Goal: Information Seeking & Learning: Learn about a topic

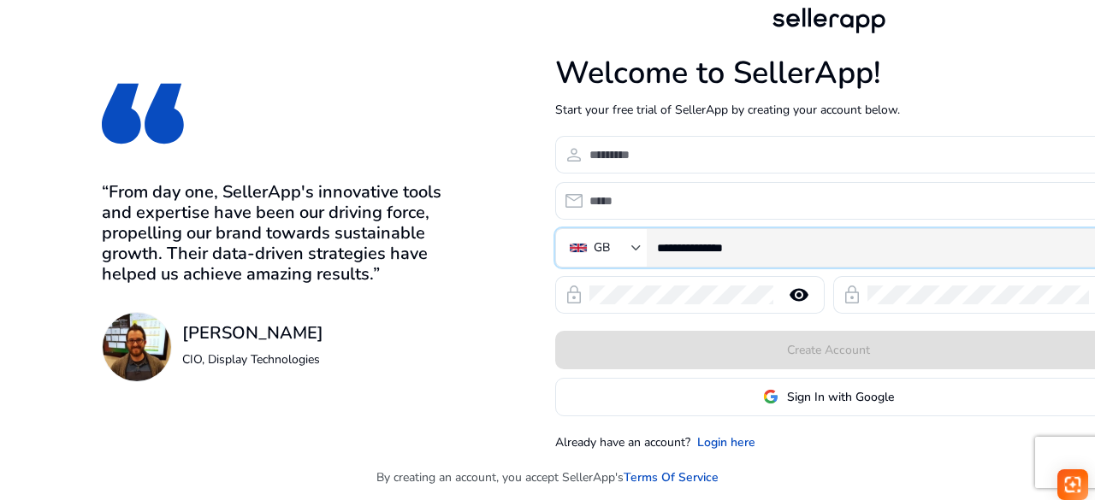
click at [780, 255] on input "**********" at bounding box center [873, 248] width 433 height 19
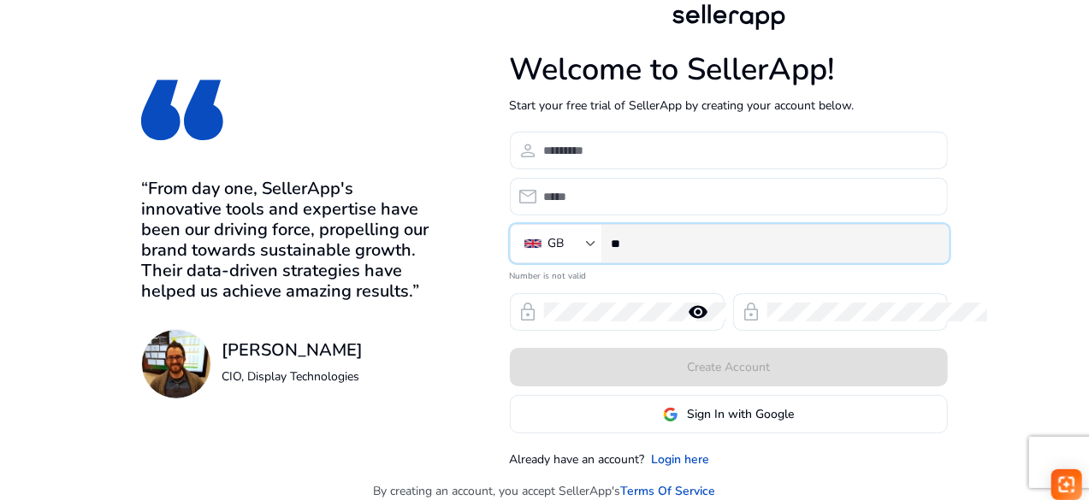
type input "*"
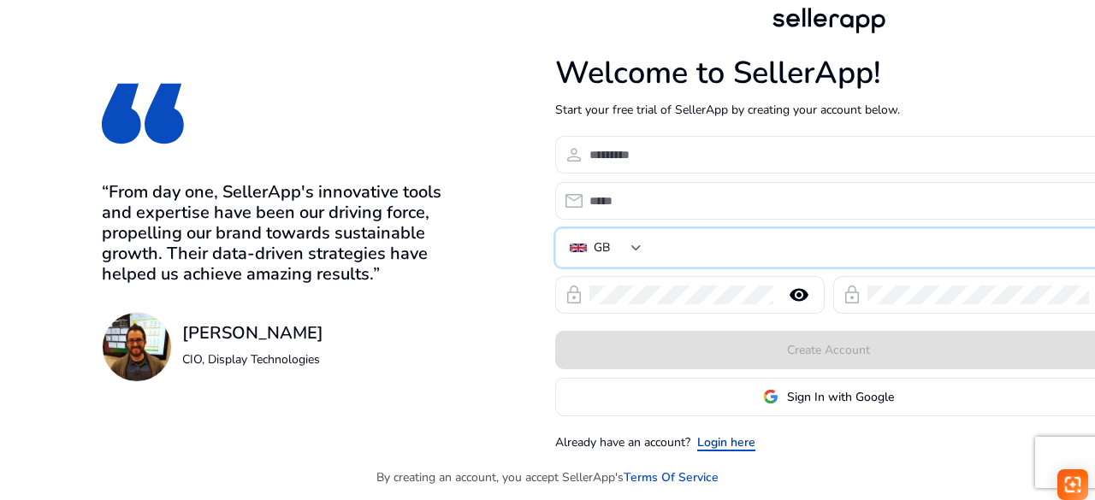
click at [724, 441] on link "Login here" at bounding box center [726, 443] width 58 height 18
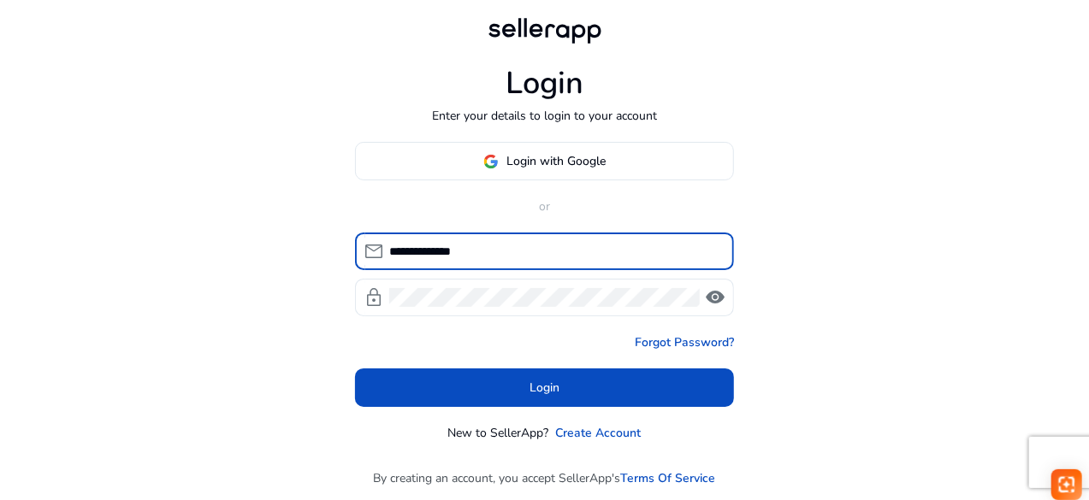
click at [518, 244] on input "**********" at bounding box center [554, 251] width 331 height 19
drag, startPoint x: 518, startPoint y: 244, endPoint x: 414, endPoint y: 252, distance: 104.7
click at [414, 252] on input "**********" at bounding box center [554, 251] width 331 height 19
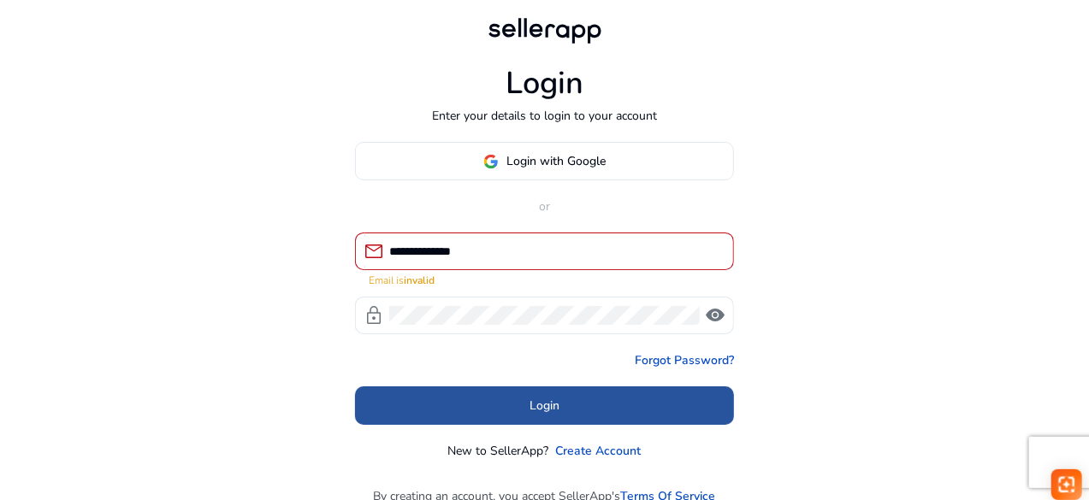
click at [530, 397] on span "Login" at bounding box center [545, 406] width 30 height 18
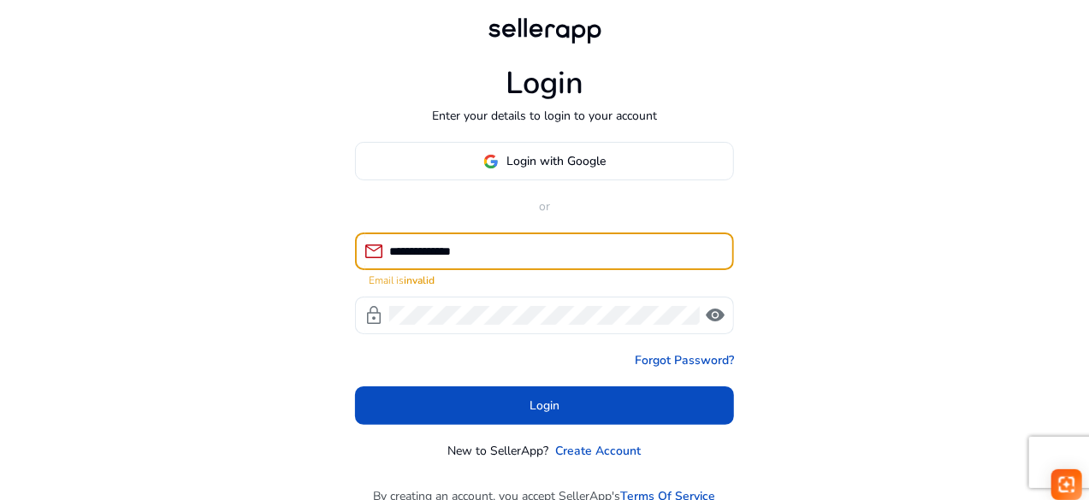
click at [515, 251] on input "**********" at bounding box center [554, 251] width 331 height 19
type input "*"
click at [515, 251] on input at bounding box center [554, 251] width 331 height 19
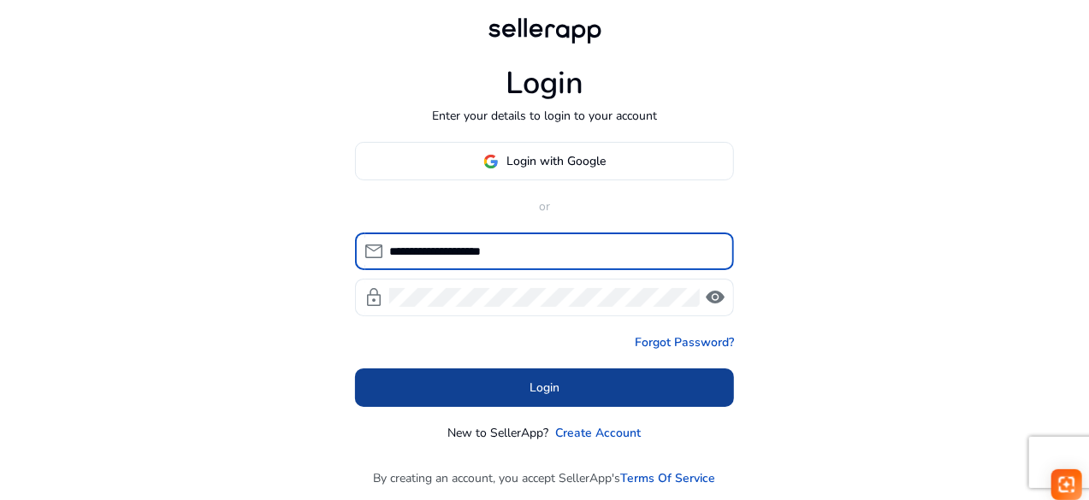
type input "**********"
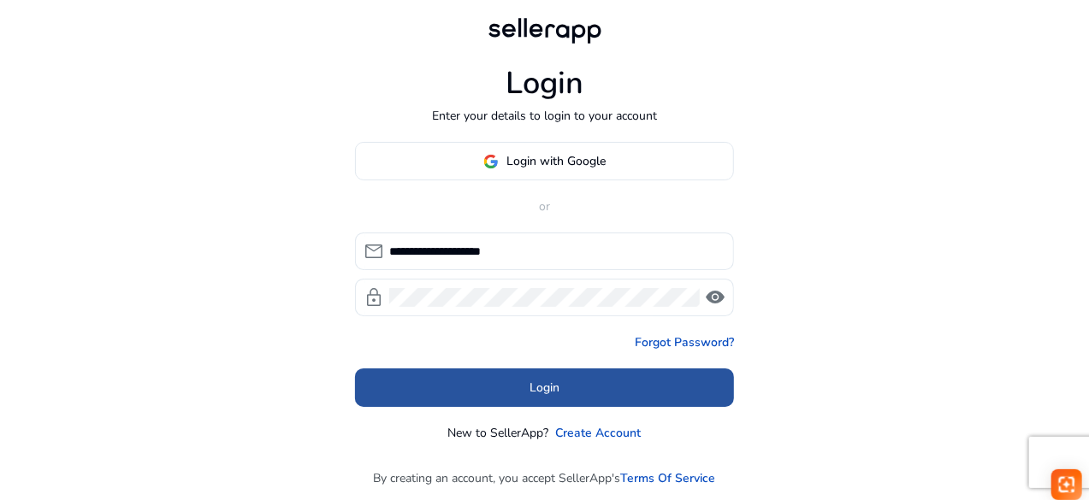
click at [510, 382] on span at bounding box center [544, 388] width 379 height 41
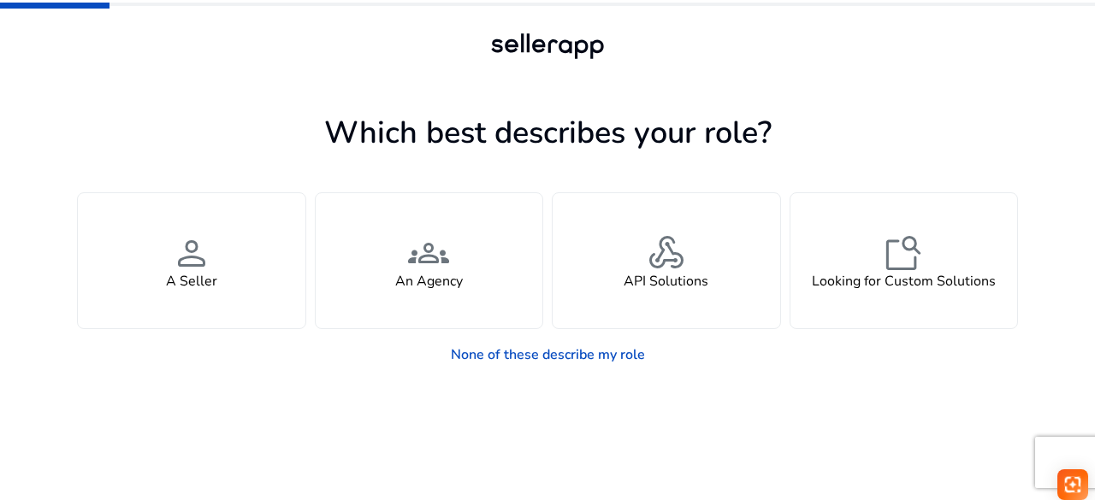
click at [586, 423] on app-seller-type "Which best describes your role? You manage your own brand or store and are look…" at bounding box center [547, 304] width 941 height 393
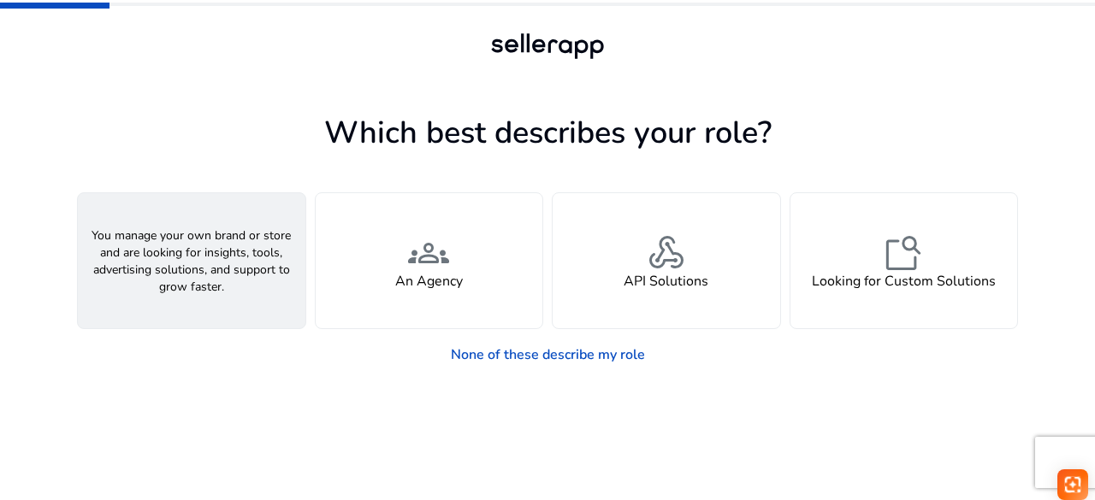
click at [202, 244] on span "person" at bounding box center [191, 253] width 41 height 41
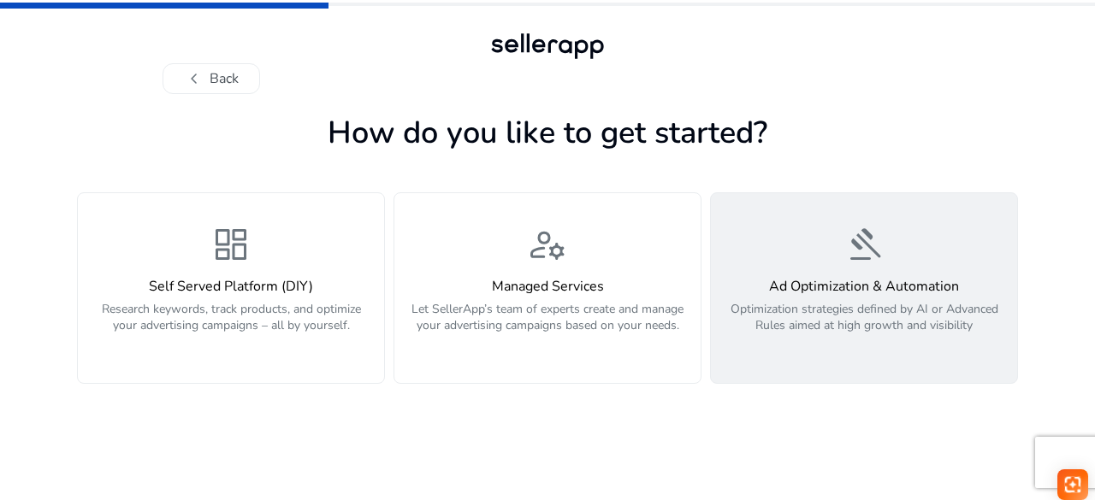
click at [811, 304] on p "Optimization strategies defined by AI or Advanced Rules aimed at high growth an…" at bounding box center [864, 326] width 286 height 51
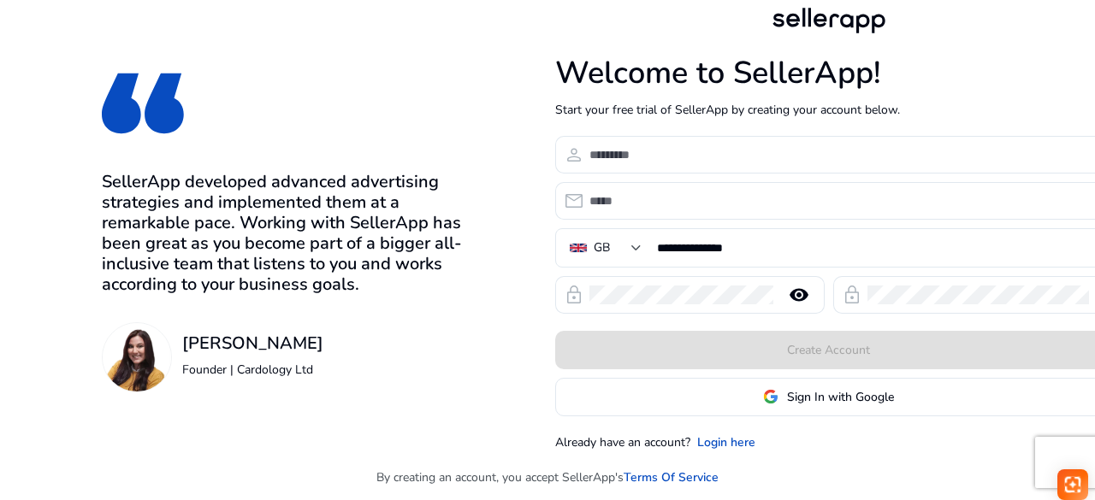
click at [753, 222] on form "**********" at bounding box center [828, 276] width 547 height 281
click at [724, 443] on link "Login here" at bounding box center [726, 443] width 58 height 18
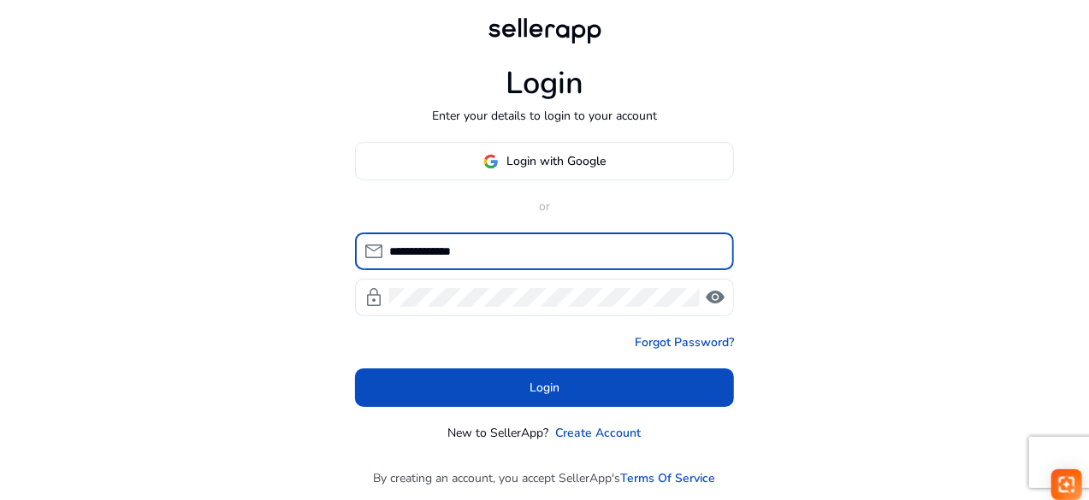
click at [536, 247] on input "**********" at bounding box center [554, 251] width 331 height 19
drag, startPoint x: 536, startPoint y: 247, endPoint x: 401, endPoint y: 256, distance: 134.6
click at [401, 256] on input "**********" at bounding box center [554, 251] width 331 height 19
type input "*"
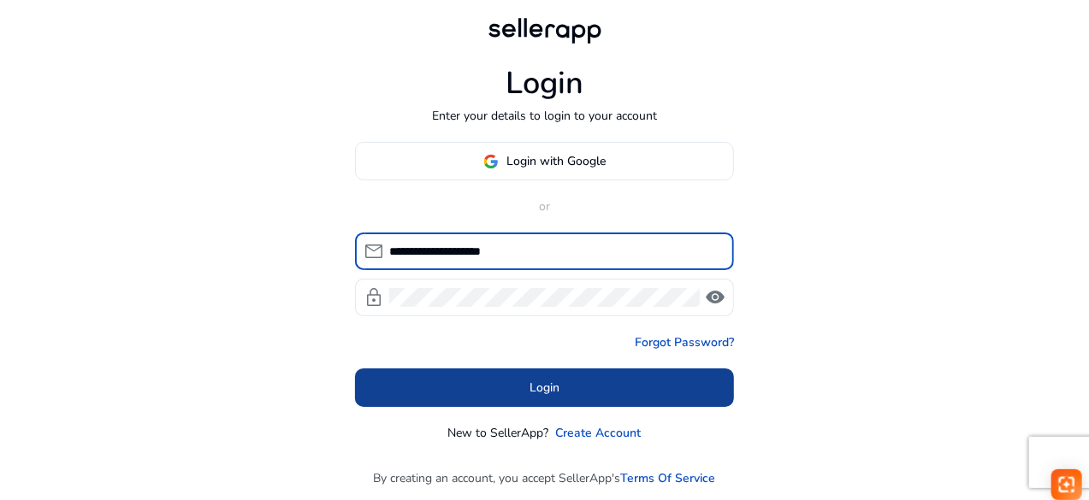
type input "**********"
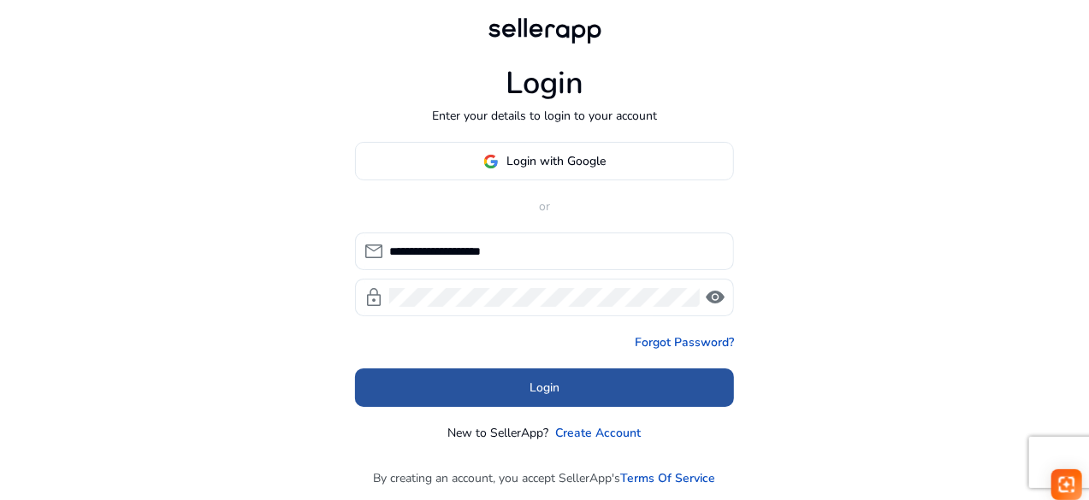
click at [453, 393] on span at bounding box center [544, 388] width 379 height 41
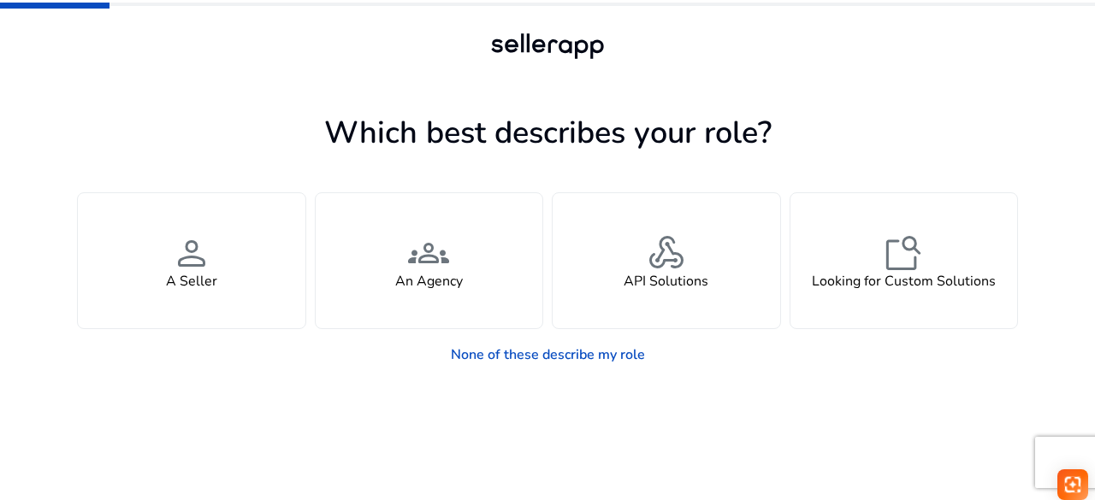
click at [719, 416] on app-seller-type "Which best describes your role? You manage your own brand or store and are look…" at bounding box center [547, 304] width 941 height 393
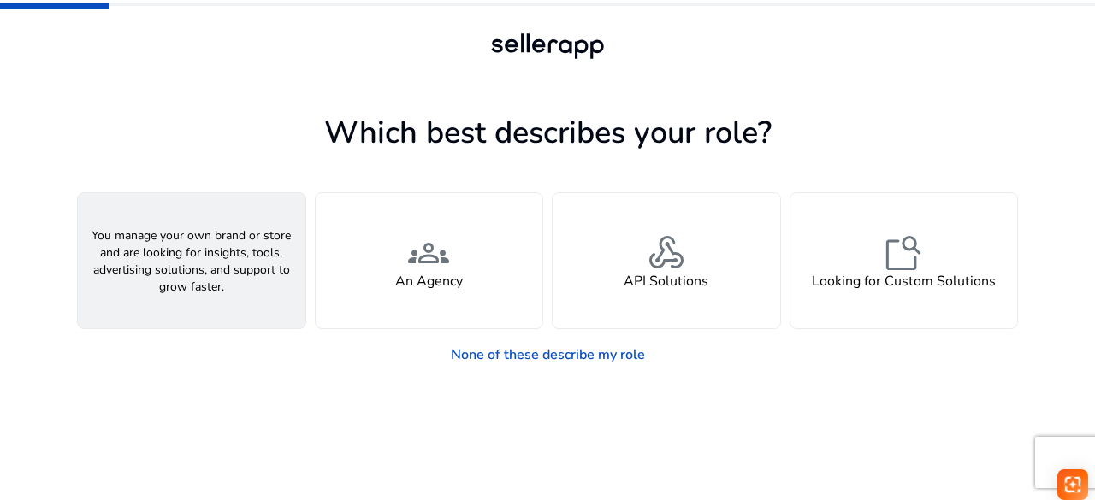
click at [203, 263] on span "person" at bounding box center [191, 253] width 41 height 41
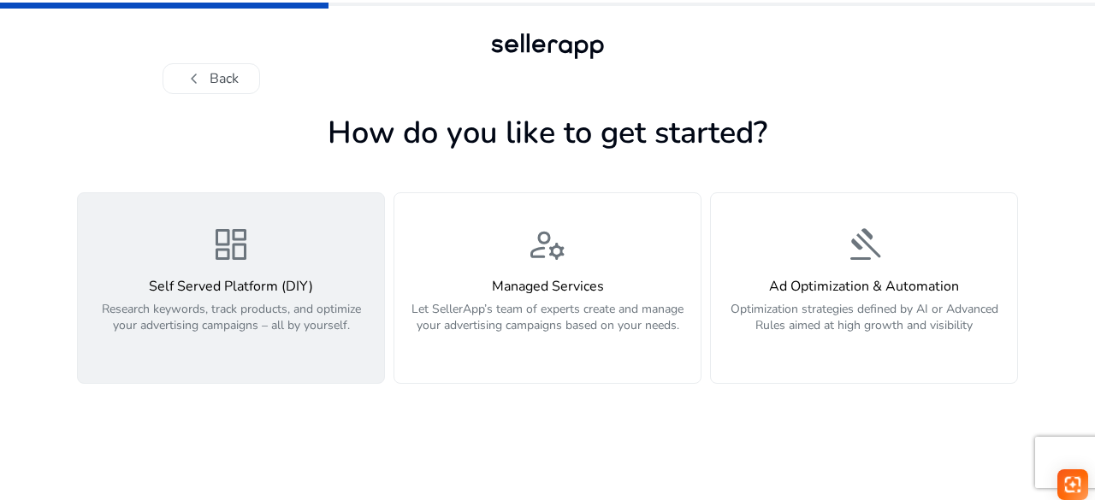
click at [245, 316] on p "Research keywords, track products, and optimize your advertising campaigns – al…" at bounding box center [231, 326] width 286 height 51
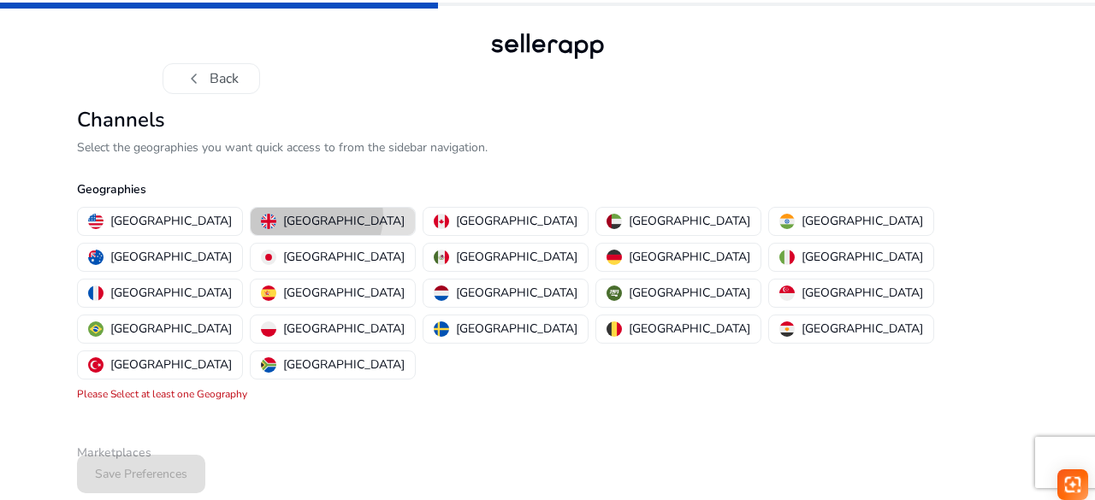
click at [283, 216] on p "[GEOGRAPHIC_DATA]" at bounding box center [343, 221] width 121 height 18
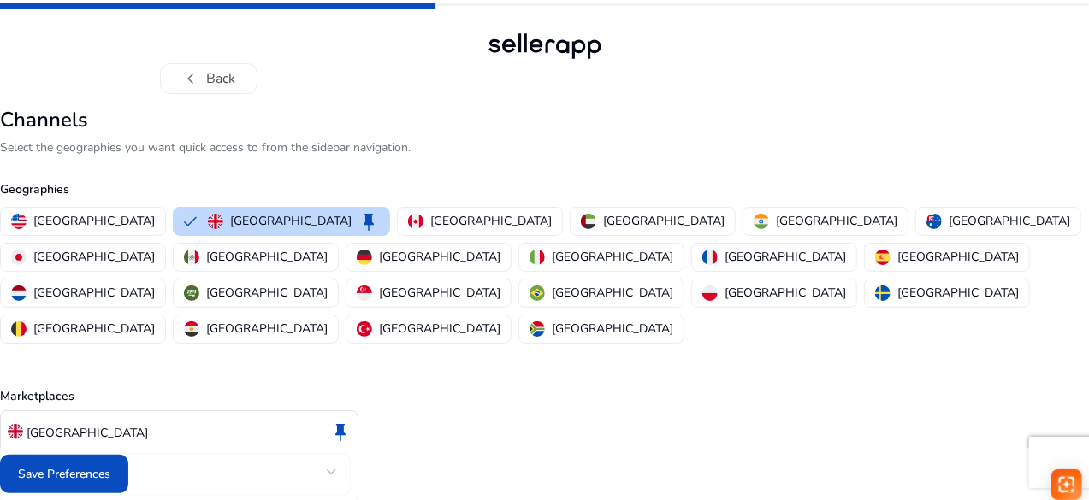
click at [530, 411] on div "United Kingdom keep Amazon" at bounding box center [544, 458] width 1089 height 94
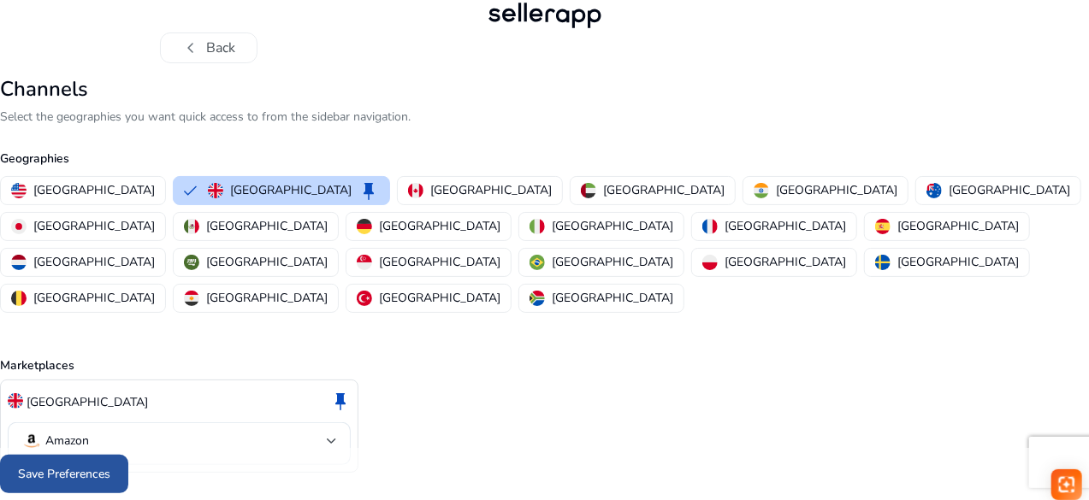
click at [128, 465] on span at bounding box center [64, 474] width 128 height 41
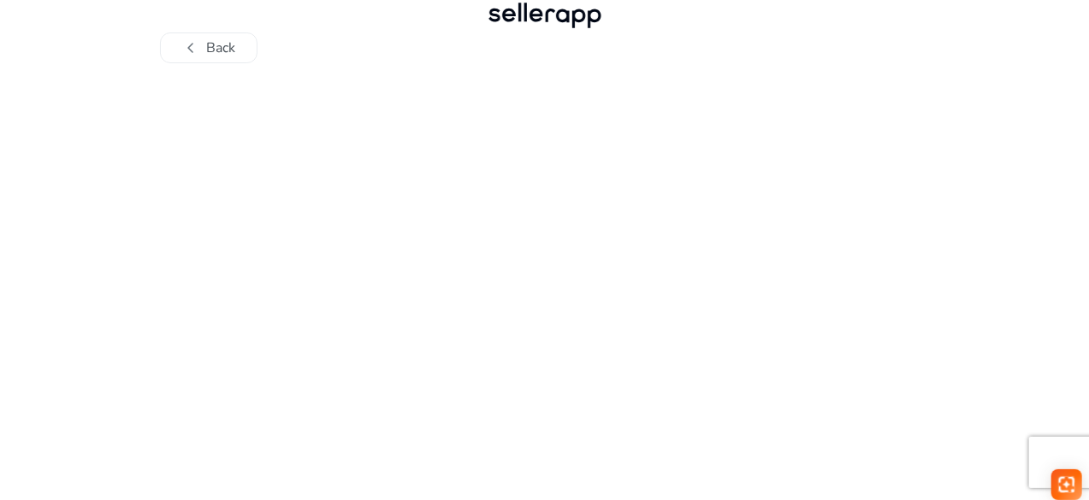
scroll to position [0, 0]
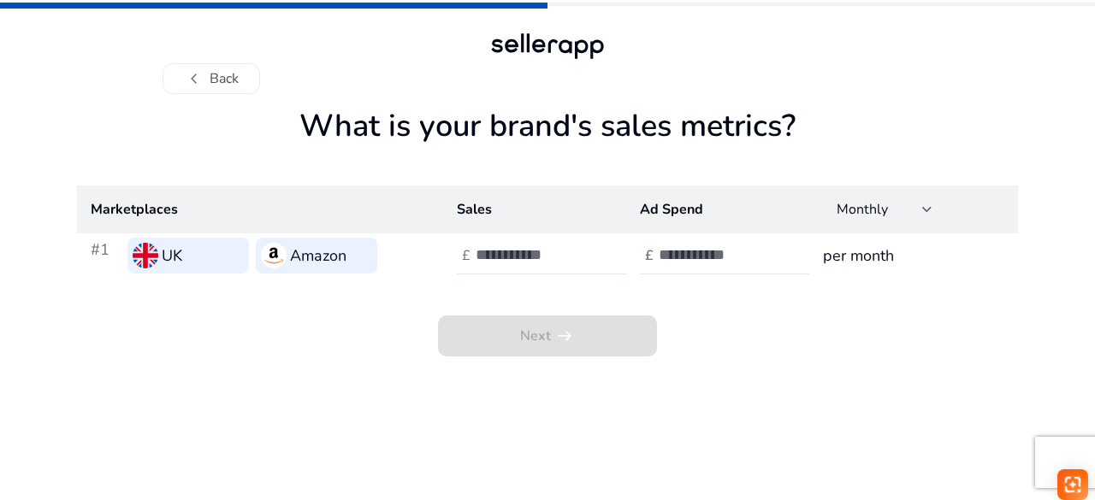
click at [330, 376] on app-sales-metrics "What is your brand's sales metrics? Marketplaces Sales Ad Spend Monthly #1 UK A…" at bounding box center [547, 304] width 941 height 393
click at [512, 344] on span "Next arrow_right_alt" at bounding box center [547, 336] width 219 height 41
click at [532, 258] on input "number" at bounding box center [533, 255] width 115 height 19
click at [1060, 405] on div "chevron_left Back What is your brand's sales metrics? Marketplaces Sales Ad Spe…" at bounding box center [547, 250] width 1095 height 500
click at [245, 74] on button "chevron_left Back" at bounding box center [212, 78] width 98 height 31
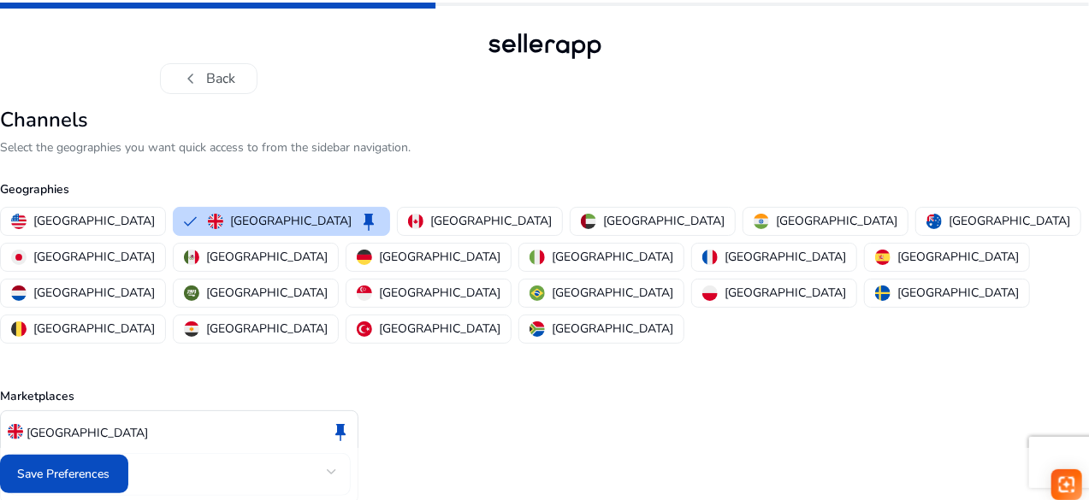
click at [561, 411] on div "United Kingdom keep Amazon" at bounding box center [544, 458] width 1089 height 94
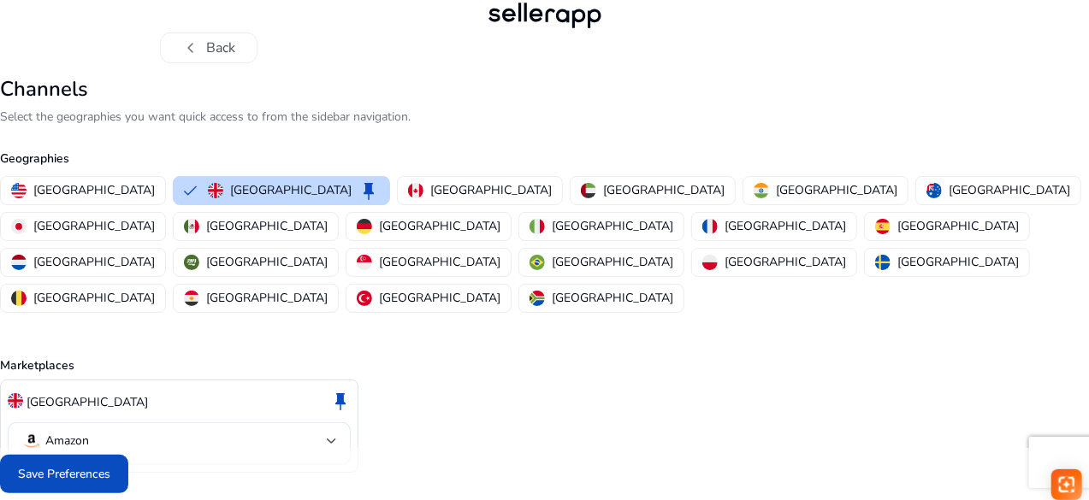
click at [541, 380] on div "United Kingdom keep Amazon" at bounding box center [544, 427] width 1089 height 94
click at [594, 380] on div "United Kingdom keep Amazon" at bounding box center [544, 427] width 1089 height 94
click at [337, 438] on div at bounding box center [332, 441] width 10 height 7
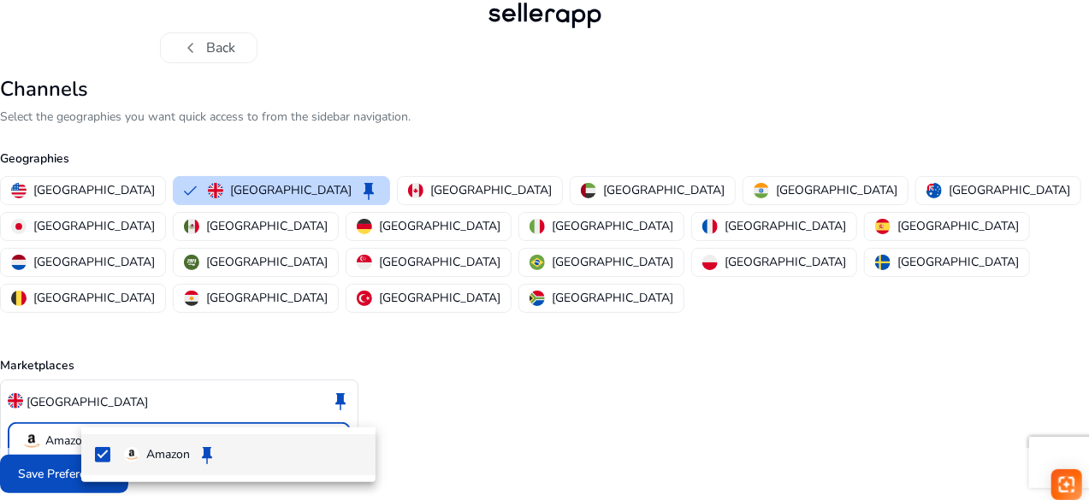
click at [447, 412] on div at bounding box center [544, 250] width 1089 height 500
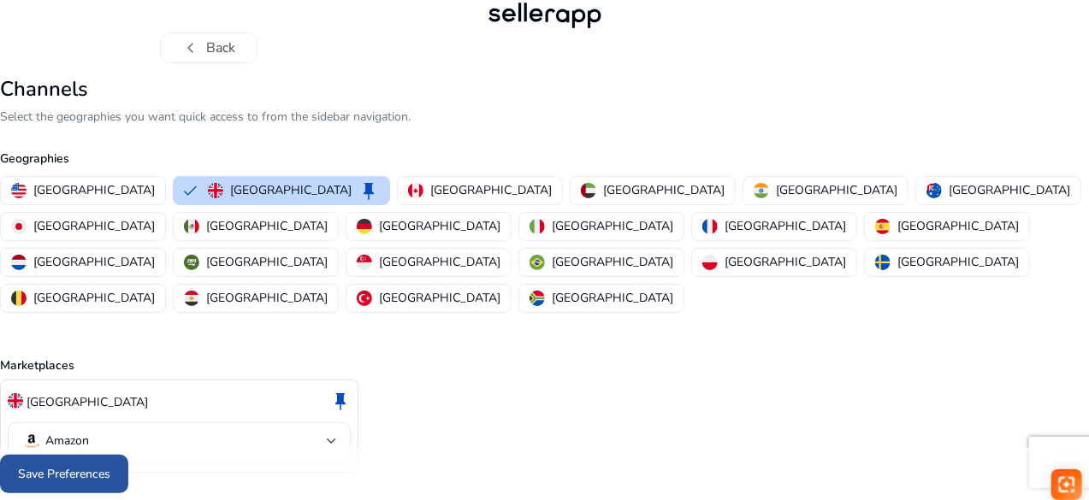
click at [110, 468] on span "Save Preferences" at bounding box center [64, 474] width 92 height 18
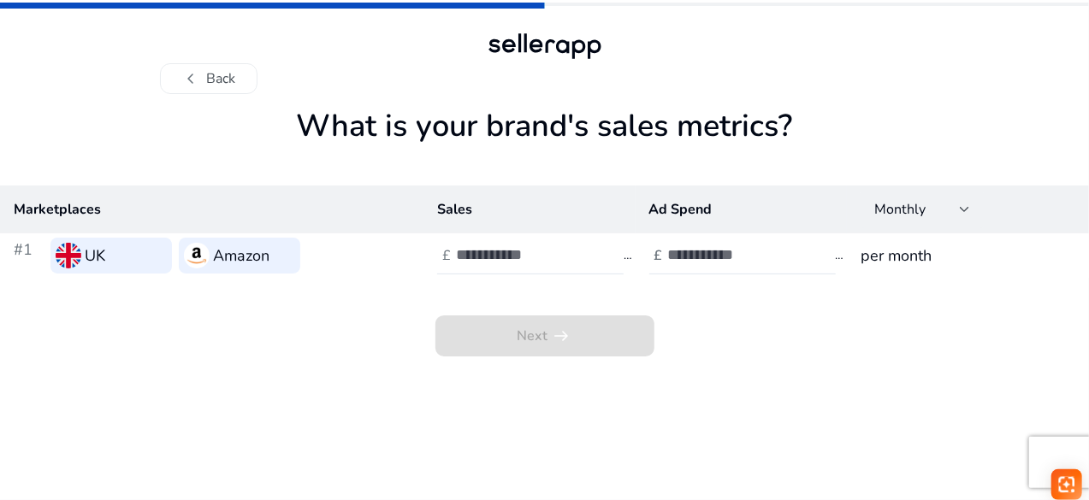
scroll to position [0, 0]
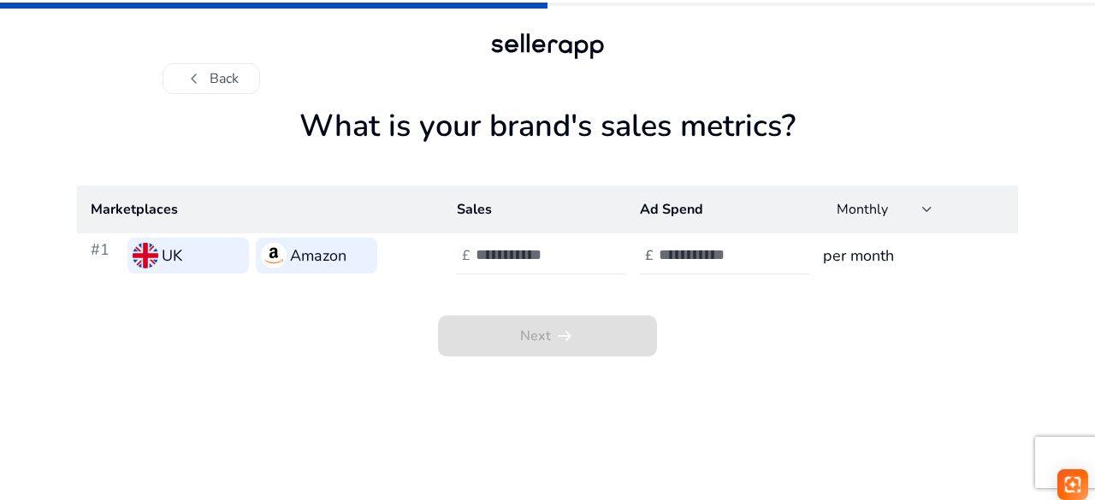
click at [518, 266] on div at bounding box center [553, 256] width 154 height 38
click at [684, 256] on input "number" at bounding box center [716, 255] width 115 height 19
click at [956, 388] on app-sales-metrics "What is your brand's sales metrics? Marketplaces Sales Ad Spend Monthly #1 UK A…" at bounding box center [547, 304] width 941 height 393
click at [611, 338] on span "Next arrow_right_alt" at bounding box center [547, 336] width 219 height 41
click at [506, 261] on input "number" at bounding box center [533, 255] width 115 height 19
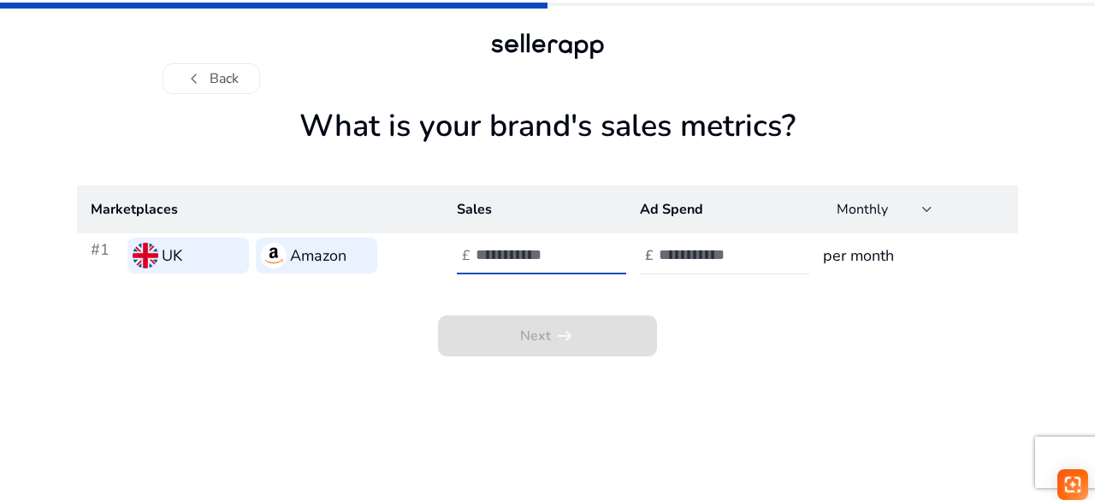
type input "*"
click at [583, 254] on input "*" at bounding box center [533, 255] width 115 height 19
click at [649, 1] on mat-progress-bar at bounding box center [547, 4] width 1095 height 9
click at [236, 88] on button "chevron_left Back" at bounding box center [212, 78] width 98 height 31
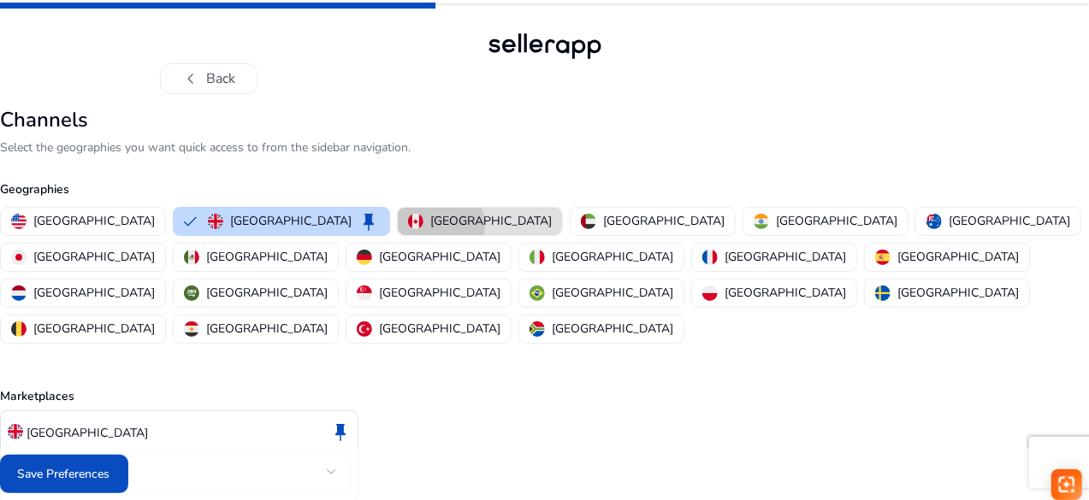
click at [430, 225] on p "Canada" at bounding box center [490, 221] width 121 height 18
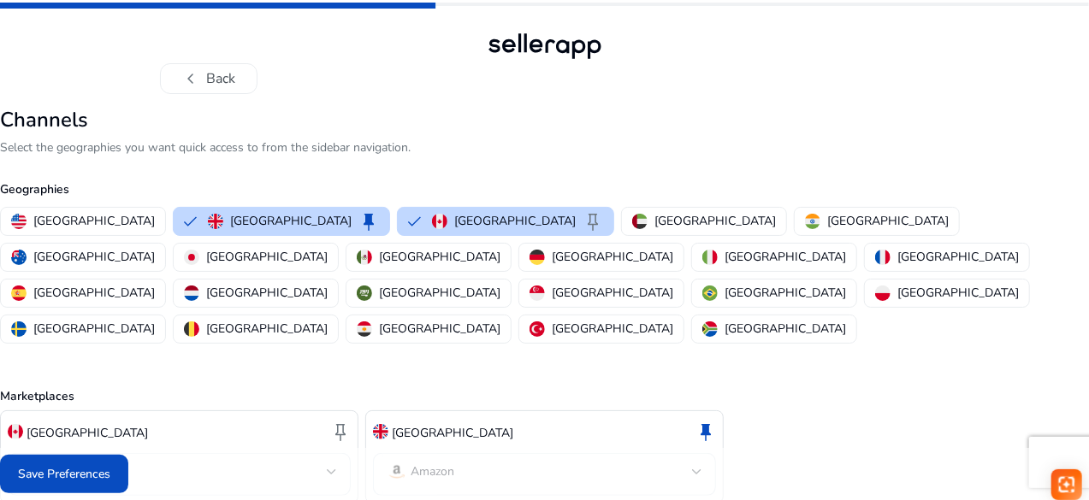
click at [753, 411] on div "Canada keep Amazon United Kingdom keep Amazon" at bounding box center [544, 458] width 1089 height 94
click at [616, 347] on div "Marketplaces Canada keep Amazon United Kingdom keep Amazon" at bounding box center [544, 425] width 1089 height 157
click at [318, 347] on div "Marketplaces Canada keep Amazon United Kingdom keep Amazon" at bounding box center [544, 425] width 1089 height 157
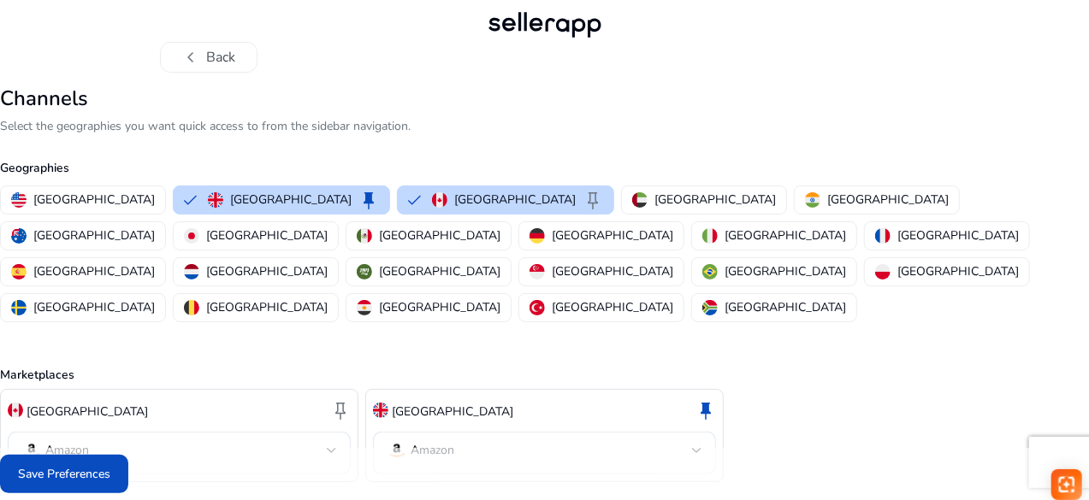
scroll to position [31, 0]
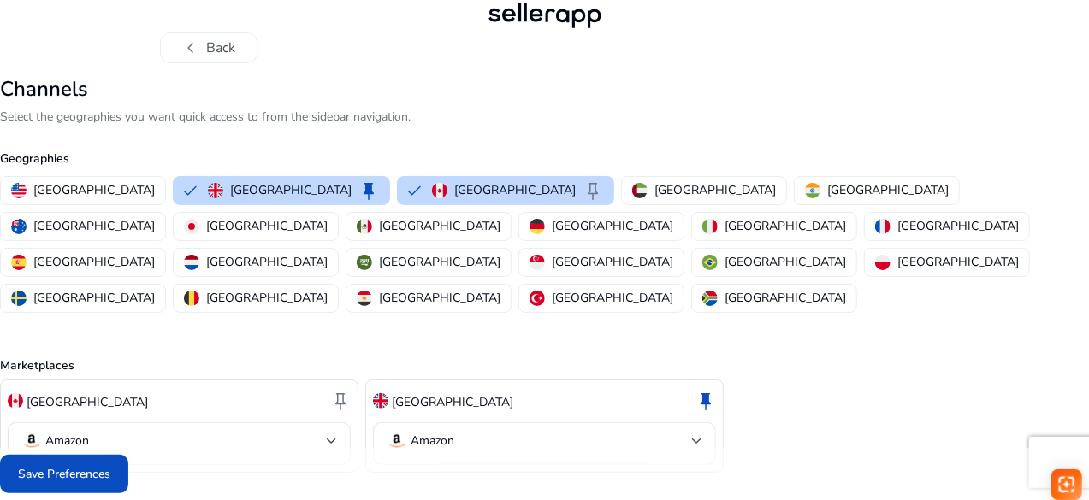
click at [310, 317] on div "Marketplaces Canada keep Amazon United Kingdom keep Amazon" at bounding box center [544, 395] width 1089 height 157
click at [220, 54] on button "chevron_left Back" at bounding box center [209, 48] width 98 height 31
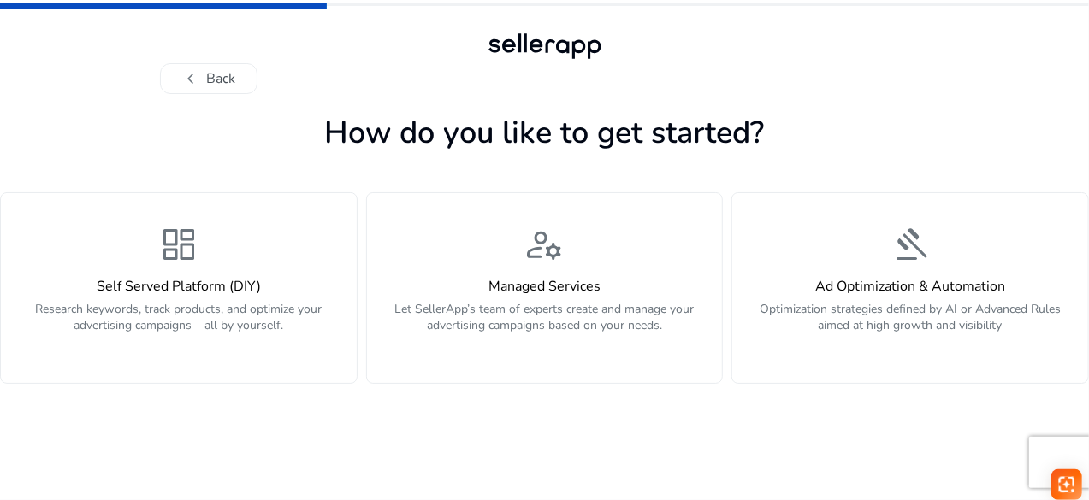
scroll to position [0, 0]
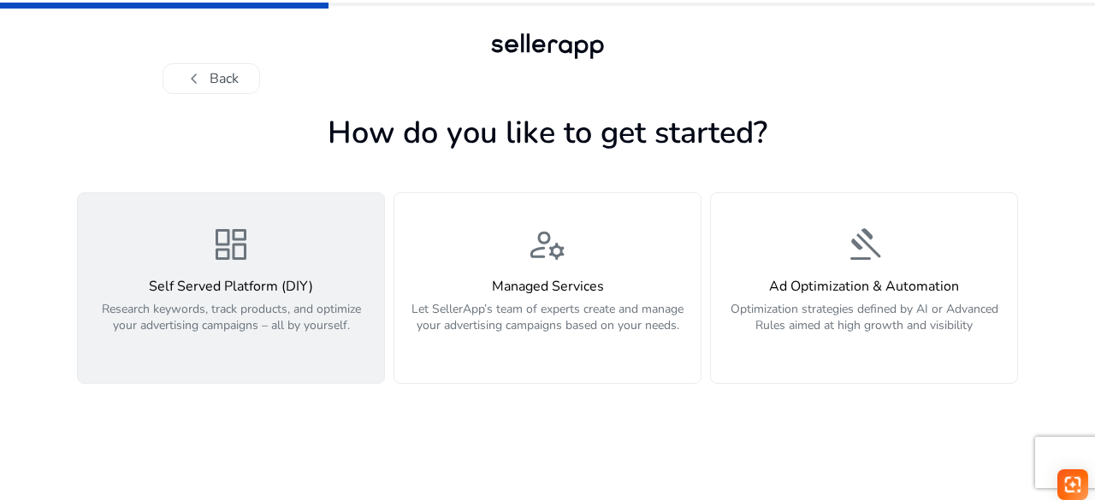
click at [237, 271] on div "dashboard Self Served Platform (DIY) Research keywords, track products, and opt…" at bounding box center [231, 288] width 286 height 128
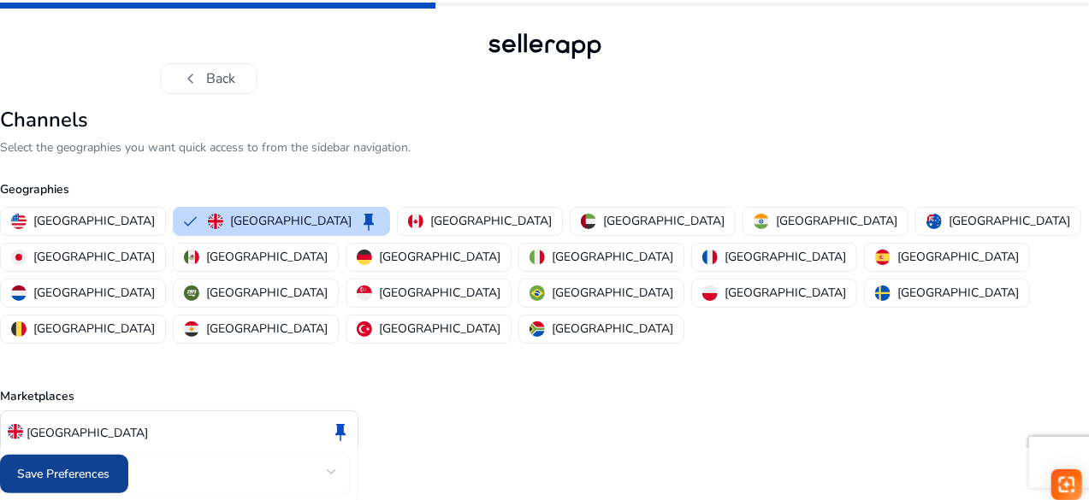
click at [110, 468] on span "Save Preferences" at bounding box center [64, 474] width 92 height 18
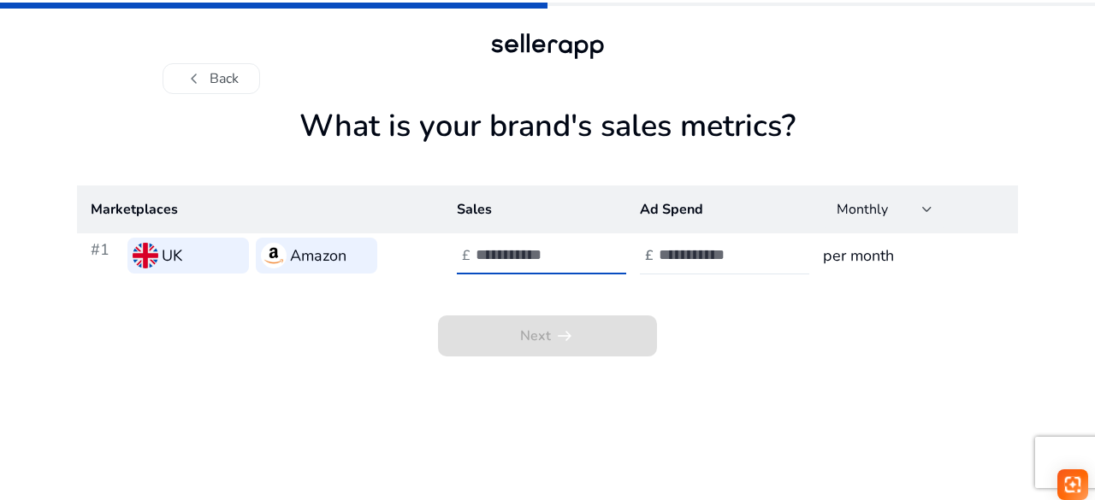
click at [525, 254] on input "number" at bounding box center [533, 255] width 115 height 19
type input "***"
click at [686, 258] on input "number" at bounding box center [716, 255] width 115 height 19
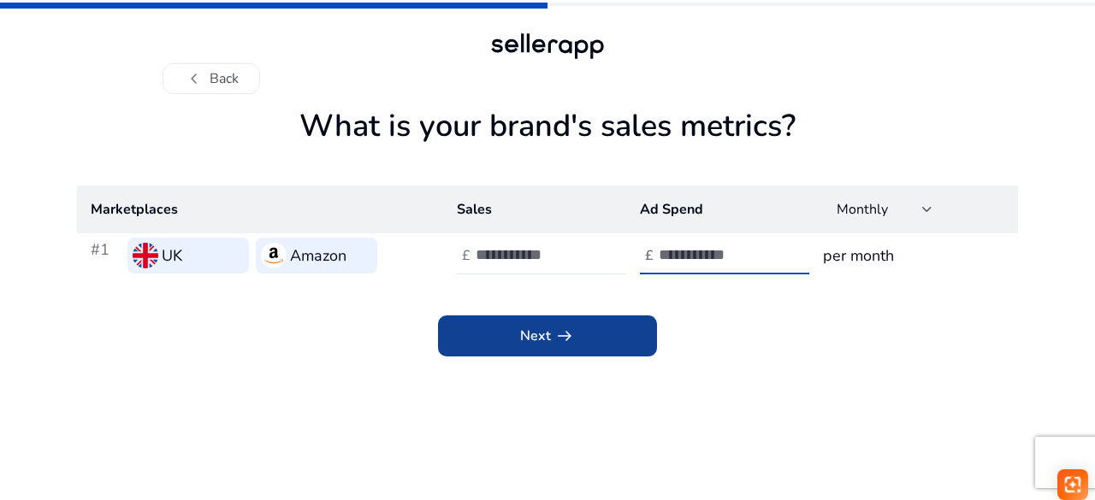
type input "**"
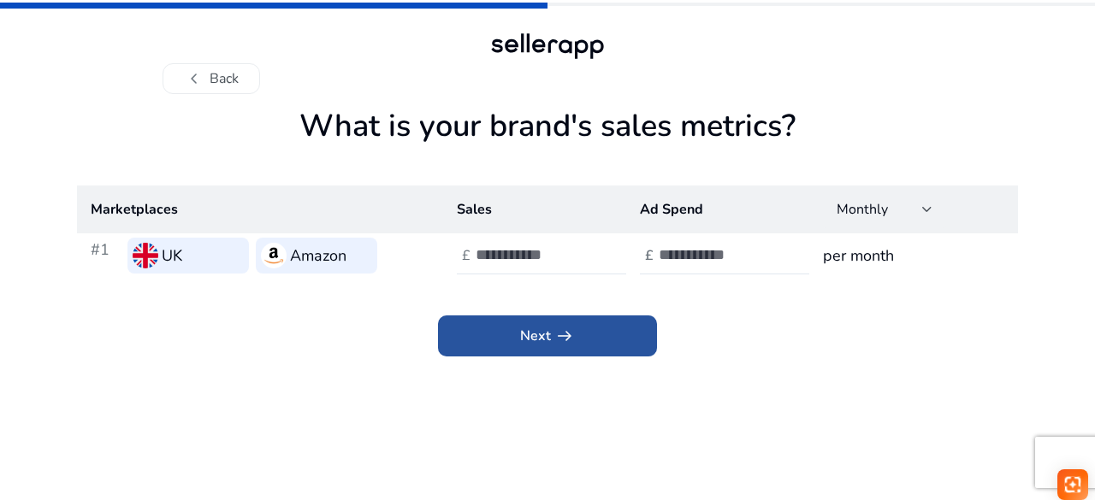
click at [578, 341] on span at bounding box center [547, 336] width 219 height 41
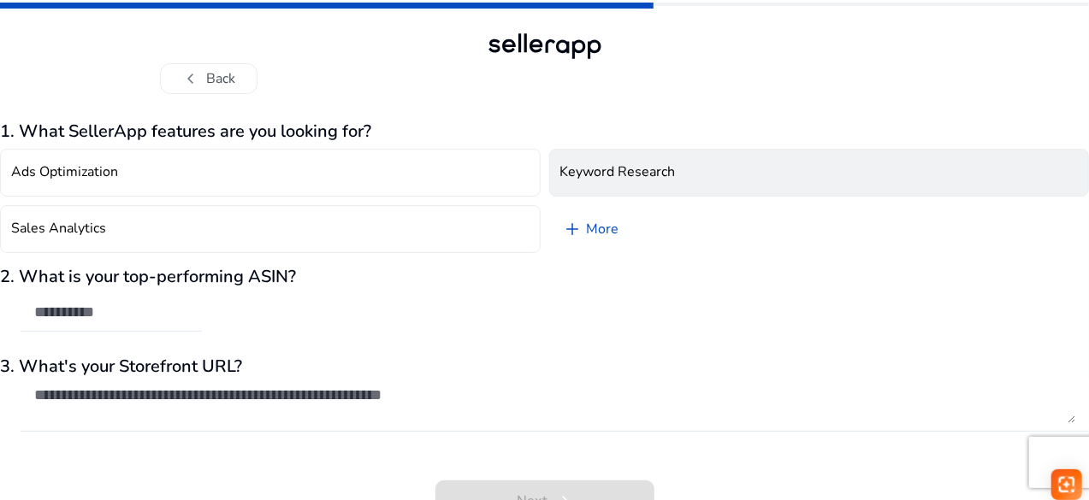
click at [636, 179] on h4 "Keyword Research" at bounding box center [617, 172] width 115 height 16
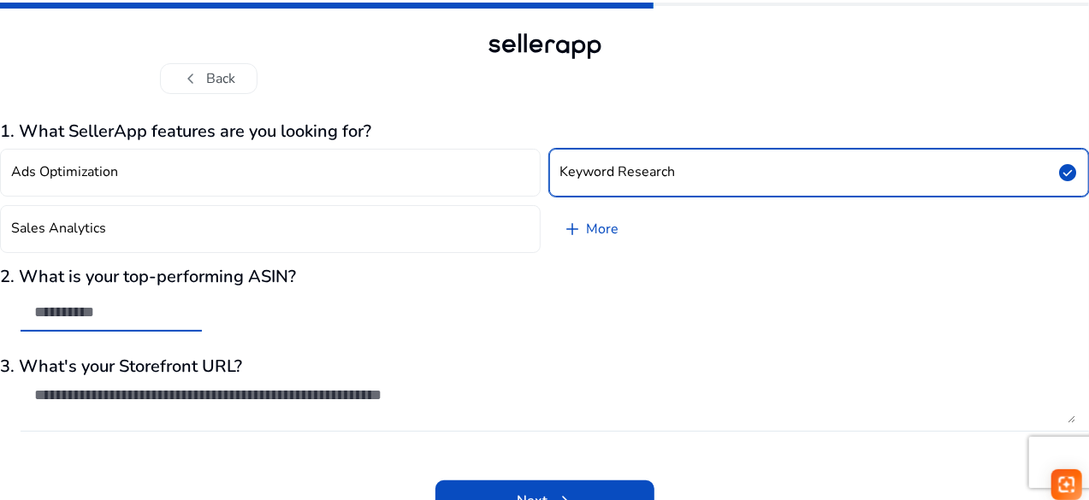
click at [188, 314] on input "text" at bounding box center [111, 312] width 154 height 19
click at [599, 170] on h4 "Keyword Research" at bounding box center [617, 172] width 115 height 16
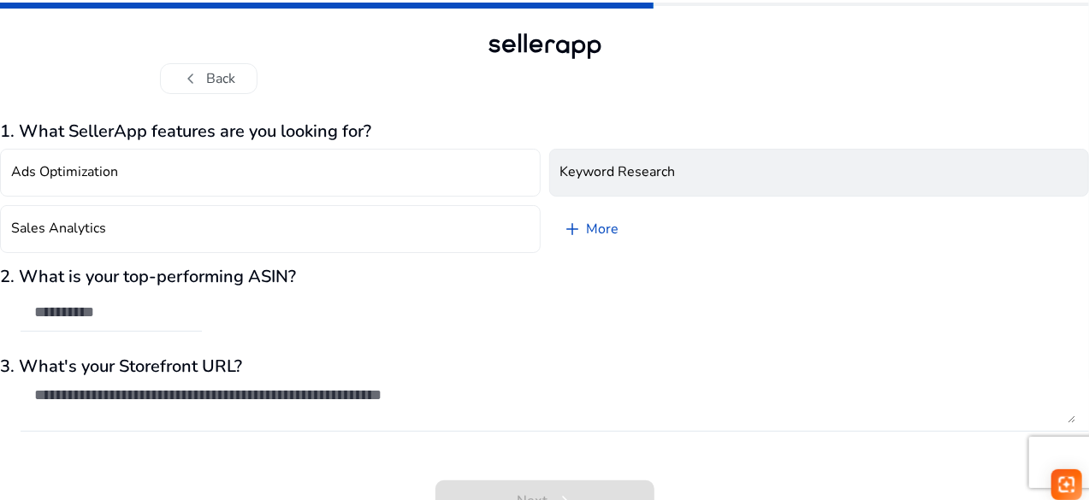
click at [599, 169] on h4 "Keyword Research" at bounding box center [617, 172] width 115 height 16
click at [662, 171] on h4 "Keyword Research" at bounding box center [617, 172] width 115 height 16
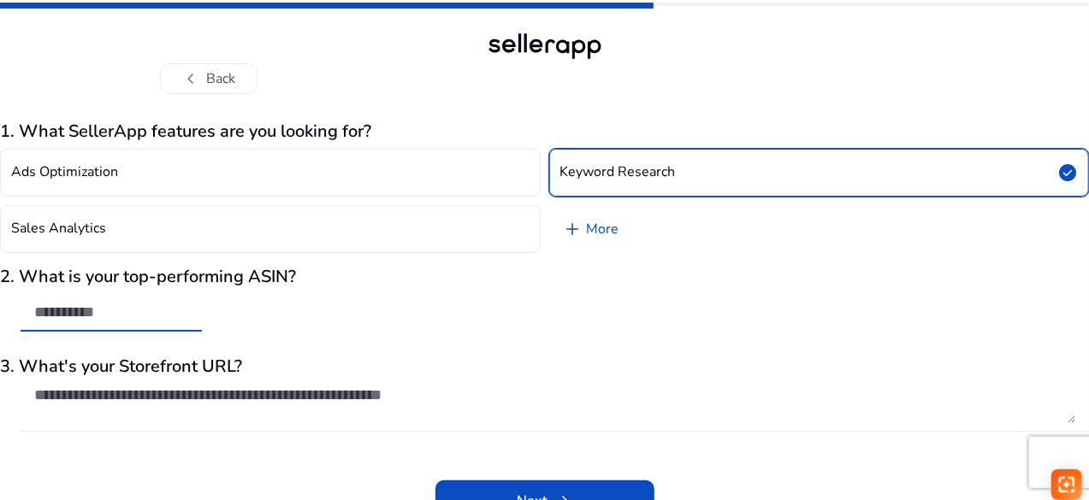
click at [188, 318] on input "text" at bounding box center [111, 312] width 154 height 19
paste input "**********"
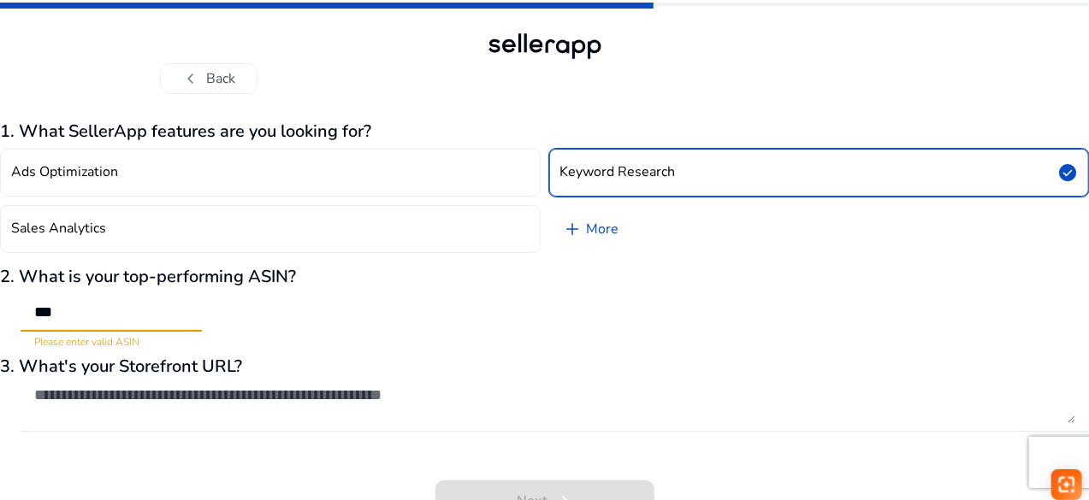
type input "*"
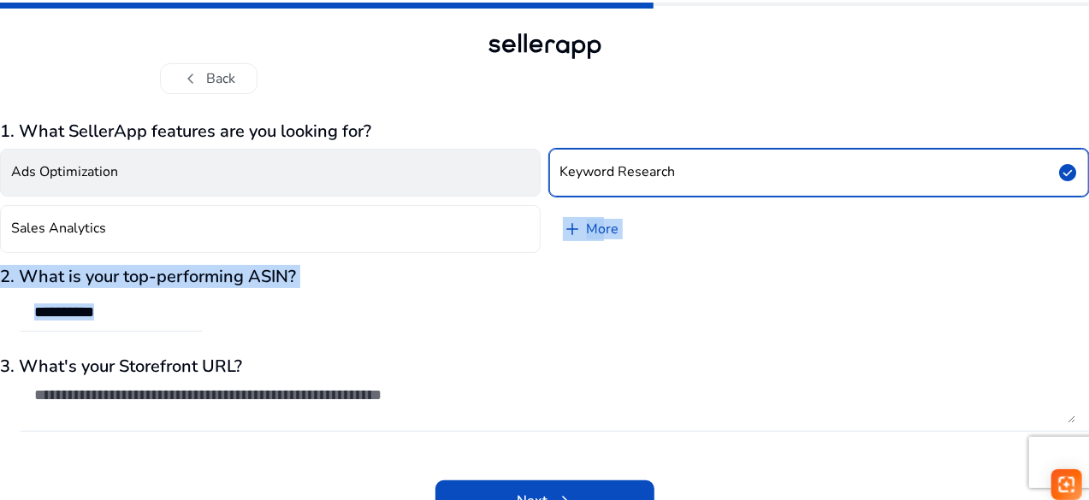
drag, startPoint x: 309, startPoint y: 345, endPoint x: 251, endPoint y: 174, distance: 180.4
click at [251, 174] on div "1. What SellerApp features are you looking for? Ads Optimization Keyword Resear…" at bounding box center [544, 321] width 1089 height 400
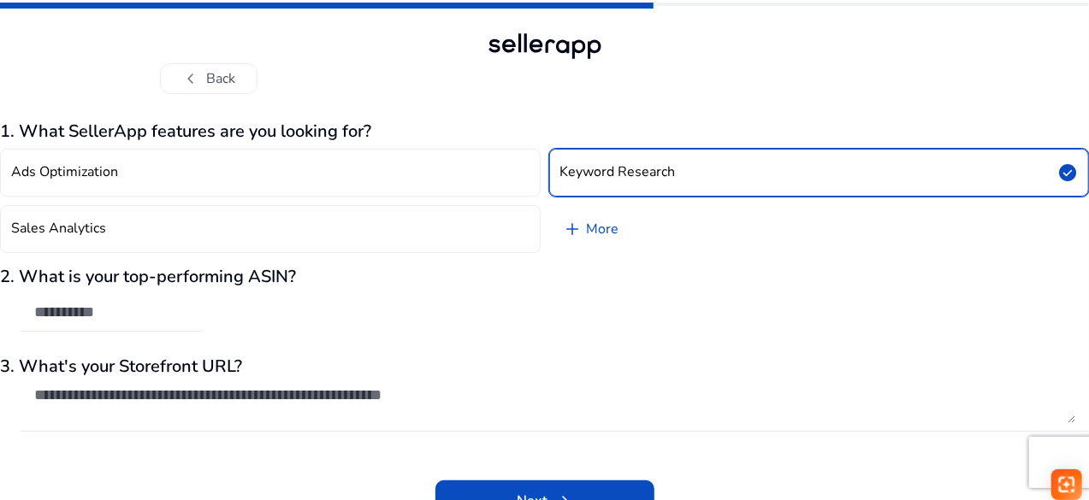
click at [847, 59] on div "chevron_left Back" at bounding box center [545, 61] width 770 height 65
click at [163, 305] on input "text" at bounding box center [111, 312] width 154 height 19
paste input "**********"
type input "**********"
click at [472, 343] on div "**********" at bounding box center [544, 308] width 1089 height 83
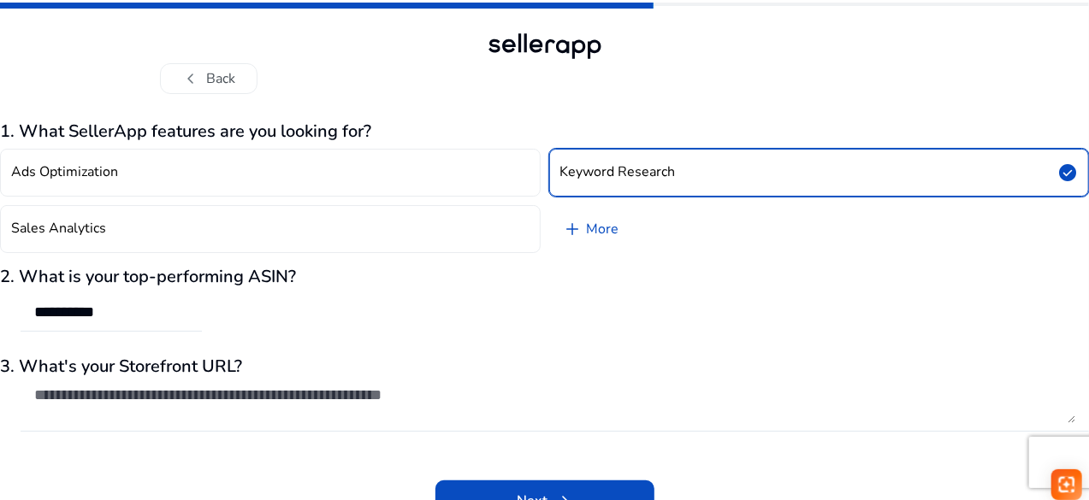
click at [619, 174] on h4 "Keyword Research" at bounding box center [617, 172] width 115 height 16
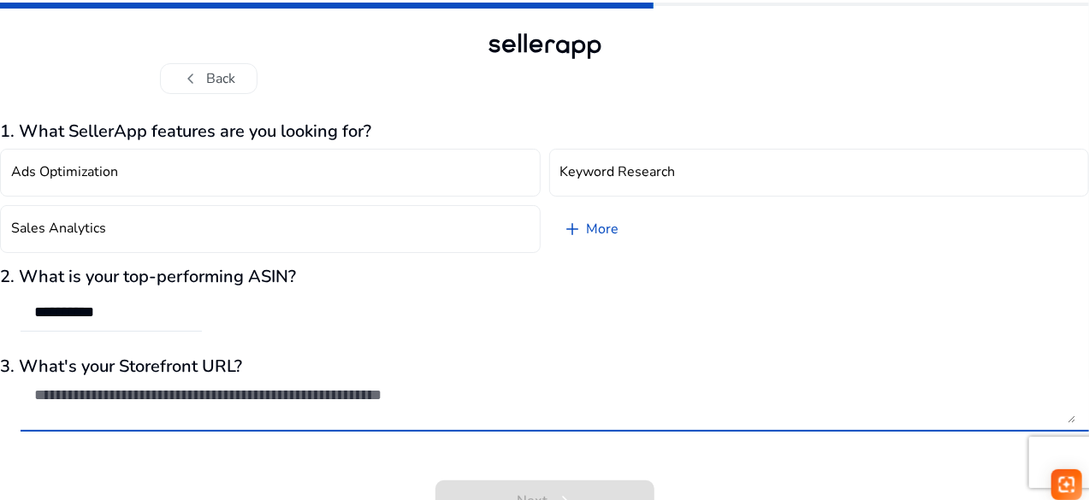
click at [241, 400] on textarea at bounding box center [554, 405] width 1041 height 38
paste textarea "**********"
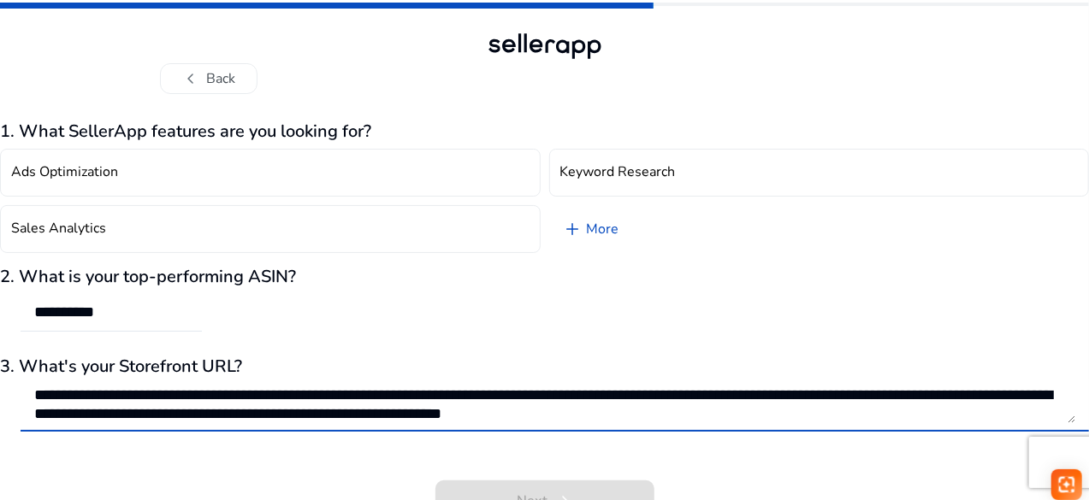
scroll to position [20, 0]
type textarea "**********"
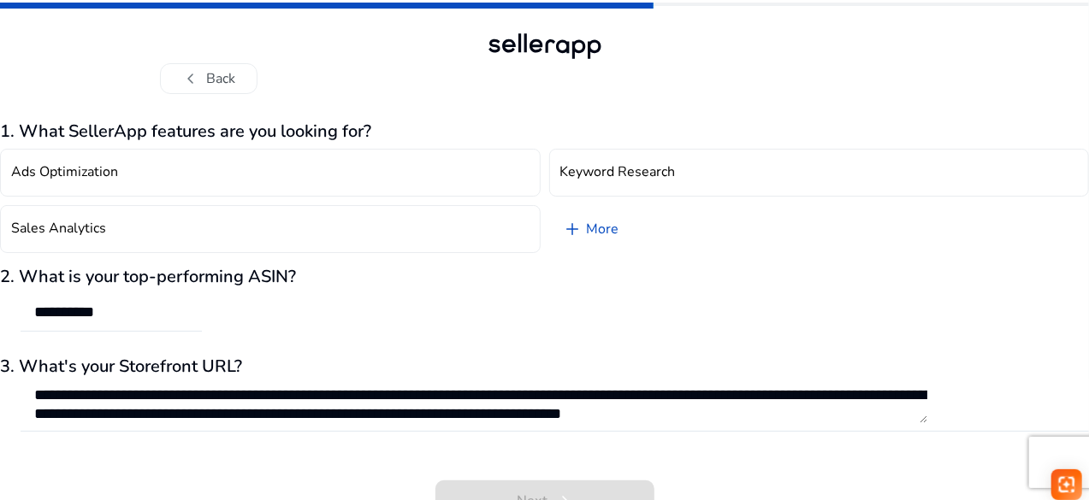
click at [1085, 356] on div "**********" at bounding box center [544, 261] width 1089 height 522
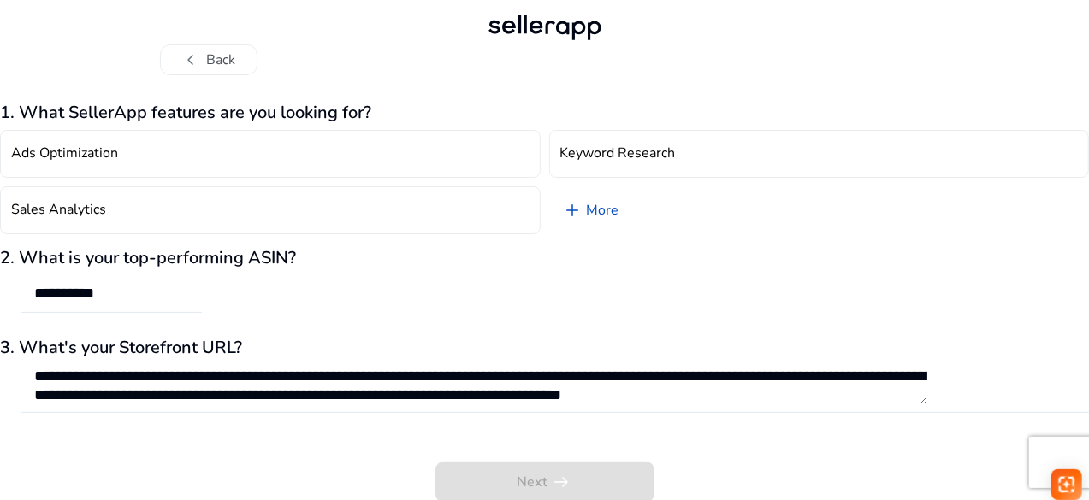
scroll to position [21, 0]
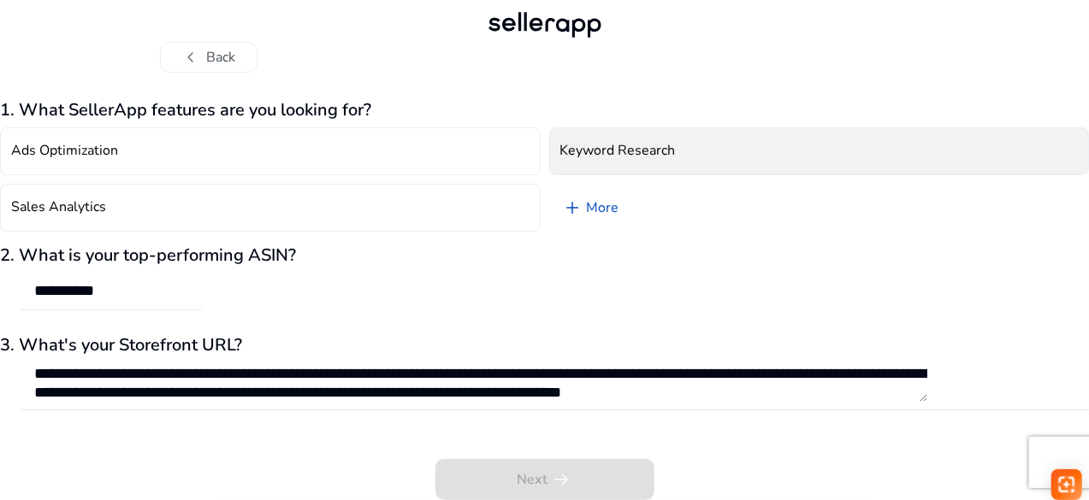
click at [643, 169] on button "Keyword Research" at bounding box center [819, 151] width 541 height 48
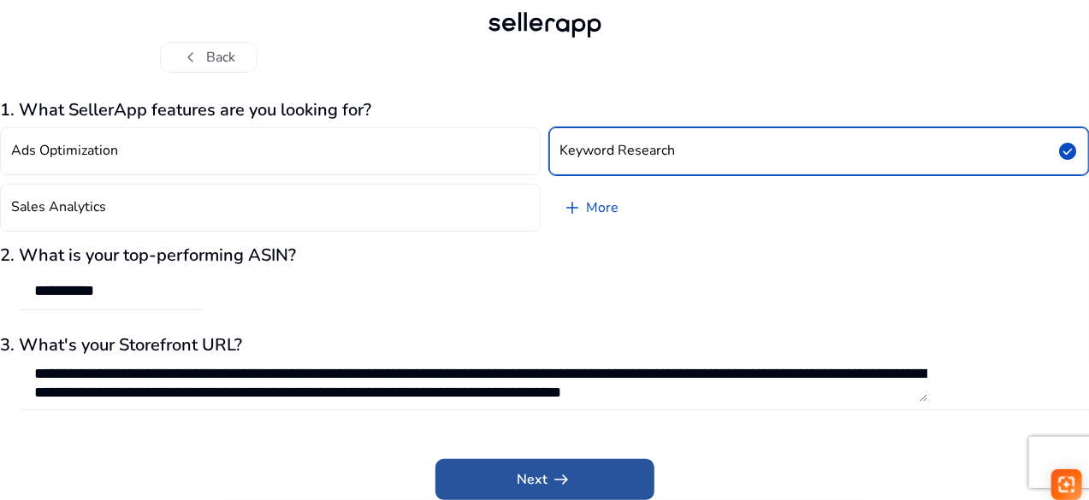
click at [537, 472] on span "Next arrow_right_alt" at bounding box center [545, 480] width 55 height 21
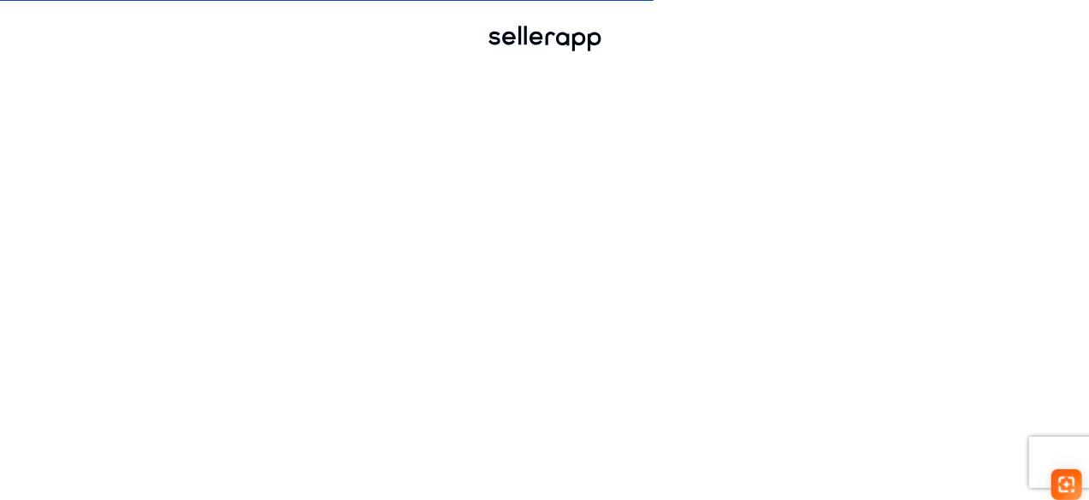
scroll to position [8, 0]
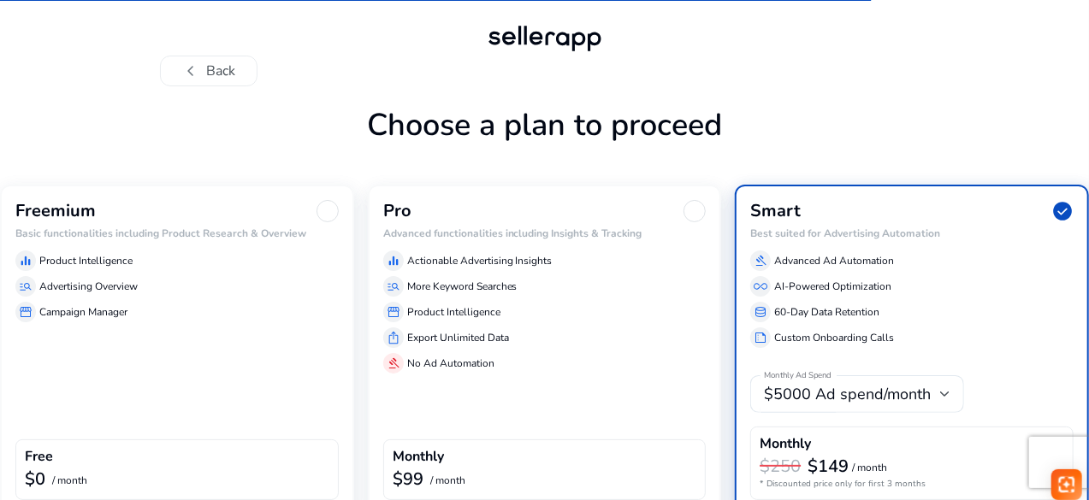
click at [290, 348] on div "Freemium Basic functionalities including Product Research & Overview equalizer …" at bounding box center [177, 350] width 354 height 331
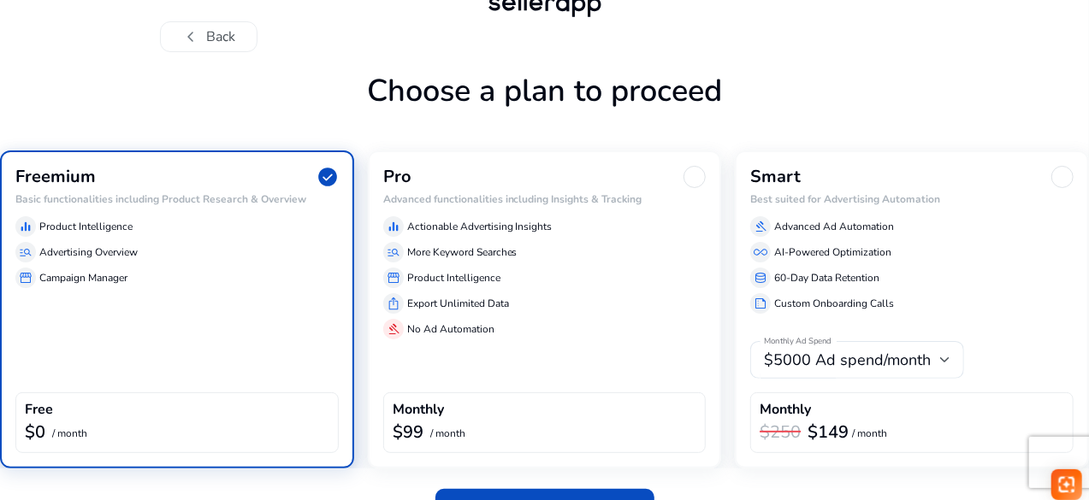
scroll to position [84, 0]
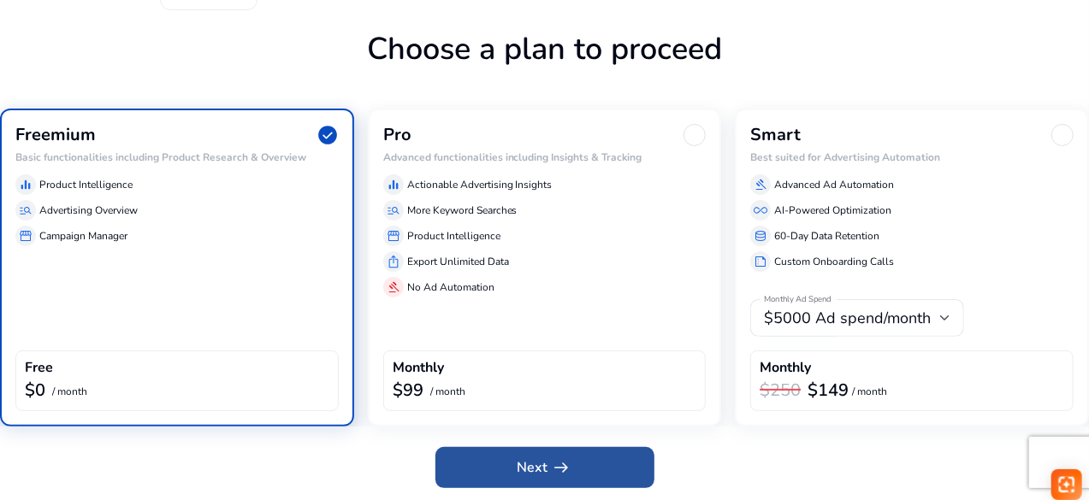
click at [494, 458] on span at bounding box center [544, 467] width 219 height 41
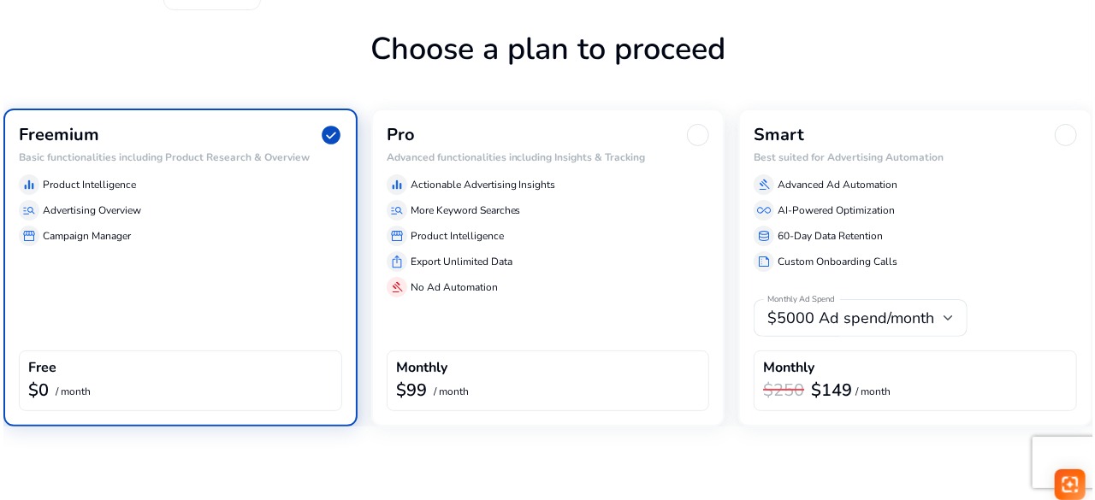
scroll to position [0, 0]
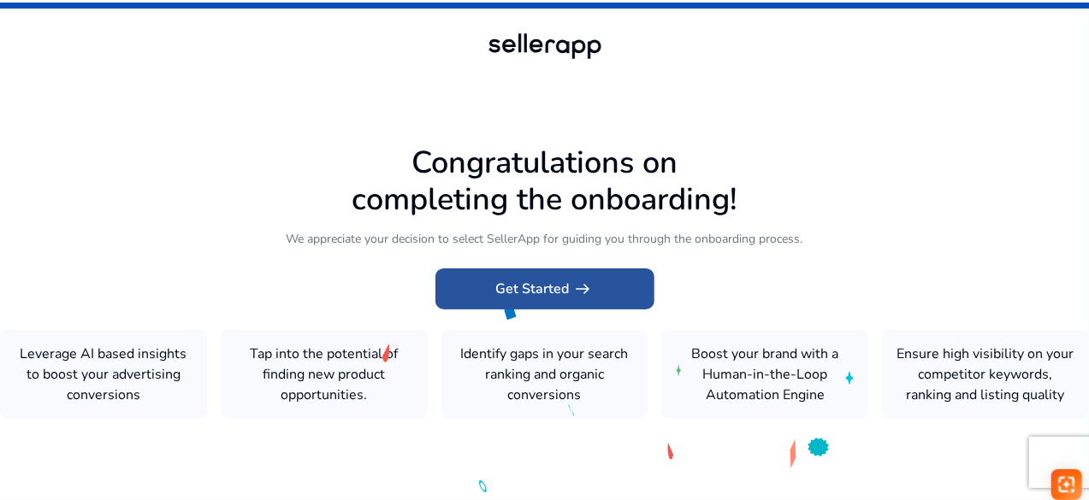
click at [521, 279] on span "Get Started arrow_right_alt" at bounding box center [545, 289] width 98 height 21
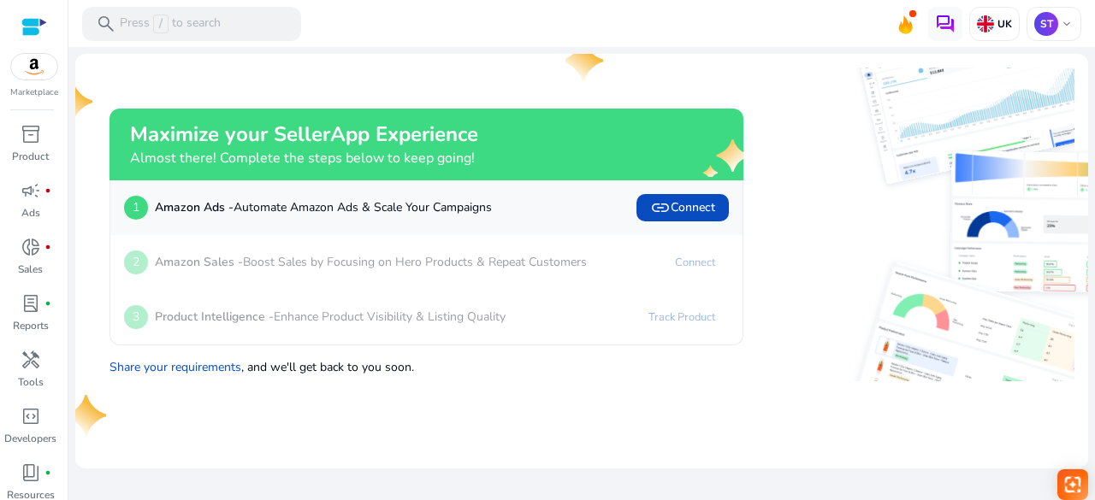
click at [494, 420] on mat-card "Maximize your SellerApp Experience Almost there! Complete the steps below to ke…" at bounding box center [581, 261] width 1013 height 415
drag, startPoint x: 771, startPoint y: 391, endPoint x: 872, endPoint y: 208, distance: 209.0
click at [872, 208] on mat-card "Maximize your SellerApp Experience Almost there! Complete the steps below to ke…" at bounding box center [581, 261] width 1013 height 415
click at [872, 208] on img at bounding box center [983, 224] width 317 height 157
click at [815, 268] on img at bounding box center [915, 319] width 317 height 126
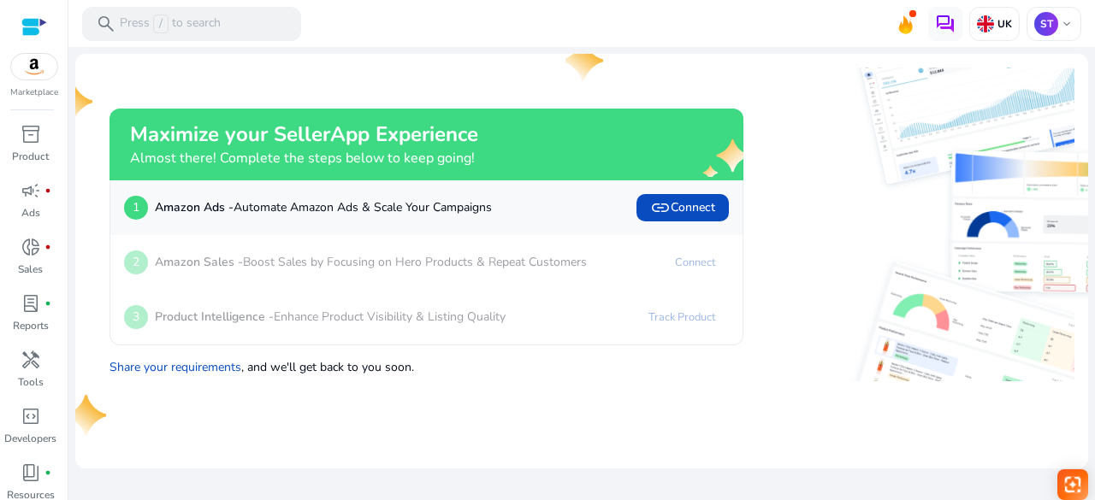
drag, startPoint x: 815, startPoint y: 268, endPoint x: 183, endPoint y: 486, distance: 668.7
click at [183, 486] on div "We are getting things ready for you... Maximize your SellerApp Experience Almos…" at bounding box center [581, 273] width 1013 height 453
click at [115, 54] on mat-card "Maximize your SellerApp Experience Almost there! Complete the steps below to ke…" at bounding box center [581, 261] width 1013 height 415
click at [707, 29] on mat-toolbar "search Press / to search UK ST keyboard_arrow_down" at bounding box center [581, 23] width 1027 height 47
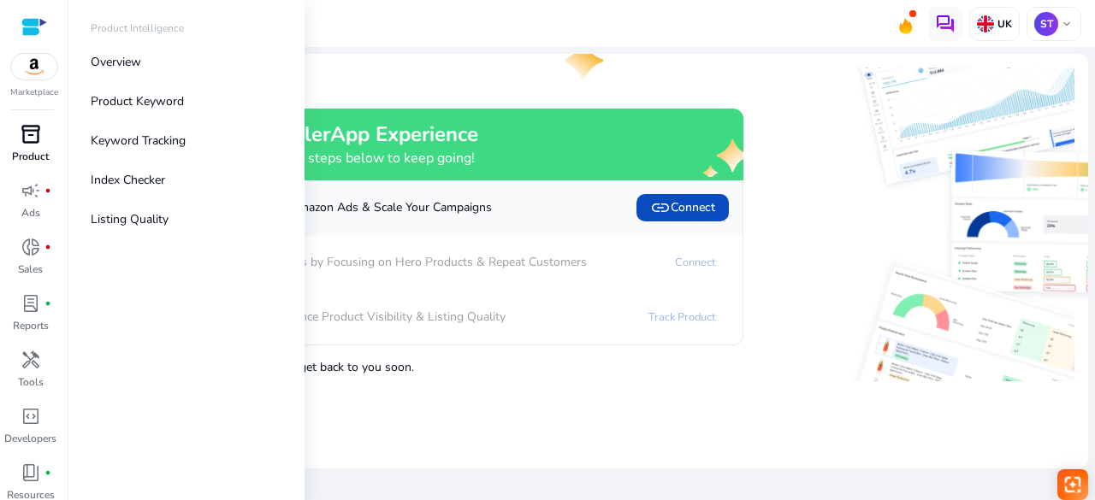
click at [18, 155] on p "Product" at bounding box center [30, 156] width 37 height 15
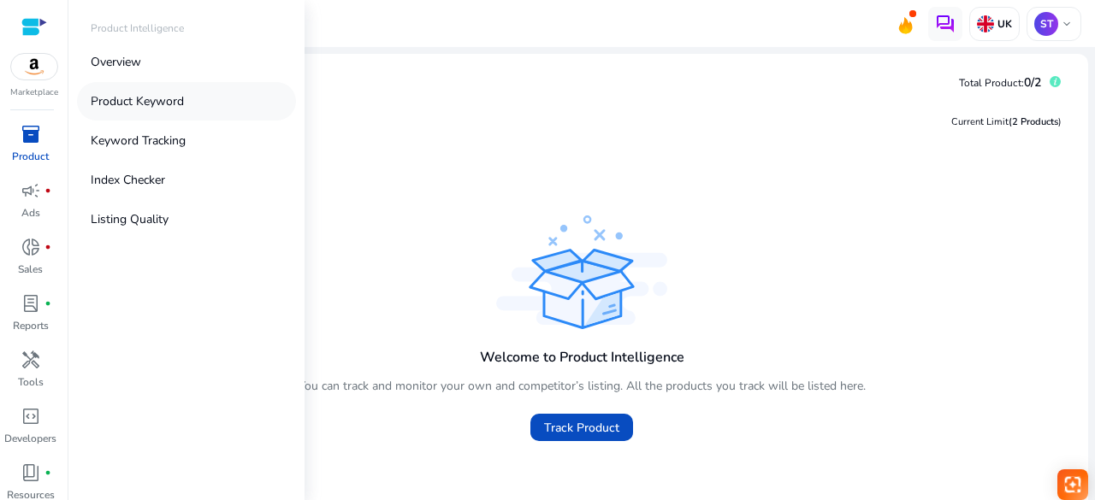
click at [139, 98] on p "Product Keyword" at bounding box center [137, 101] width 93 height 18
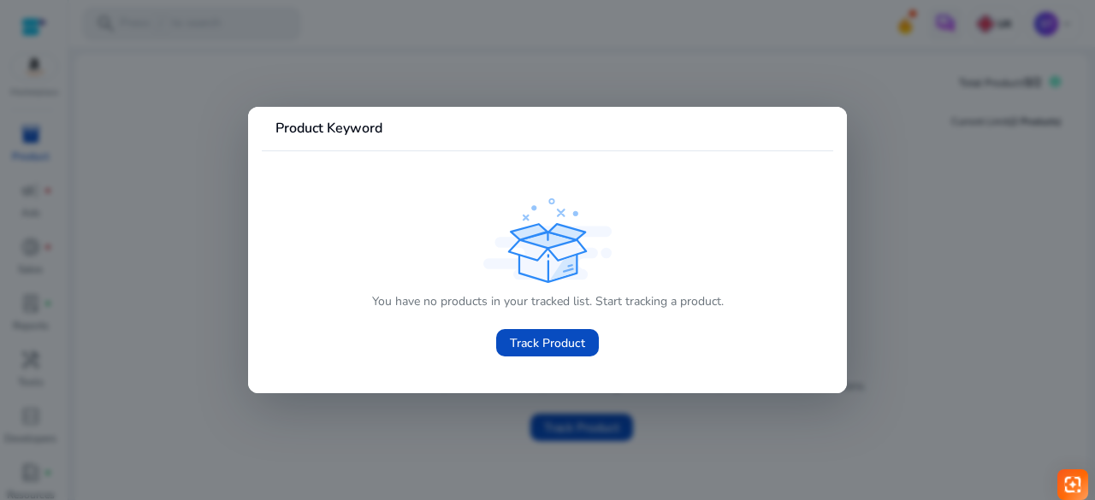
click at [150, 295] on div at bounding box center [547, 250] width 1095 height 500
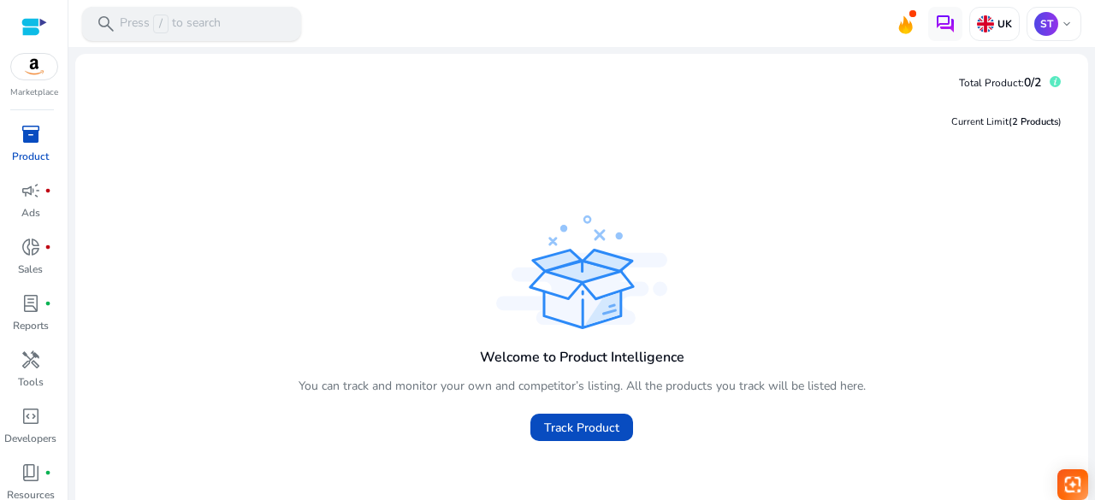
click at [232, 29] on div "search Press / to search" at bounding box center [191, 24] width 219 height 34
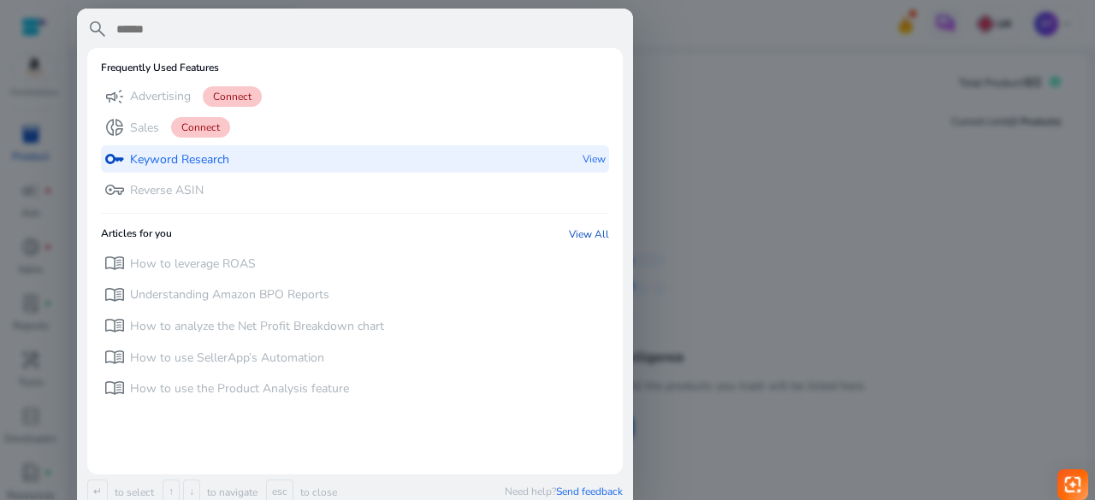
click at [178, 155] on p "Keyword Research" at bounding box center [179, 159] width 99 height 17
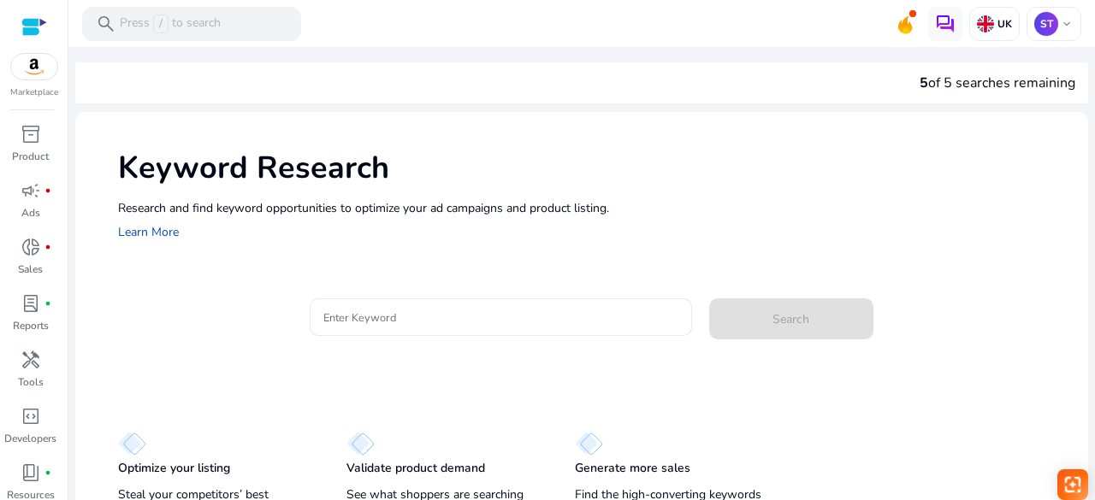
click at [460, 304] on div at bounding box center [500, 318] width 355 height 38
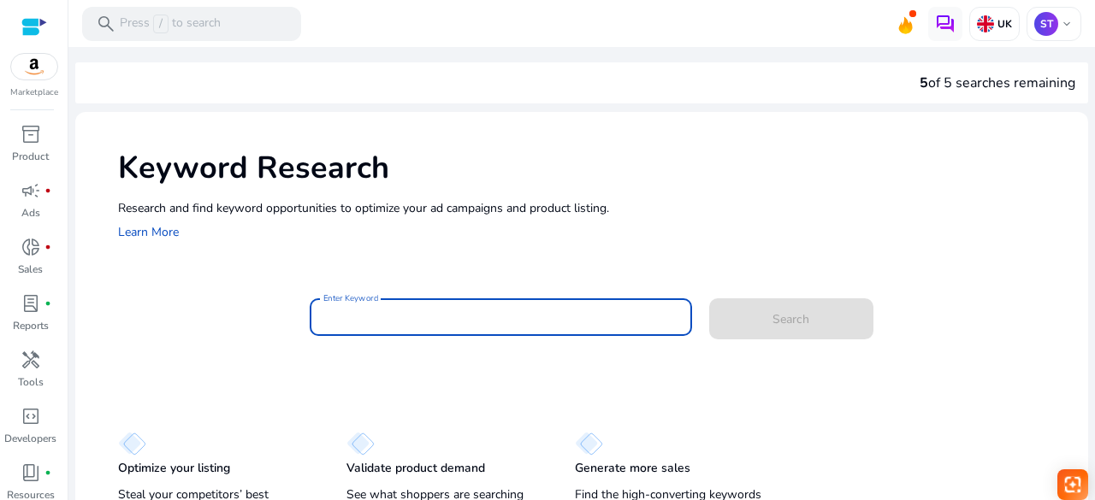
paste input "**********"
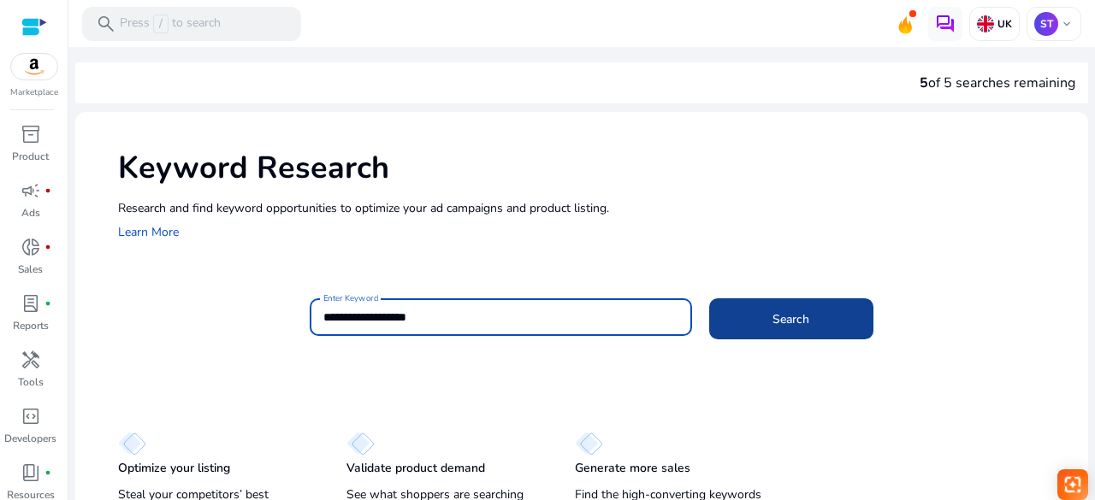
type input "**********"
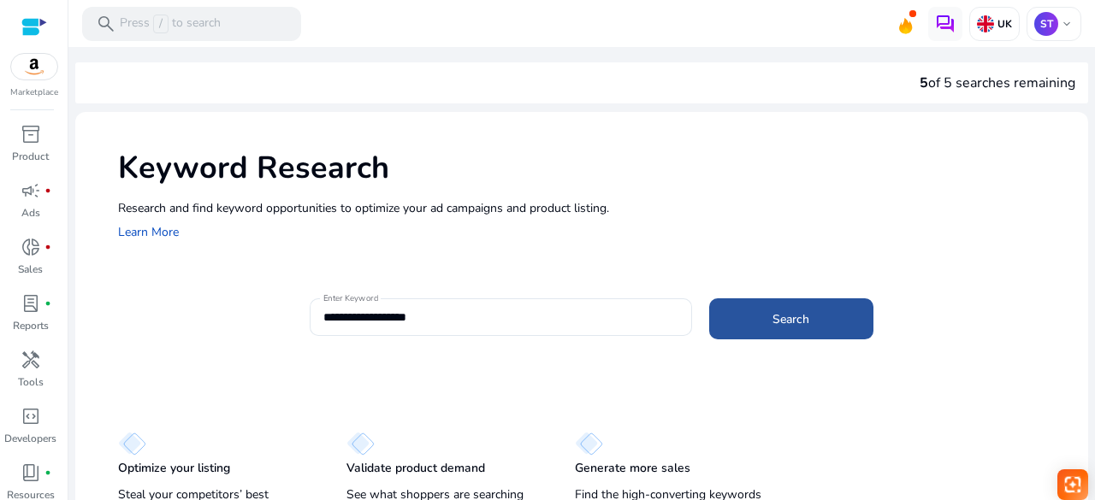
click at [768, 304] on span at bounding box center [791, 319] width 164 height 41
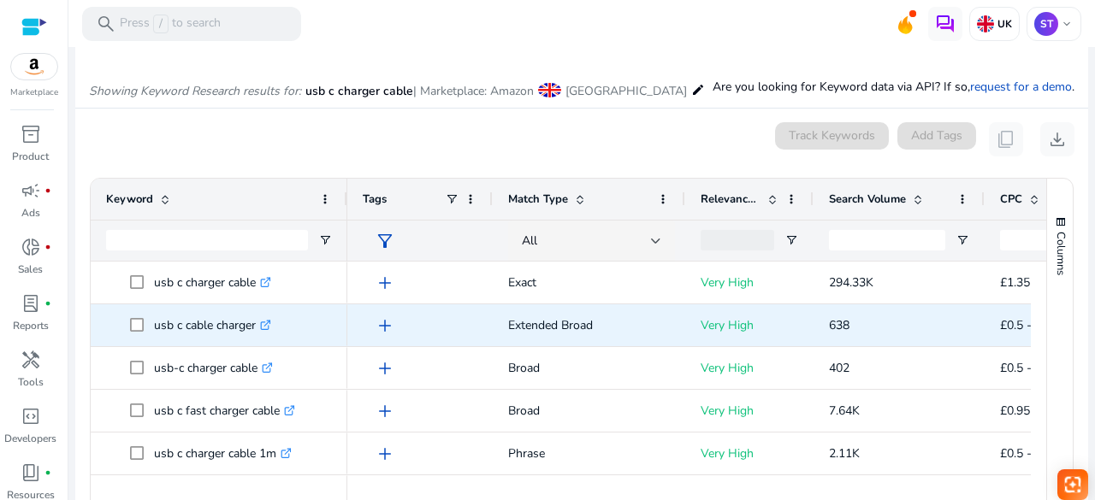
scroll to position [164, 0]
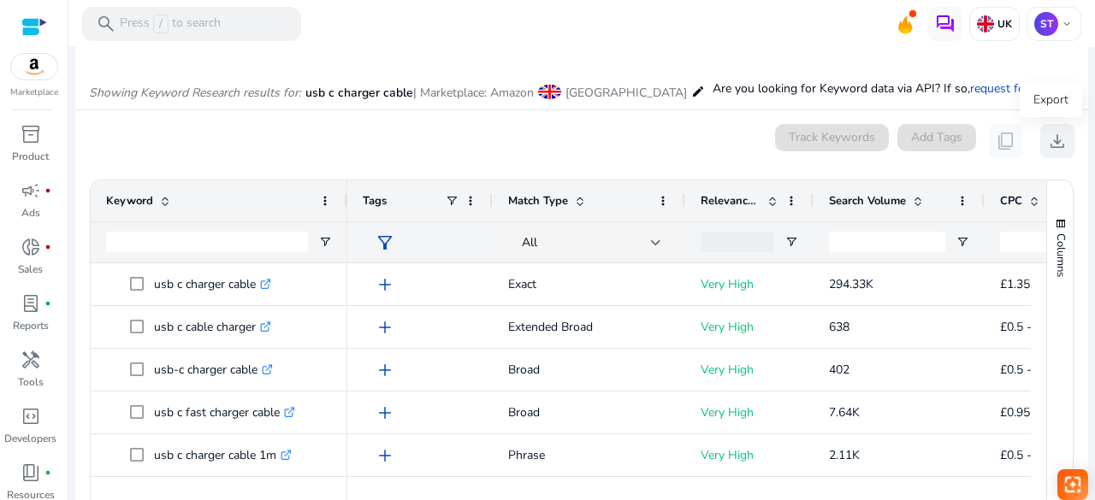
click at [1051, 139] on span "download" at bounding box center [1057, 141] width 21 height 21
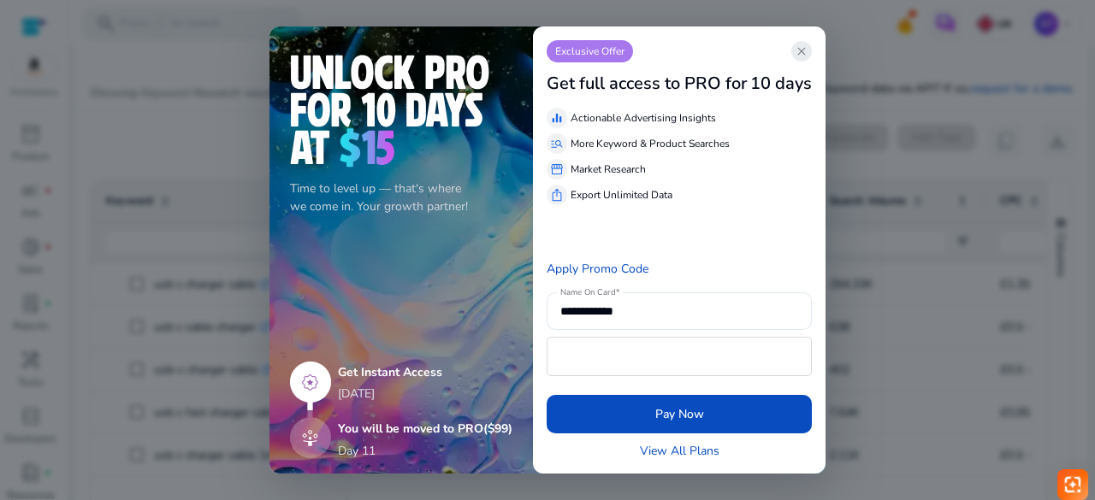
click at [806, 45] on span "close" at bounding box center [802, 51] width 14 height 14
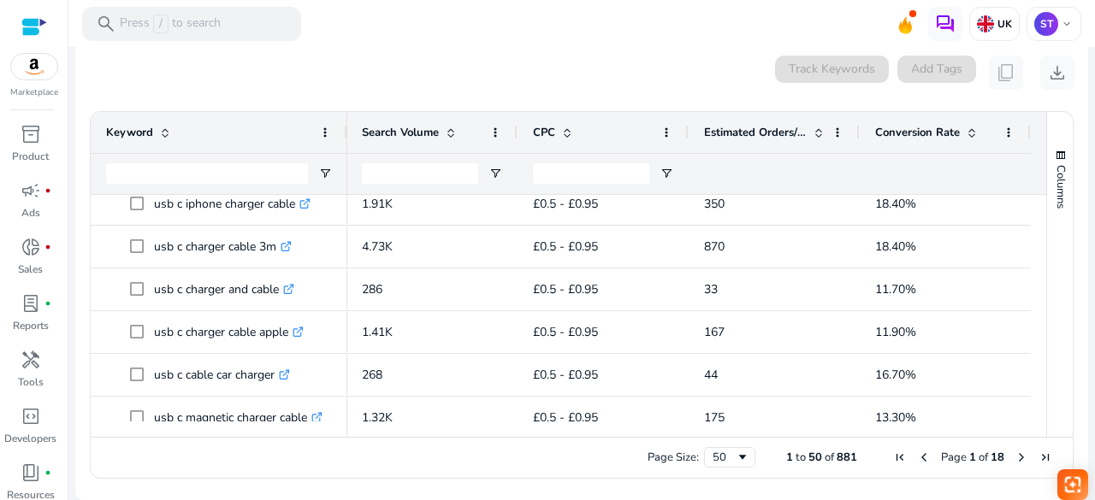
scroll to position [198, 0]
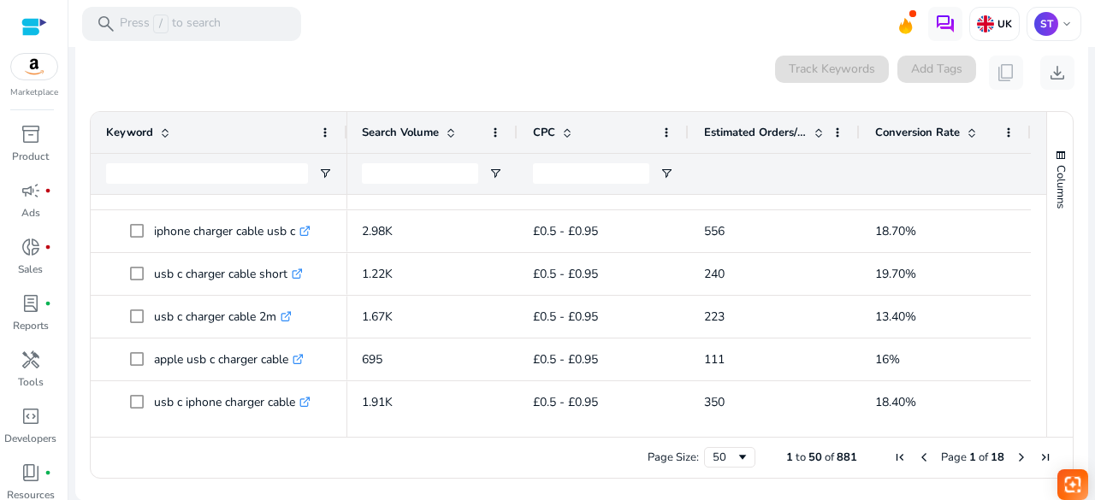
click at [630, 37] on mat-toolbar "search Press / to search UK ST keyboard_arrow_down" at bounding box center [581, 23] width 1027 height 47
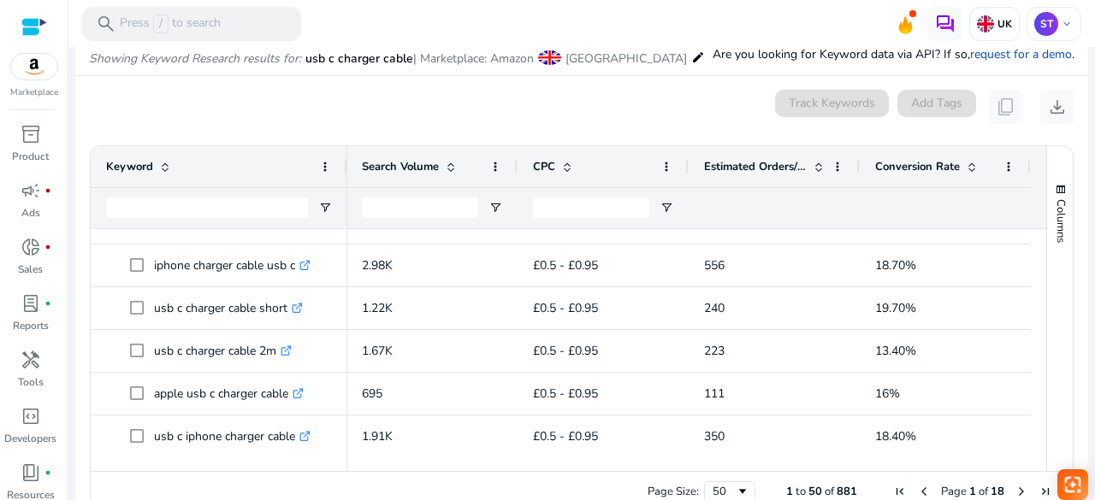
click at [972, 169] on span at bounding box center [972, 167] width 14 height 14
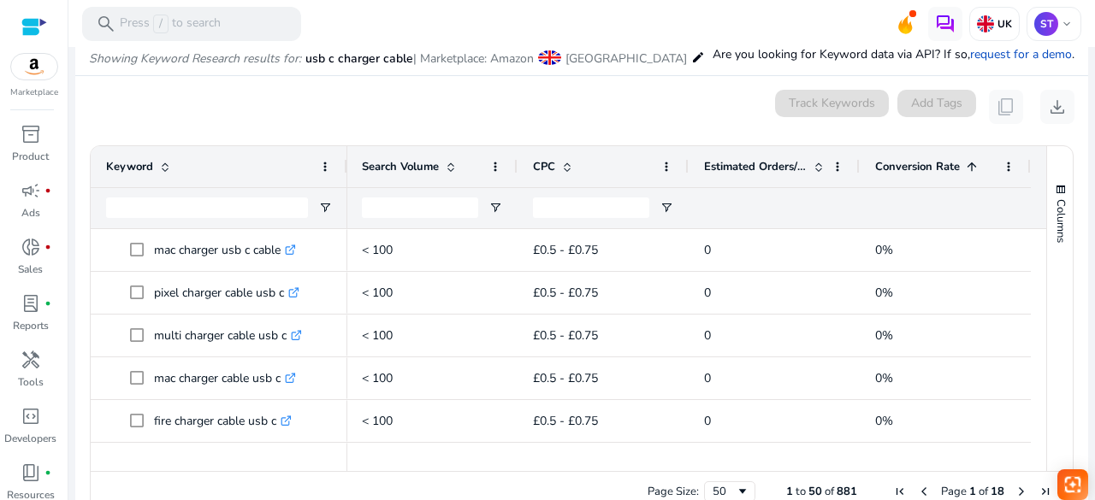
scroll to position [0, 473]
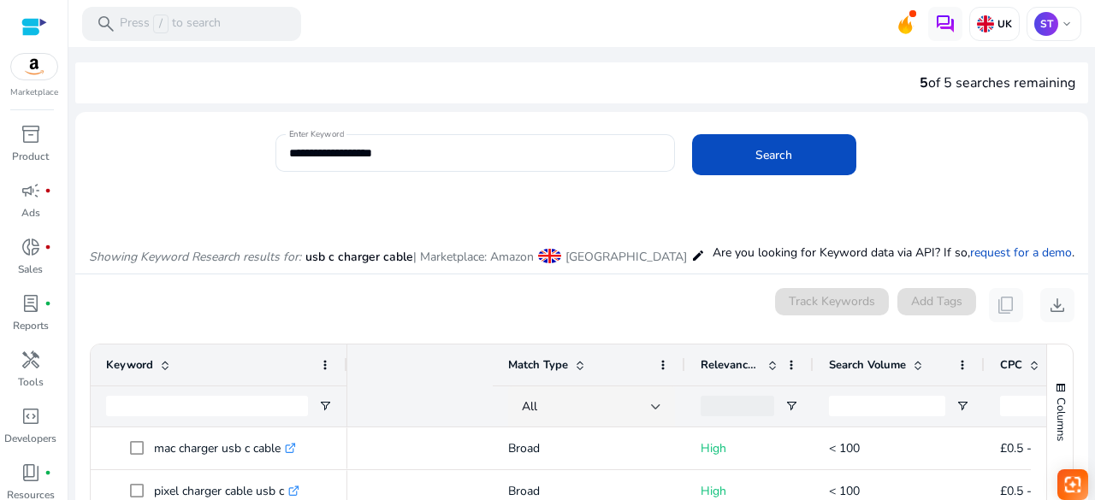
scroll to position [0, 473]
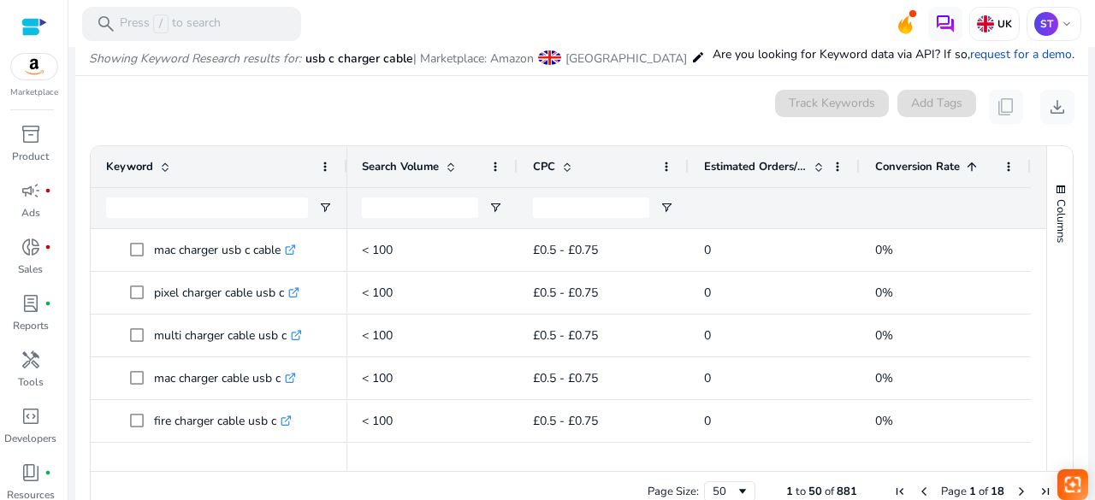
click at [461, 463] on div at bounding box center [455, 463] width 1151 height 15
drag, startPoint x: 461, startPoint y: 463, endPoint x: 441, endPoint y: 470, distance: 21.6
click at [441, 470] on div at bounding box center [688, 463] width 683 height 15
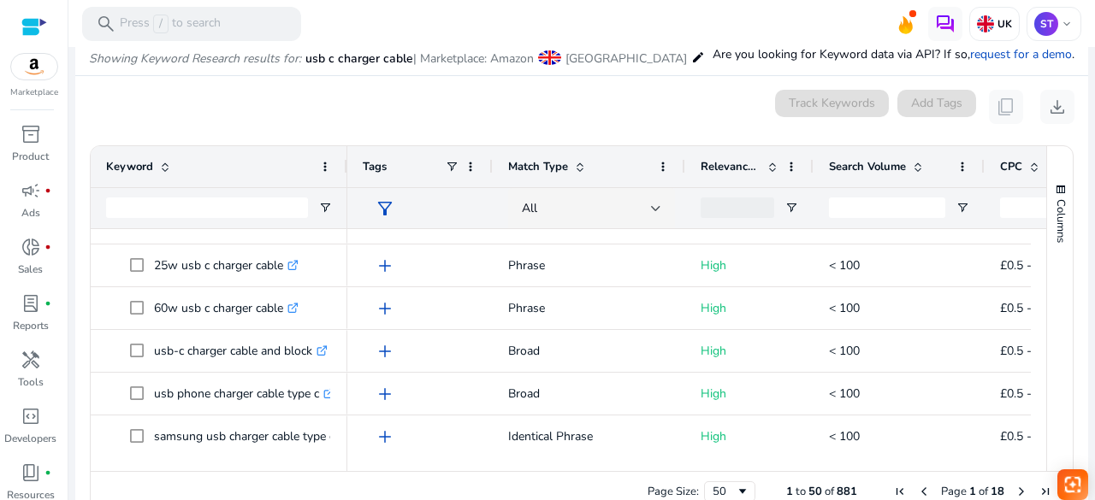
scroll to position [0, 0]
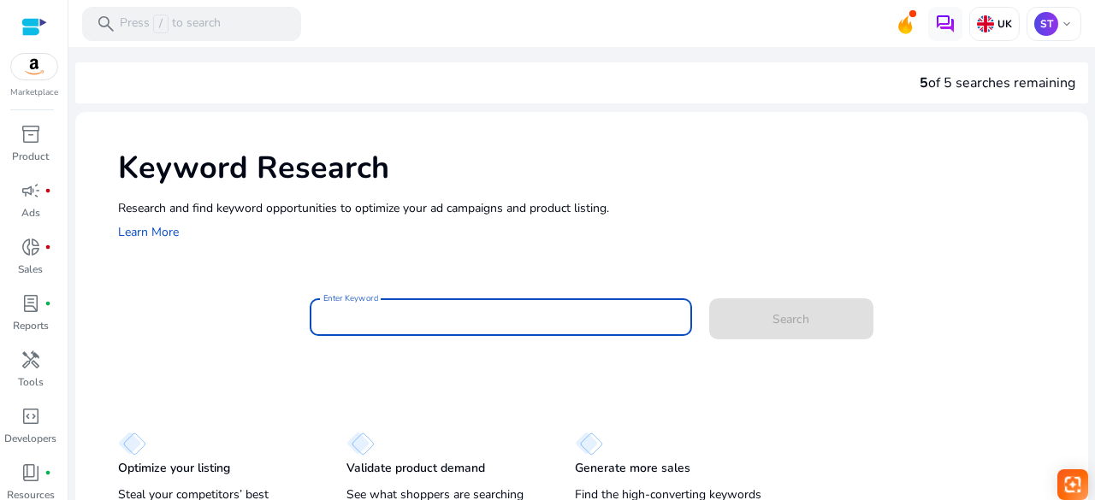
click at [396, 326] on input "Enter Keyword" at bounding box center [500, 317] width 355 height 19
click at [411, 314] on input "Enter Keyword" at bounding box center [500, 317] width 355 height 19
paste input "**********"
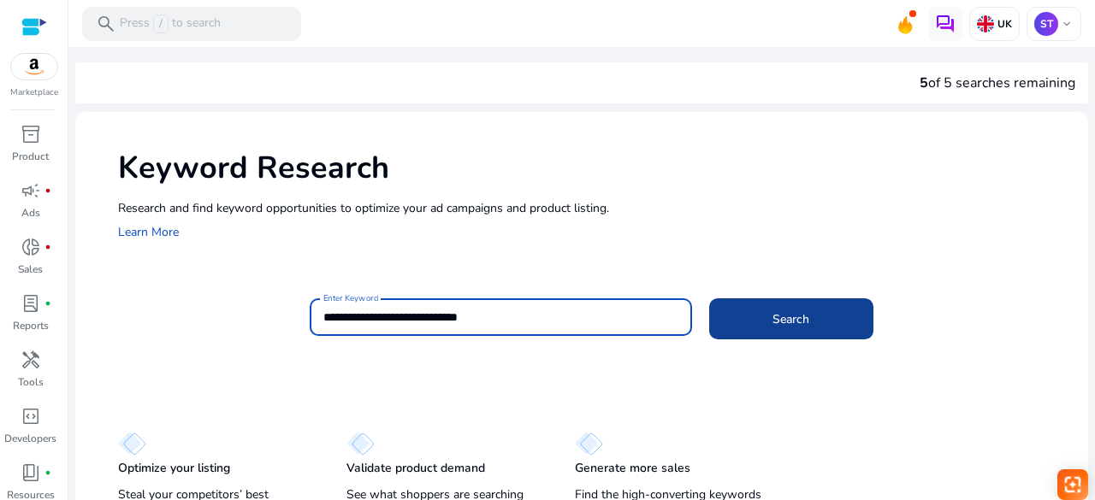
type input "**********"
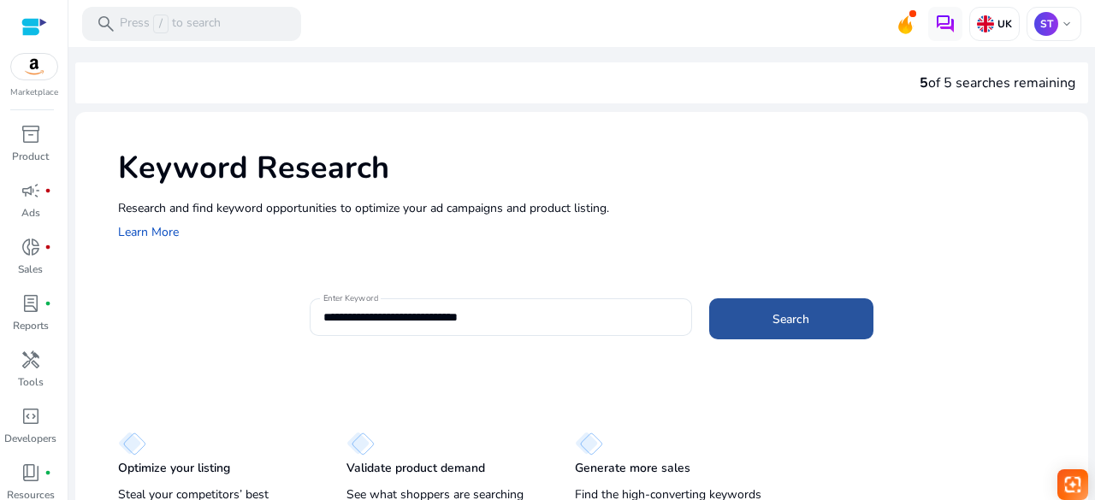
click at [788, 311] on span "Search" at bounding box center [790, 320] width 37 height 18
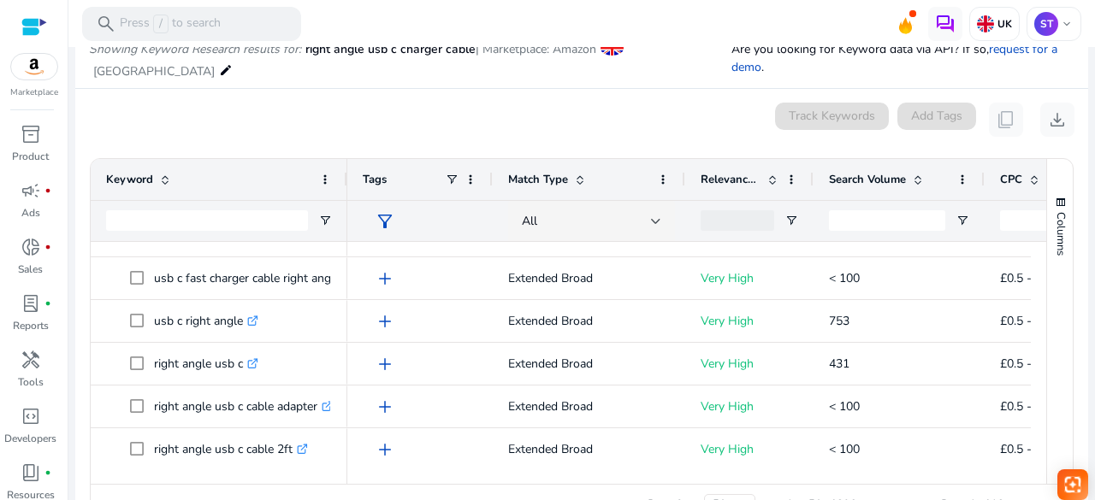
scroll to position [398, 0]
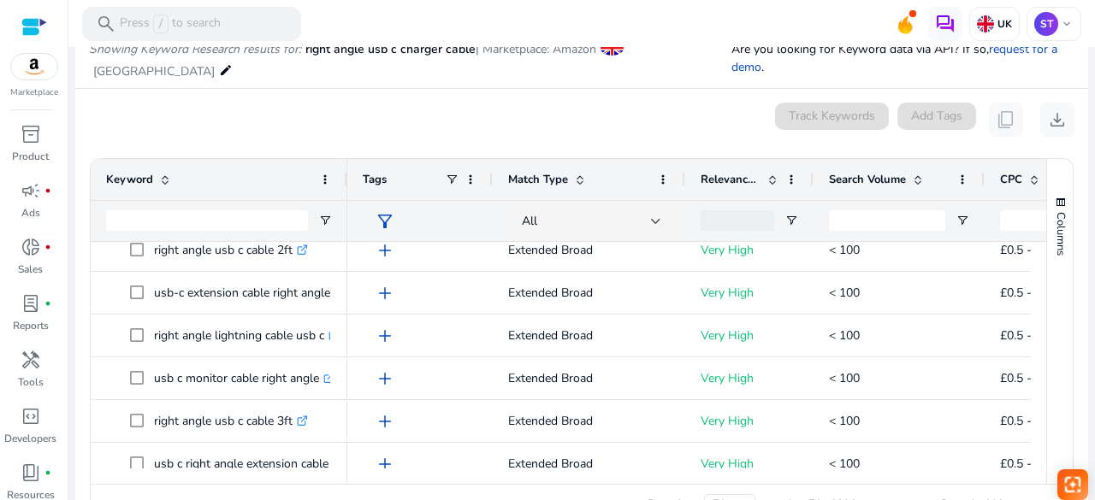
click at [1046, 255] on div "Columns Keyword Column Labels Drag here to set column labels" at bounding box center [1059, 321] width 27 height 325
click at [1038, 258] on div "Keyword Tags Match Type 69" at bounding box center [582, 321] width 982 height 325
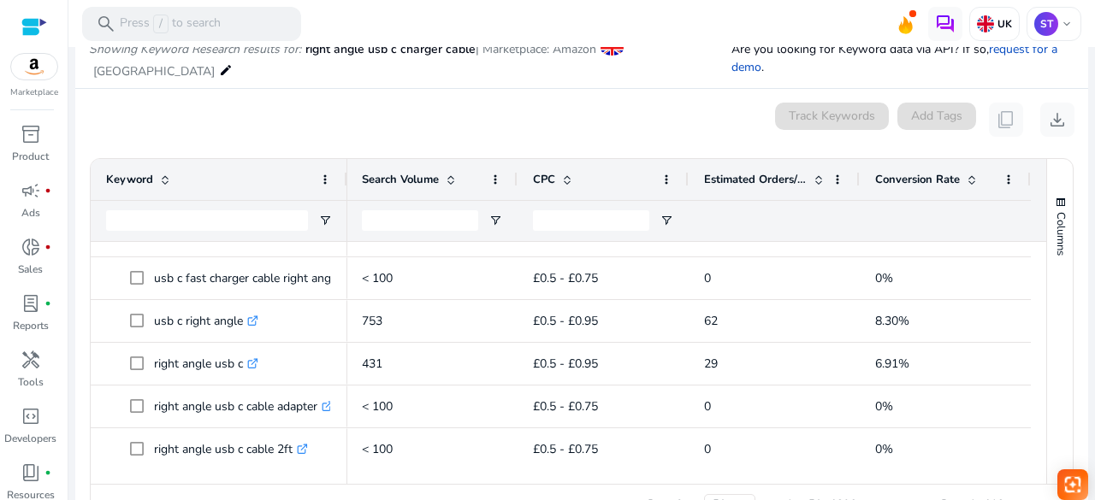
scroll to position [0, 0]
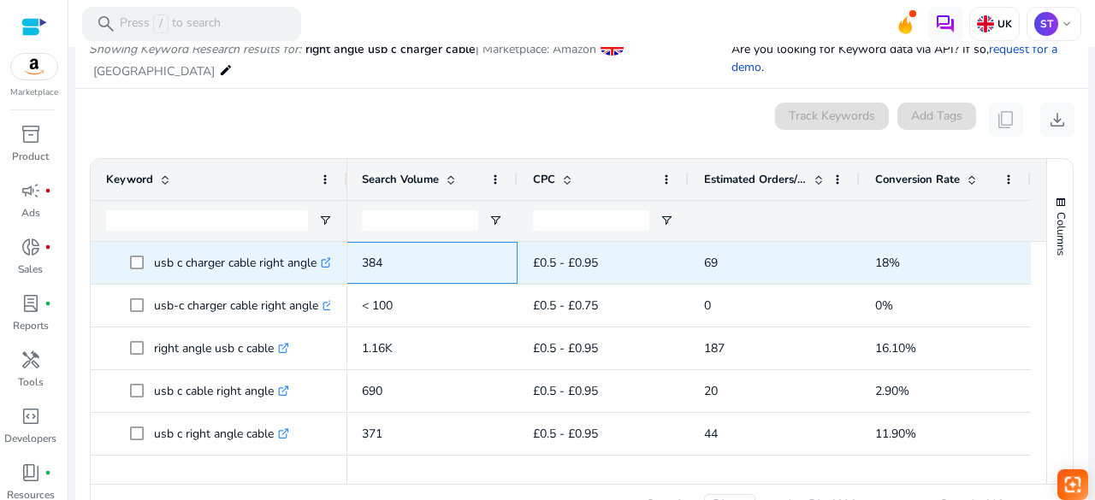
click at [368, 260] on span "384" at bounding box center [372, 263] width 21 height 16
drag, startPoint x: 368, startPoint y: 260, endPoint x: 985, endPoint y: 240, distance: 617.9
click at [985, 242] on div "Extended Broad Very High 384 £0.5 - £0.95 69 18%" at bounding box center [455, 263] width 1151 height 43
copy div "384 £0.5 - £0.95 69 18%"
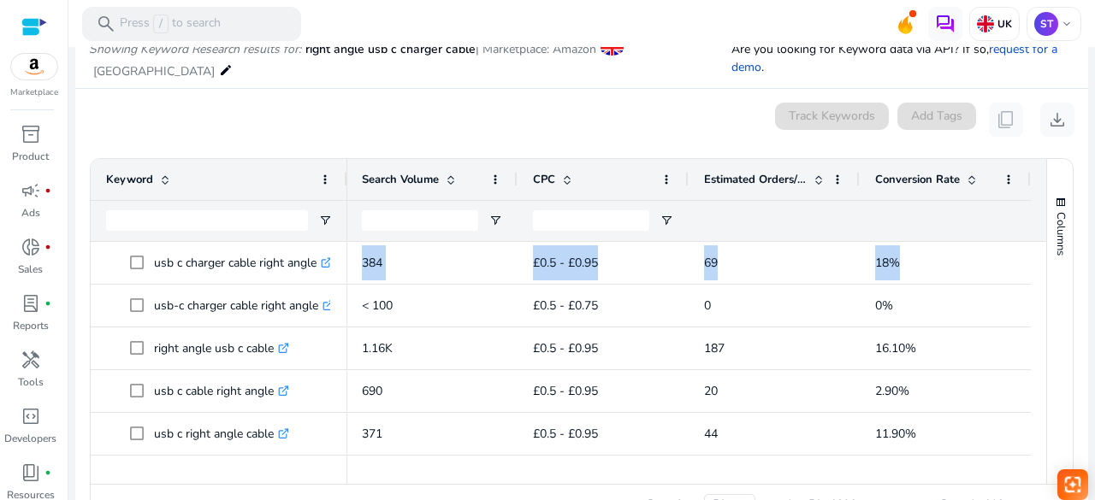
click at [807, 180] on span at bounding box center [816, 180] width 19 height 14
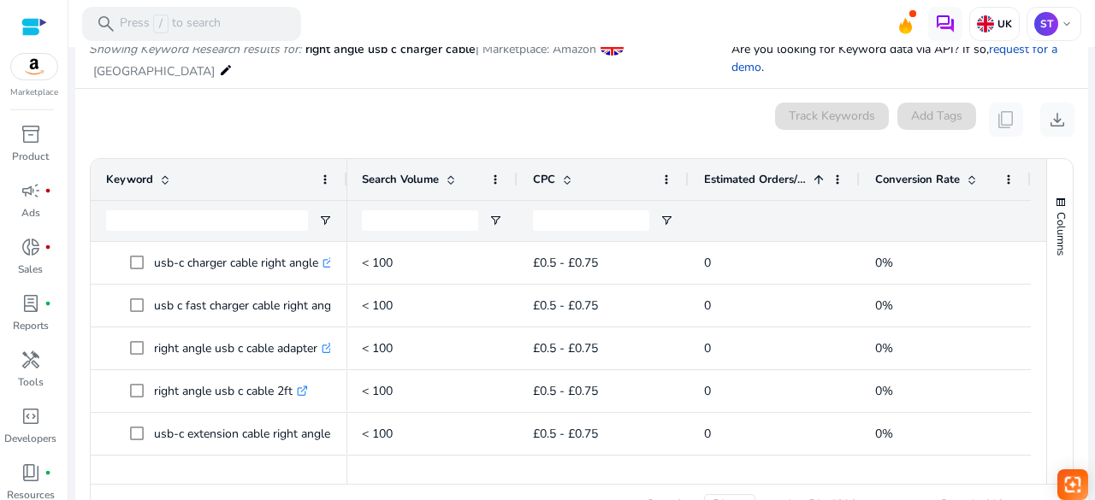
click at [807, 180] on span at bounding box center [816, 180] width 19 height 14
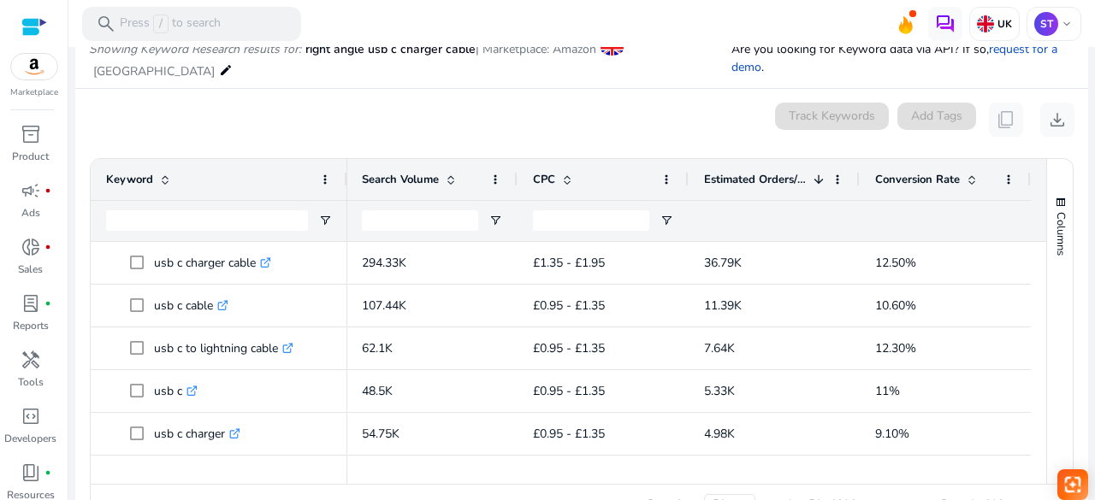
click at [1034, 242] on div at bounding box center [1038, 355] width 15 height 227
drag, startPoint x: 1034, startPoint y: 240, endPoint x: 831, endPoint y: 201, distance: 207.4
click at [831, 201] on div "Keyword Match Type Relevance Score CPC" at bounding box center [569, 321] width 956 height 325
click at [1047, 323] on div "Columns" at bounding box center [1060, 321] width 26 height 325
drag, startPoint x: 1017, startPoint y: 229, endPoint x: 365, endPoint y: 192, distance: 652.9
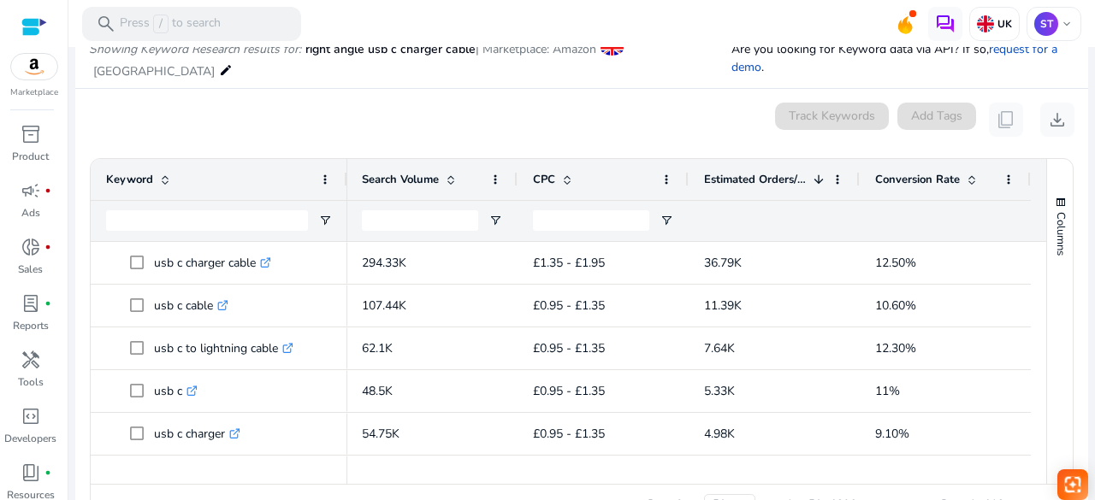
click at [365, 192] on div "Match Type Relevance Score Search Volume CPC 1" at bounding box center [463, 200] width 1166 height 82
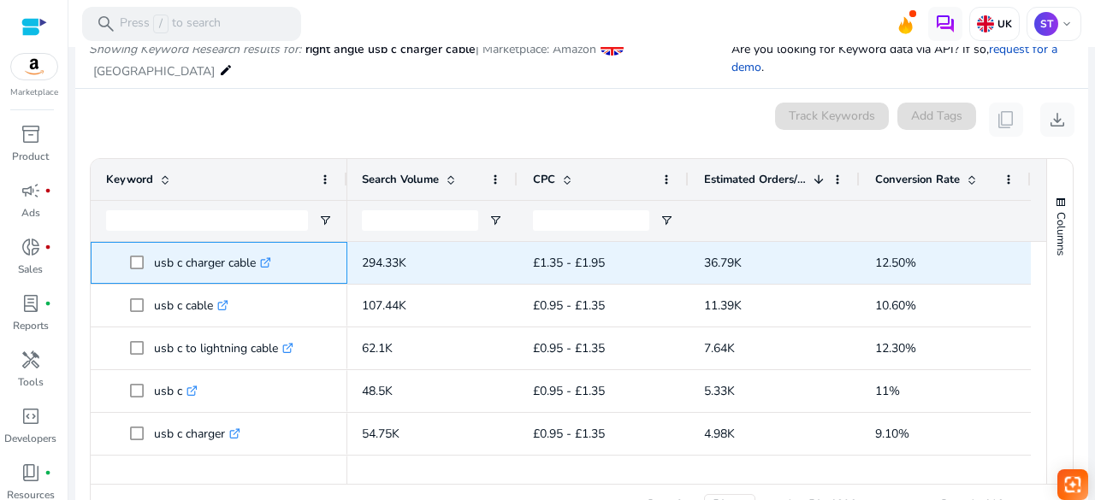
click at [251, 256] on p "usb c charger cable .st0{fill:#2c8af8}" at bounding box center [212, 263] width 117 height 35
click at [244, 257] on p "usb c charger cable .st0{fill:#2c8af8}" at bounding box center [212, 263] width 117 height 35
drag, startPoint x: 244, startPoint y: 257, endPoint x: 229, endPoint y: 259, distance: 14.6
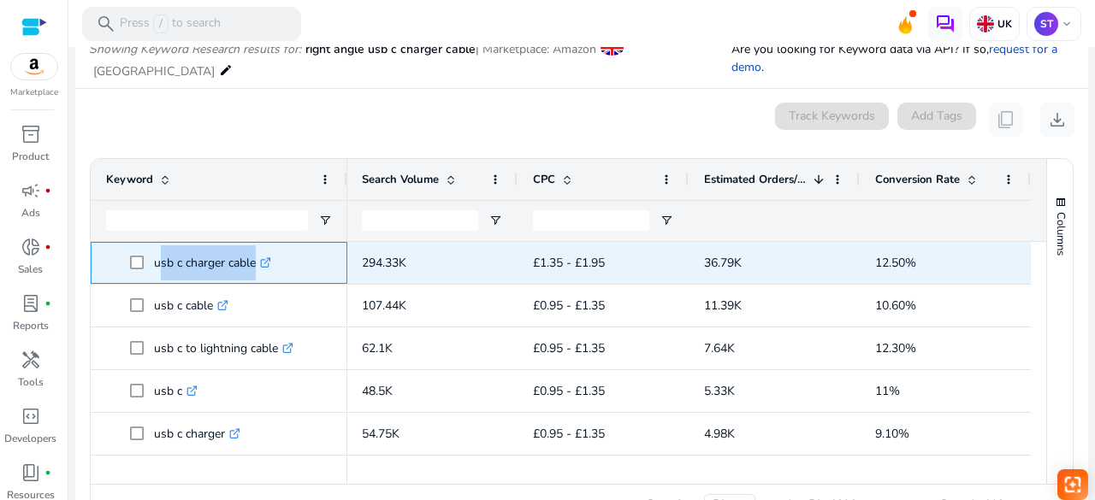
click at [229, 259] on p "usb c charger cable .st0{fill:#2c8af8}" at bounding box center [212, 263] width 117 height 35
copy span "usb c charger cable .st0{fill:#2c8af8}"
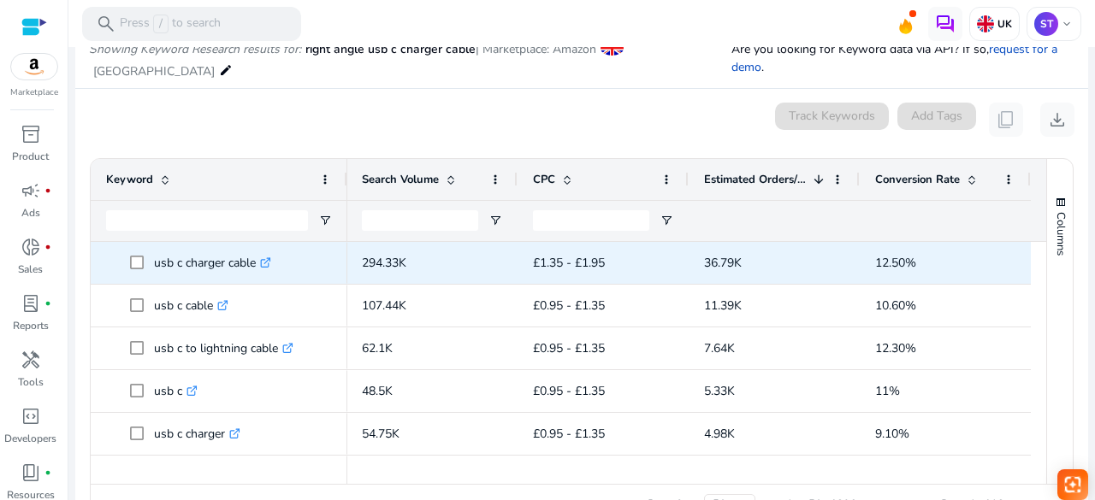
click at [400, 265] on span "294.33K" at bounding box center [384, 263] width 44 height 16
copy span "294.33K"
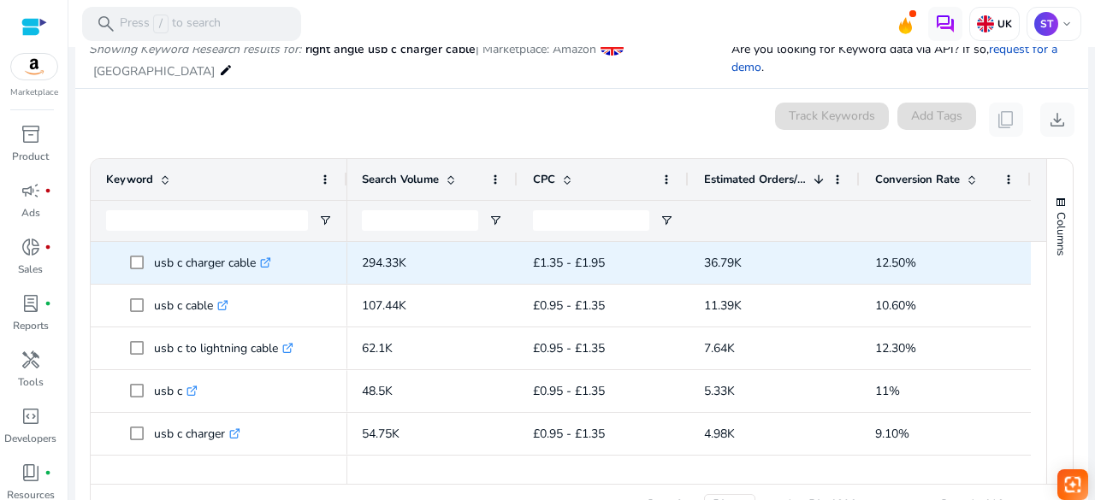
click at [598, 266] on span "£1.35 - £1.95" at bounding box center [569, 263] width 72 height 16
copy span "£1.35 - £1.95"
click at [713, 259] on span "36.79K" at bounding box center [723, 263] width 38 height 16
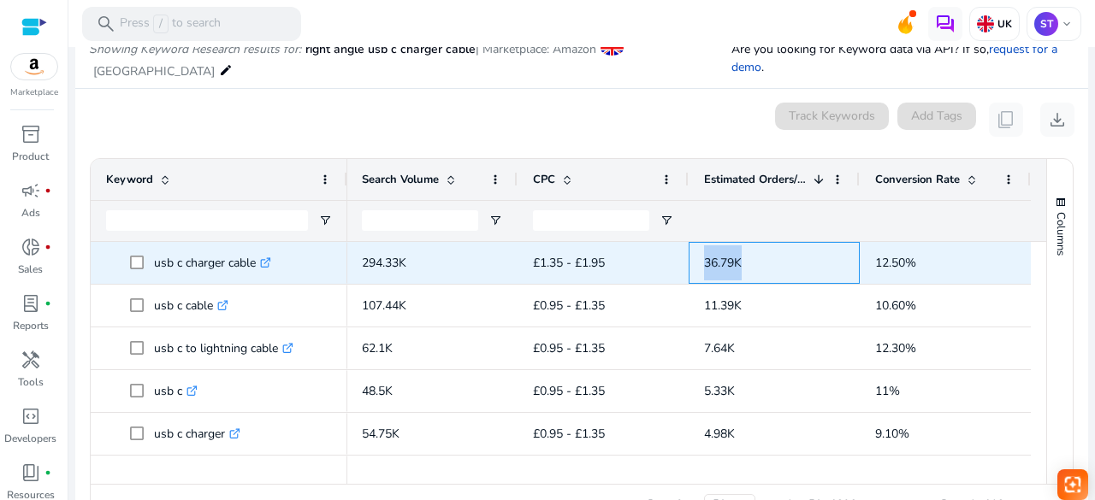
click at [713, 259] on span "36.79K" at bounding box center [723, 263] width 38 height 16
copy span "36.79K"
click at [727, 270] on span "36.79K" at bounding box center [774, 263] width 140 height 35
click at [724, 255] on span "36.79K" at bounding box center [723, 263] width 38 height 16
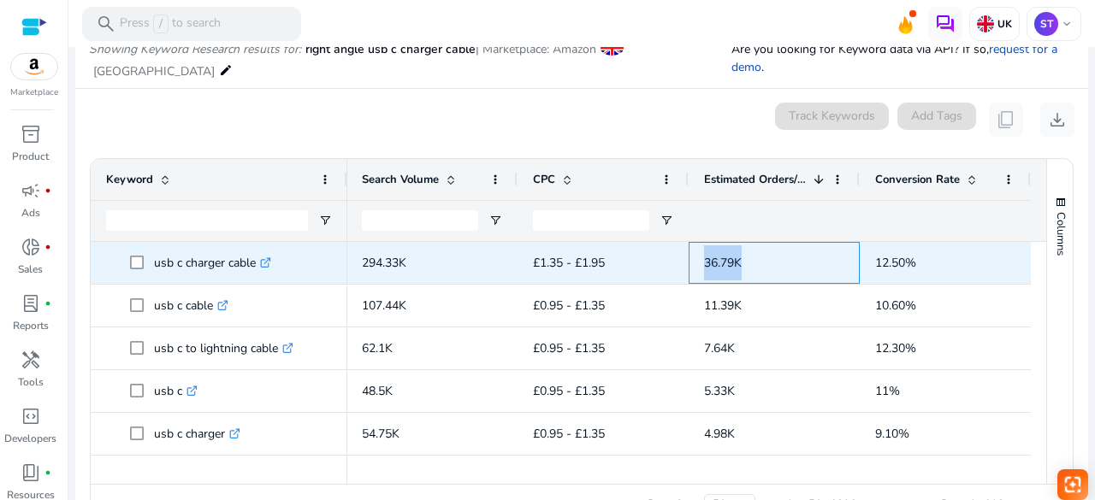
click at [724, 255] on span "36.79K" at bounding box center [723, 263] width 38 height 16
copy span "36.79K"
click at [881, 262] on span "12.50%" at bounding box center [895, 263] width 41 height 16
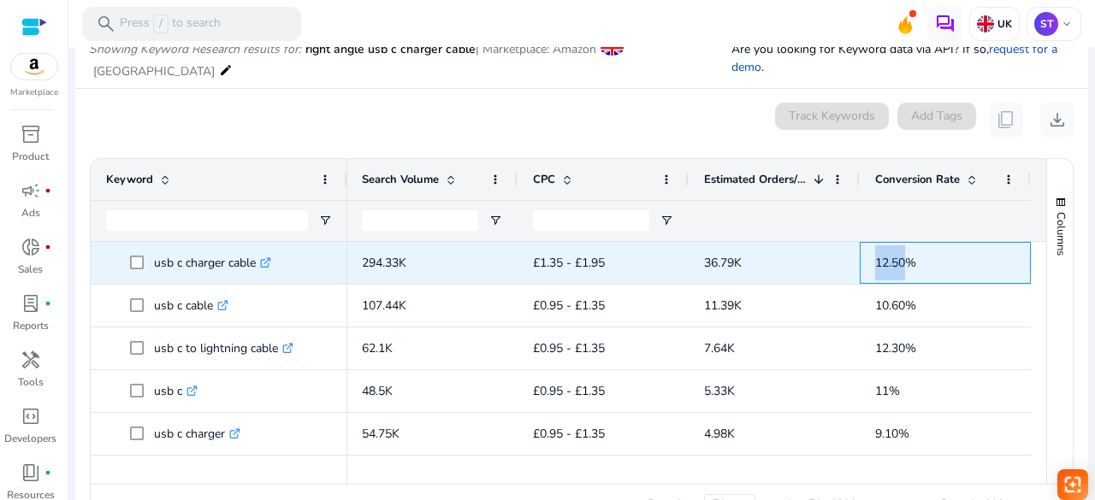
click at [881, 262] on span "12.50%" at bounding box center [895, 263] width 41 height 16
copy span "12.50%"
click at [173, 264] on p "usb c charger cable .st0{fill:#2c8af8}" at bounding box center [212, 263] width 117 height 35
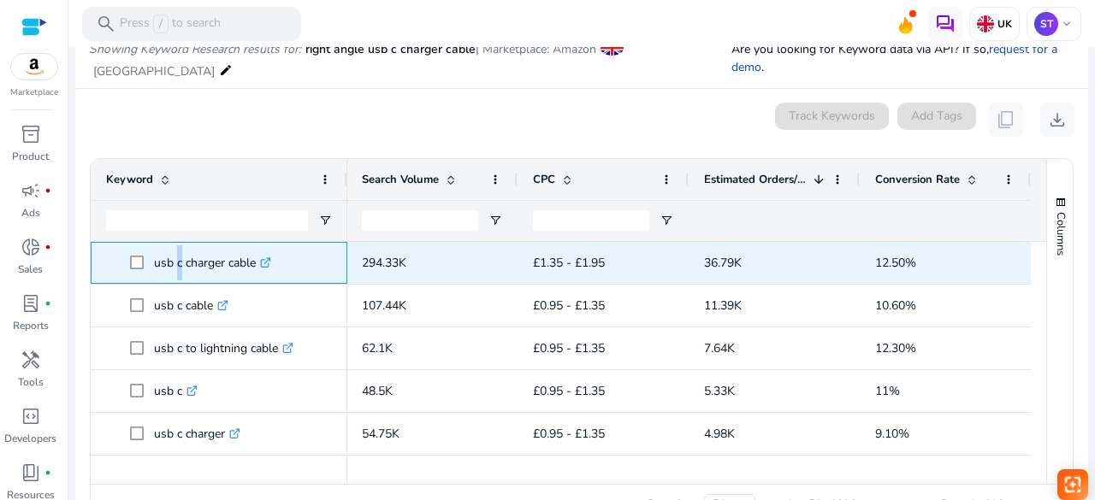
click at [173, 264] on p "usb c charger cable .st0{fill:#2c8af8}" at bounding box center [212, 263] width 117 height 35
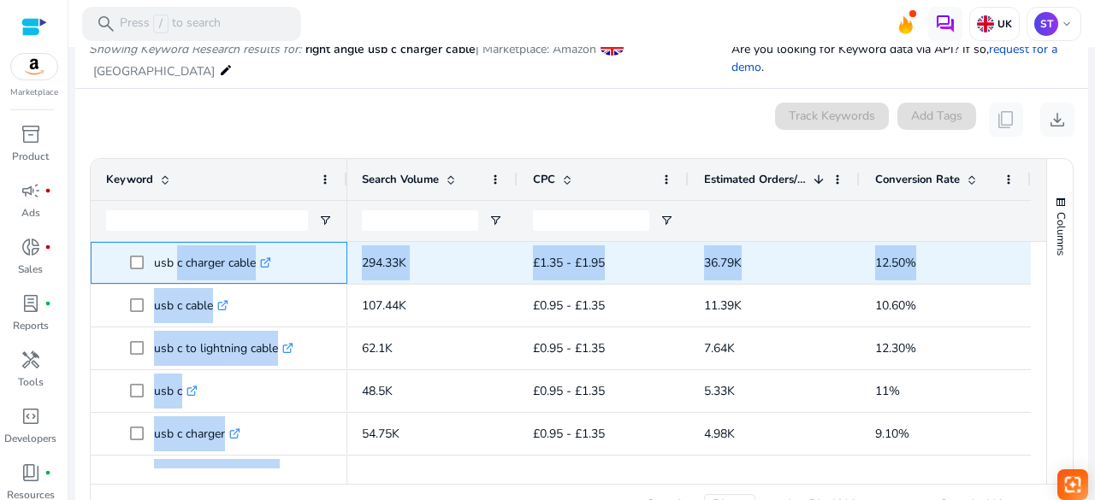
drag, startPoint x: 173, startPoint y: 264, endPoint x: 973, endPoint y: 254, distance: 800.8
click at [973, 254] on div "usb c charger cable .st0{fill:#2c8af8} usb c cable .st0{fill:#2c8af8} usb c cab…" at bounding box center [561, 355] width 940 height 227
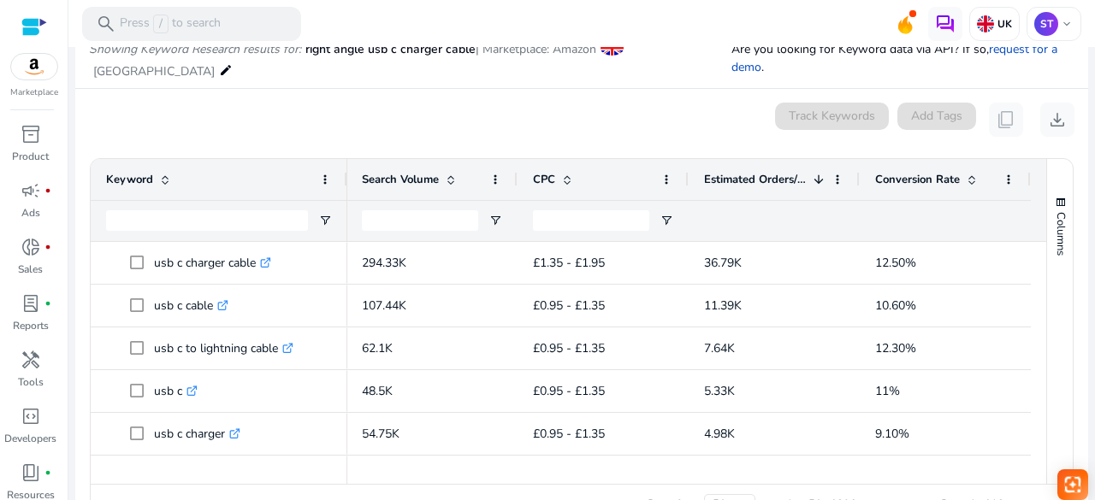
click at [676, 109] on div "0 keyword(s) selected Track Keywords Add Tags content_copy download" at bounding box center [581, 120] width 985 height 34
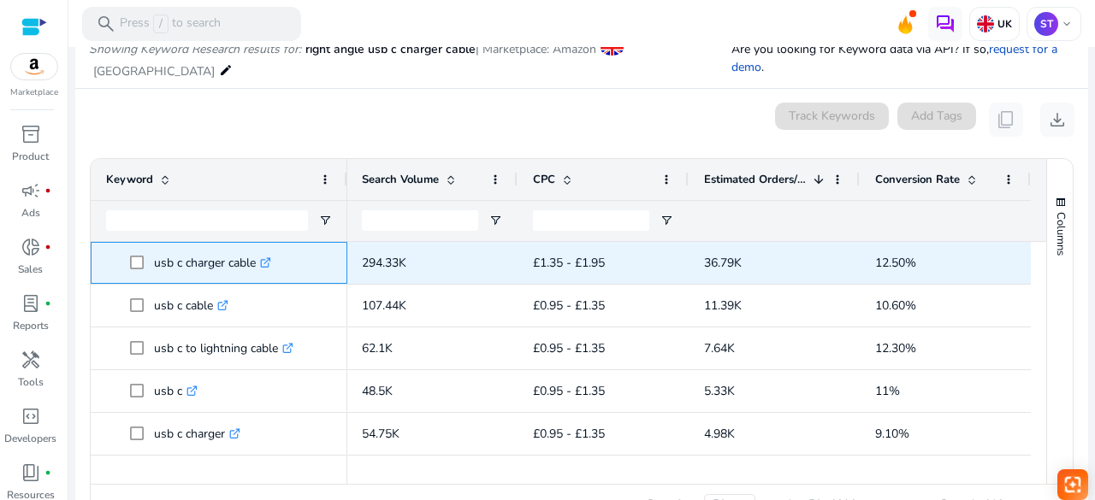
click at [181, 261] on p "usb c charger cable .st0{fill:#2c8af8}" at bounding box center [212, 263] width 117 height 35
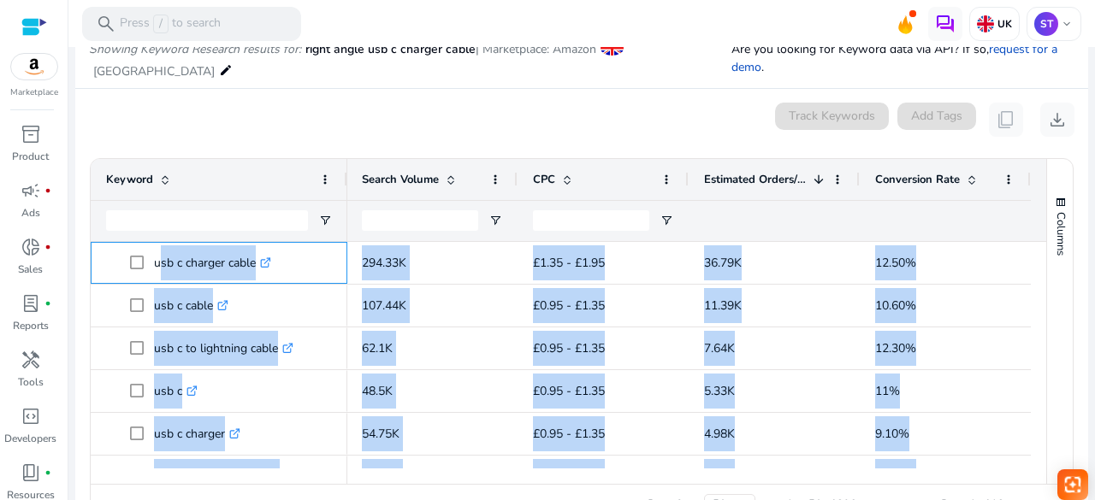
drag, startPoint x: 181, startPoint y: 261, endPoint x: 1093, endPoint y: 251, distance: 912.0
click at [1093, 251] on mat-sidenav-content "**********" at bounding box center [581, 250] width 1027 height 500
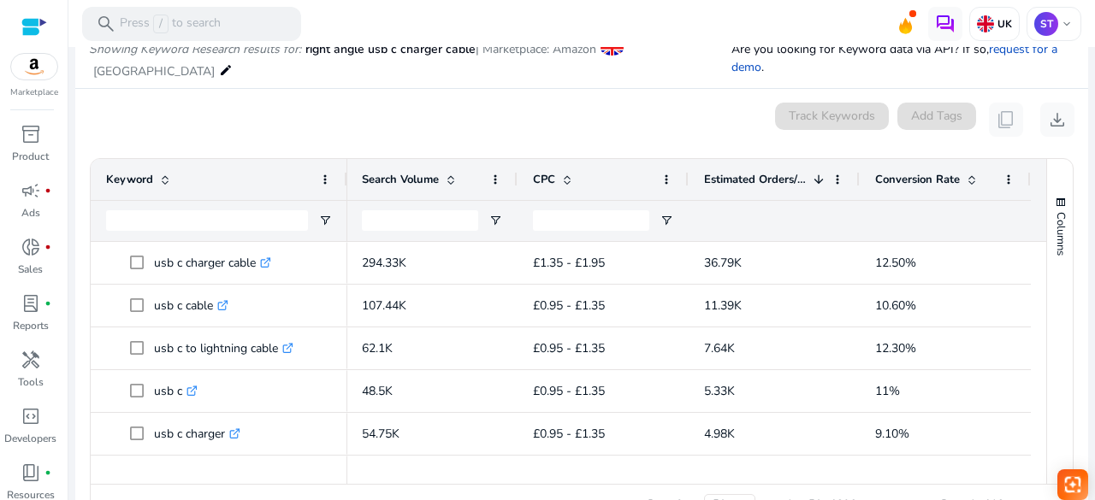
click at [689, 109] on div "0 keyword(s) selected Track Keywords Add Tags content_copy download" at bounding box center [581, 120] width 985 height 34
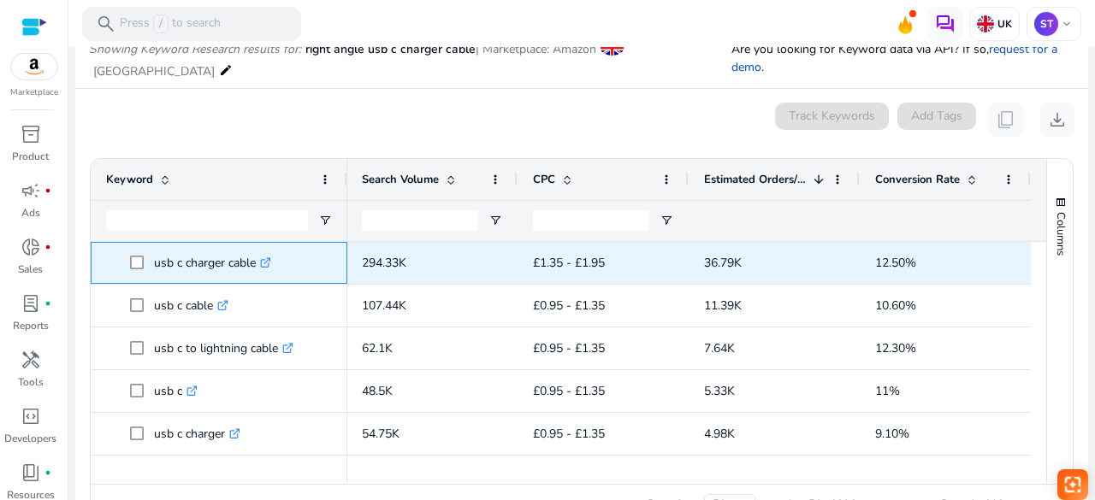
click at [165, 263] on p "usb c charger cable .st0{fill:#2c8af8}" at bounding box center [212, 263] width 117 height 35
click at [371, 260] on span "294.33K" at bounding box center [384, 263] width 44 height 16
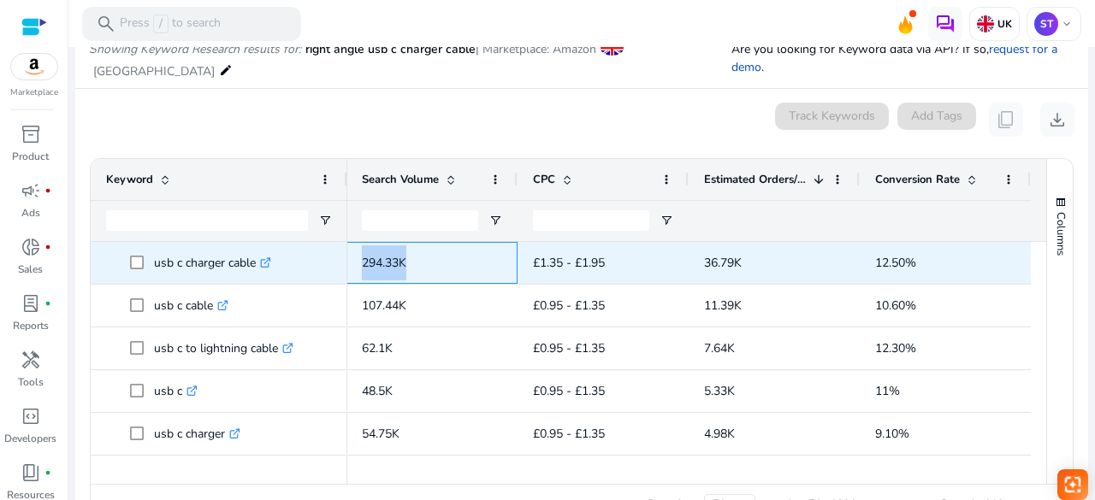
click at [371, 260] on span "294.33K" at bounding box center [384, 263] width 44 height 16
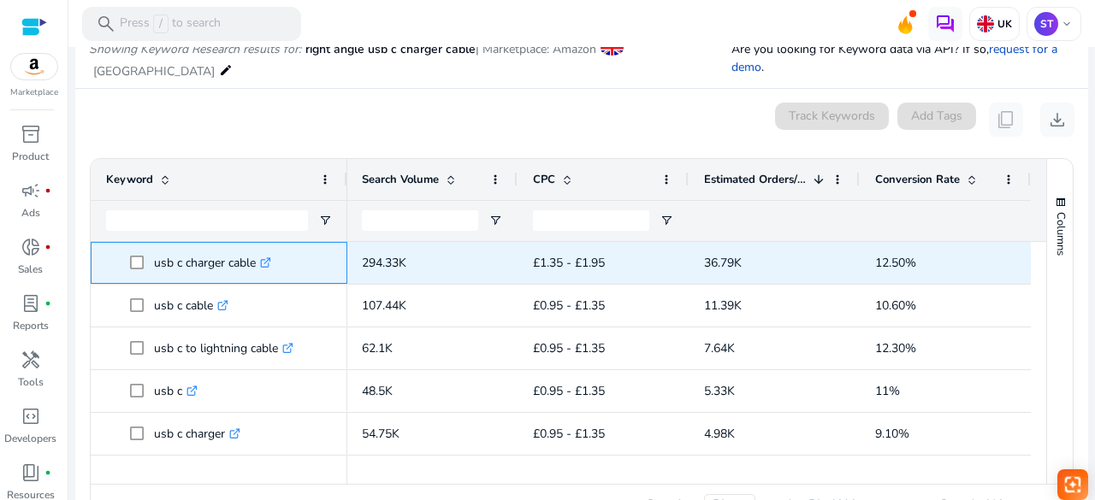
click at [168, 254] on p "usb c charger cable .st0{fill:#2c8af8}" at bounding box center [212, 263] width 117 height 35
copy span "usb c charger cable .st0{fill:#2c8af8}"
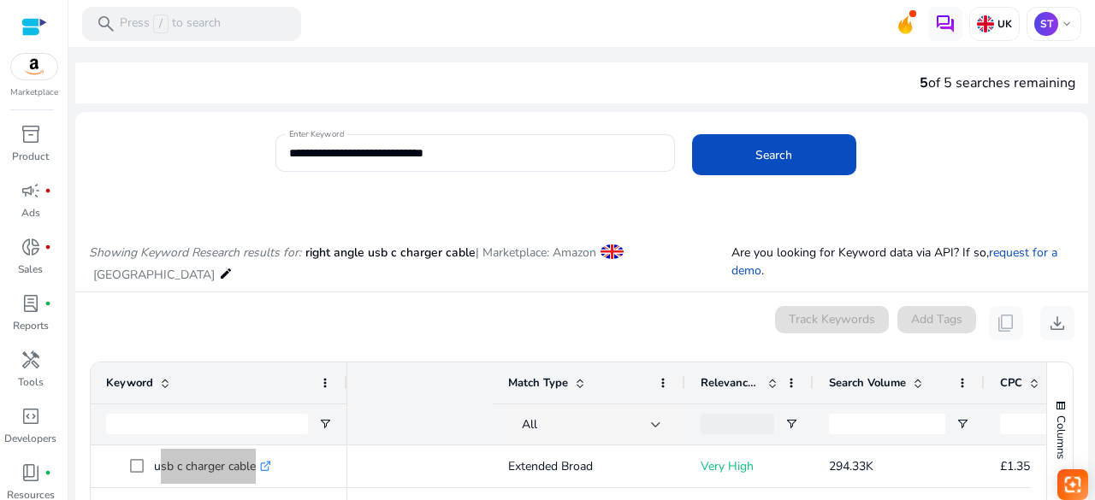
scroll to position [0, 472]
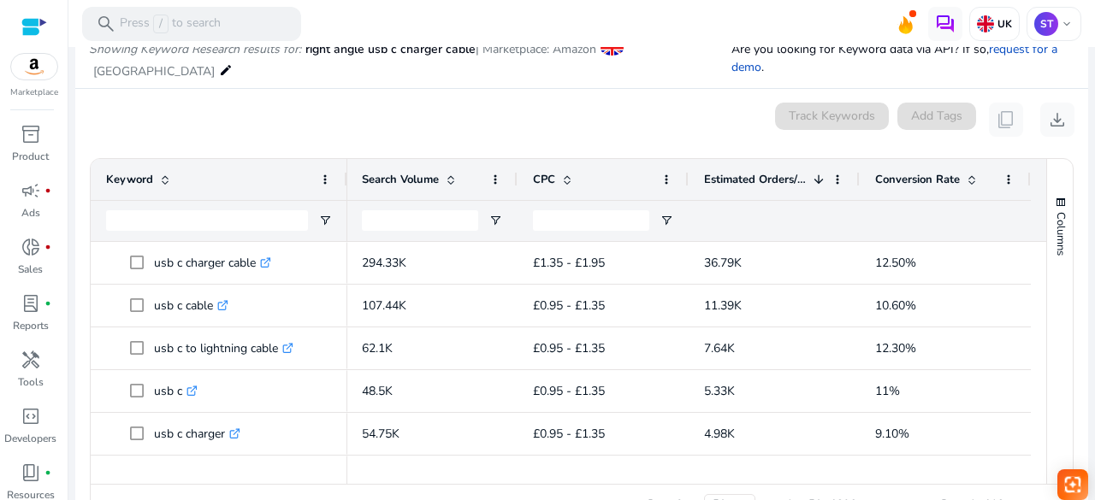
click at [436, 113] on div "0 keyword(s) selected Track Keywords Add Tags content_copy download" at bounding box center [581, 120] width 985 height 34
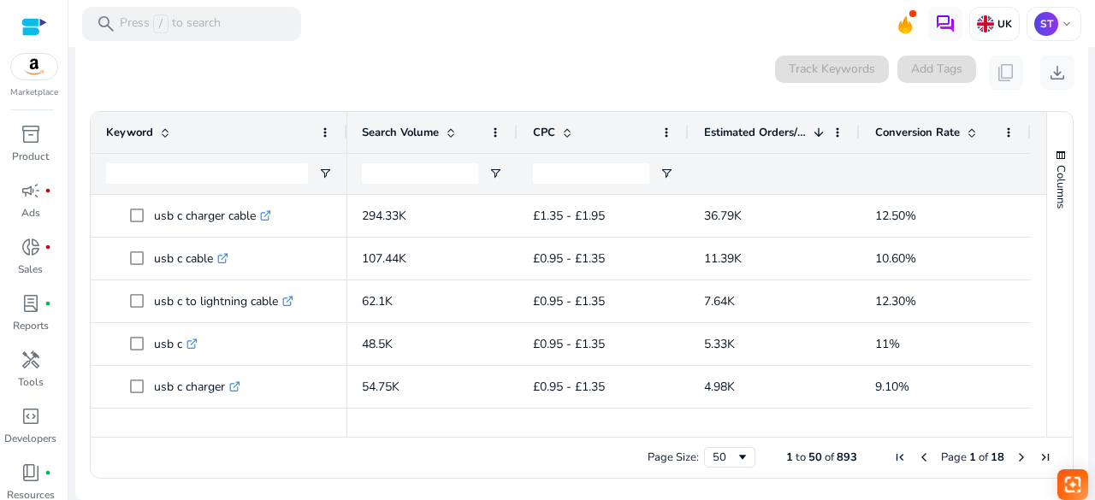
scroll to position [0, 0]
click at [452, 437] on div "Page Size: 50 1 to 50 of 893 Page 1 of 18" at bounding box center [582, 457] width 982 height 41
click at [441, 429] on div at bounding box center [455, 429] width 1151 height 15
drag, startPoint x: 514, startPoint y: 426, endPoint x: 513, endPoint y: 436, distance: 10.3
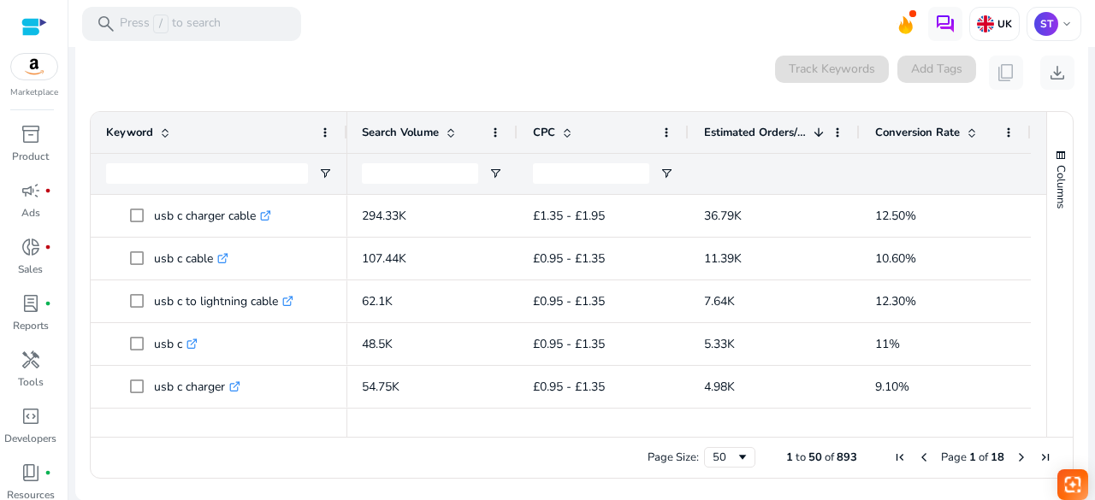
click at [513, 436] on div at bounding box center [688, 429] width 683 height 15
drag, startPoint x: 513, startPoint y: 436, endPoint x: 592, endPoint y: 432, distance: 78.8
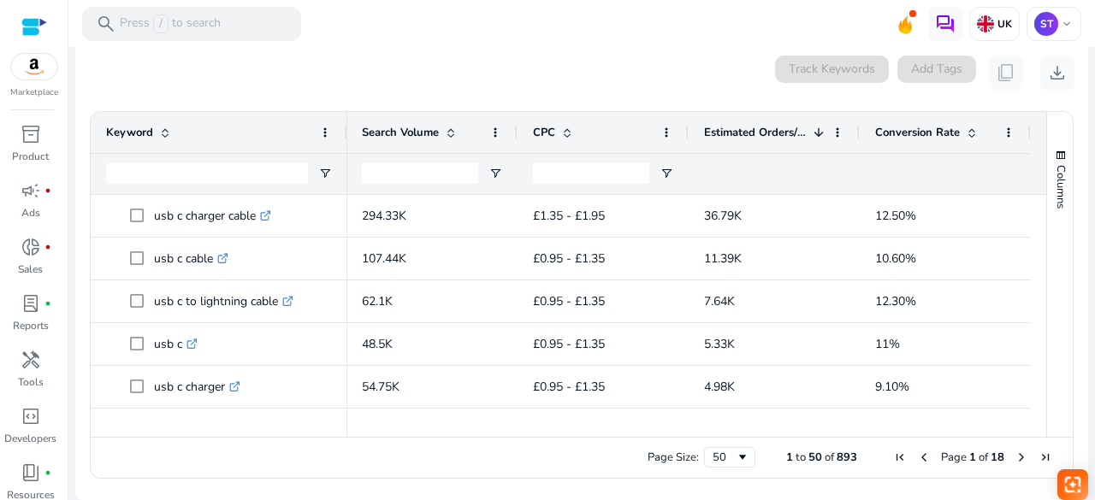
click at [592, 432] on div at bounding box center [688, 429] width 683 height 15
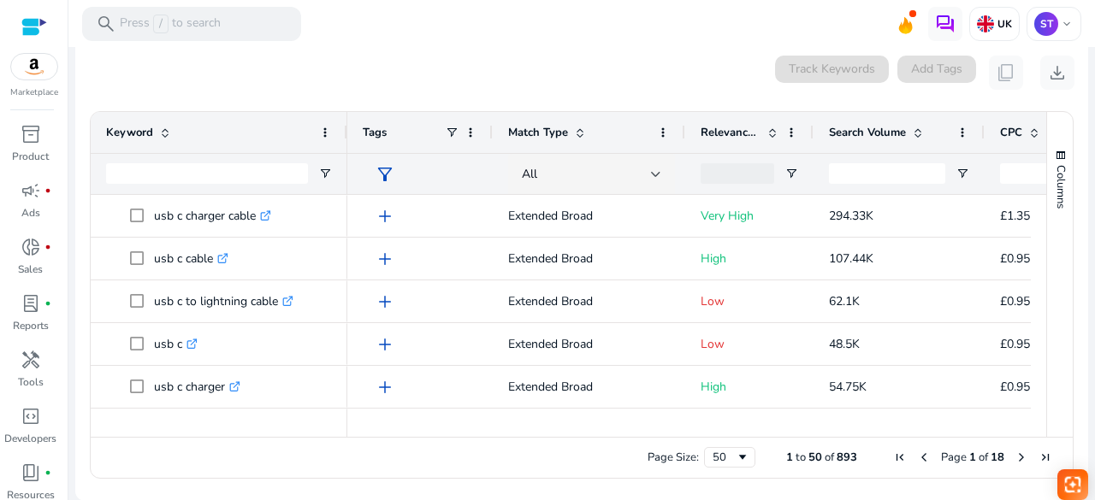
scroll to position [216, 0]
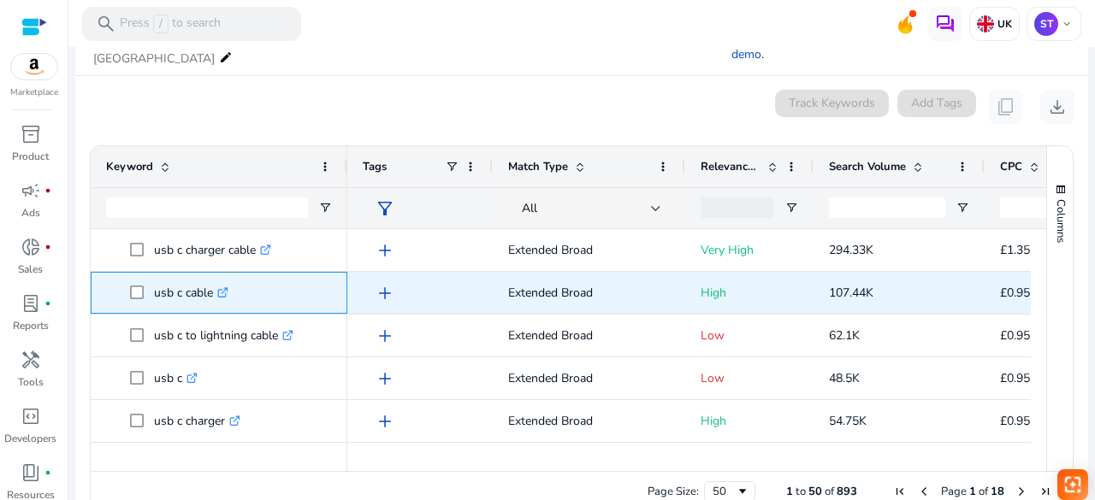
click at [210, 288] on p "usb c cable .st0{fill:#2c8af8}" at bounding box center [191, 292] width 74 height 35
click at [187, 287] on p "usb c cable .st0{fill:#2c8af8}" at bounding box center [191, 292] width 74 height 35
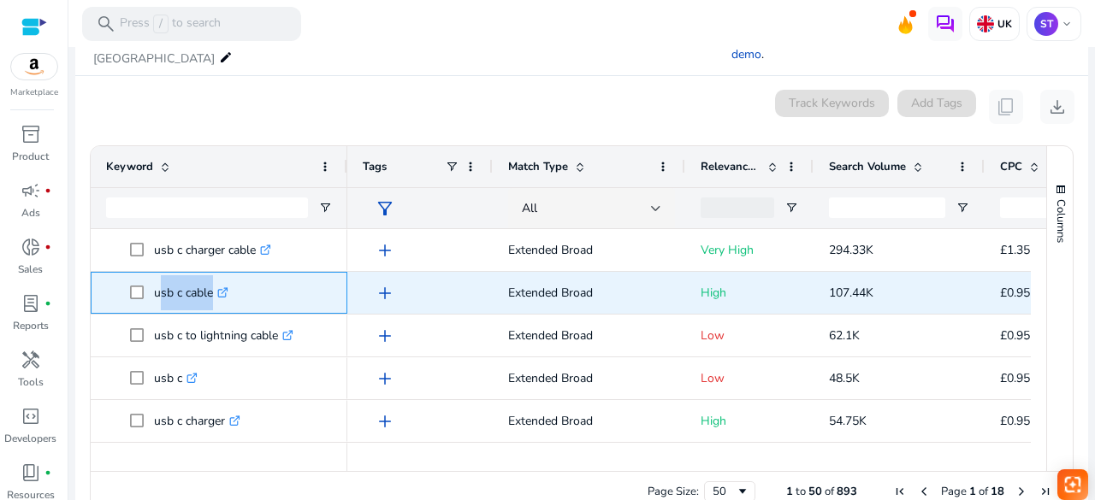
click at [187, 287] on p "usb c cable .st0{fill:#2c8af8}" at bounding box center [191, 292] width 74 height 35
copy span "usb c cable .st0{fill:#2c8af8}"
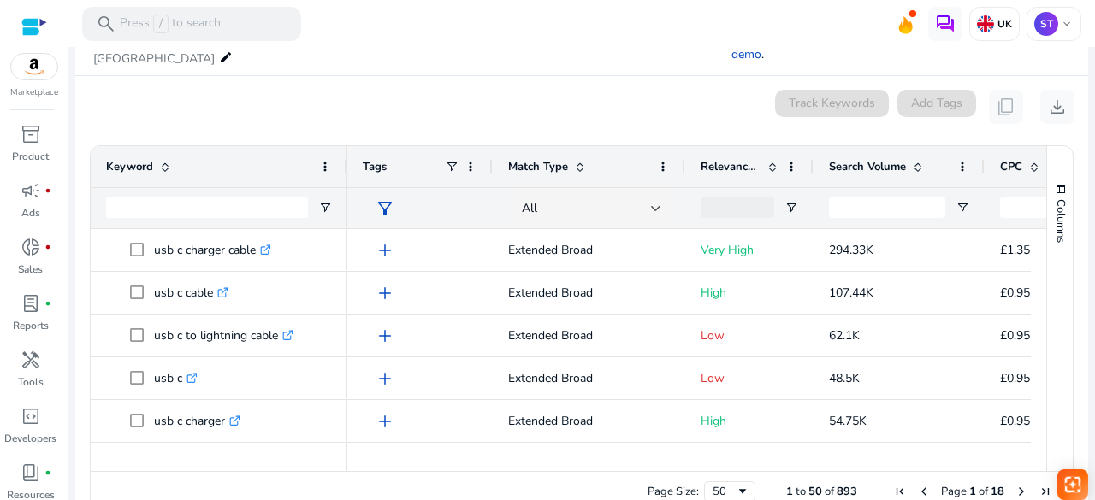
click at [418, 40] on mat-toolbar "search Press / to search UK ST keyboard_arrow_down" at bounding box center [581, 23] width 1027 height 47
click at [220, 19] on div "search Press / to search" at bounding box center [191, 24] width 219 height 34
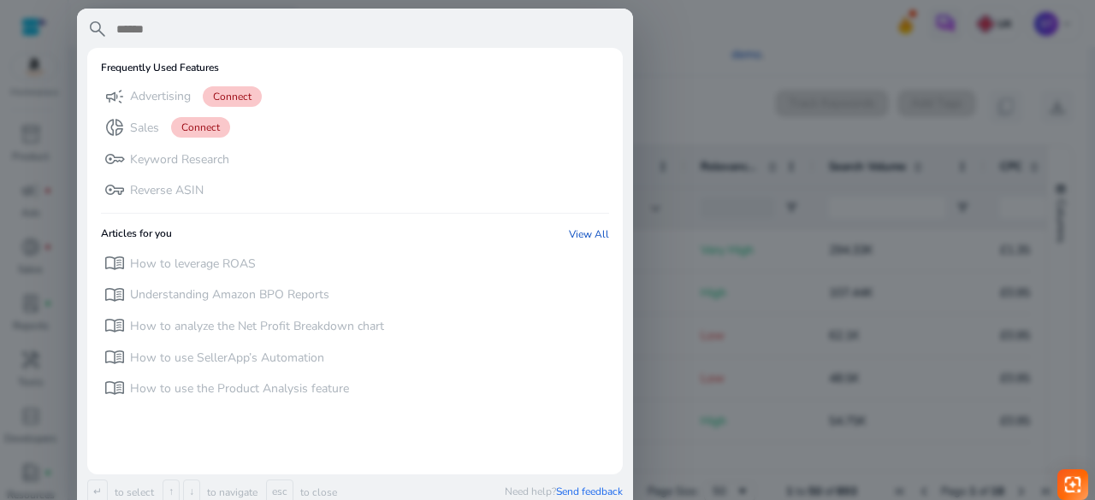
click at [167, 21] on input "text" at bounding box center [369, 29] width 508 height 21
paste input "**********"
type input "**********"
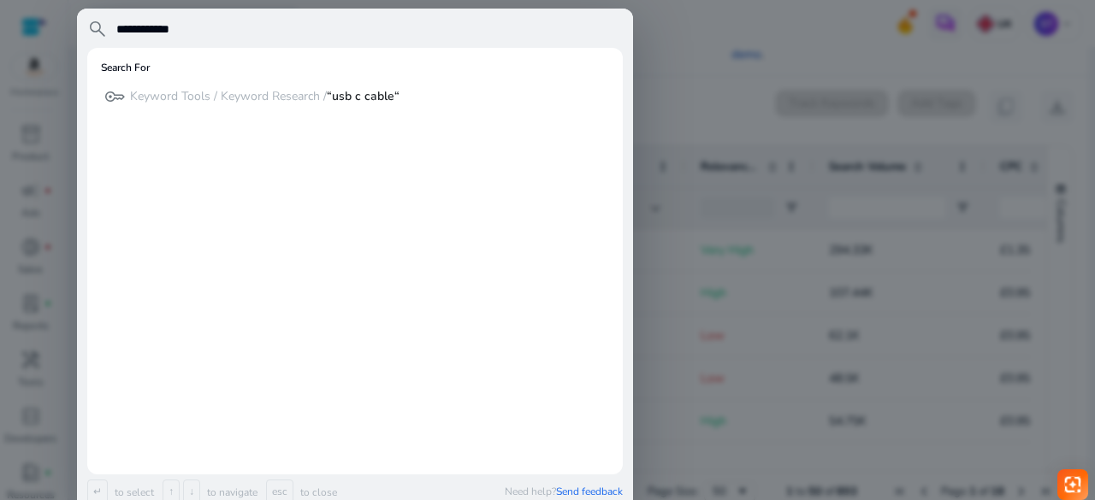
click at [711, 61] on div at bounding box center [547, 250] width 1095 height 500
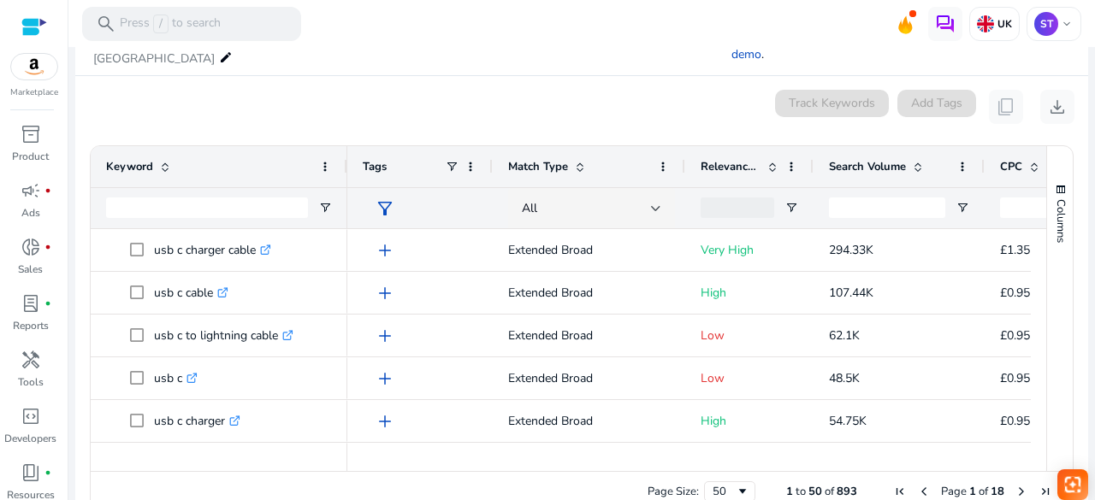
click at [145, 121] on div "0 keyword(s) selected Track Keywords Add Tags content_copy download" at bounding box center [581, 107] width 985 height 34
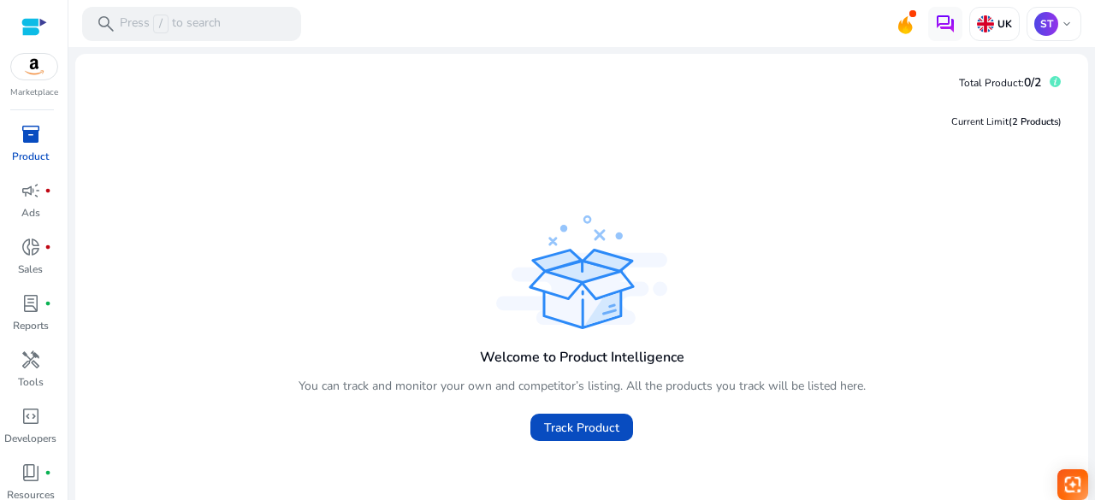
scroll to position [63, 0]
click at [365, 252] on div "Welcome to Product Intelligence You can track and monitor your own and competit…" at bounding box center [581, 330] width 985 height 239
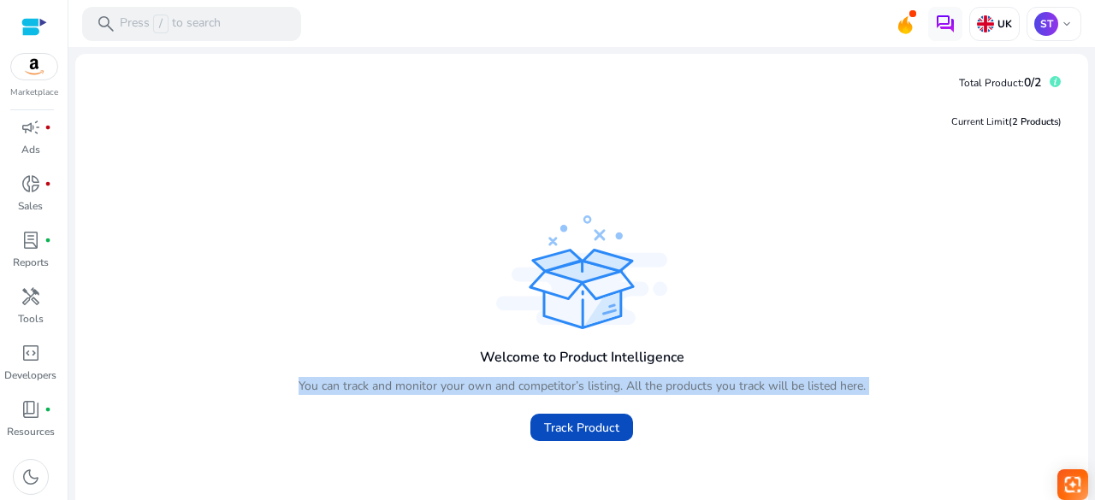
drag, startPoint x: 94, startPoint y: 187, endPoint x: 219, endPoint y: -41, distance: 260.3
click at [219, 0] on html "We recommend switching to desktop view for the best experience. Marketplace inv…" at bounding box center [547, 250] width 1095 height 500
click at [197, 186] on div "Current Limit (2 Products ) Welcome to Product Intelligence You can track and m…" at bounding box center [581, 328] width 985 height 462
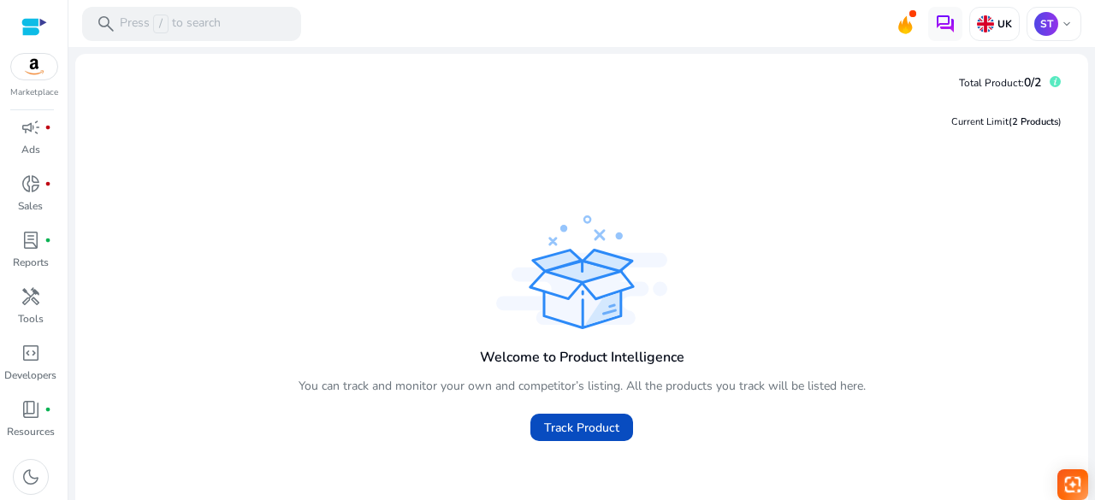
click at [197, 186] on div "Current Limit (2 Products ) Welcome to Product Intelligence You can track and m…" at bounding box center [581, 328] width 985 height 462
click at [219, 21] on p "Press / to search" at bounding box center [170, 24] width 101 height 19
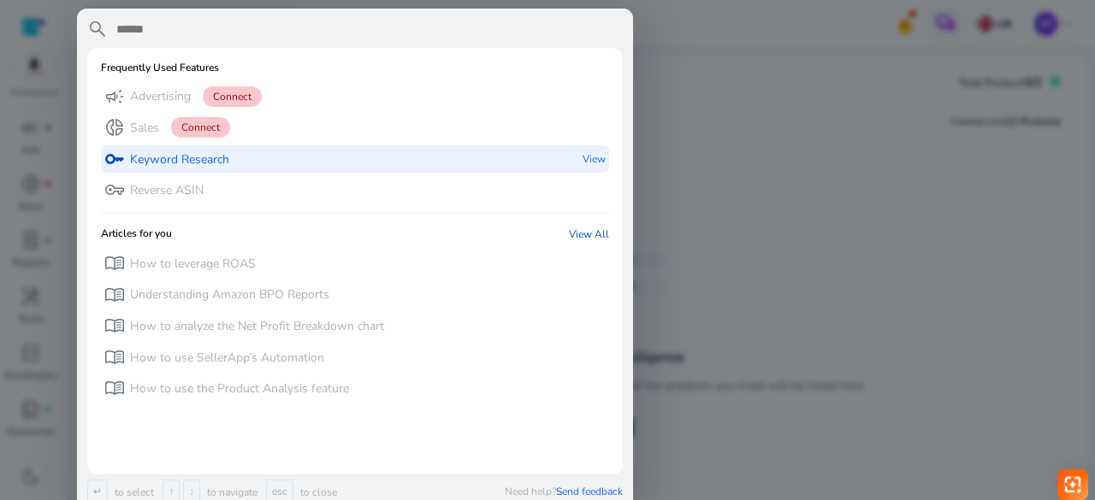
click at [204, 161] on p "Keyword Research" at bounding box center [179, 159] width 99 height 17
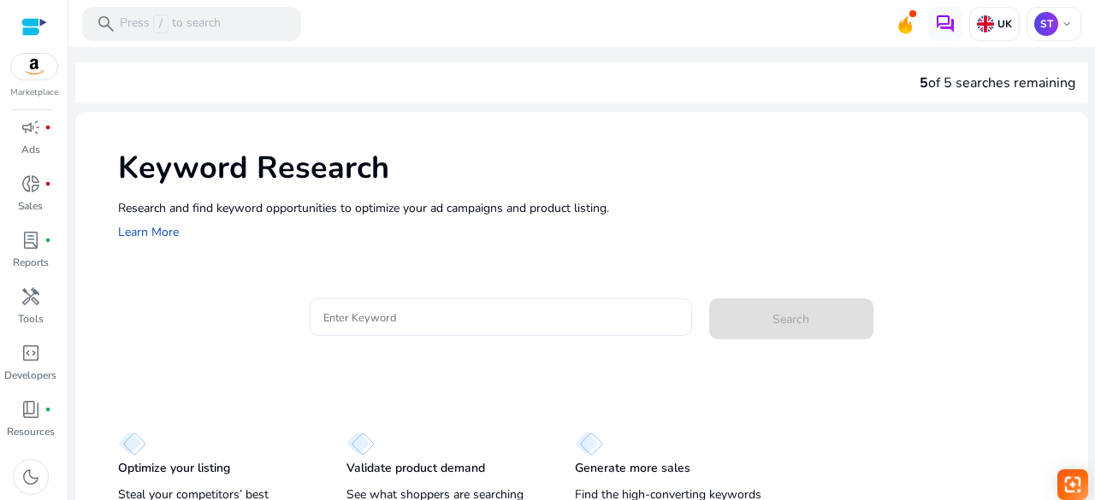
click at [393, 324] on input "Enter Keyword" at bounding box center [500, 317] width 355 height 19
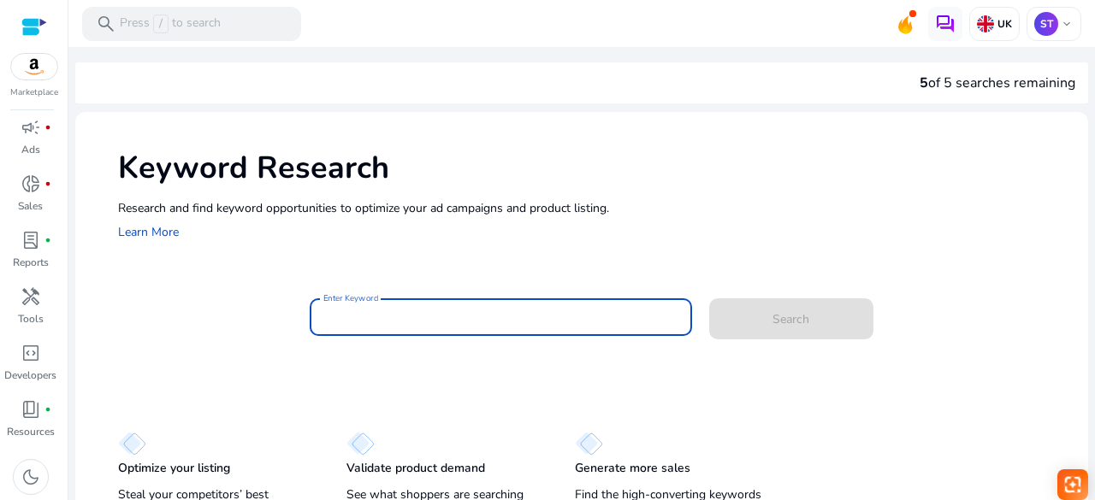
paste input "**********"
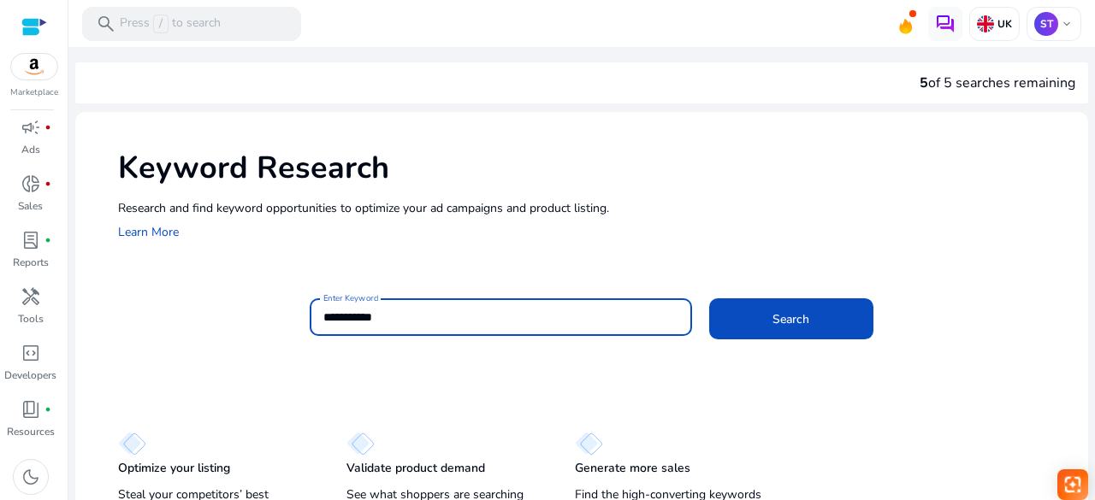
click at [393, 324] on input "**********" at bounding box center [500, 317] width 355 height 19
type input "*"
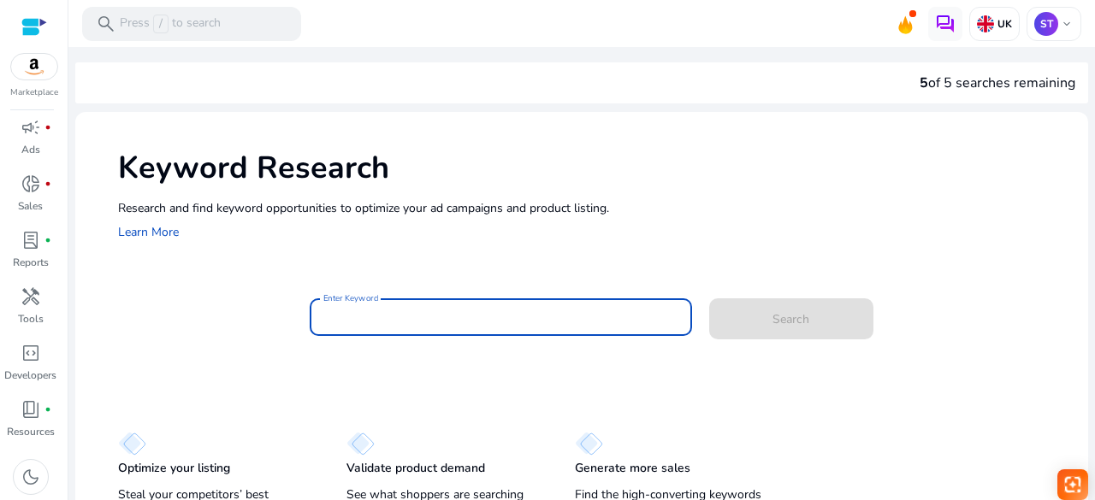
click at [368, 319] on input "Enter Keyword" at bounding box center [500, 317] width 355 height 19
paste input "**********"
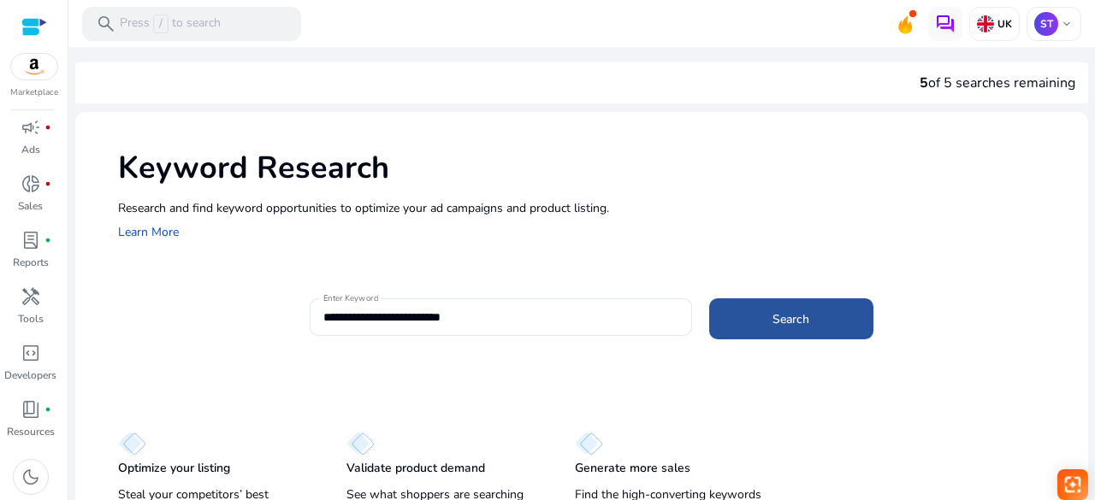
click at [778, 309] on span at bounding box center [791, 319] width 164 height 41
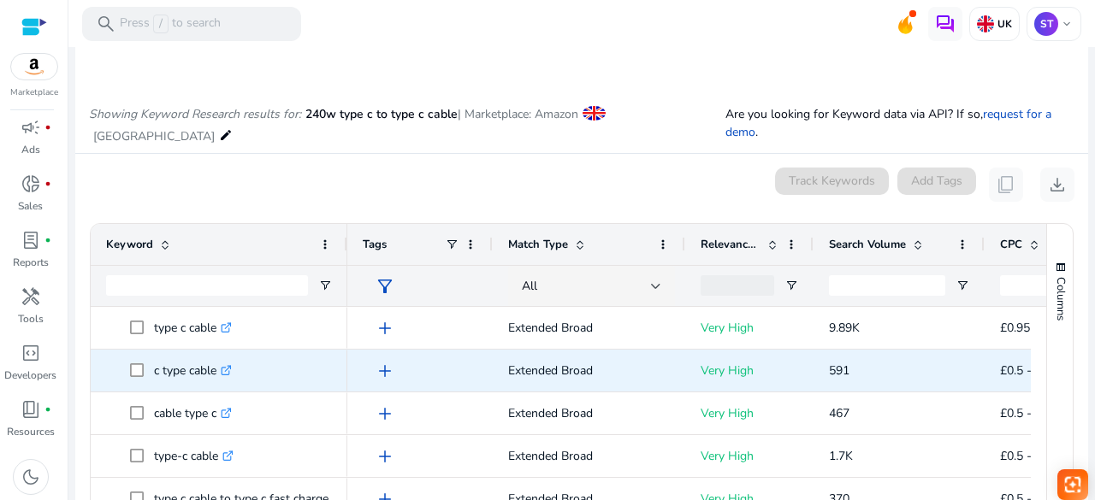
scroll to position [204, 0]
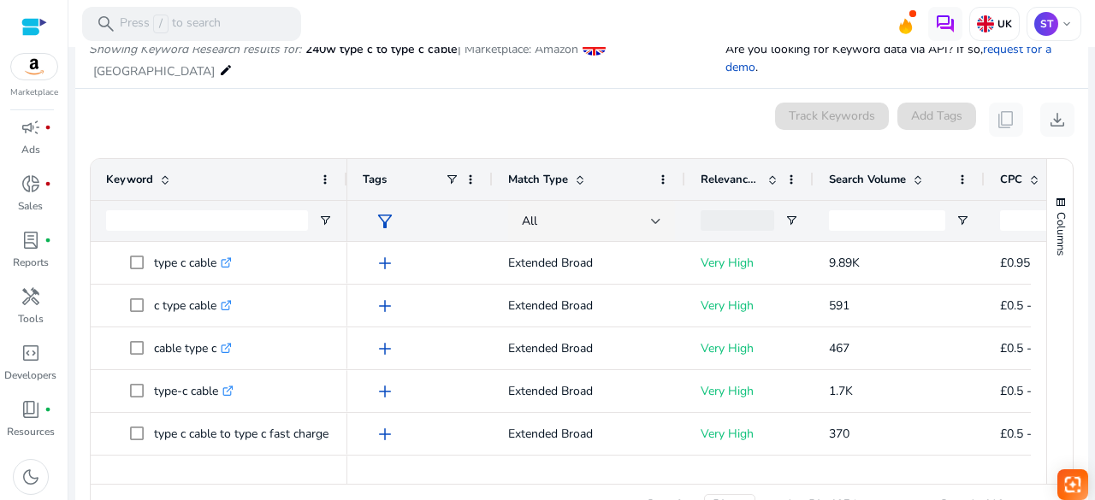
click at [425, 122] on div "0 keyword(s) selected Track Keywords Add Tags content_copy download" at bounding box center [581, 120] width 985 height 34
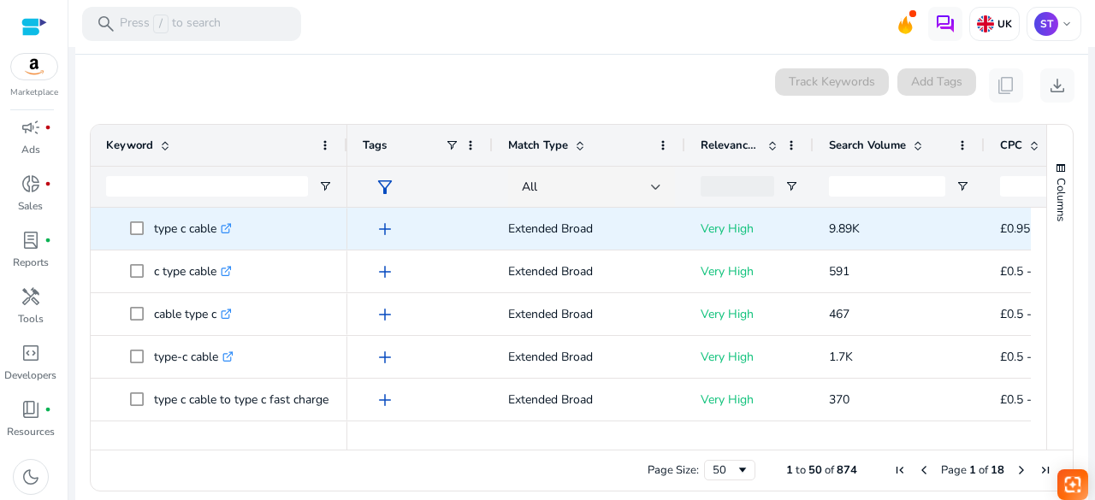
click at [211, 228] on p "type c cable .st0{fill:#2c8af8}" at bounding box center [193, 228] width 78 height 35
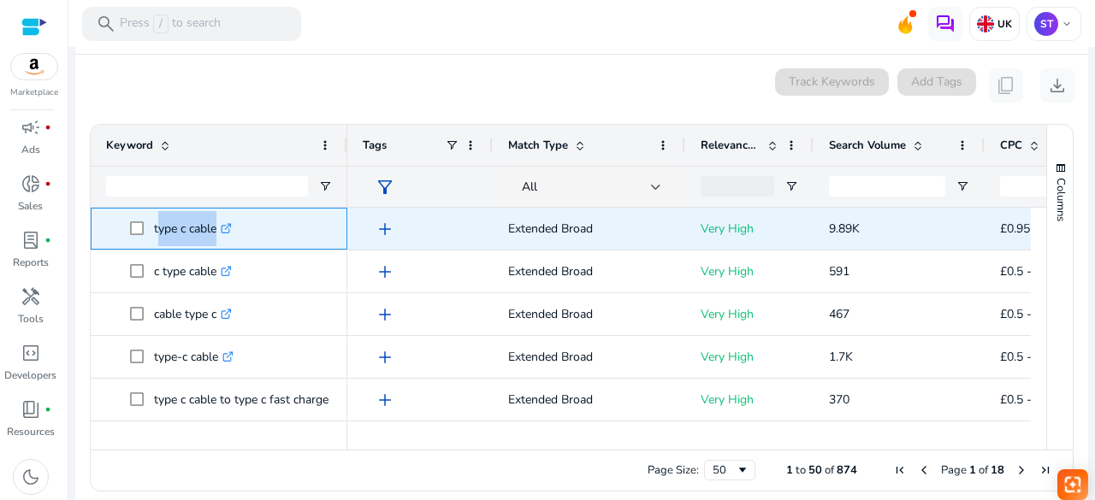
click at [211, 228] on p "type c cable .st0{fill:#2c8af8}" at bounding box center [193, 228] width 78 height 35
copy span "type c cable .st0{fill:#2c8af8}"
click at [857, 228] on span "9.89K" at bounding box center [844, 229] width 31 height 16
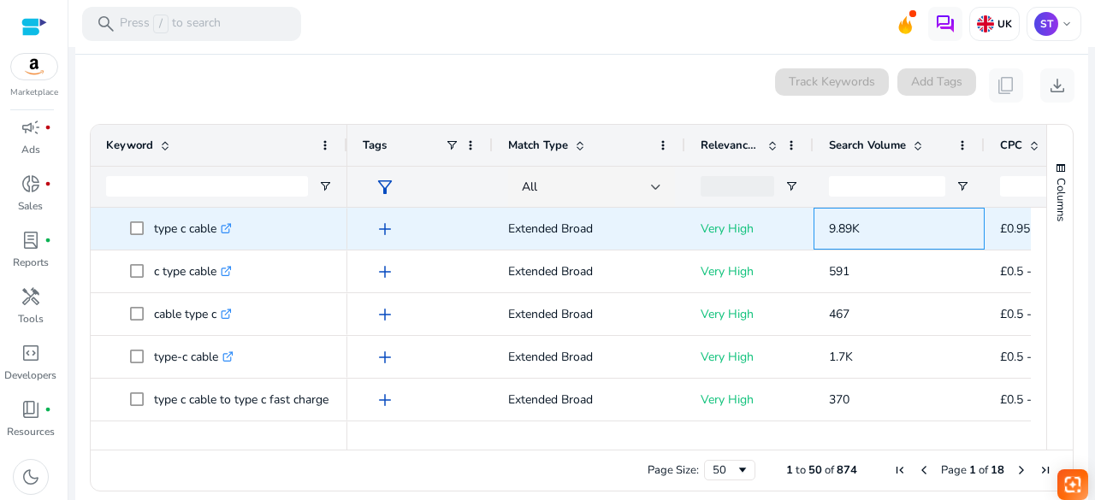
click at [857, 228] on span "9.89K" at bounding box center [844, 229] width 31 height 16
copy span "9.89K"
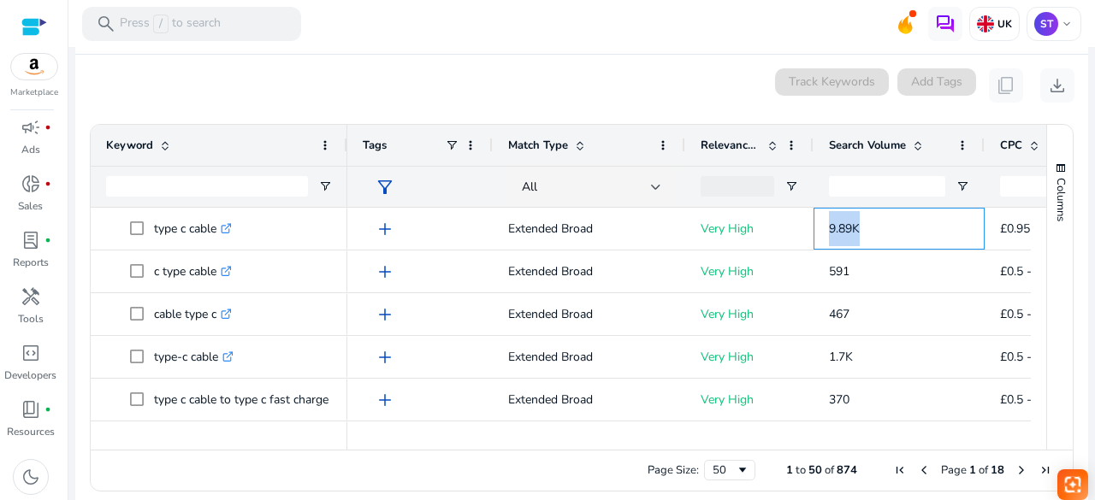
scroll to position [0, 472]
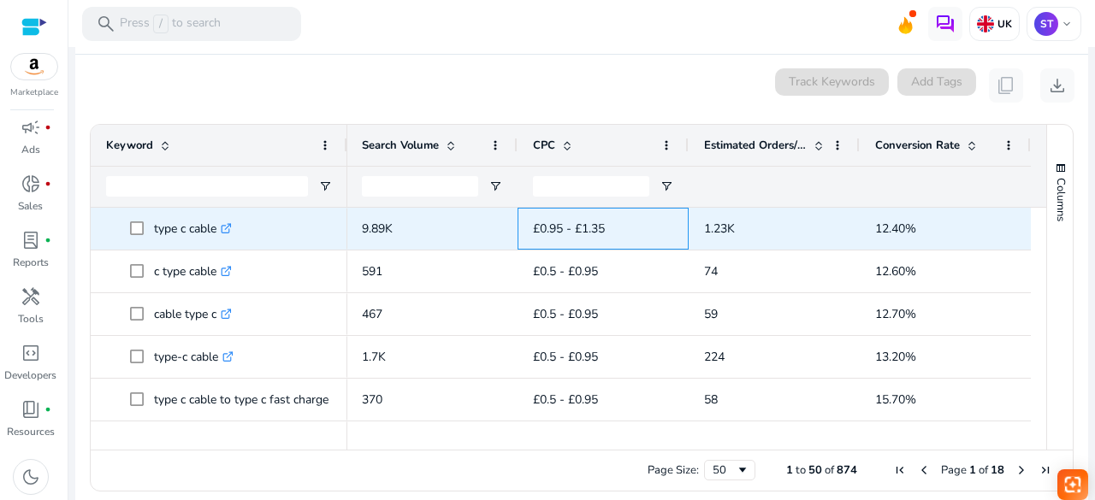
click at [533, 221] on span "£0.95 - £1.35" at bounding box center [569, 229] width 72 height 16
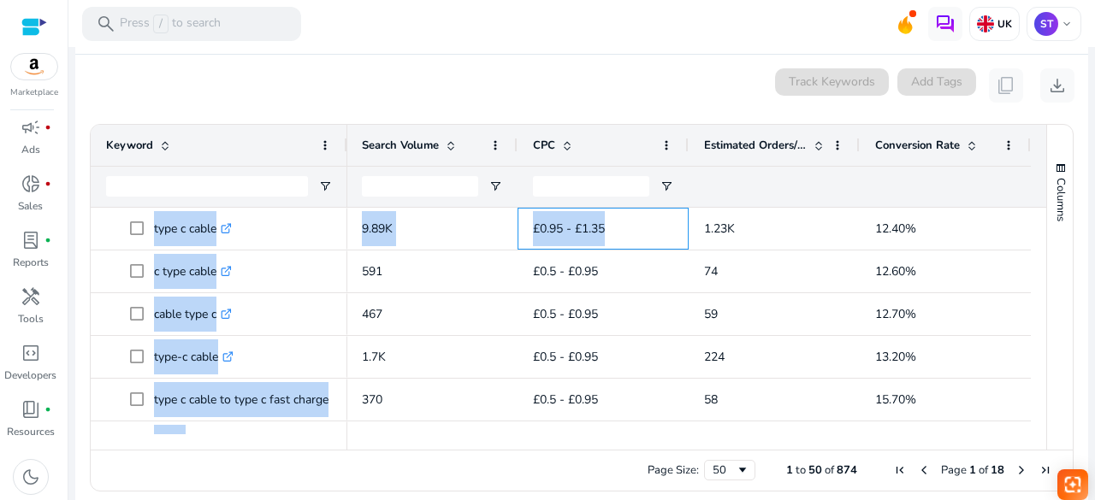
drag, startPoint x: 531, startPoint y: 220, endPoint x: 902, endPoint y: 179, distance: 372.7
click at [902, 179] on div "Keyword Match Type Relevance Score CPC" at bounding box center [569, 287] width 956 height 325
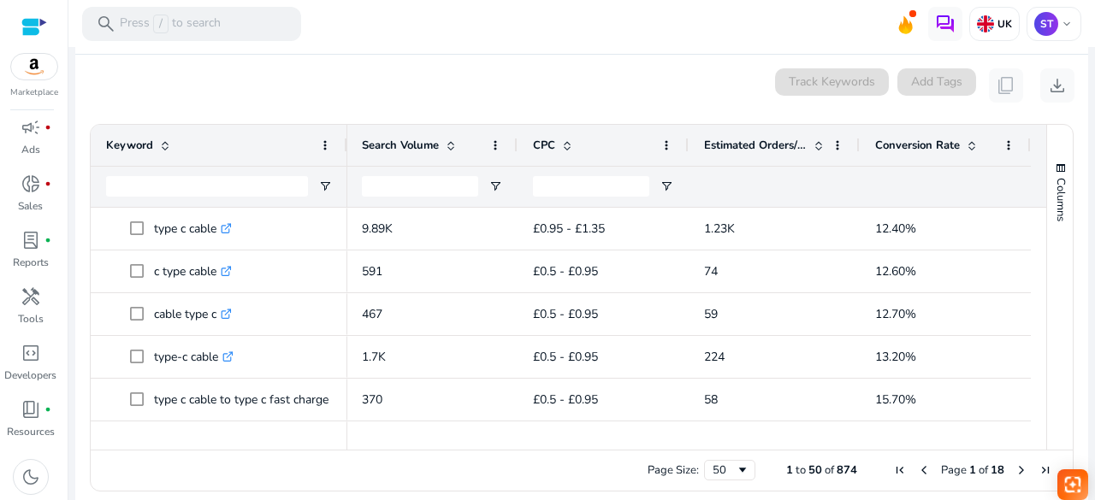
click at [556, 112] on mat-card "0 keyword(s) selected Track Keywords Add Tags content_copy download Press SPACE…" at bounding box center [581, 284] width 1013 height 459
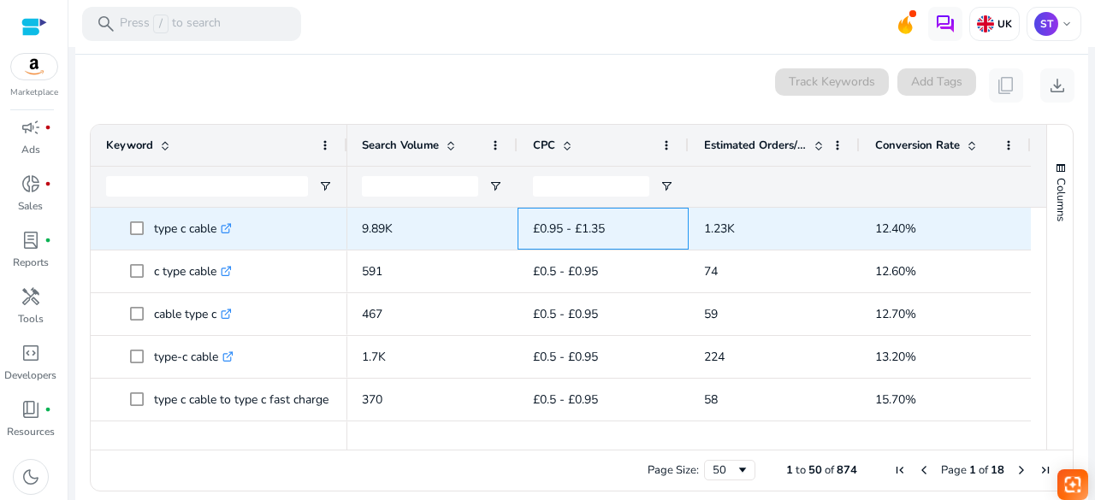
click at [533, 225] on span "£0.95 - £1.35" at bounding box center [569, 229] width 72 height 16
drag, startPoint x: 530, startPoint y: 225, endPoint x: 883, endPoint y: 220, distance: 352.5
click at [883, 220] on div "Extended Broad Very High 9.89K £0.95 - £1.35 1.23K 12.40%" at bounding box center [455, 229] width 1151 height 43
copy div "£0.95 - £1.35 1.23K 12.40%"
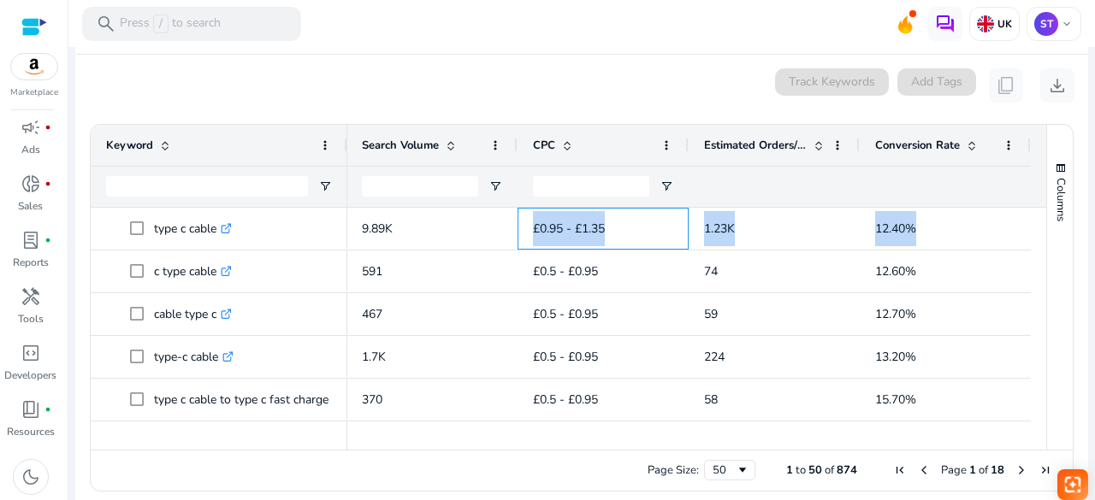
copy div "£0.95 - £1.35 1.23K 12.40%"
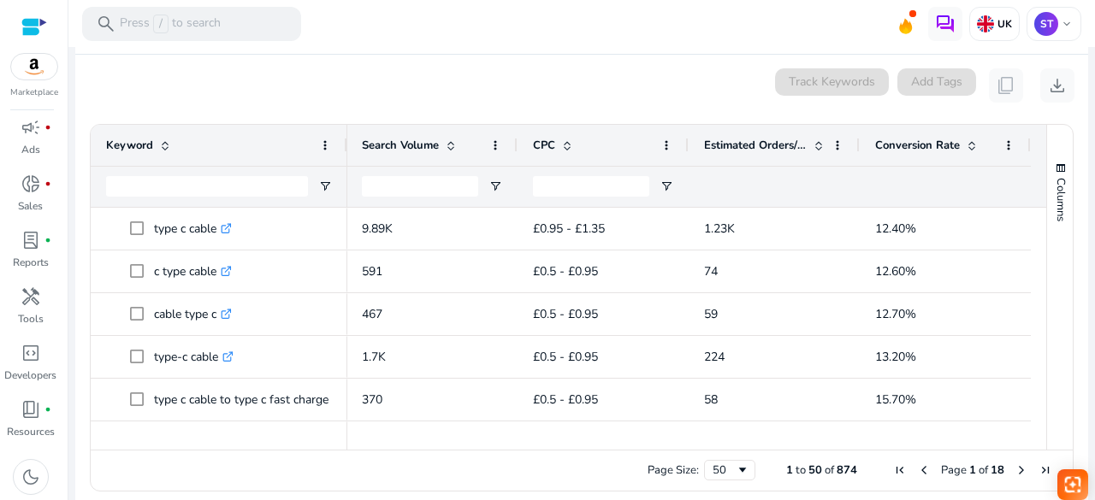
click at [636, 54] on mat-divider at bounding box center [581, 54] width 1013 height 1
click at [219, 27] on p "Press / to search" at bounding box center [170, 24] width 101 height 19
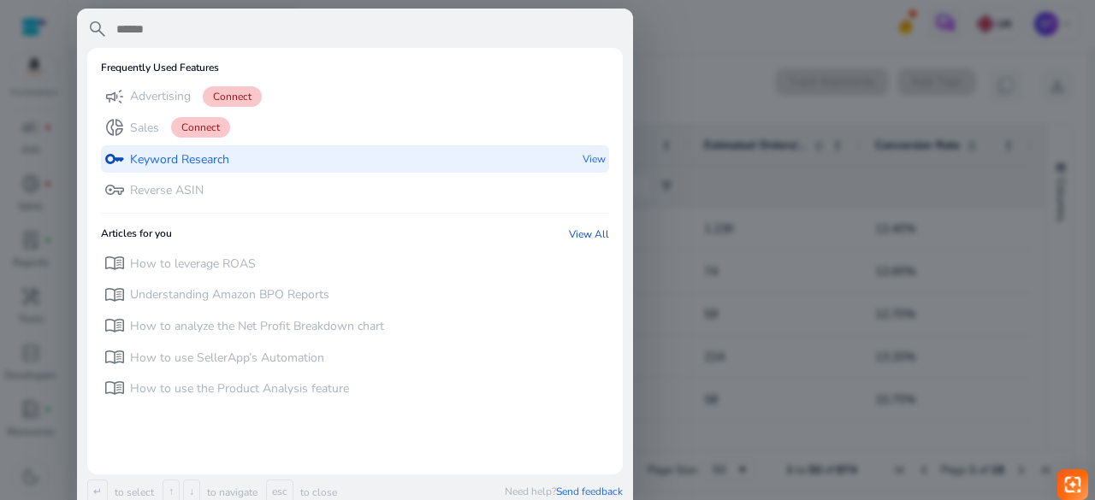
click at [175, 154] on p "Keyword Research" at bounding box center [179, 159] width 99 height 17
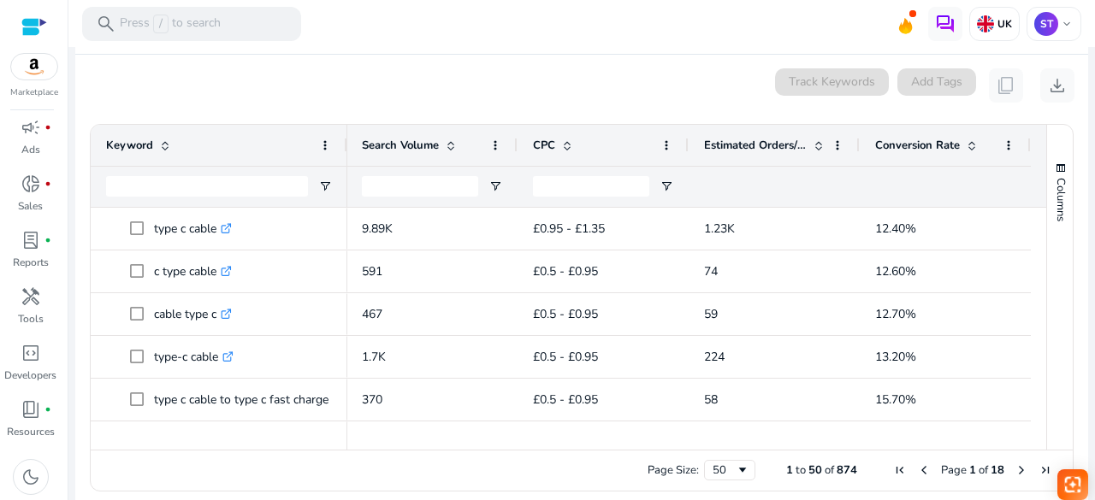
scroll to position [0, 0]
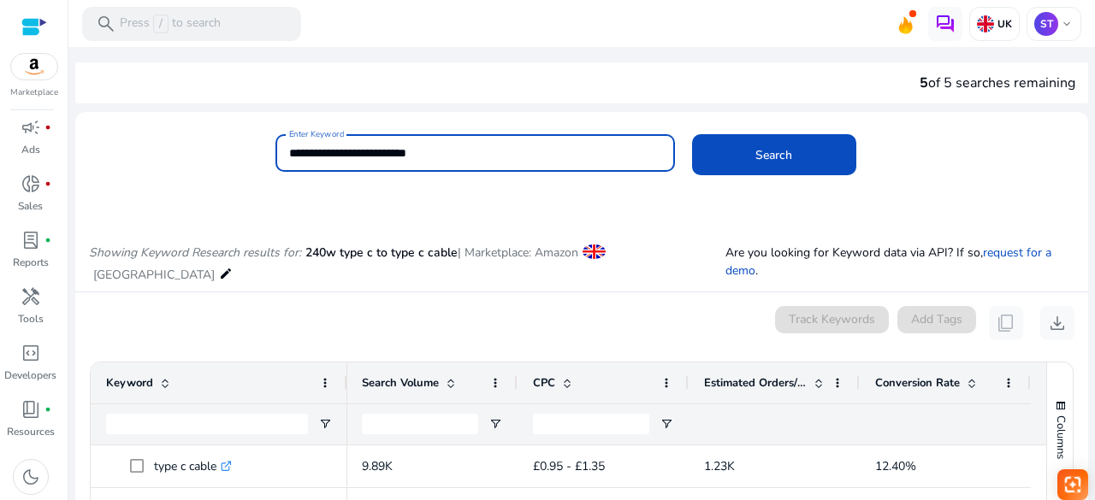
click at [477, 151] on input "**********" at bounding box center [475, 153] width 372 height 19
type input "*"
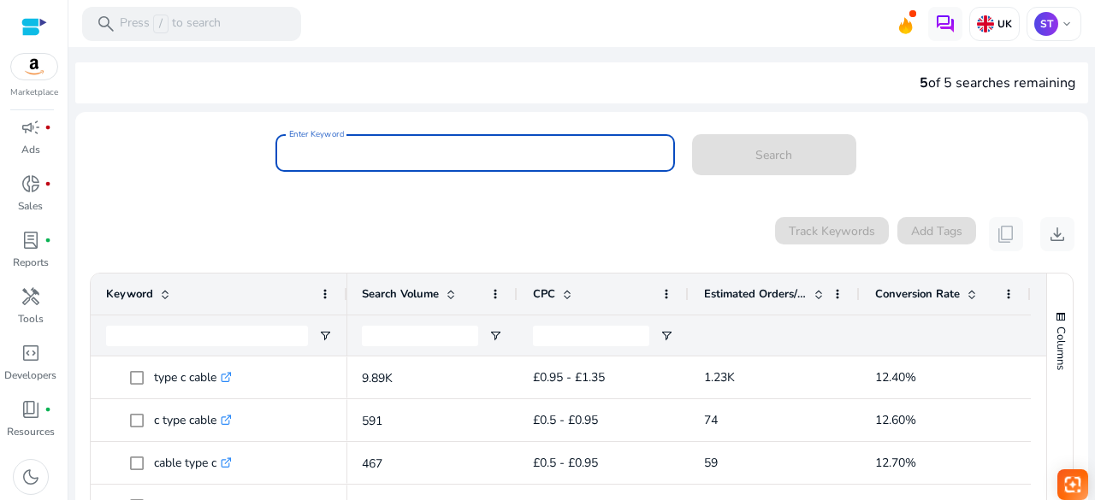
paste input "**********"
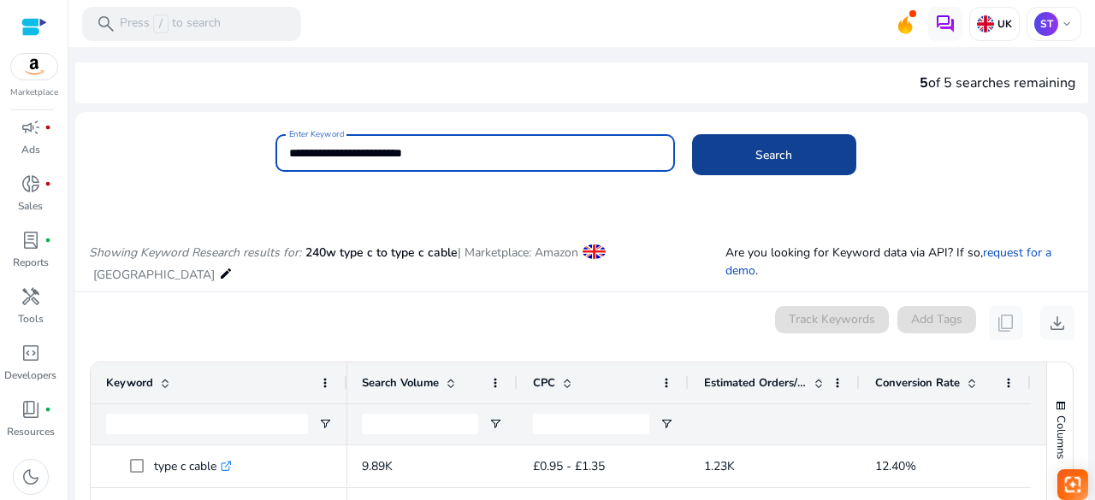
type input "**********"
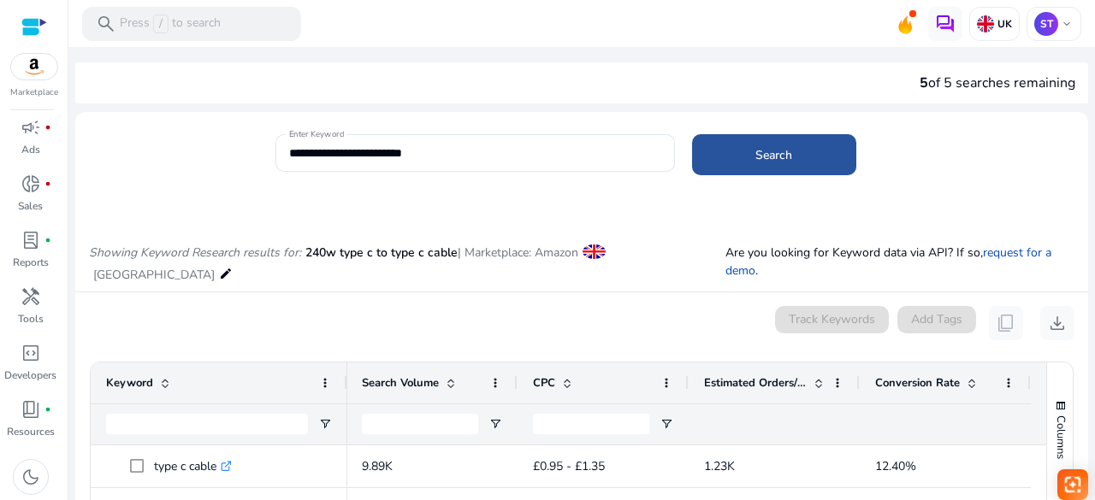
click at [727, 158] on span at bounding box center [774, 154] width 164 height 41
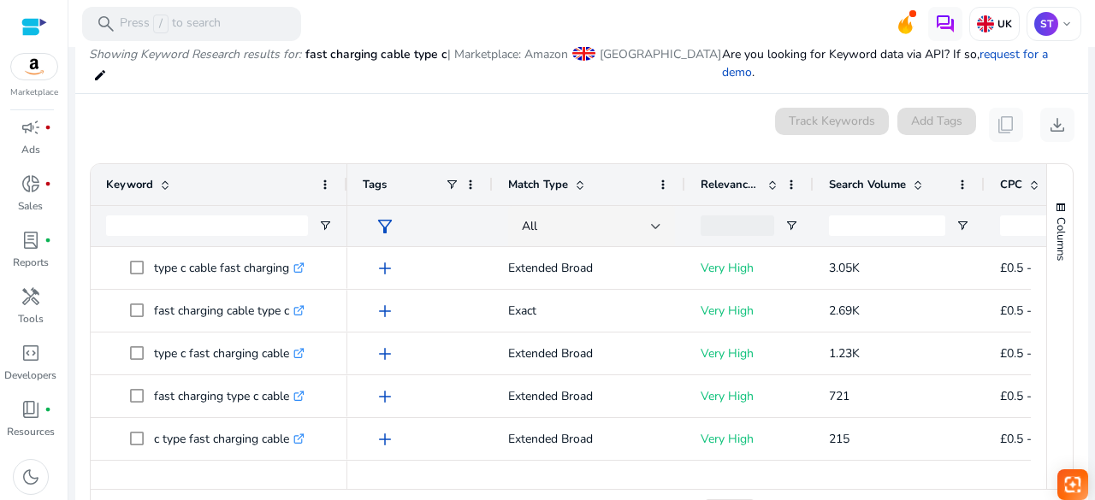
scroll to position [204, 0]
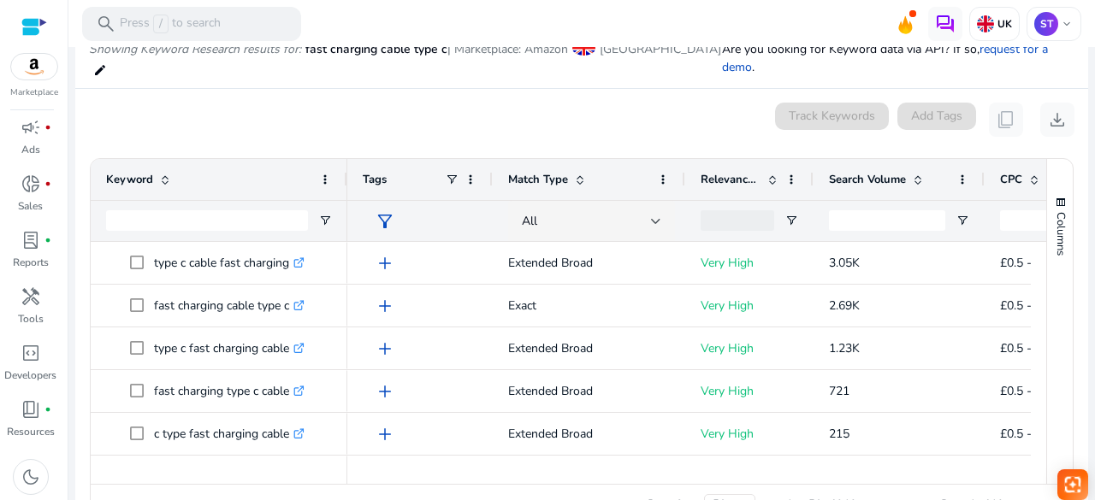
click at [773, 485] on div "Page Size: 50 1 to 50 of 919 Page 1 of 19" at bounding box center [582, 504] width 982 height 41
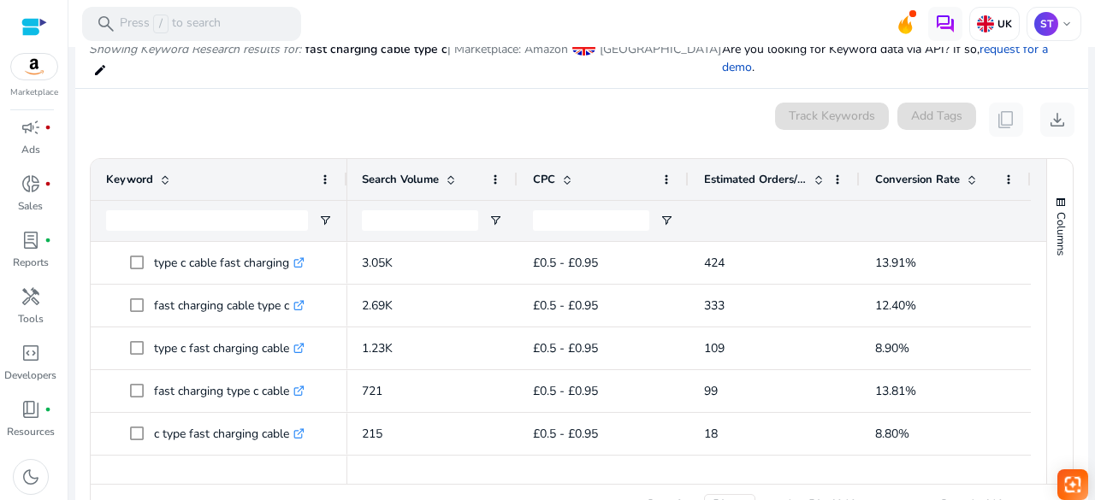
scroll to position [0, 472]
click at [601, 475] on div at bounding box center [455, 476] width 1151 height 15
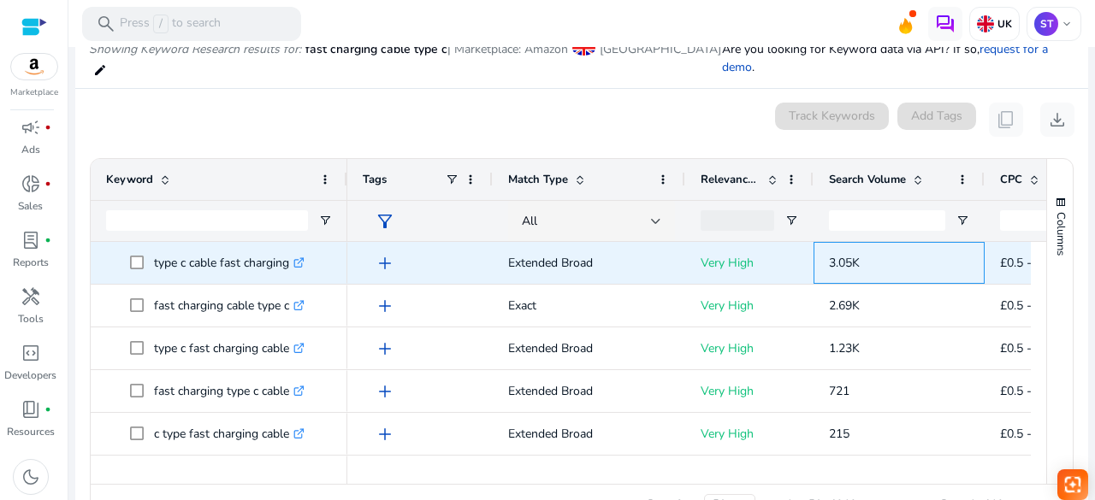
click at [833, 264] on span "3.05K" at bounding box center [844, 263] width 31 height 16
copy span "3.05K"
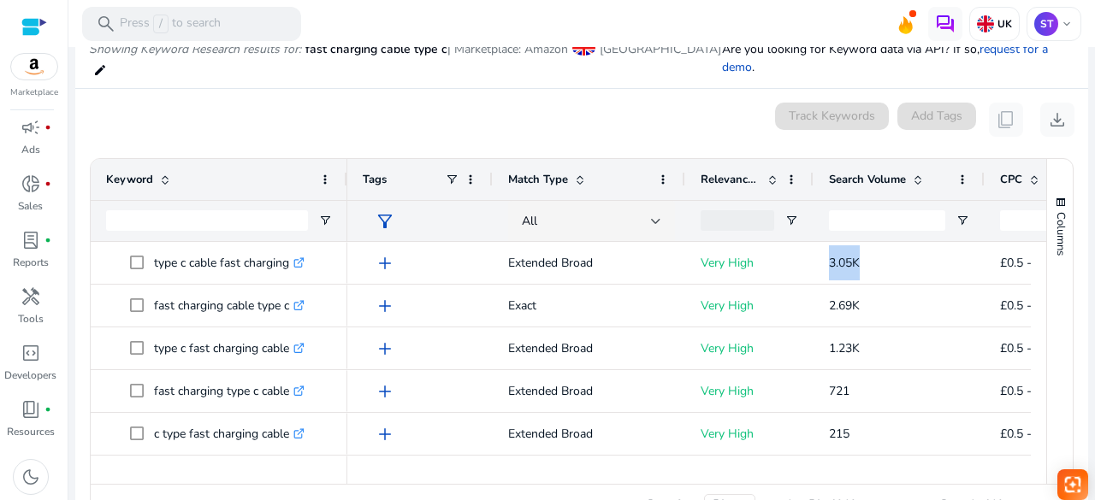
click at [784, 487] on div "Page Size: 50 1 to 50 of 919 Page 1 of 19" at bounding box center [582, 504] width 982 height 41
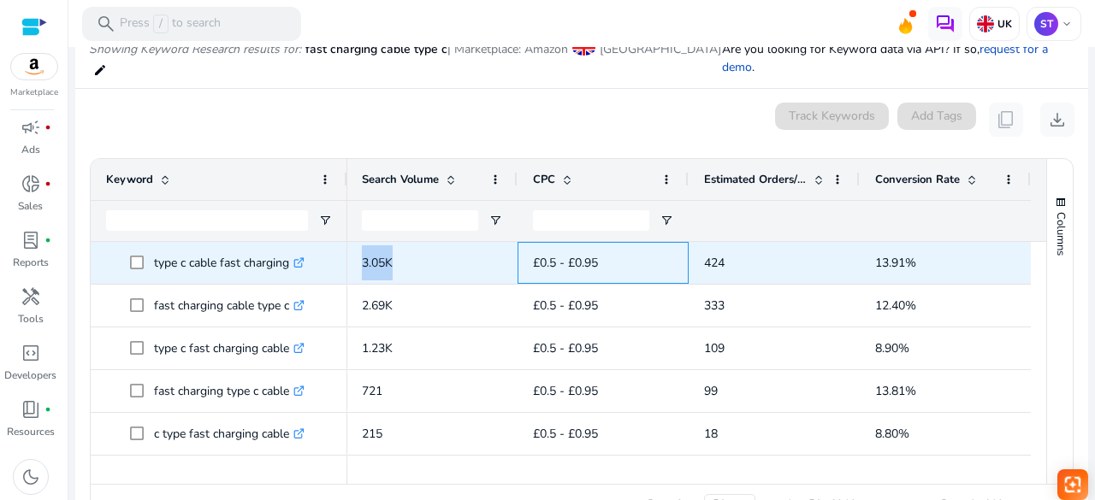
click at [533, 250] on span "£0.5 - £0.95" at bounding box center [603, 263] width 140 height 35
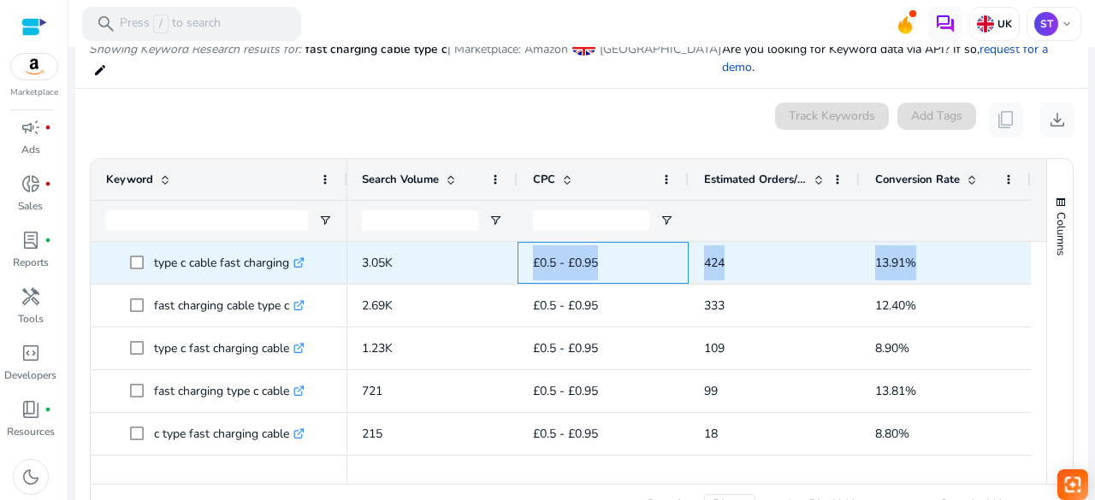
drag, startPoint x: 530, startPoint y: 250, endPoint x: 917, endPoint y: 259, distance: 387.6
click at [917, 259] on div "Extended Broad Very High 3.05K £0.5 - £0.95 424 13.91%" at bounding box center [455, 263] width 1151 height 43
copy div "£0.5 - £0.95 424 13.91%"
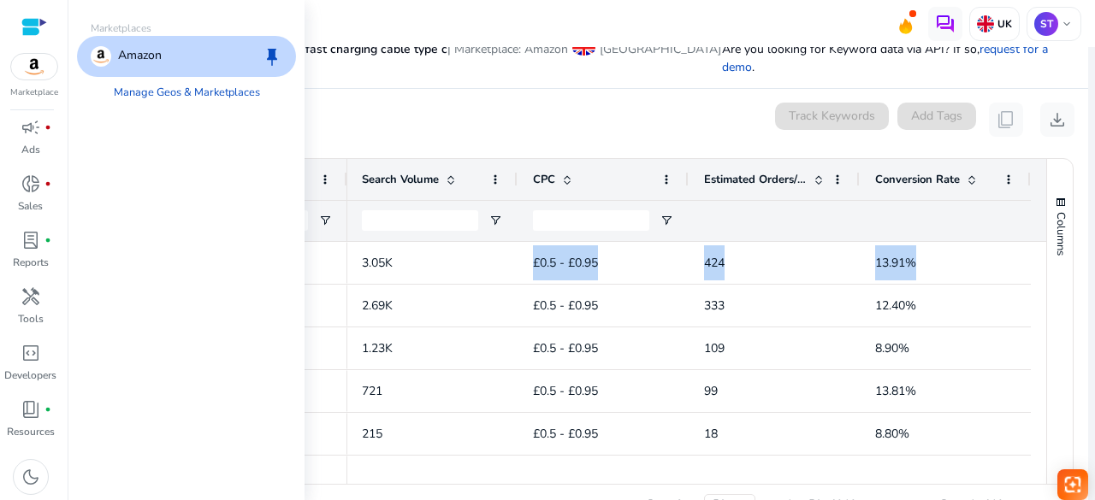
click at [42, 64] on img at bounding box center [34, 67] width 46 height 26
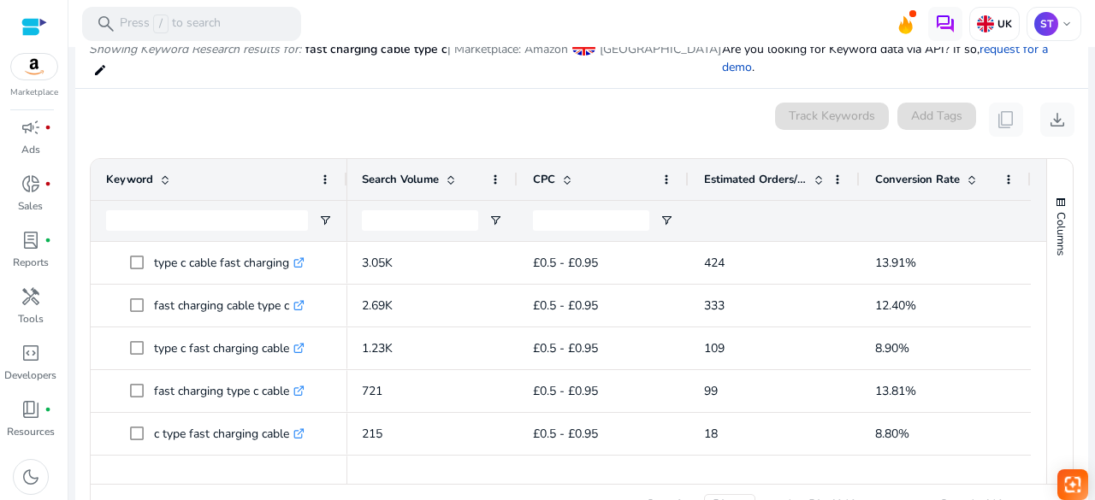
click at [388, 100] on mat-card "0 keyword(s) selected Track Keywords Add Tags content_copy download Press SPACE…" at bounding box center [581, 318] width 1013 height 459
click at [207, 28] on p "Press / to search" at bounding box center [170, 24] width 101 height 19
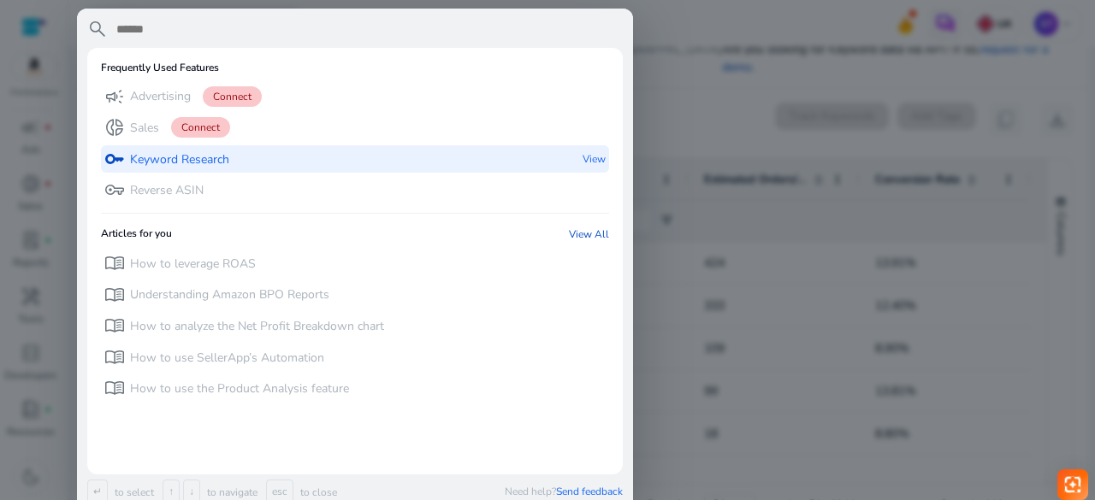
click at [176, 153] on p "Keyword Research" at bounding box center [179, 159] width 99 height 17
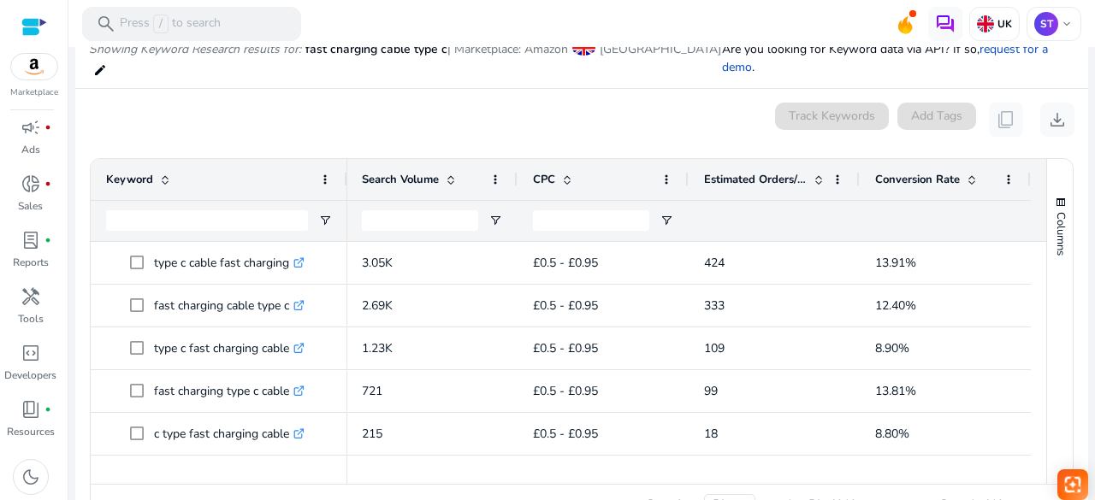
scroll to position [0, 0]
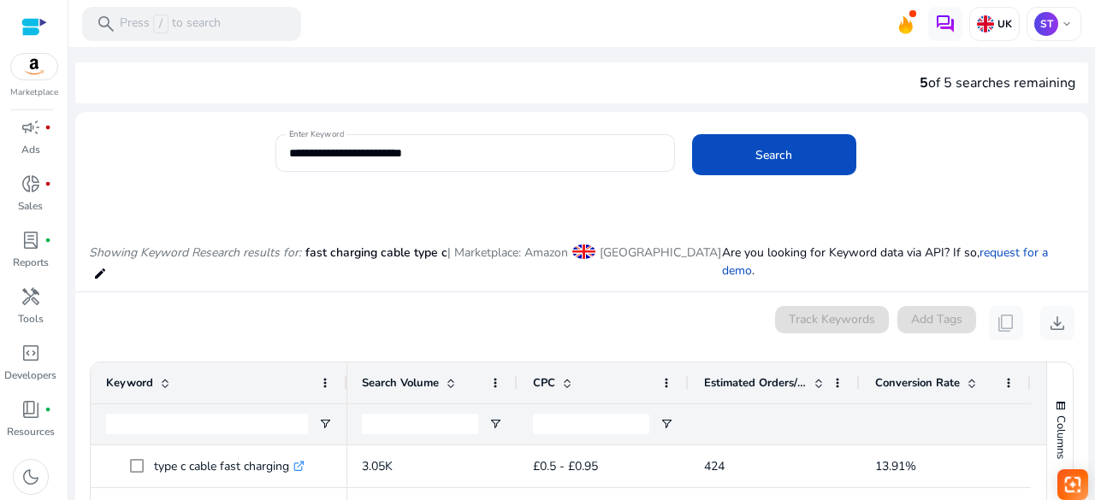
click at [269, 307] on div "0 keyword(s) selected Track Keywords Add Tags content_copy download" at bounding box center [581, 323] width 985 height 34
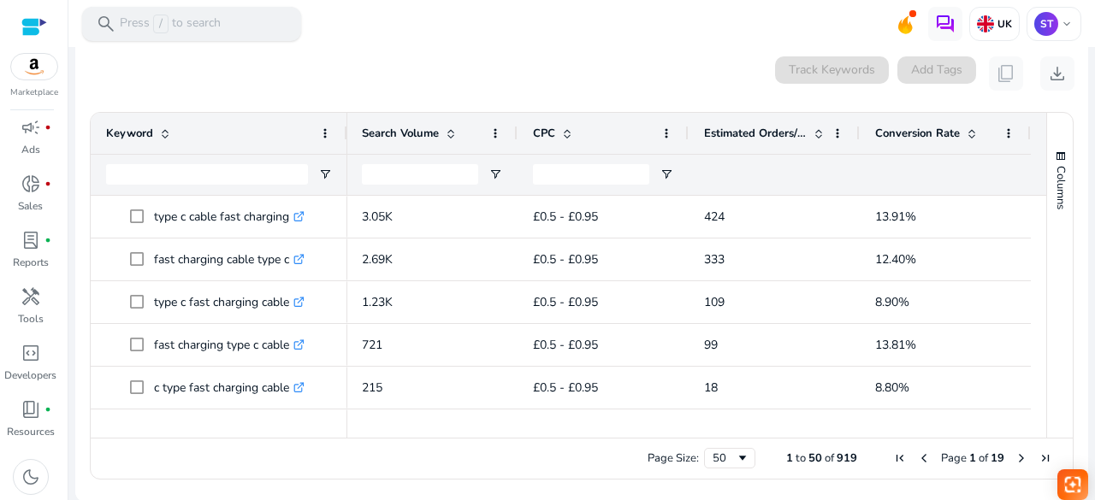
scroll to position [251, 0]
click at [493, 59] on div "0 keyword(s) selected Track Keywords Add Tags content_copy download" at bounding box center [581, 73] width 985 height 34
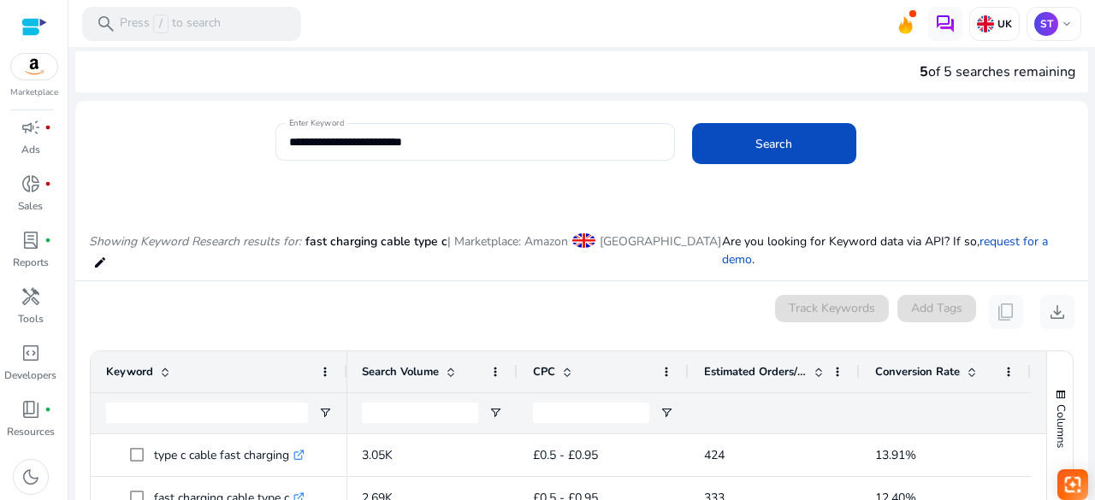
scroll to position [0, 0]
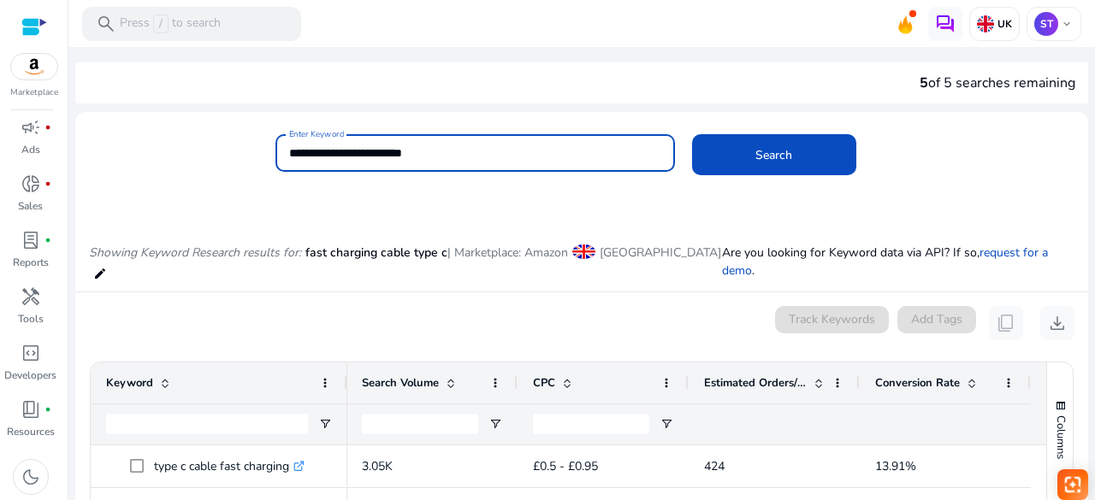
click at [464, 160] on input "**********" at bounding box center [475, 153] width 372 height 19
drag, startPoint x: 464, startPoint y: 160, endPoint x: 270, endPoint y: 156, distance: 193.4
click at [270, 156] on div "**********" at bounding box center [574, 162] width 999 height 56
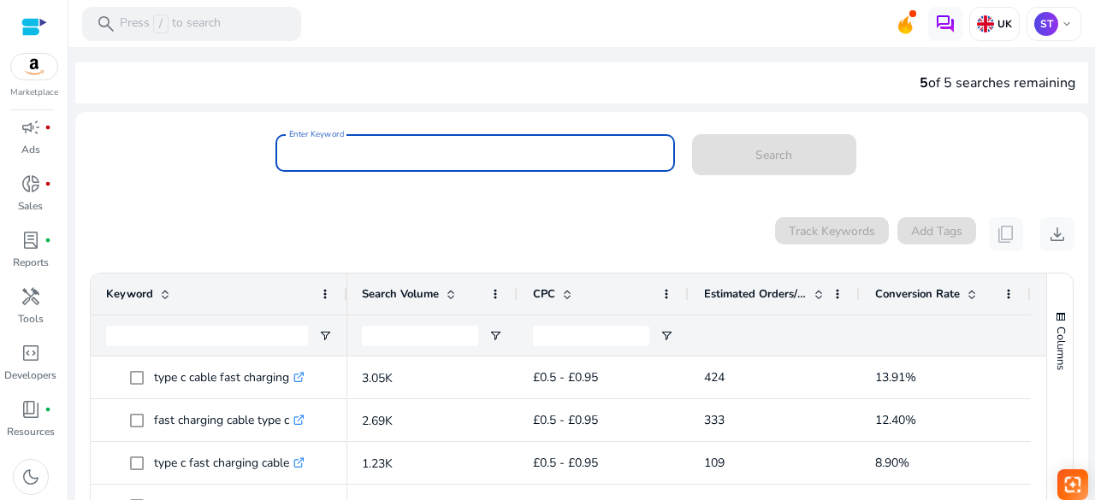
click at [352, 144] on input "Enter Keyword" at bounding box center [475, 153] width 372 height 19
paste input "**********"
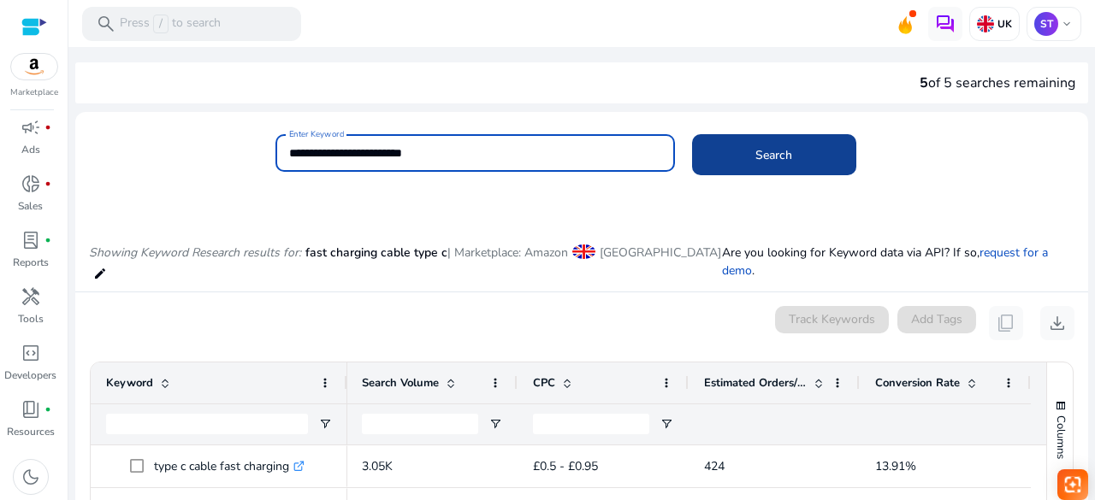
type input "**********"
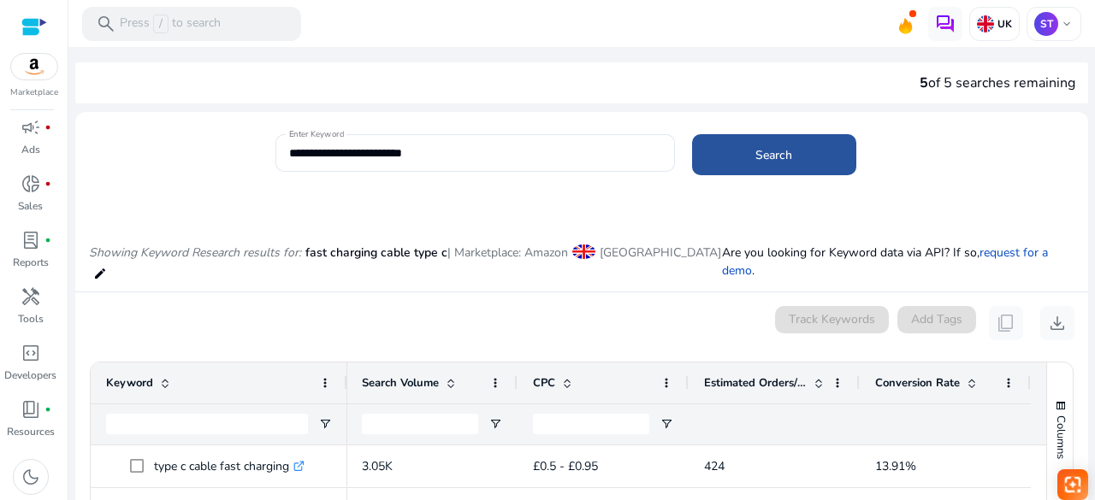
click at [786, 156] on span "Search" at bounding box center [773, 155] width 37 height 18
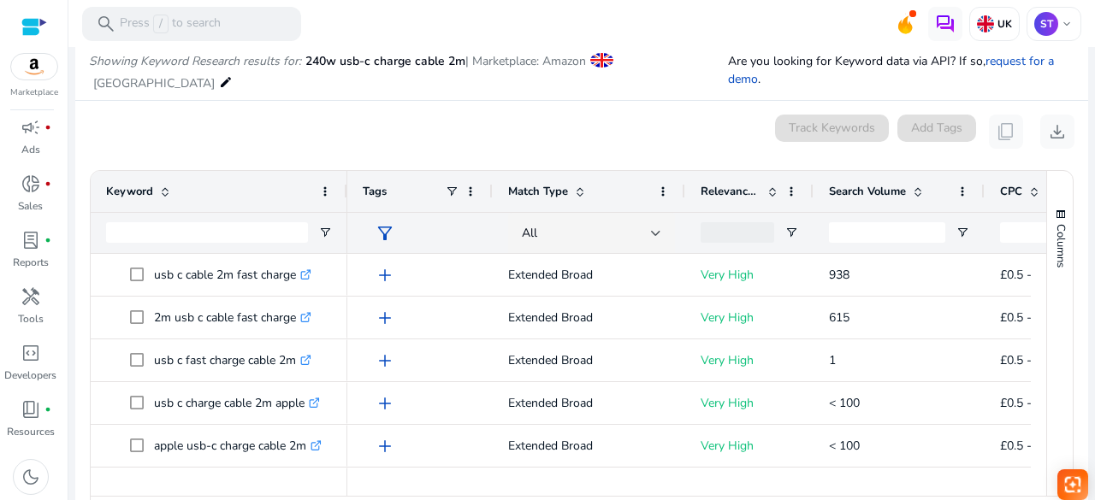
scroll to position [204, 0]
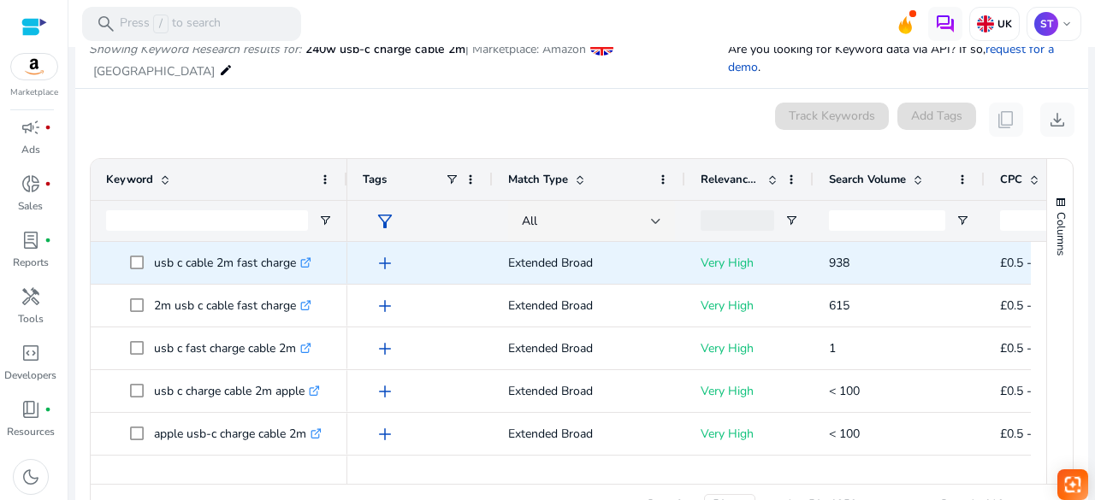
click at [157, 259] on p "usb c cable 2m fast charge .st0{fill:#2c8af8}" at bounding box center [232, 263] width 157 height 35
copy span "usb c cable 2m fast charge .st0{fill:#2c8af8}"
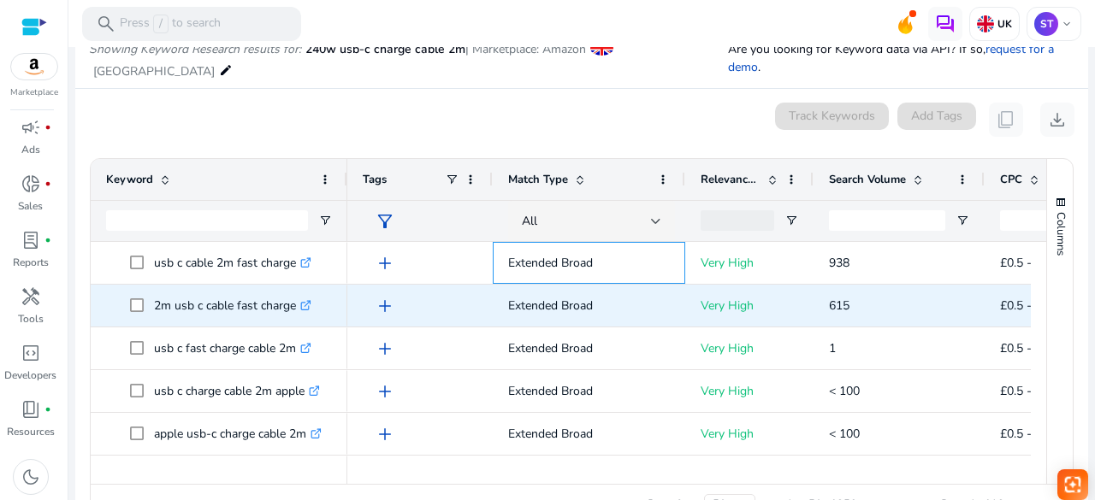
copy span "usb c cable 2m fast charge .st0{fill:#2c8af8}"
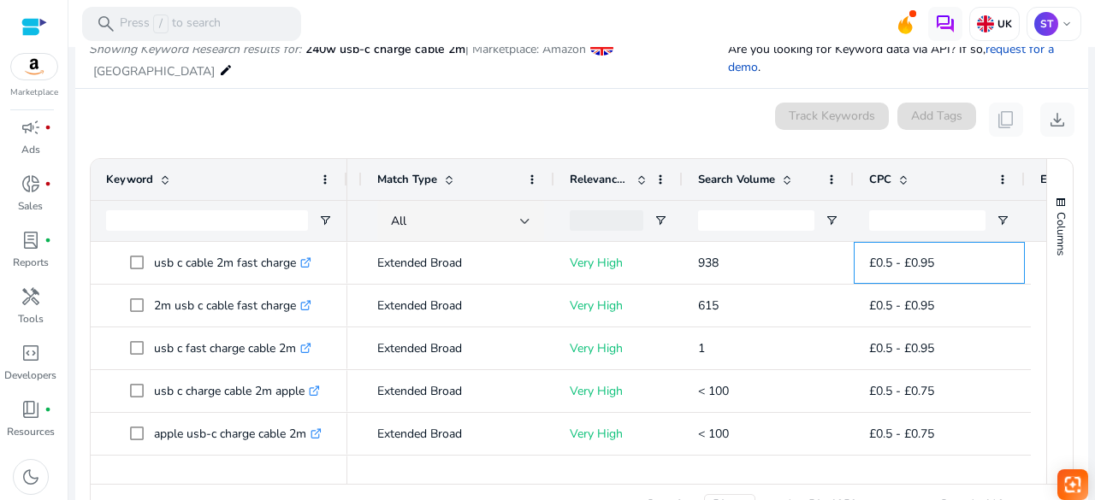
scroll to position [0, 472]
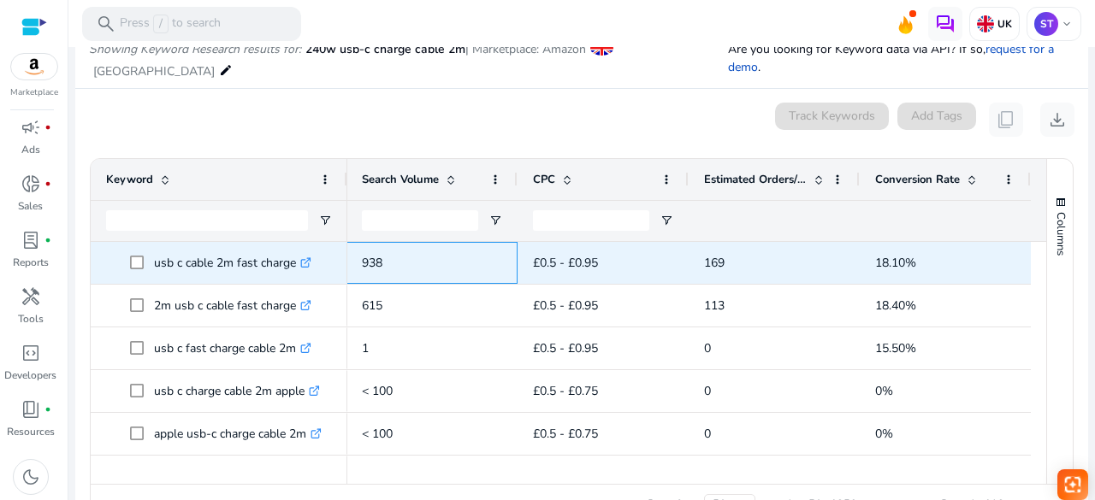
click at [354, 257] on div "938" at bounding box center [431, 263] width 171 height 42
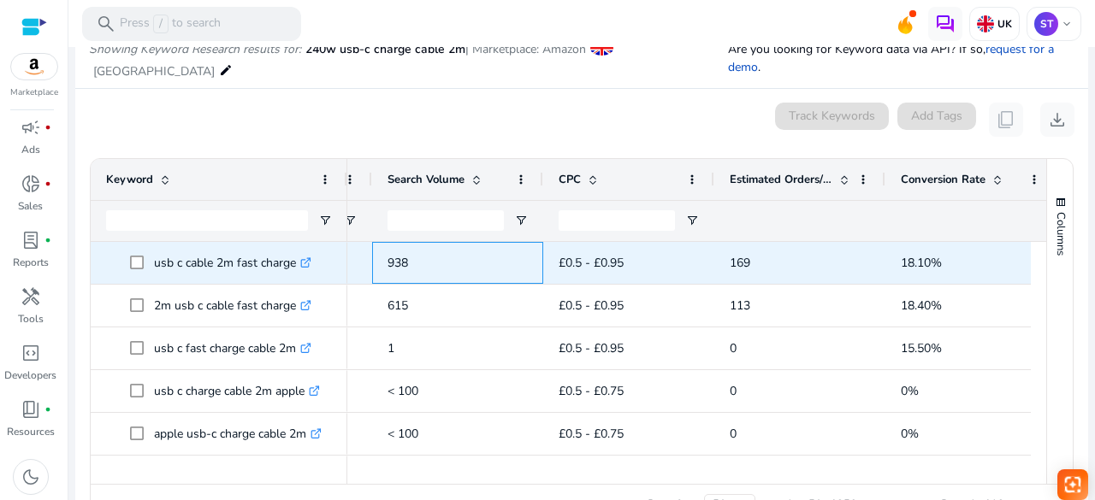
click at [354, 257] on div "Extended Broad Very High 938 £0.5 - £0.95 169 18.10%" at bounding box center [481, 263] width 1151 height 43
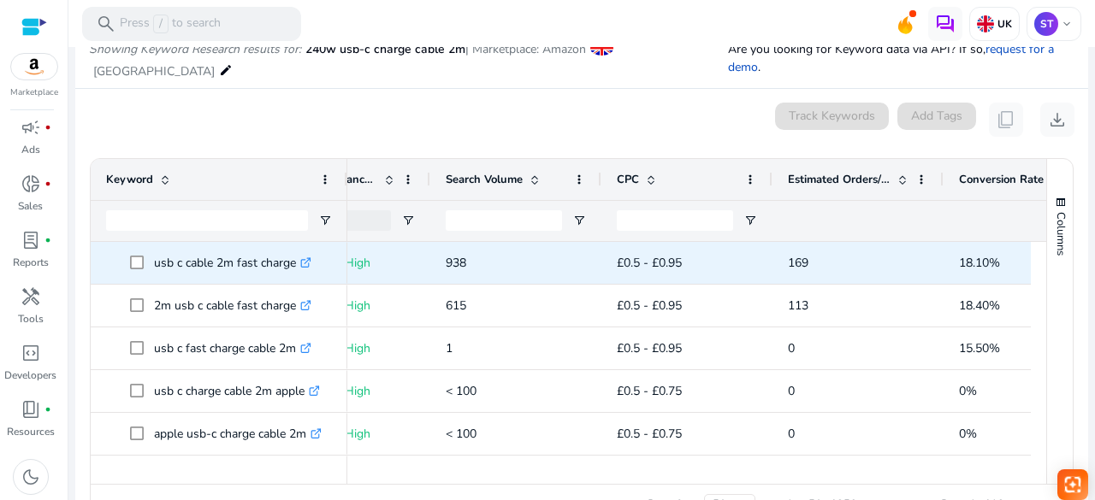
click at [354, 257] on p "Very High" at bounding box center [366, 263] width 98 height 35
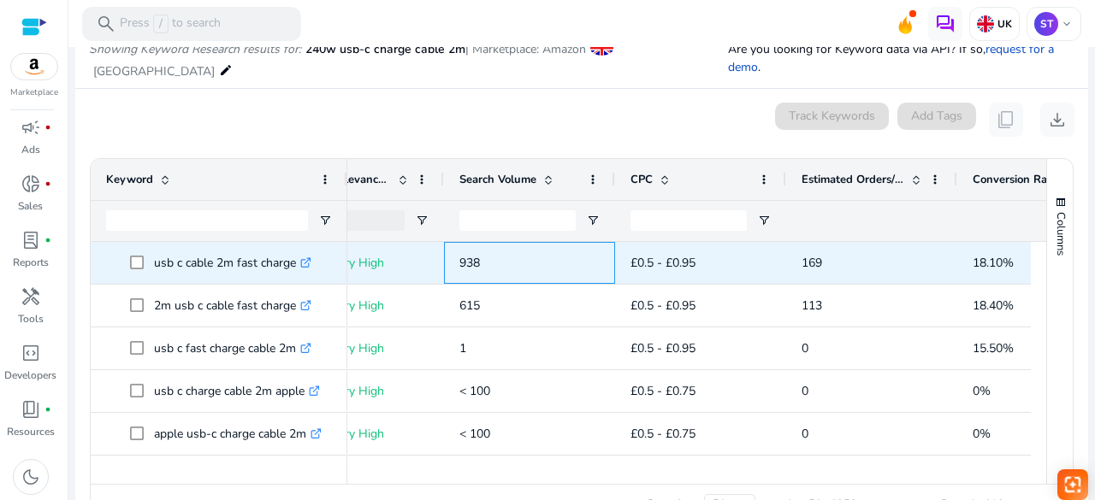
click at [465, 267] on span "938" at bounding box center [469, 263] width 21 height 16
drag, startPoint x: 465, startPoint y: 267, endPoint x: 980, endPoint y: 257, distance: 515.1
click at [980, 257] on div "Extended Broad Very High 938 £0.5 - £0.95 169 18.10%" at bounding box center [553, 263] width 1151 height 43
copy div "938 £0.5 - £0.95 169 18.10"
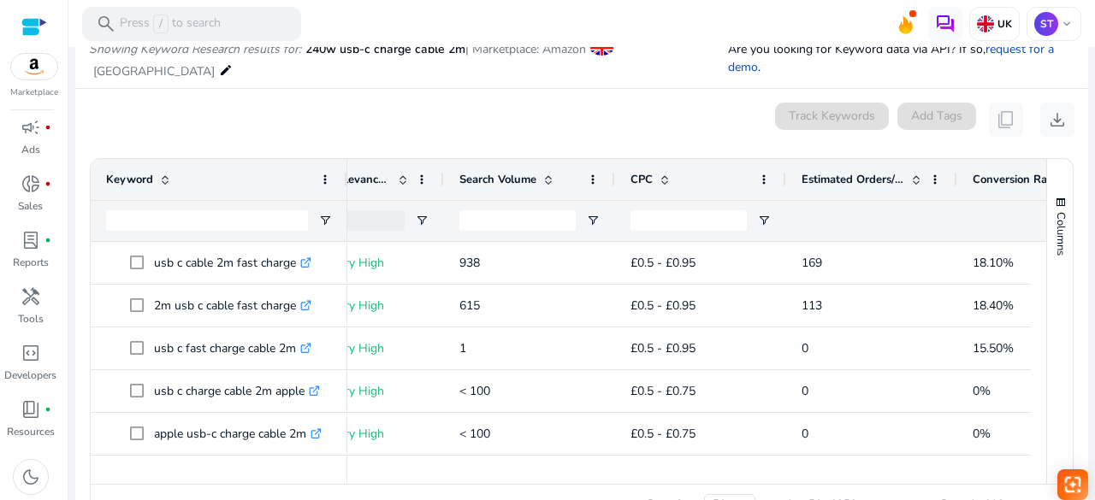
click at [451, 123] on div "0 keyword(s) selected Track Keywords Add Tags content_copy download" at bounding box center [581, 120] width 985 height 34
click at [371, 109] on div "0 keyword(s) selected Track Keywords Add Tags content_copy download" at bounding box center [581, 120] width 985 height 34
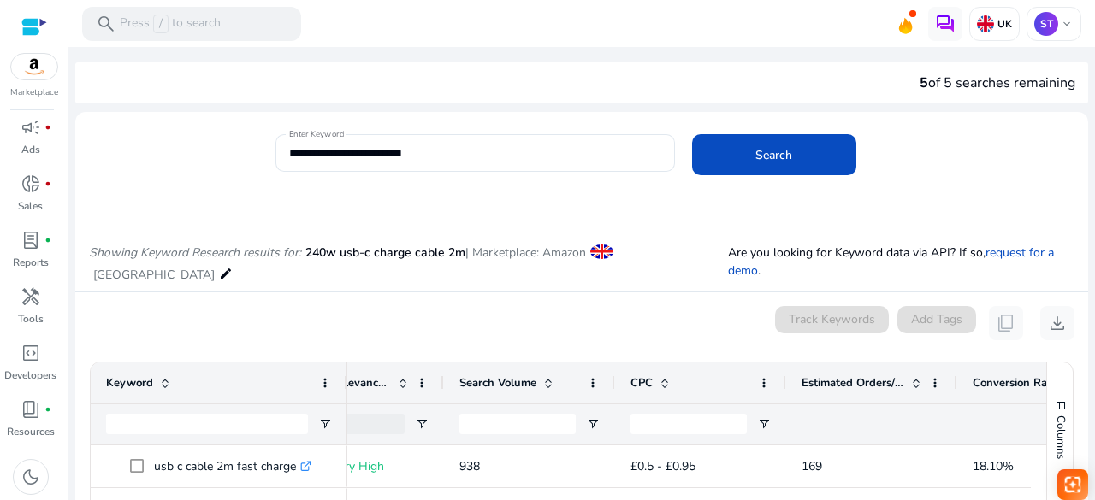
click at [539, 175] on div at bounding box center [474, 181] width 399 height 18
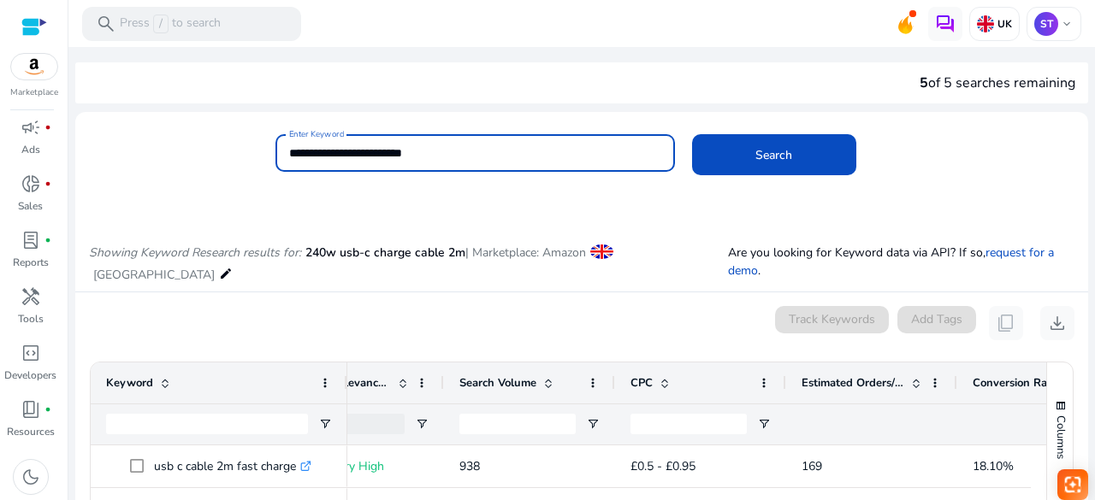
click at [450, 155] on input "**********" at bounding box center [475, 153] width 372 height 19
drag, startPoint x: 450, startPoint y: 155, endPoint x: 253, endPoint y: 135, distance: 197.7
click at [253, 135] on div "**********" at bounding box center [574, 162] width 999 height 56
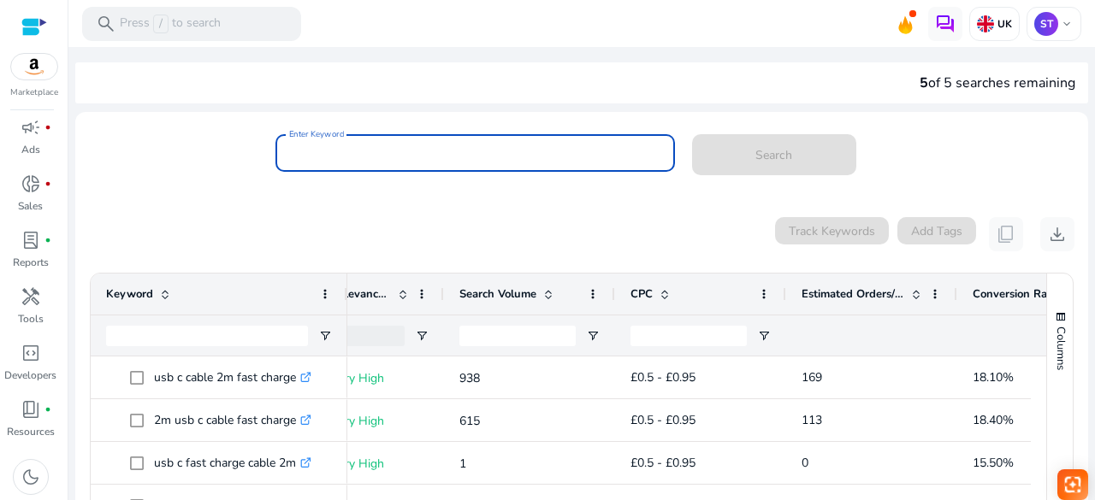
paste input "**********"
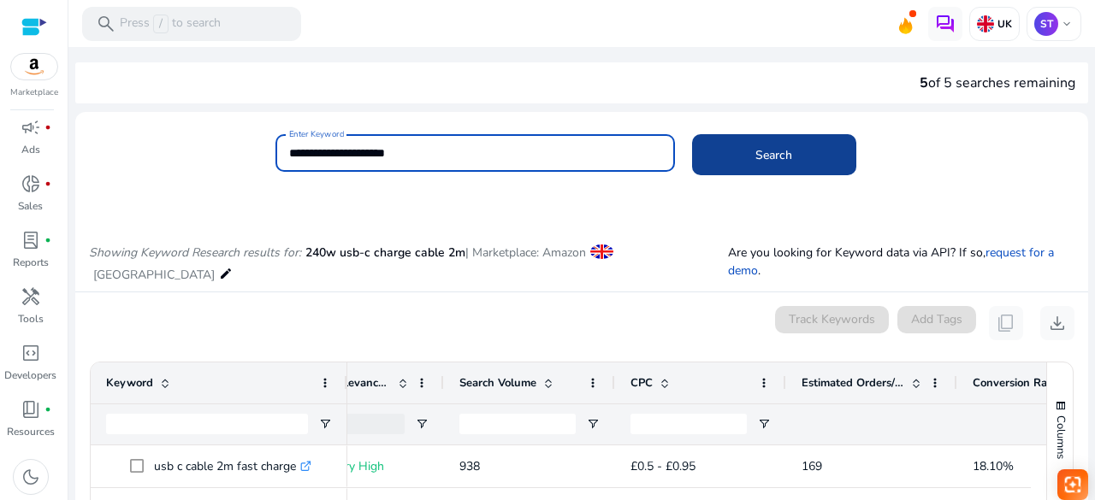
type input "**********"
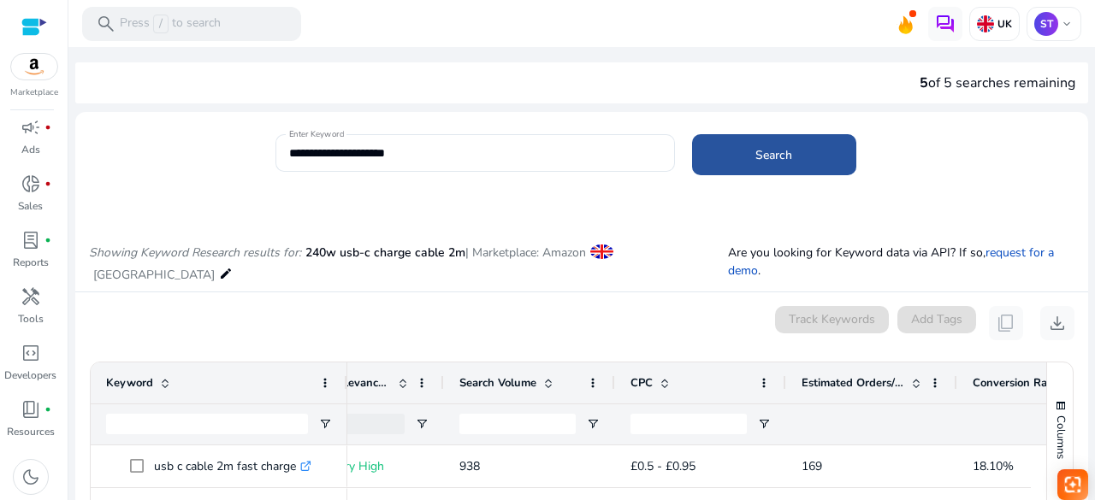
click at [735, 157] on span at bounding box center [774, 154] width 164 height 41
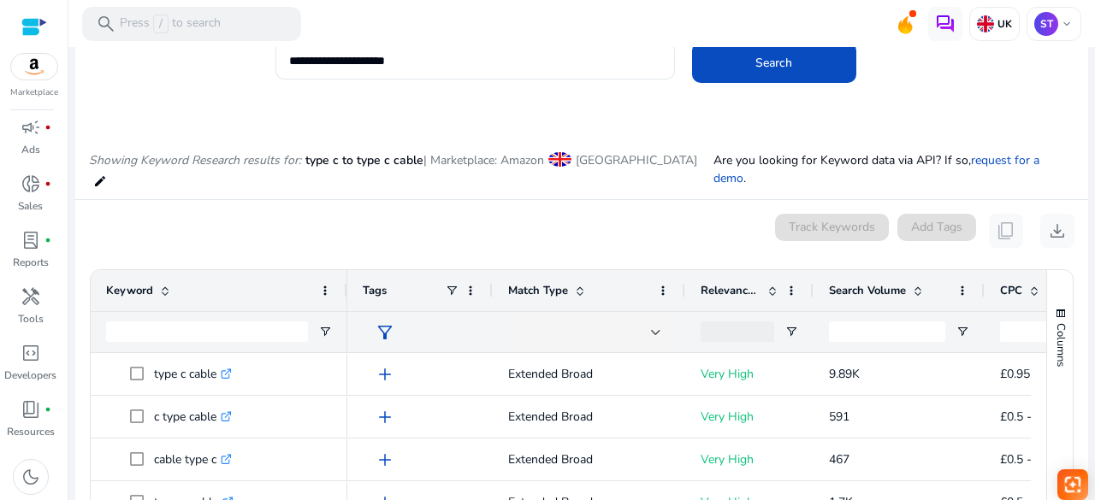
click at [564, 299] on mat-card "0 keyword(s) selected Track Keywords Add Tags content_copy download 1 to 50 of …" at bounding box center [581, 429] width 1013 height 459
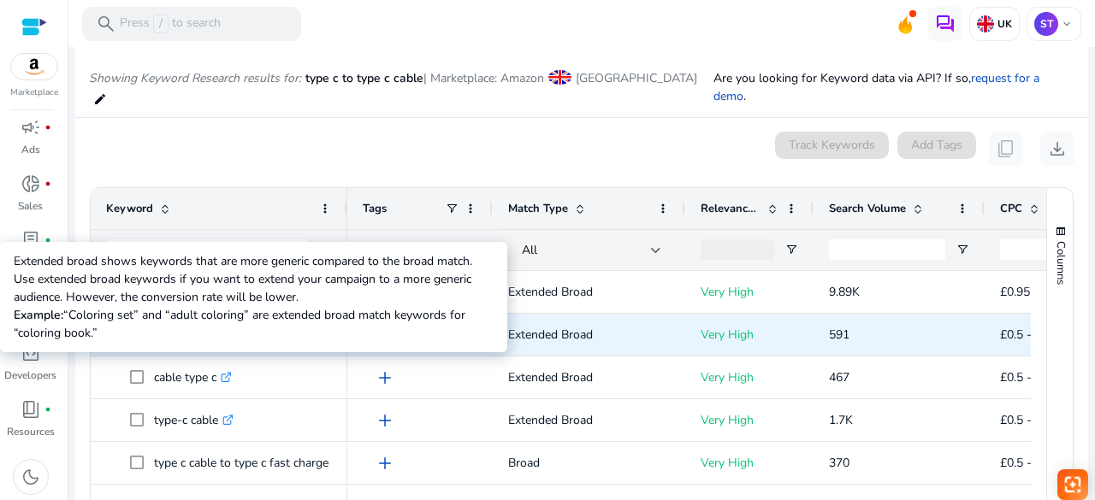
scroll to position [204, 0]
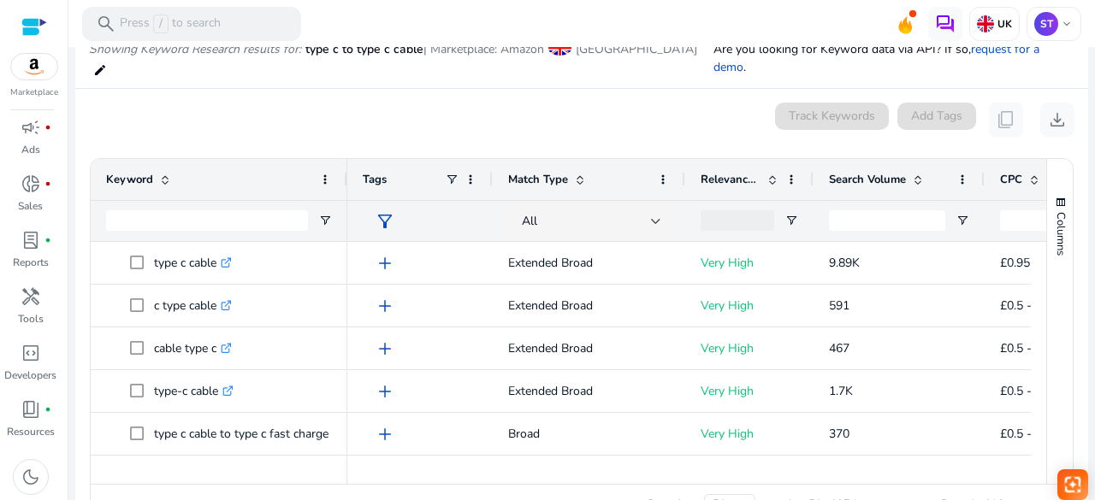
click at [786, 469] on div at bounding box center [922, 476] width 1151 height 15
click at [766, 484] on div "Page Size: 50 1 to 50 of 874 Page 1 of 18" at bounding box center [582, 504] width 982 height 41
drag, startPoint x: 766, startPoint y: 466, endPoint x: 784, endPoint y: 461, distance: 17.9
click at [784, 461] on div "Drag here to set row groups Drag here to set column labels Keyword Tags 74" at bounding box center [582, 342] width 984 height 368
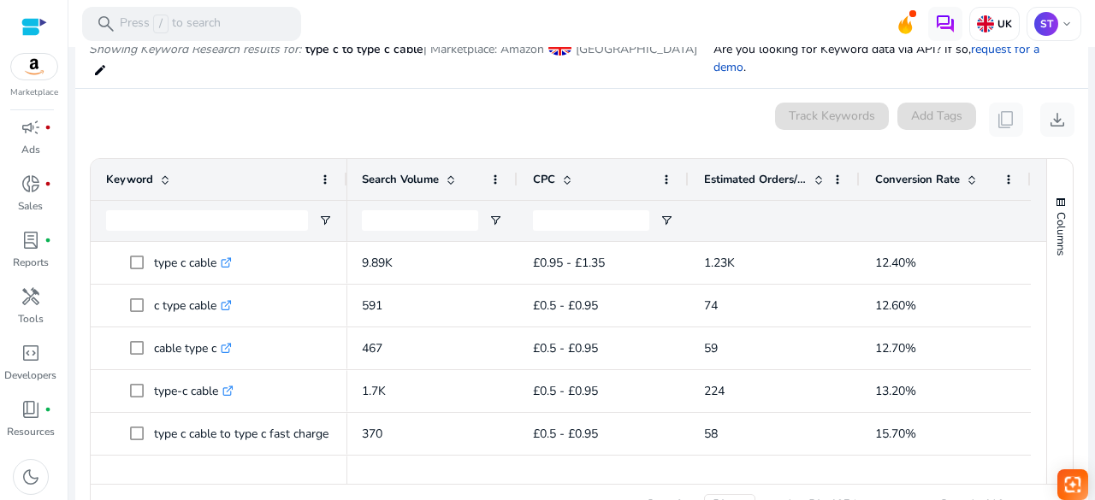
click at [554, 484] on div "Page Size: 50 1 to 50 of 874 Page 1 of 18" at bounding box center [582, 504] width 982 height 41
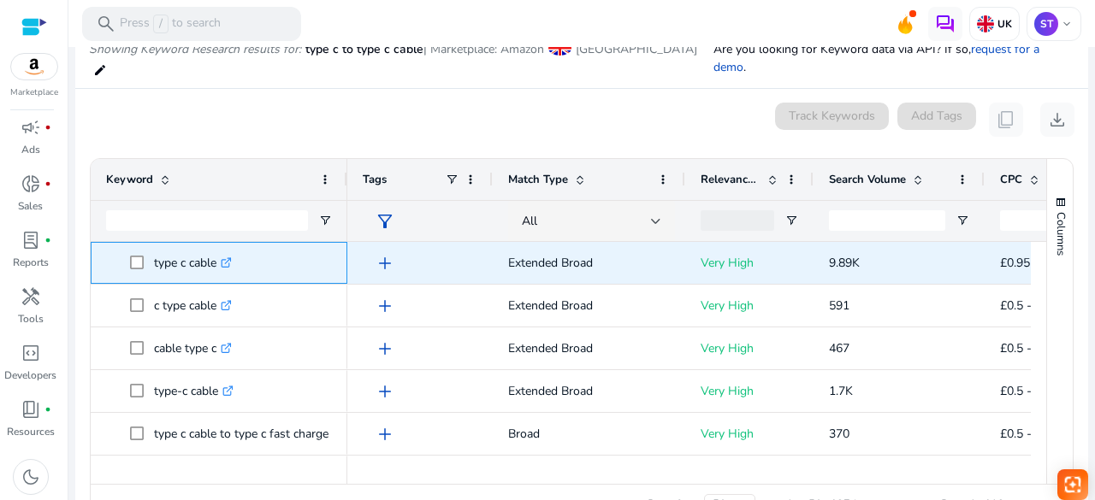
click at [207, 246] on p "type c cable .st0{fill:#2c8af8}" at bounding box center [193, 263] width 78 height 35
copy span "type c cable .st0{fill:#2c8af8}"
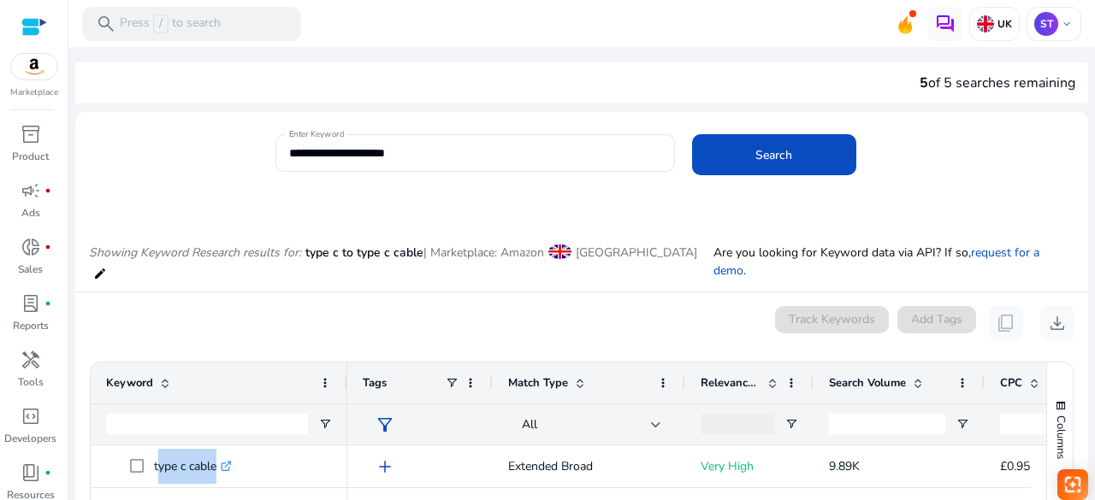
scroll to position [204, 0]
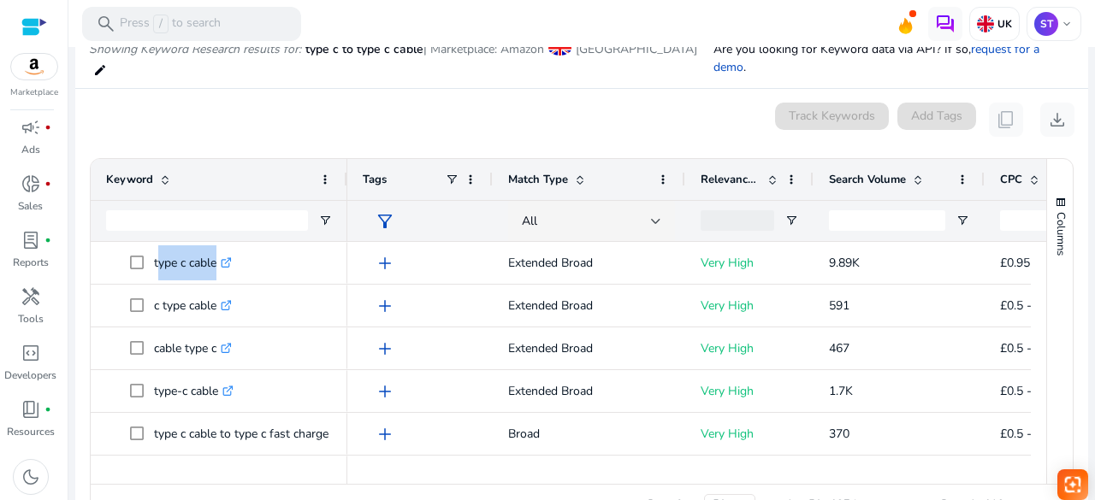
click at [808, 484] on div "Page Size: 50 1 to 50 of 874 Page 1 of 18" at bounding box center [582, 504] width 982 height 41
click at [818, 469] on div at bounding box center [922, 476] width 1151 height 15
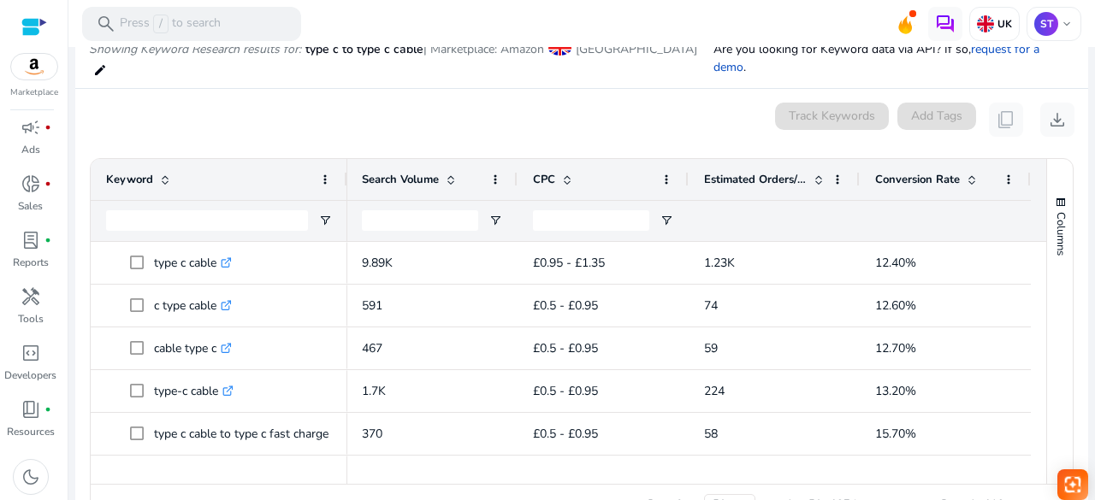
click at [301, 103] on div "0 keyword(s) selected Track Keywords Add Tags content_copy download" at bounding box center [581, 120] width 985 height 34
click at [222, 13] on div "search Press / to search" at bounding box center [191, 24] width 219 height 34
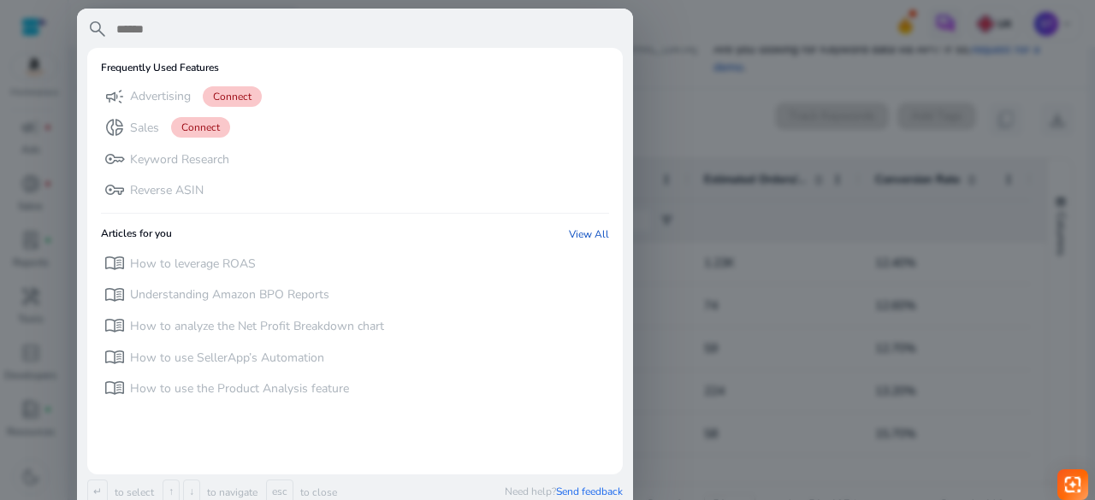
click at [648, 76] on div at bounding box center [547, 250] width 1095 height 500
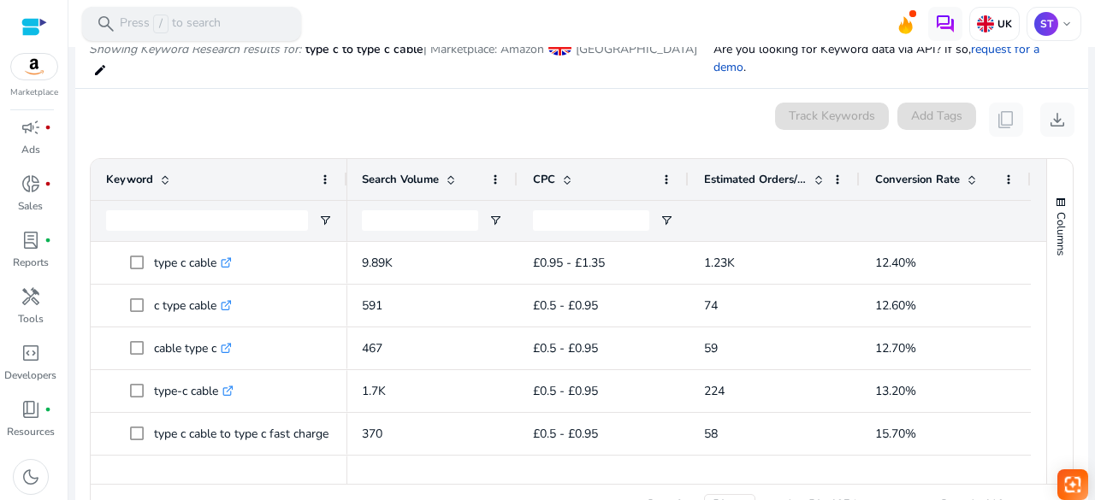
click at [224, 18] on div "search Press / to search" at bounding box center [191, 24] width 219 height 34
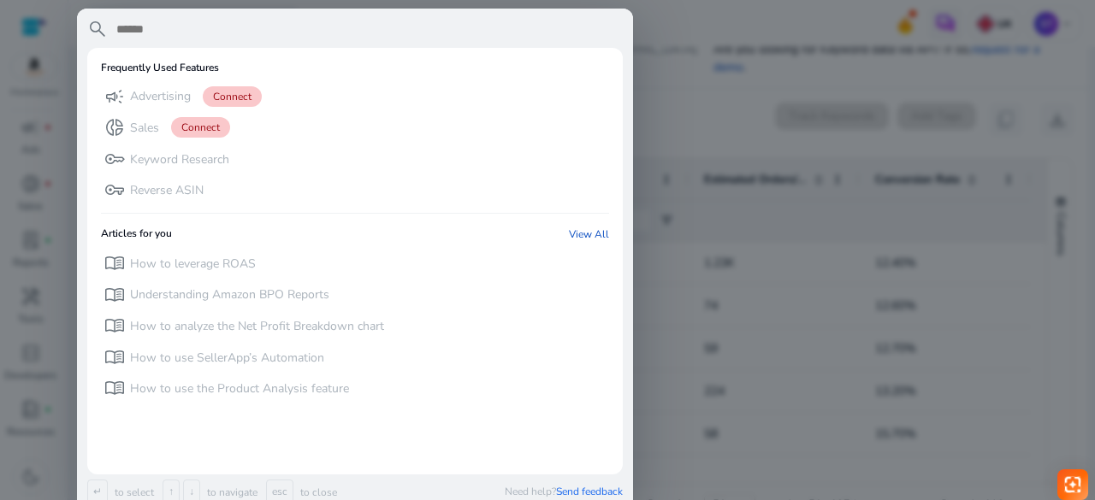
click at [678, 105] on div at bounding box center [547, 250] width 1095 height 500
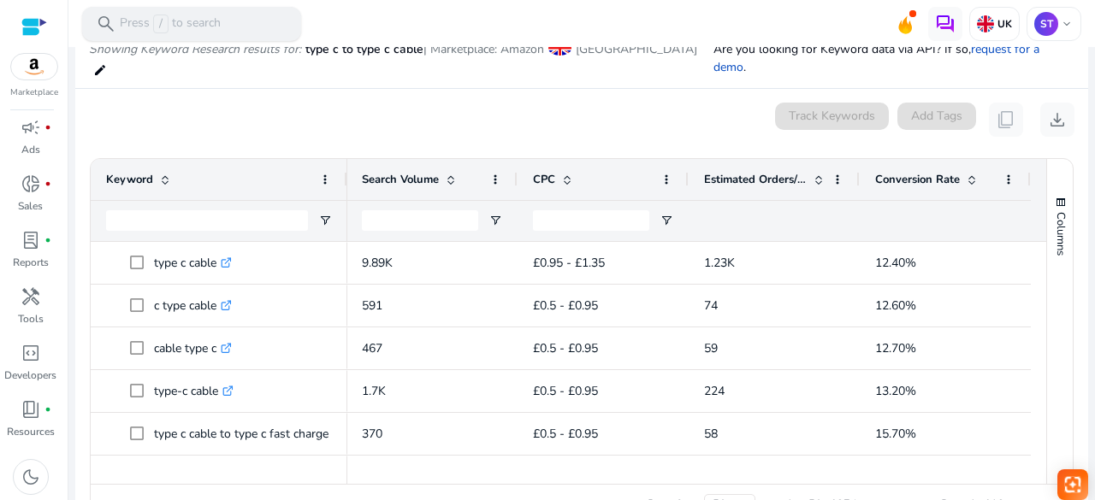
click at [219, 27] on p "Press / to search" at bounding box center [170, 24] width 101 height 19
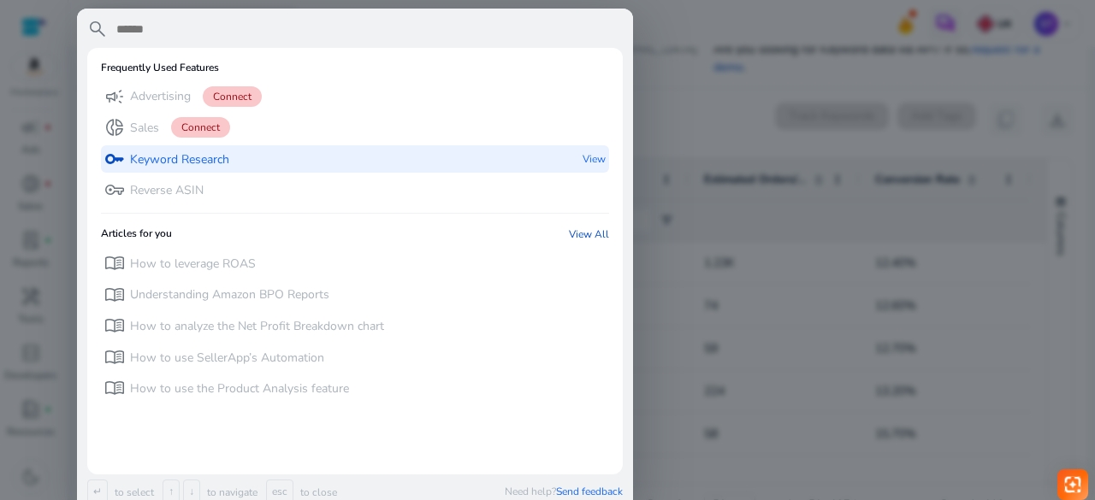
click at [157, 153] on p "Keyword Research" at bounding box center [179, 159] width 99 height 17
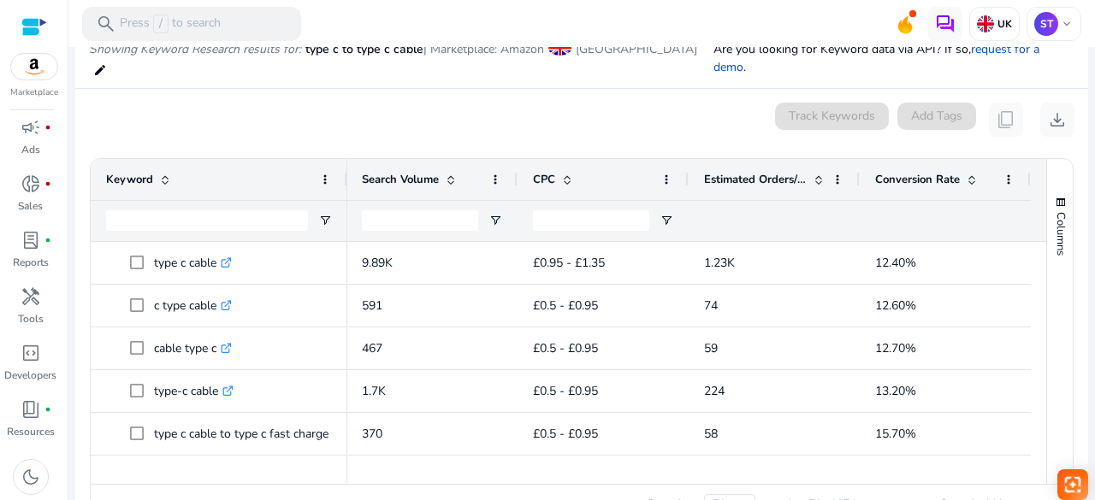
scroll to position [0, 0]
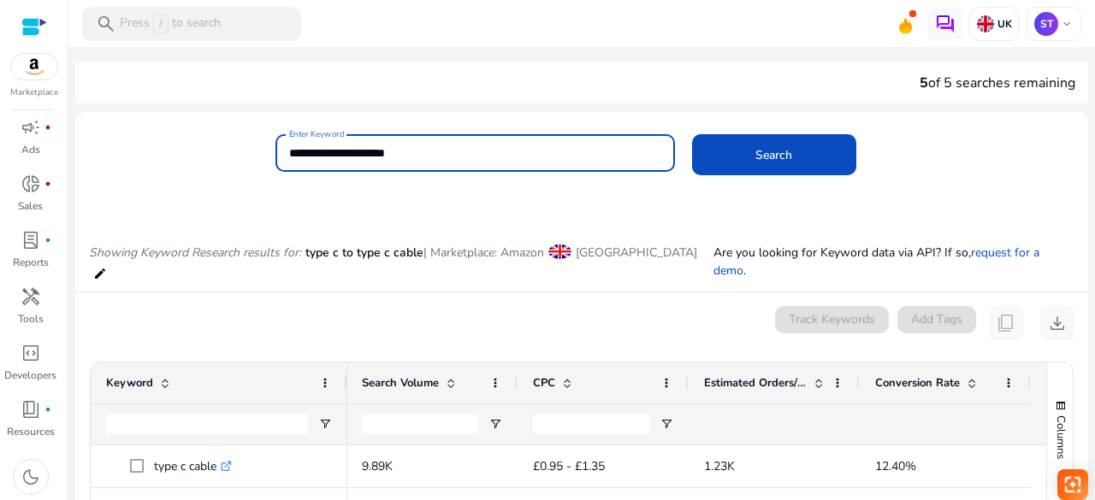
click at [436, 146] on input "**********" at bounding box center [475, 153] width 372 height 19
drag, startPoint x: 436, startPoint y: 146, endPoint x: 371, endPoint y: 154, distance: 65.5
click at [371, 154] on input "**********" at bounding box center [475, 153] width 372 height 19
click at [692, 134] on button "Search" at bounding box center [774, 154] width 164 height 41
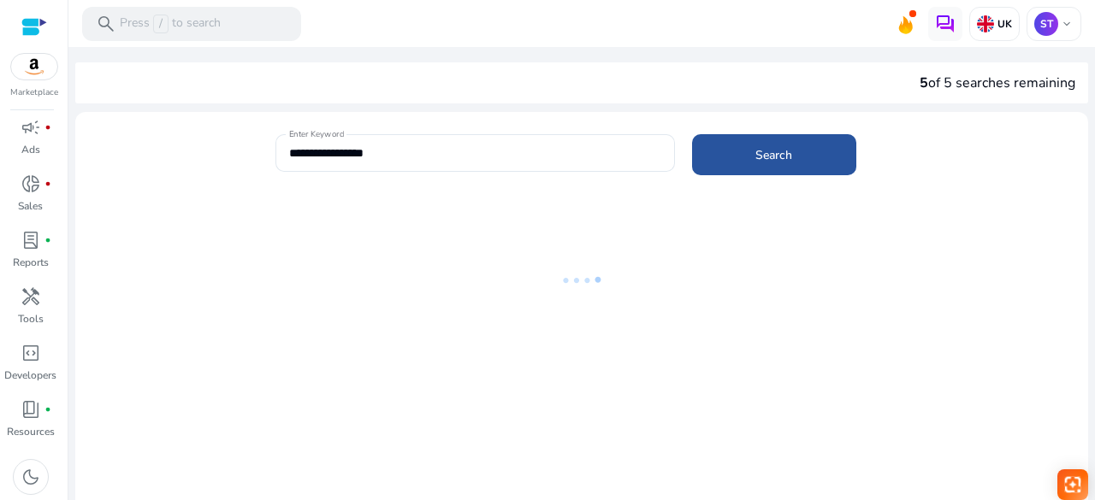
click at [746, 151] on span at bounding box center [774, 154] width 164 height 41
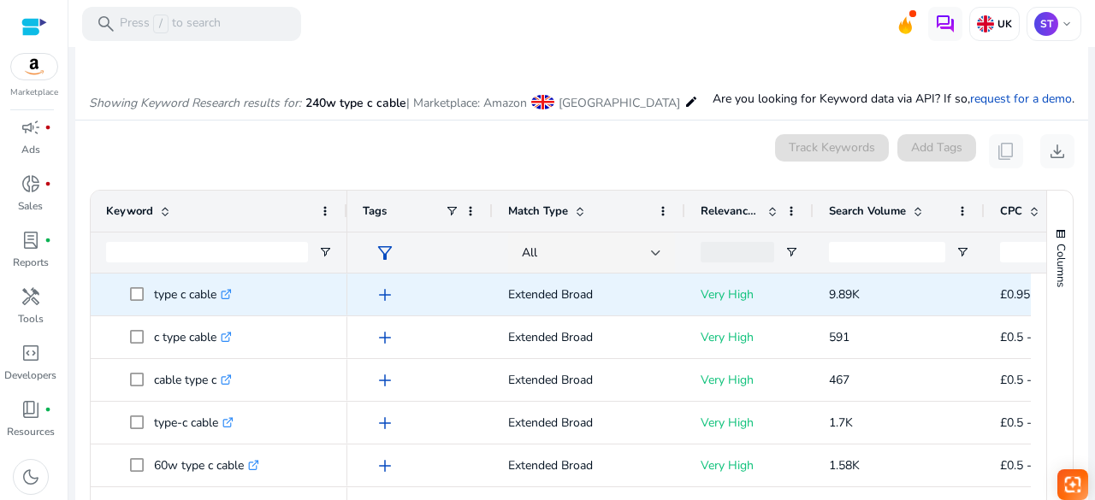
scroll to position [204, 0]
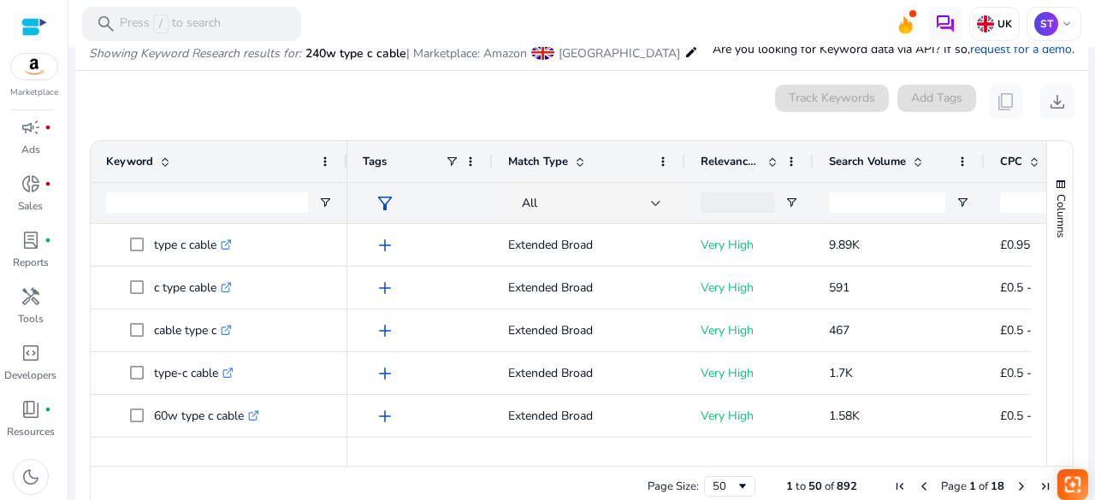
click at [518, 100] on div "0 keyword(s) selected Track Keywords Add Tags content_copy download" at bounding box center [581, 102] width 985 height 34
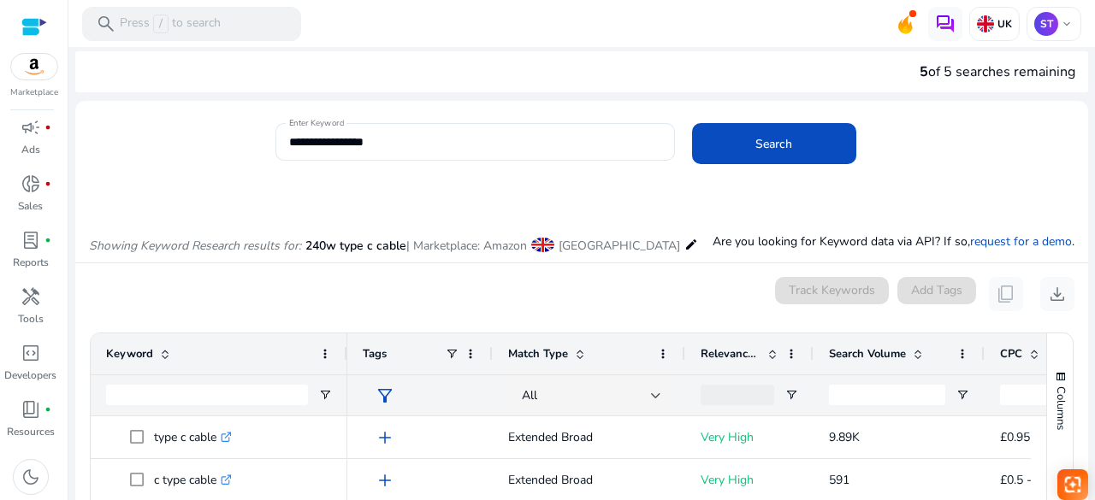
scroll to position [0, 0]
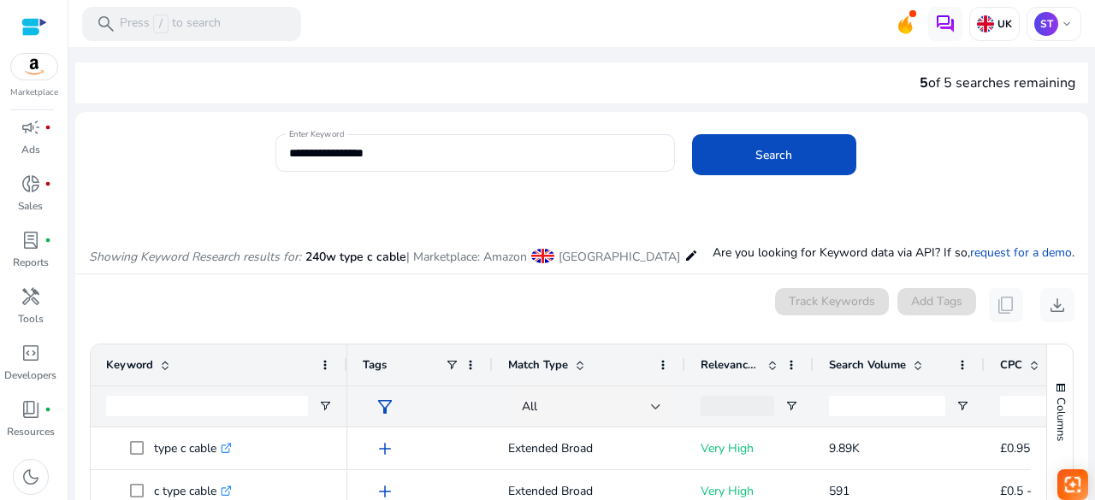
click at [486, 298] on div "0 keyword(s) selected Track Keywords Add Tags content_copy download" at bounding box center [581, 305] width 985 height 34
click at [412, 142] on div "**********" at bounding box center [475, 153] width 372 height 38
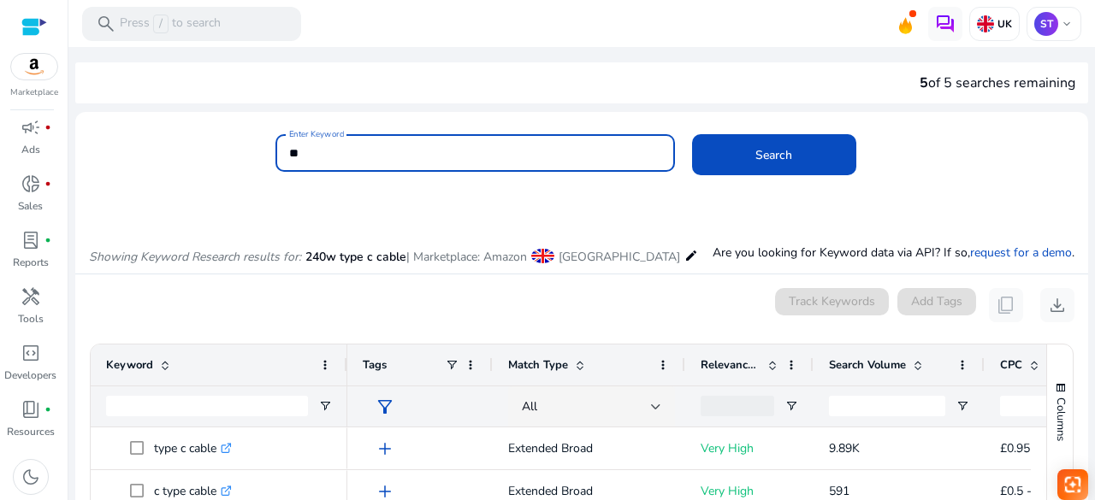
type input "*"
click at [692, 134] on button "Search" at bounding box center [774, 154] width 164 height 41
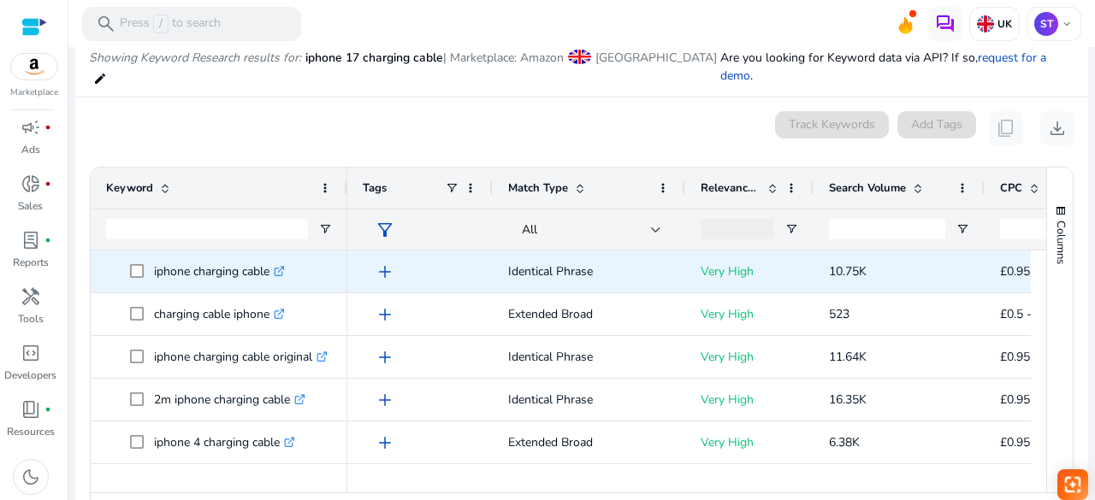
scroll to position [204, 0]
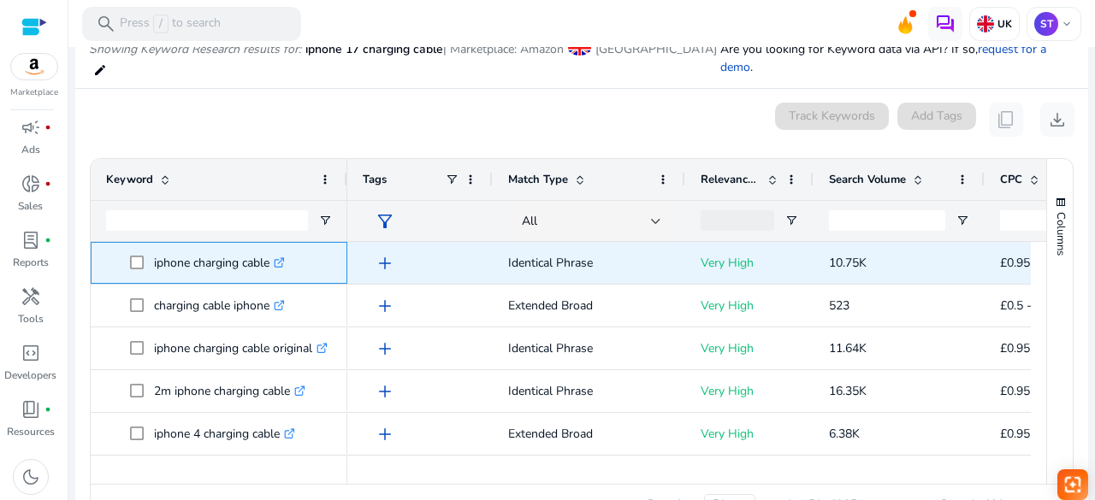
click at [158, 256] on p "iphone charging cable .st0{fill:#2c8af8}" at bounding box center [219, 263] width 131 height 35
copy span "iphone charging cable .st0{fill:#2c8af8}"
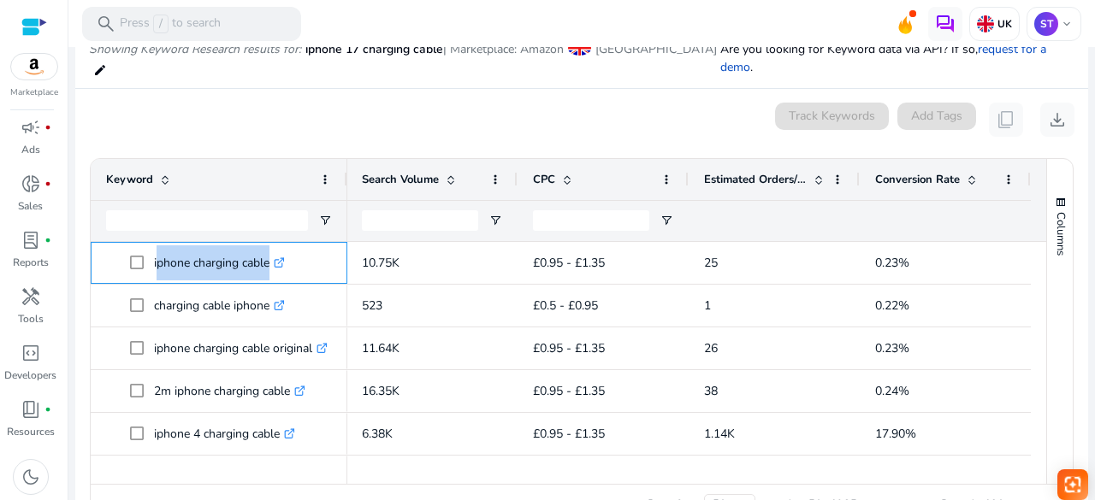
scroll to position [0, 0]
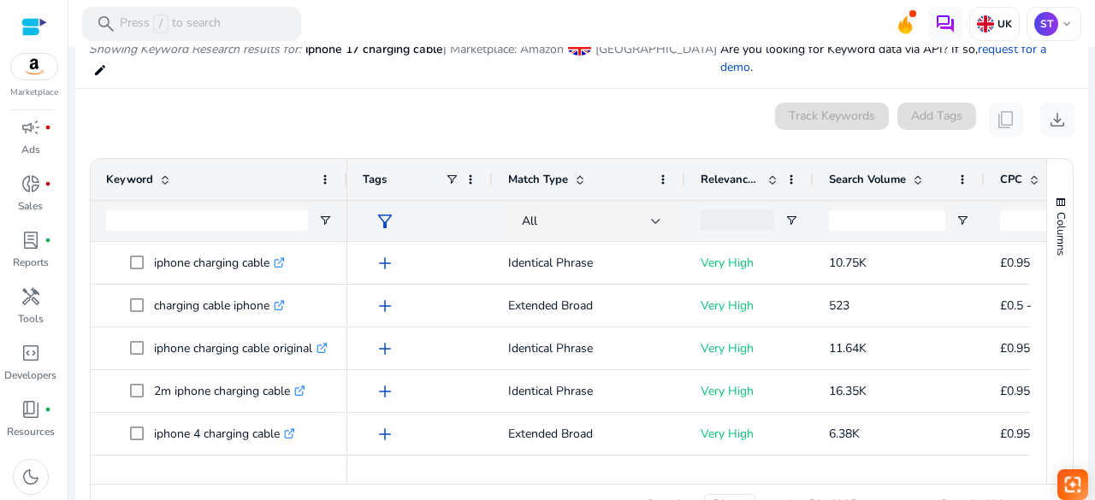
click at [404, 119] on div "0 keyword(s) selected Track Keywords Add Tags content_copy download" at bounding box center [581, 120] width 985 height 34
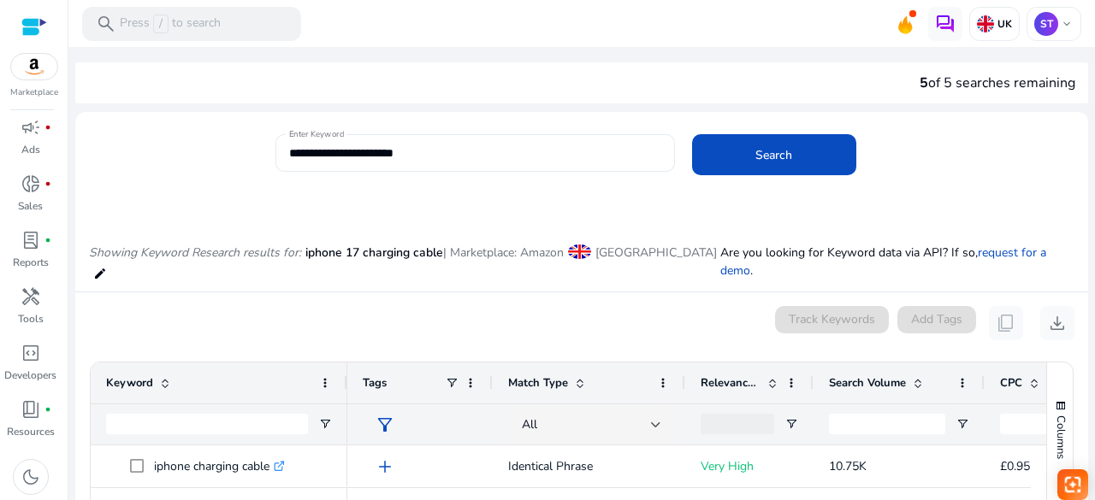
click at [450, 163] on div "**********" at bounding box center [475, 153] width 372 height 38
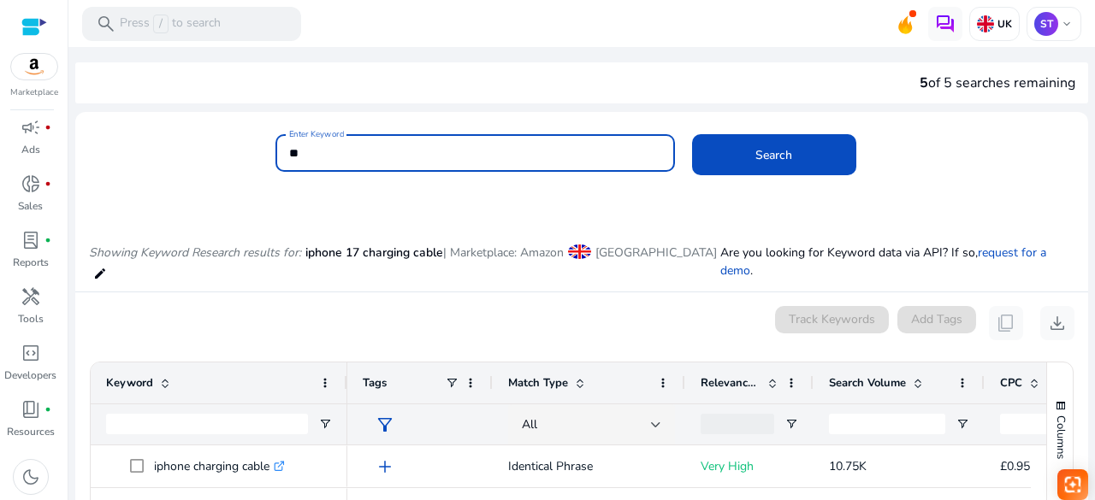
type input "*"
type input "**********"
click at [692, 134] on button "Search" at bounding box center [774, 154] width 164 height 41
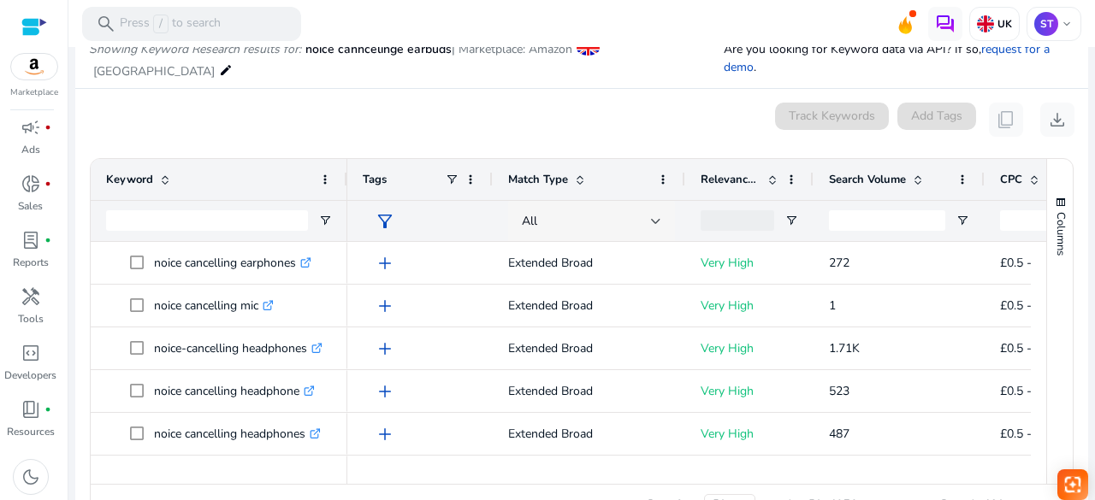
scroll to position [144, 0]
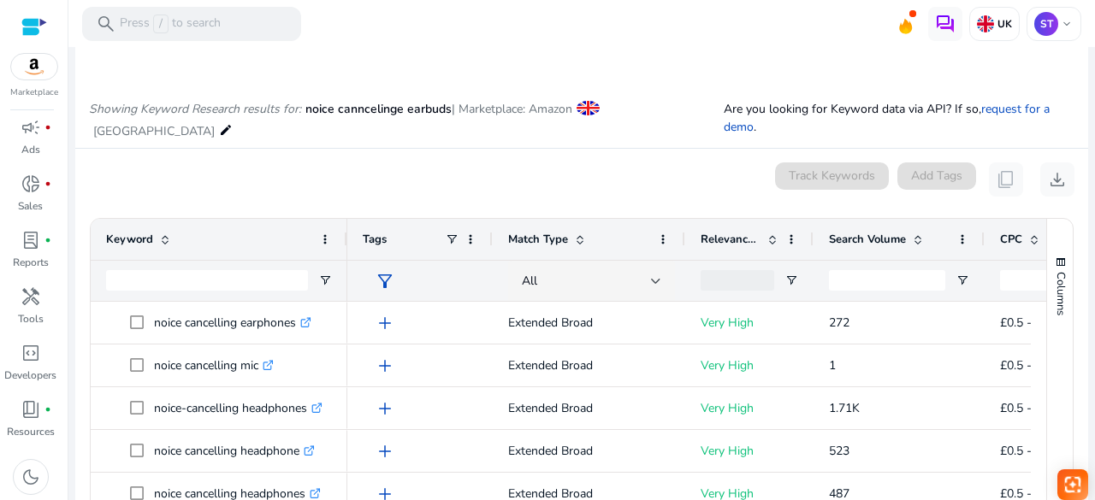
click at [615, 170] on div "0 keyword(s) selected Track Keywords Add Tags content_copy download" at bounding box center [581, 180] width 985 height 34
click at [370, 154] on mat-card "0 keyword(s) selected Track Keywords Add Tags content_copy download 1 to 50 of …" at bounding box center [581, 378] width 1013 height 459
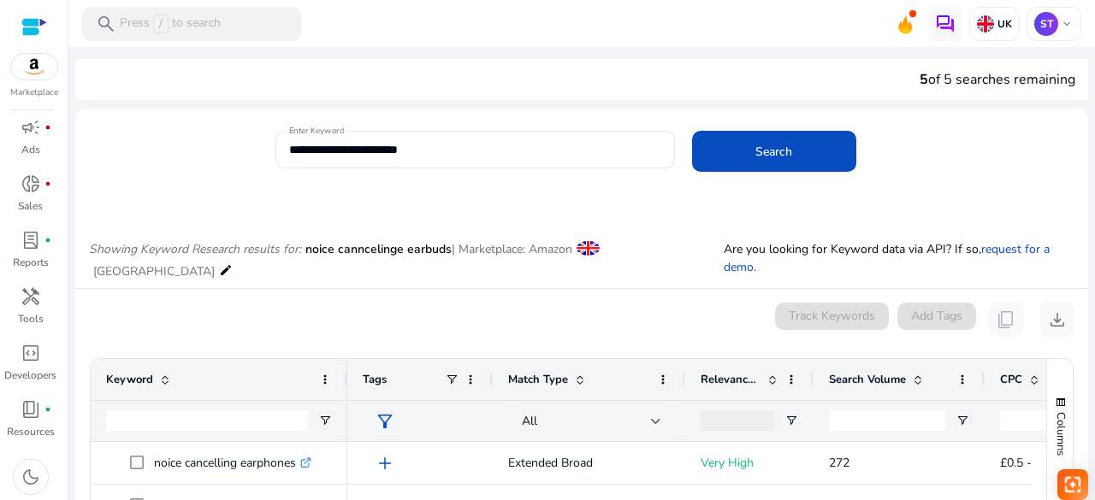
scroll to position [0, 0]
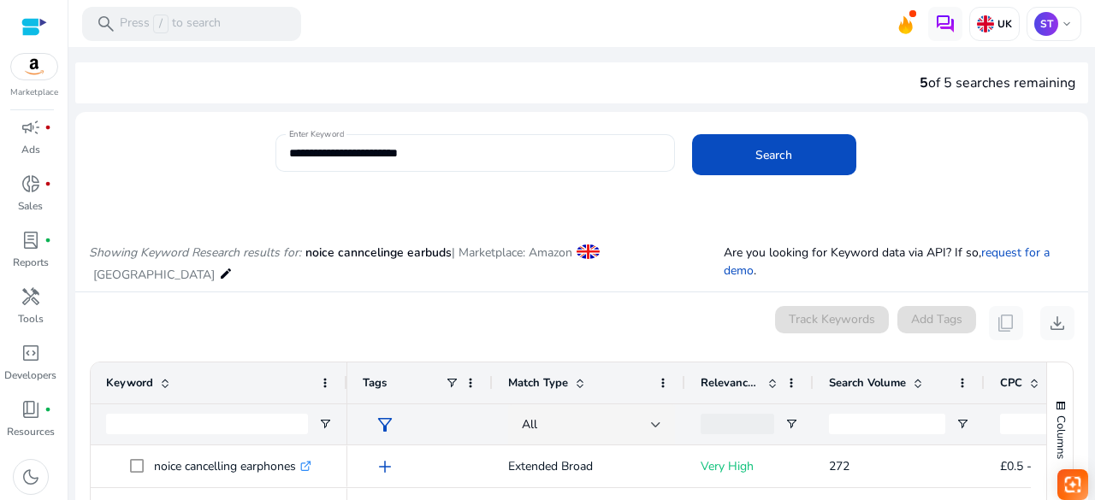
click at [448, 147] on input "**********" at bounding box center [475, 153] width 372 height 19
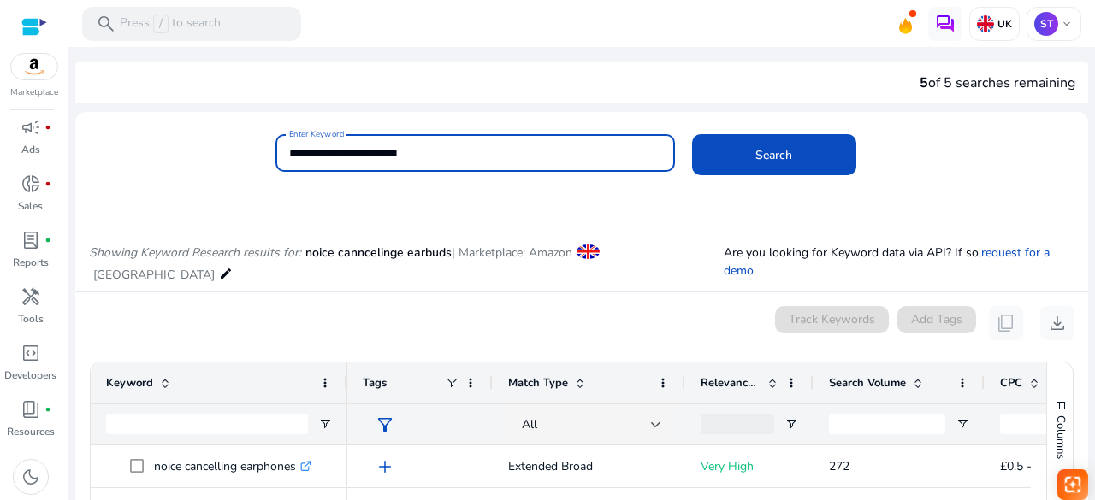
drag, startPoint x: 448, startPoint y: 147, endPoint x: 258, endPoint y: 143, distance: 190.0
click at [258, 143] on div "**********" at bounding box center [574, 162] width 999 height 56
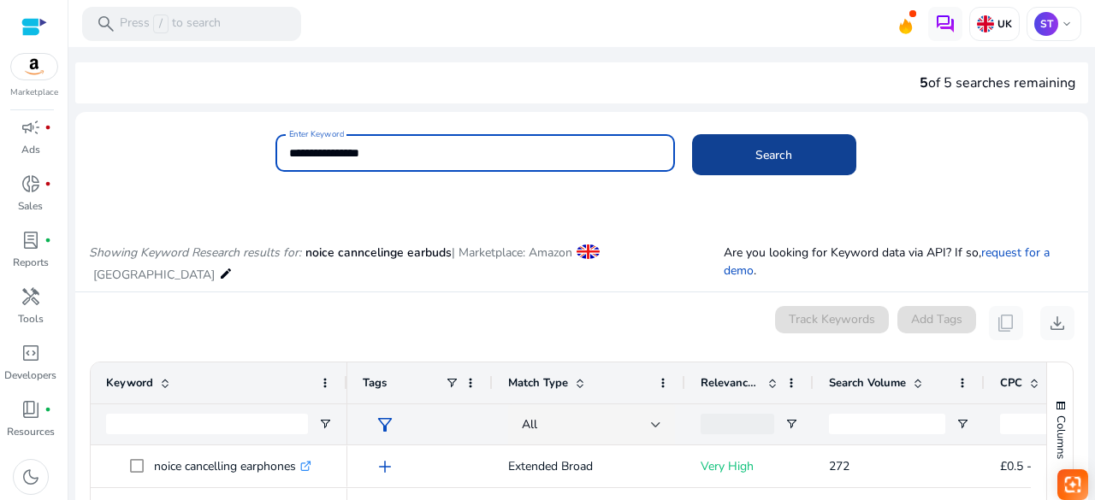
type input "**********"
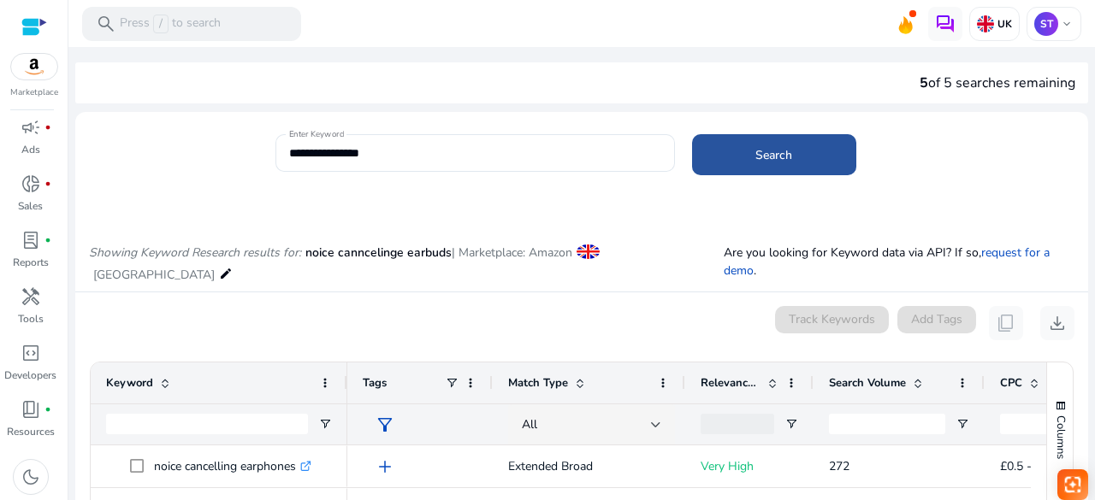
click at [700, 156] on span at bounding box center [774, 154] width 164 height 41
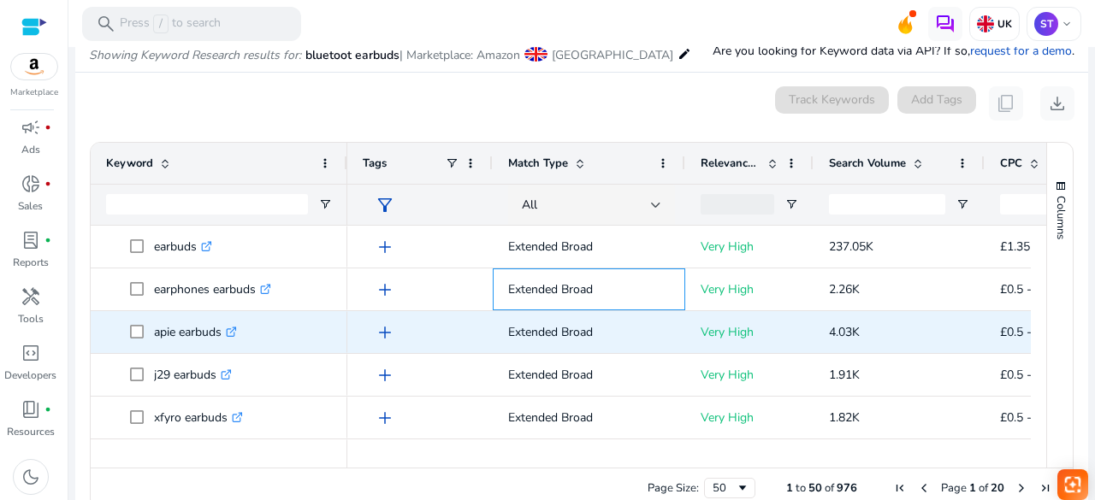
scroll to position [204, 0]
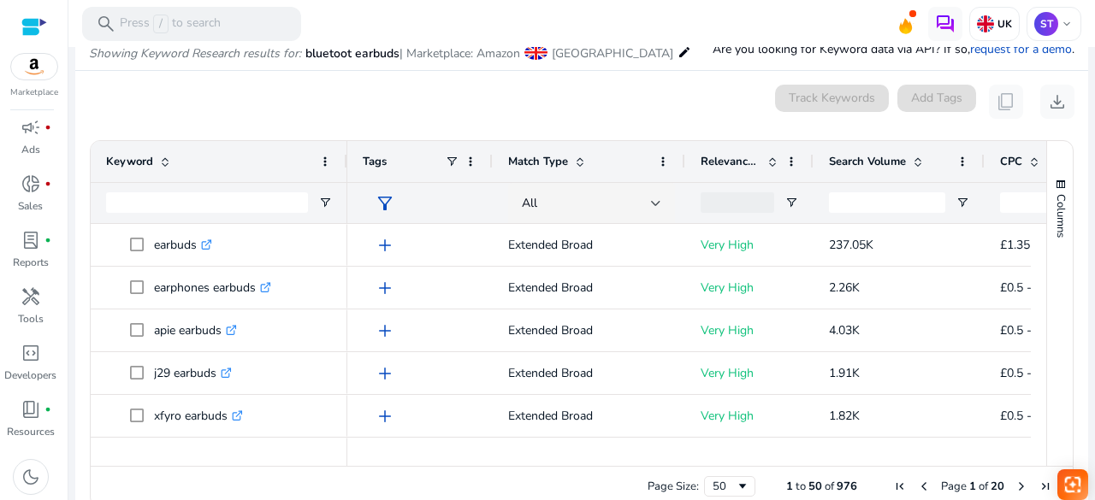
scroll to position [0, 0]
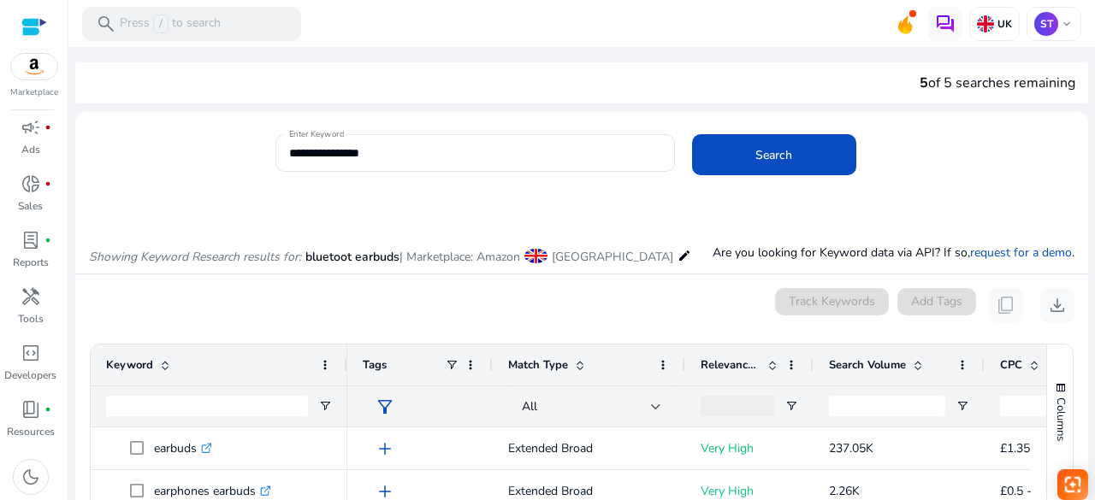
click at [635, 315] on div "0 keyword(s) selected Track Keywords Add Tags content_copy download" at bounding box center [581, 305] width 985 height 34
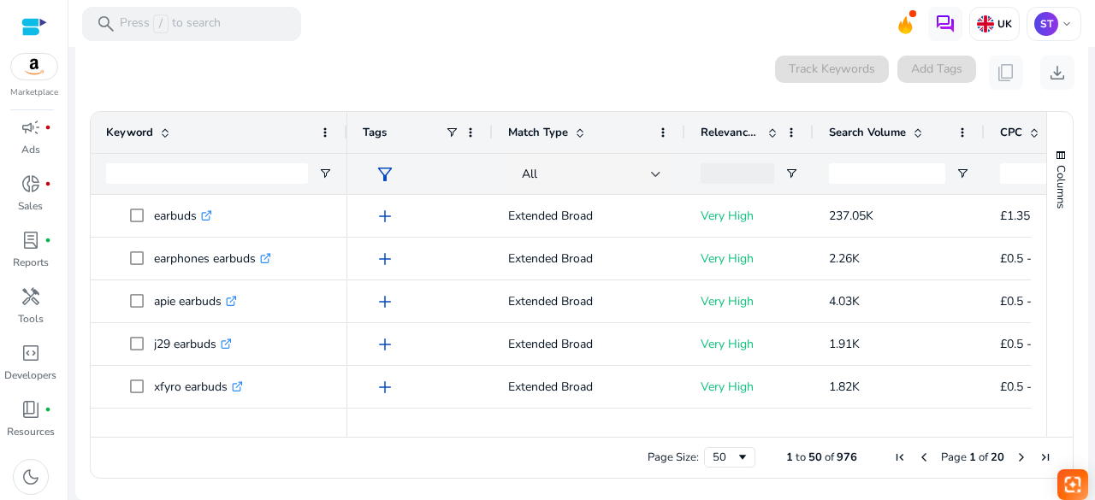
scroll to position [0, 472]
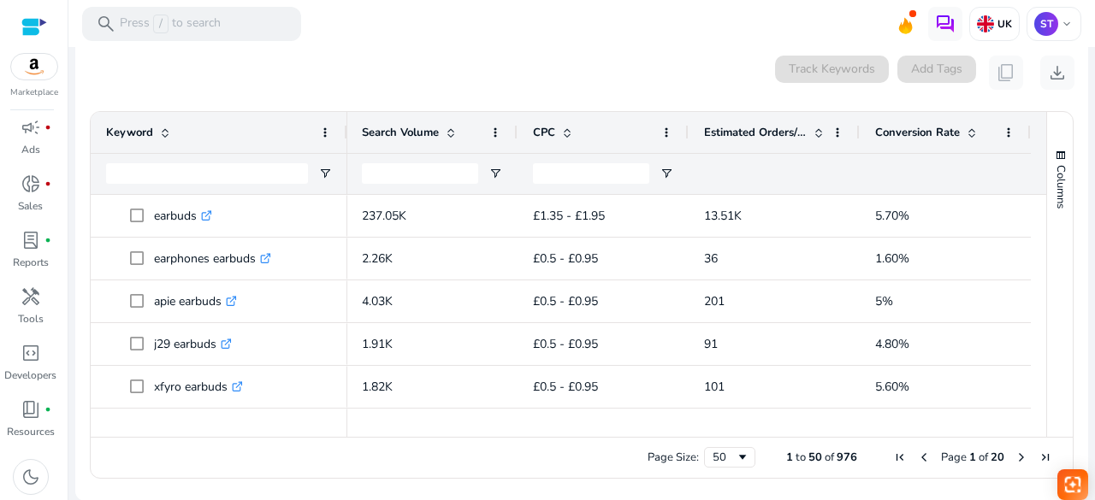
click at [476, 437] on div "Page Size: 50 1 to 50 of 976 Page 1 of 20" at bounding box center [582, 457] width 982 height 41
drag, startPoint x: 476, startPoint y: 437, endPoint x: 443, endPoint y: 429, distance: 34.4
click at [443, 429] on div "Drag here to set row groups Drag here to set column labels Keyword Match Type 36" at bounding box center [582, 295] width 984 height 368
click at [443, 429] on div at bounding box center [455, 429] width 1151 height 15
click at [438, 432] on div at bounding box center [688, 429] width 683 height 15
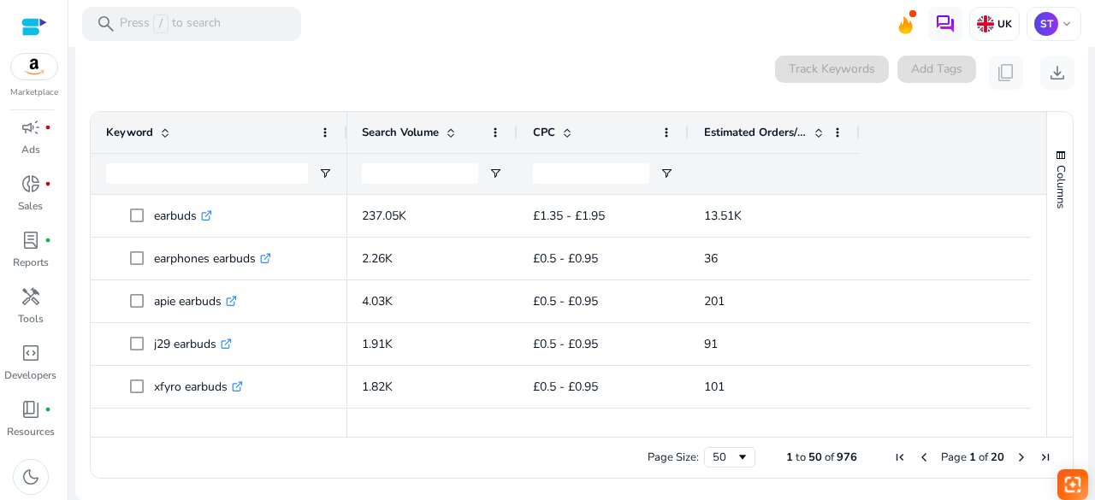
scroll to position [0, 0]
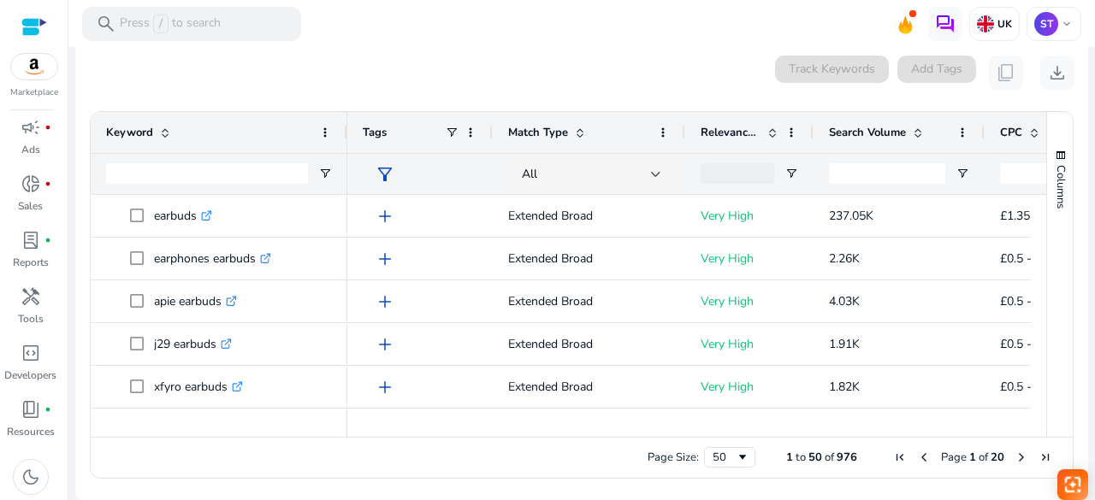
click at [282, 429] on div at bounding box center [219, 429] width 257 height 15
click at [787, 437] on div "Page Size: 50 1 to 50 of 976 Page 1 of 20" at bounding box center [582, 457] width 982 height 41
drag, startPoint x: 787, startPoint y: 437, endPoint x: 806, endPoint y: 435, distance: 18.9
click at [806, 435] on div "Drag here to set row groups Drag here to set column labels Keyword Match Type 36" at bounding box center [582, 295] width 984 height 368
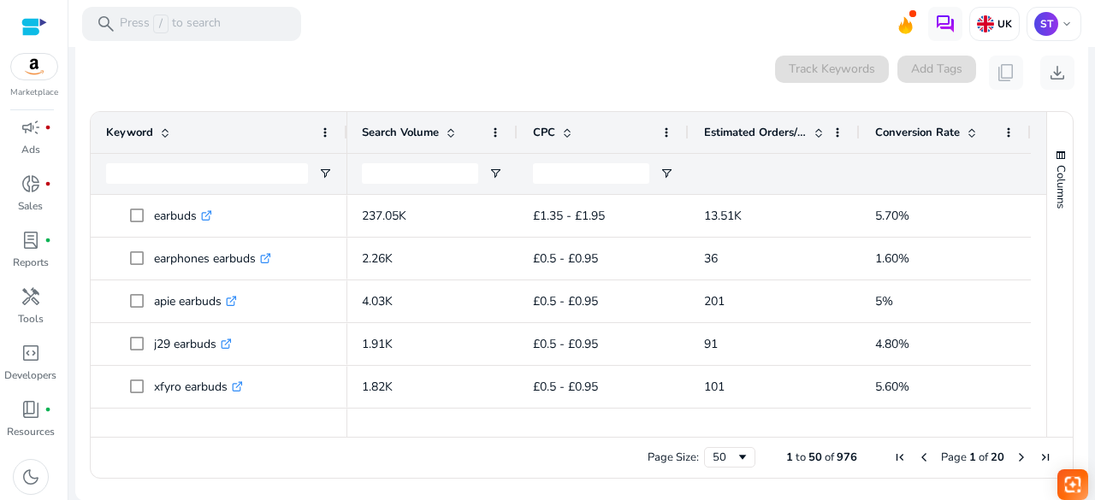
click at [440, 429] on div at bounding box center [455, 429] width 1151 height 15
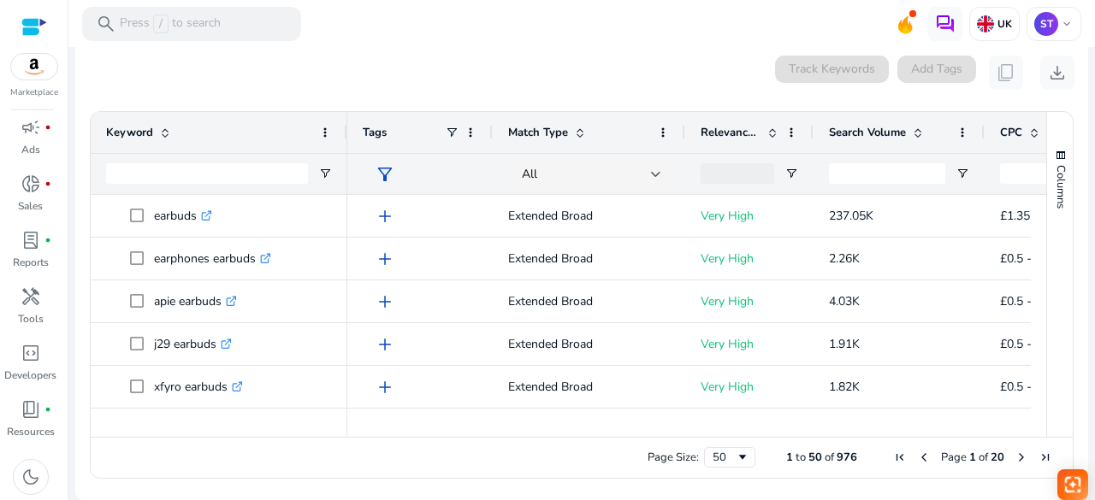
click at [587, 74] on div "0 keyword(s) selected Track Keywords Add Tags content_copy download" at bounding box center [581, 73] width 985 height 34
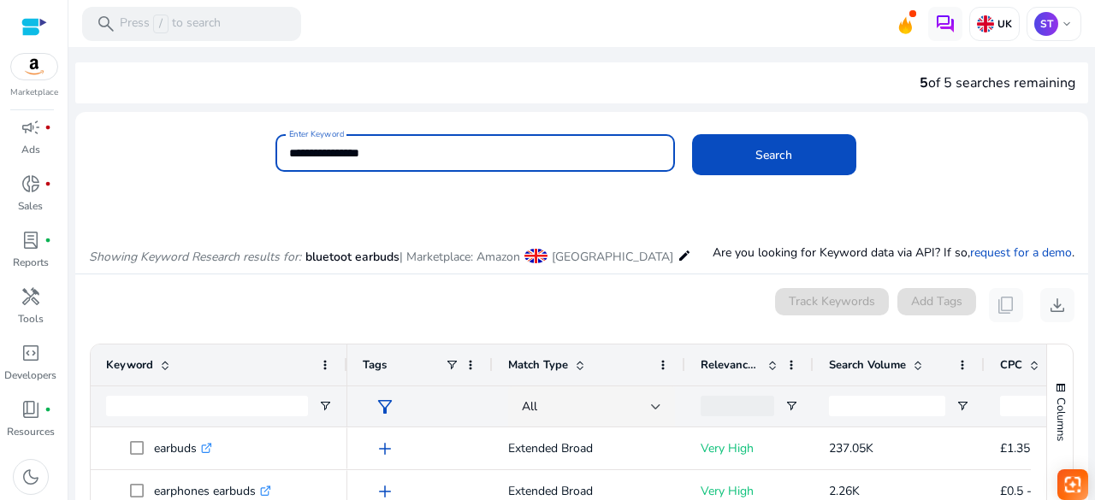
click at [427, 150] on input "**********" at bounding box center [475, 153] width 372 height 19
drag, startPoint x: 427, startPoint y: 150, endPoint x: 294, endPoint y: 161, distance: 133.1
click at [294, 161] on input "**********" at bounding box center [475, 153] width 372 height 19
type input "**********"
click at [692, 134] on button "Search" at bounding box center [774, 154] width 164 height 41
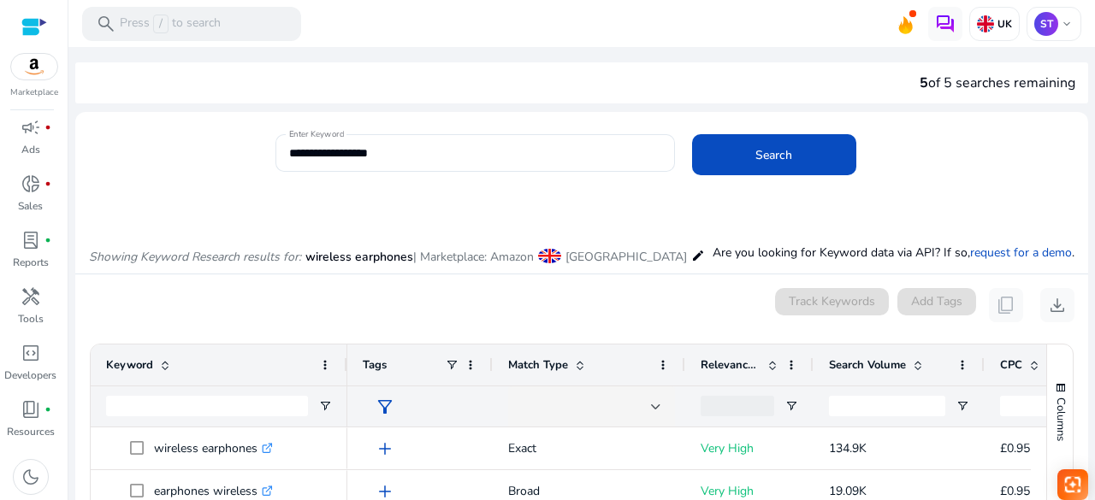
click at [1001, 199] on mat-card "**********" at bounding box center [581, 162] width 1013 height 83
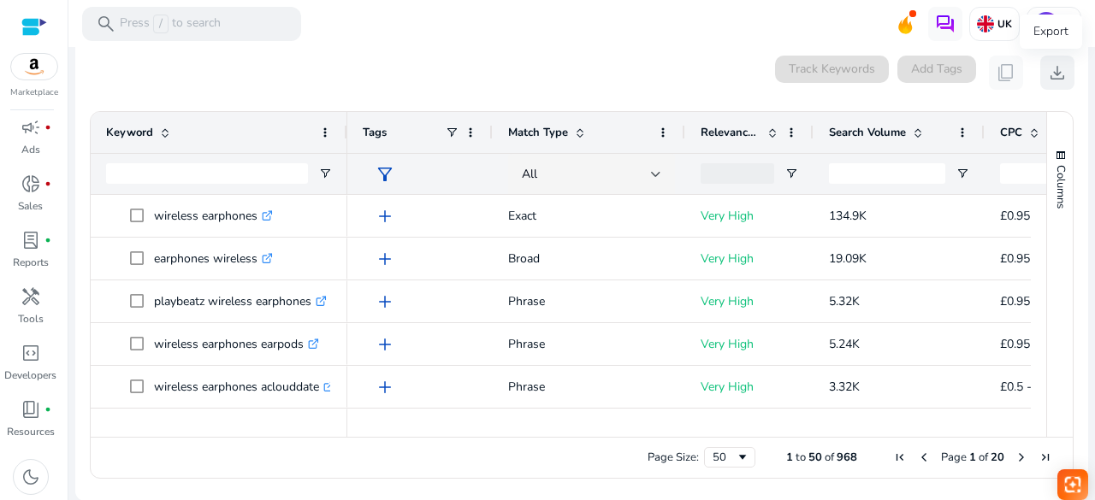
click at [1052, 73] on span "download" at bounding box center [1057, 72] width 21 height 21
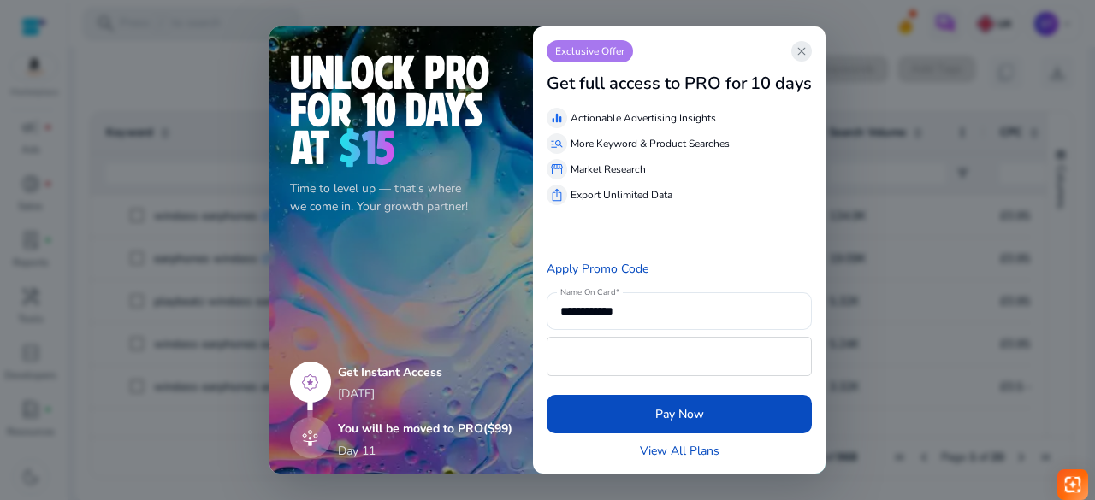
click at [804, 44] on span "close" at bounding box center [802, 51] width 14 height 14
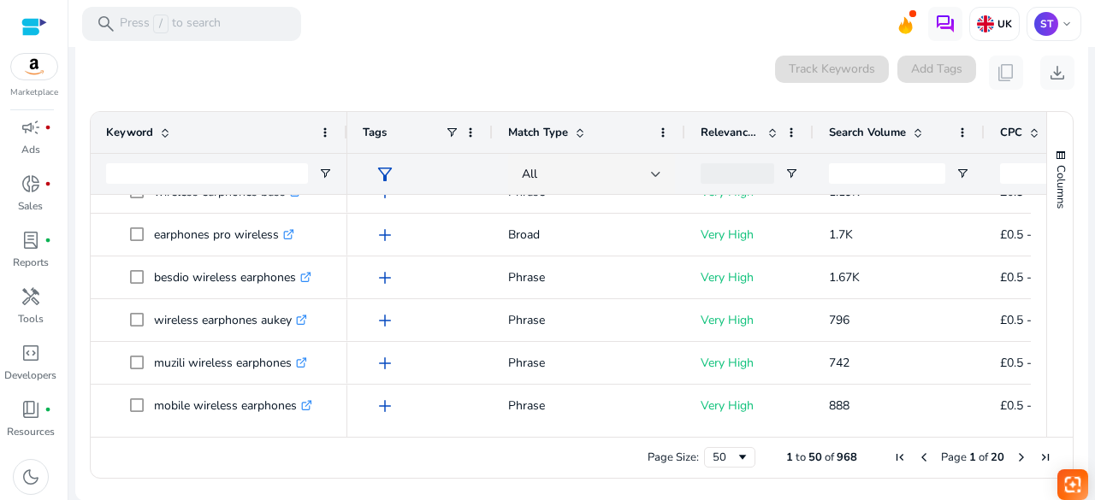
scroll to position [992, 0]
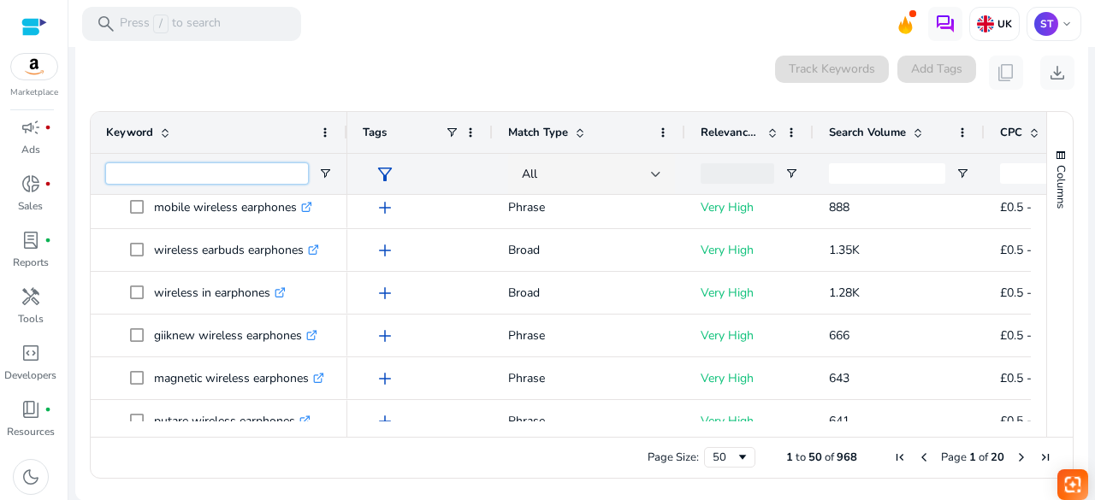
click at [200, 167] on input "Keyword Filter Input" at bounding box center [207, 173] width 202 height 21
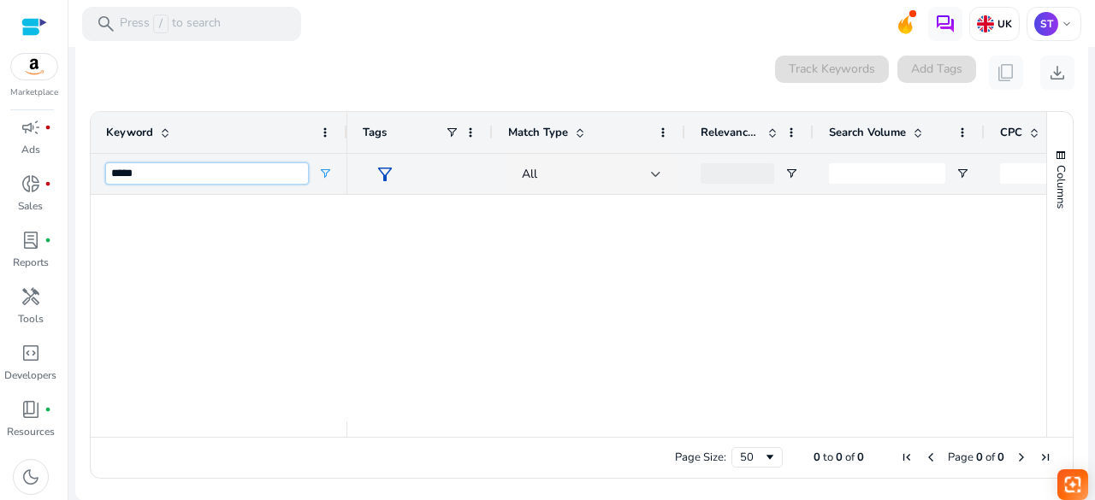
scroll to position [0, 0]
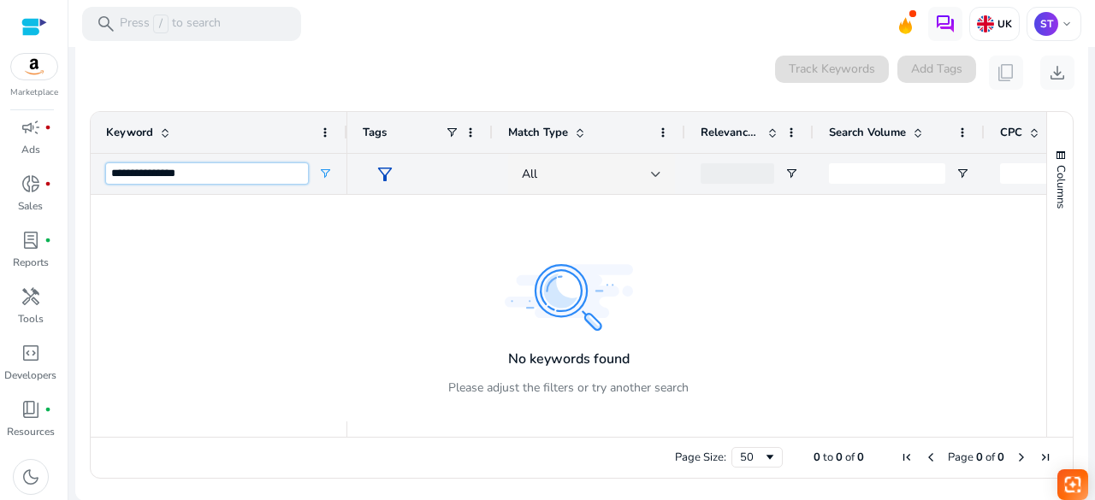
type input "**********"
click at [588, 76] on div "0 keyword(s) selected Track Keywords Add Tags content_copy download" at bounding box center [581, 73] width 985 height 34
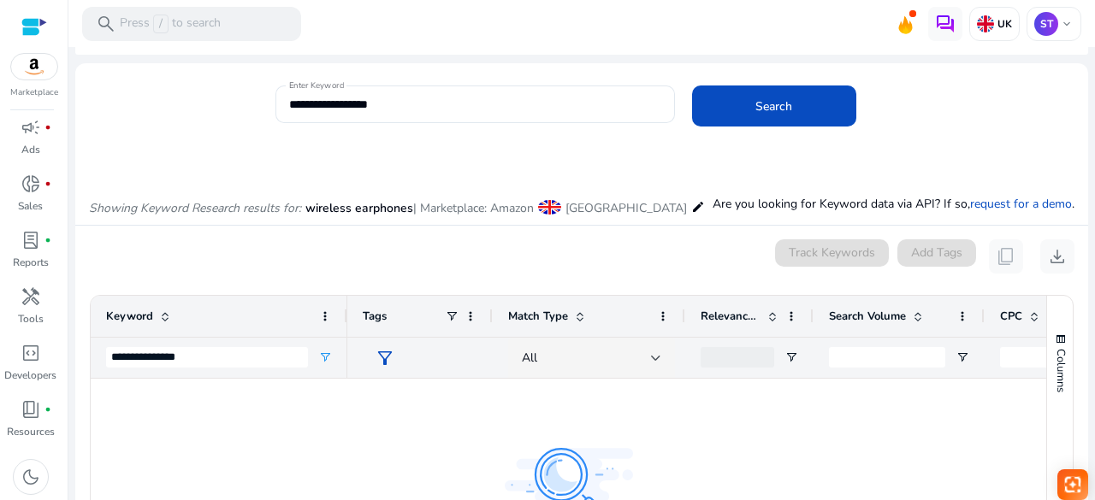
scroll to position [27, 0]
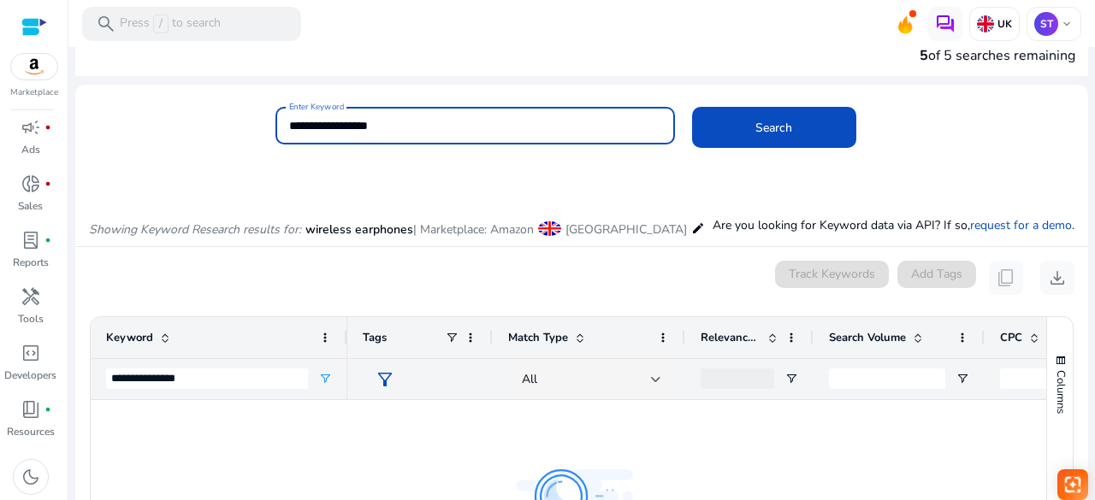
click at [405, 118] on input "**********" at bounding box center [475, 125] width 372 height 19
drag, startPoint x: 405, startPoint y: 118, endPoint x: 224, endPoint y: 126, distance: 180.7
click at [224, 126] on div "**********" at bounding box center [574, 135] width 999 height 56
type input "**********"
click at [692, 107] on button "Search" at bounding box center [774, 127] width 164 height 41
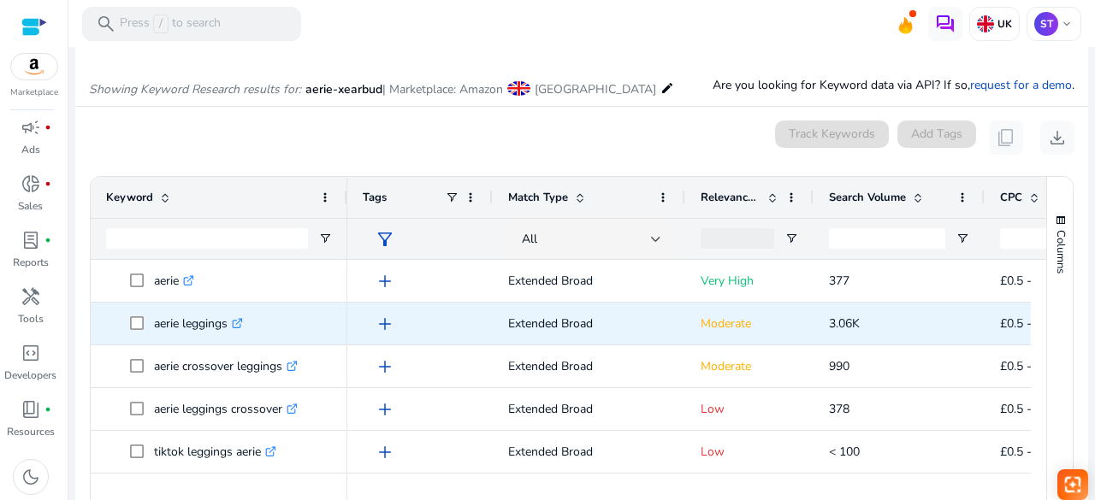
scroll to position [197, 0]
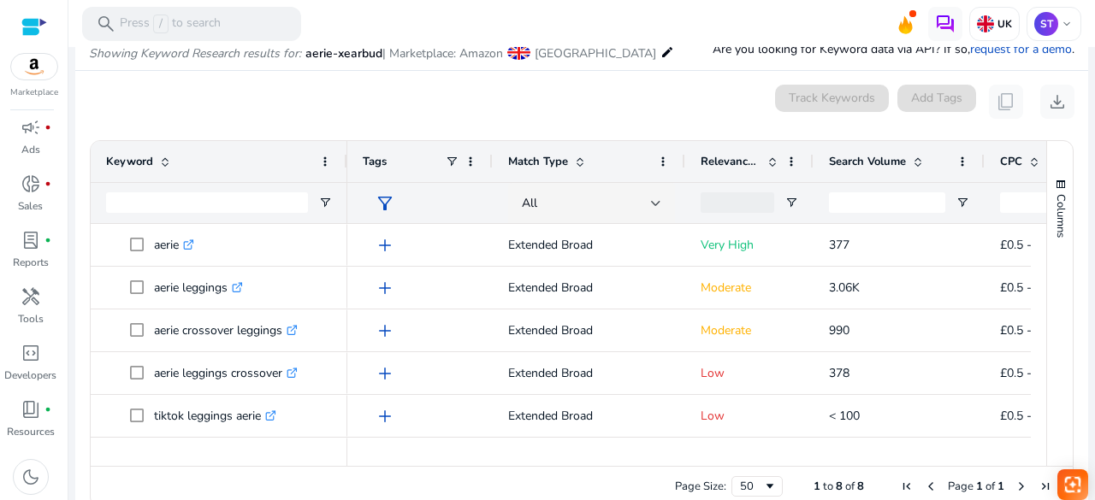
click at [790, 466] on div "Page Size: 50 1 to 8 of 8 Page 1 of 1" at bounding box center [582, 486] width 982 height 41
click at [791, 458] on div at bounding box center [922, 458] width 1151 height 15
drag, startPoint x: 791, startPoint y: 458, endPoint x: 781, endPoint y: 459, distance: 10.4
click at [781, 459] on div at bounding box center [688, 458] width 683 height 15
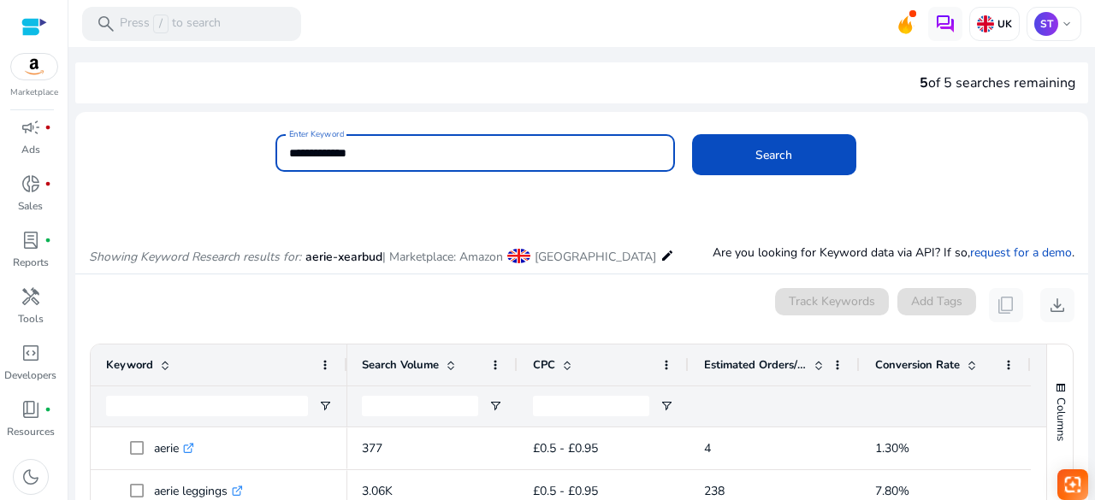
click at [388, 144] on input "**********" at bounding box center [475, 153] width 372 height 19
drag, startPoint x: 388, startPoint y: 143, endPoint x: 281, endPoint y: 156, distance: 106.8
click at [281, 156] on div "**********" at bounding box center [474, 153] width 399 height 38
click at [692, 134] on button "Search" at bounding box center [774, 154] width 164 height 41
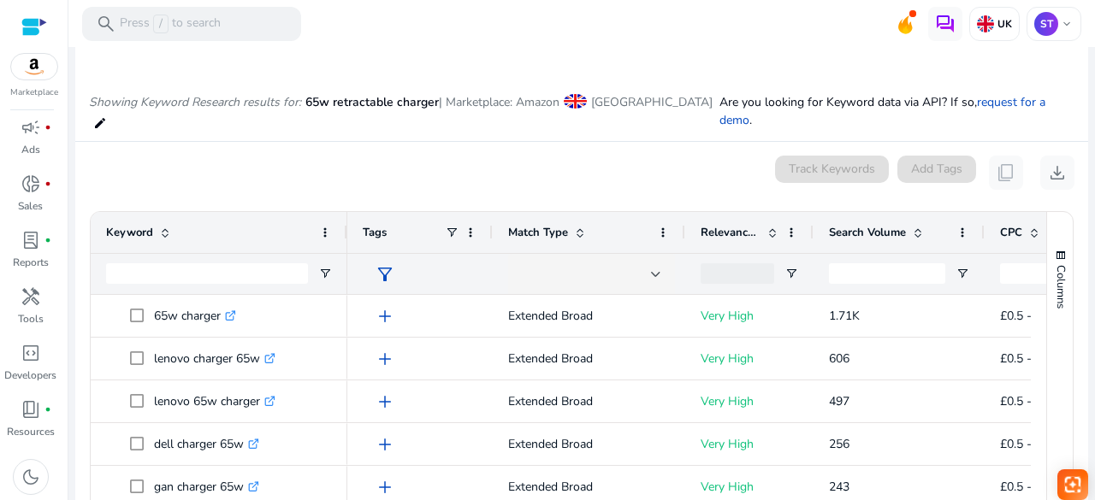
click at [912, 169] on div "**********" at bounding box center [581, 285] width 1013 height 631
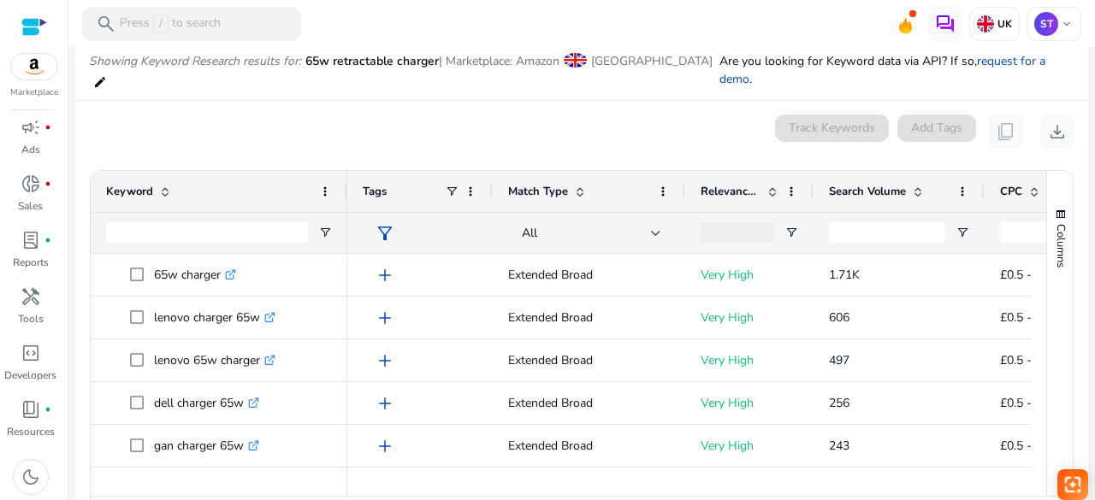
scroll to position [204, 0]
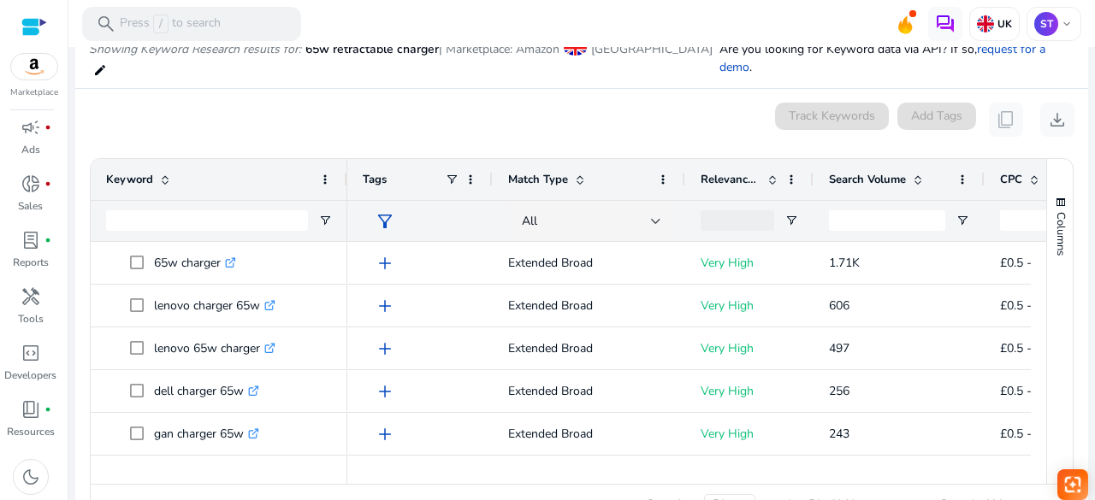
click at [792, 469] on div at bounding box center [922, 476] width 1151 height 15
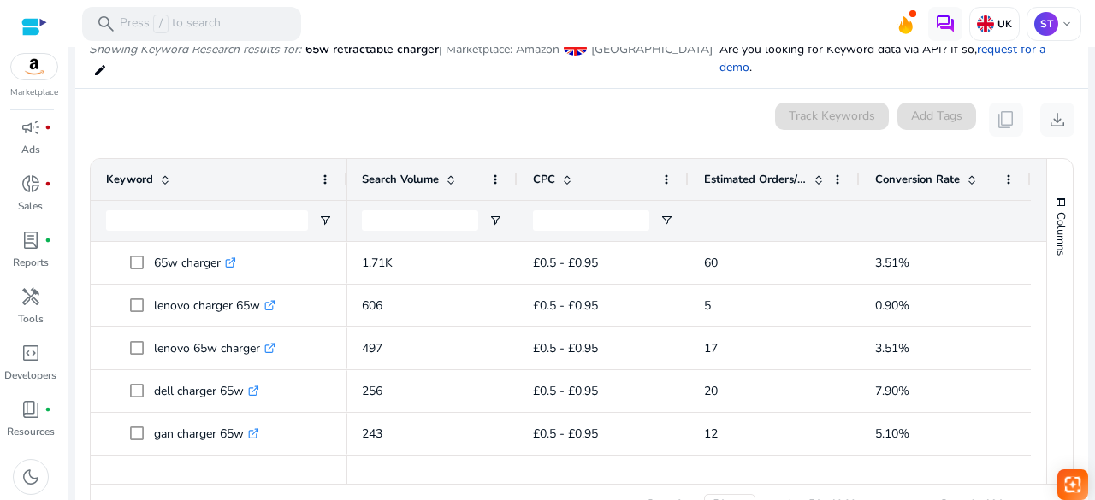
scroll to position [0, 0]
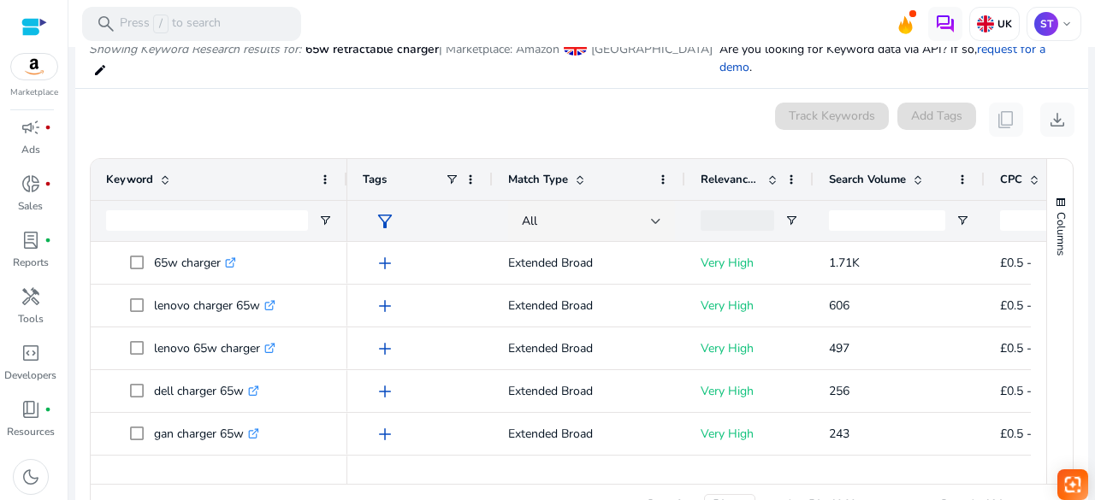
click at [761, 469] on div at bounding box center [922, 476] width 1151 height 15
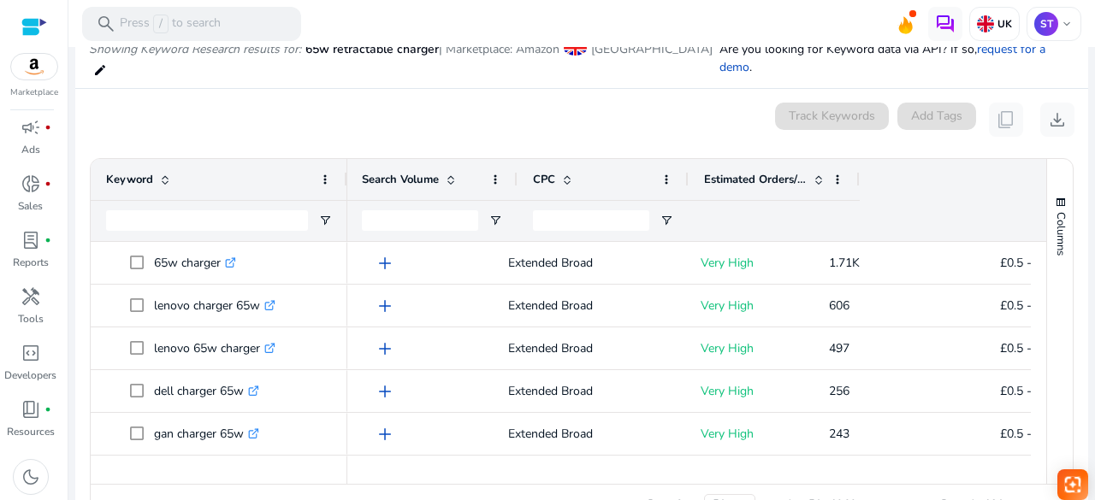
scroll to position [0, 472]
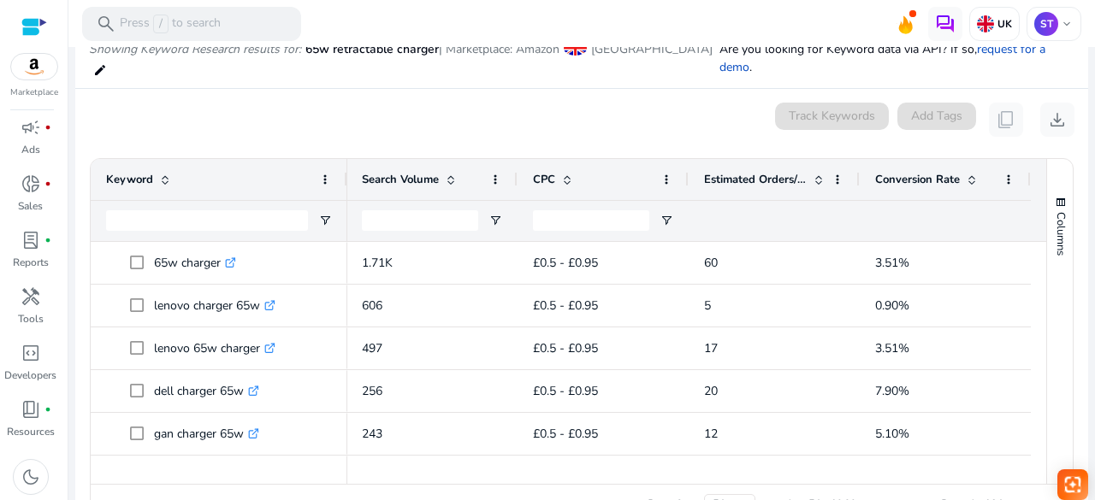
click at [226, 103] on div "0 keyword(s) selected Track Keywords Add Tags content_copy download" at bounding box center [581, 120] width 985 height 34
click at [527, 107] on div "0 keyword(s) selected Track Keywords Add Tags content_copy download" at bounding box center [581, 120] width 985 height 34
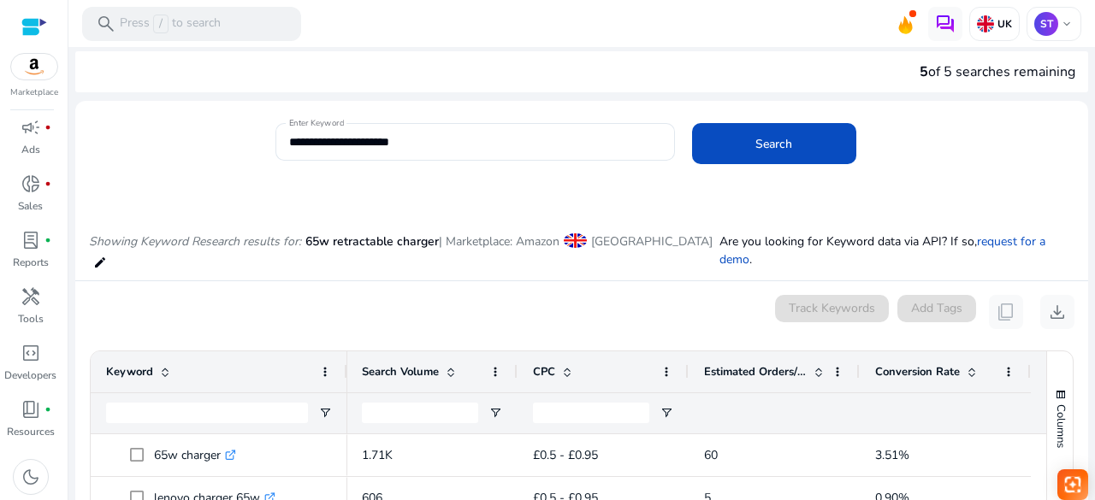
scroll to position [0, 0]
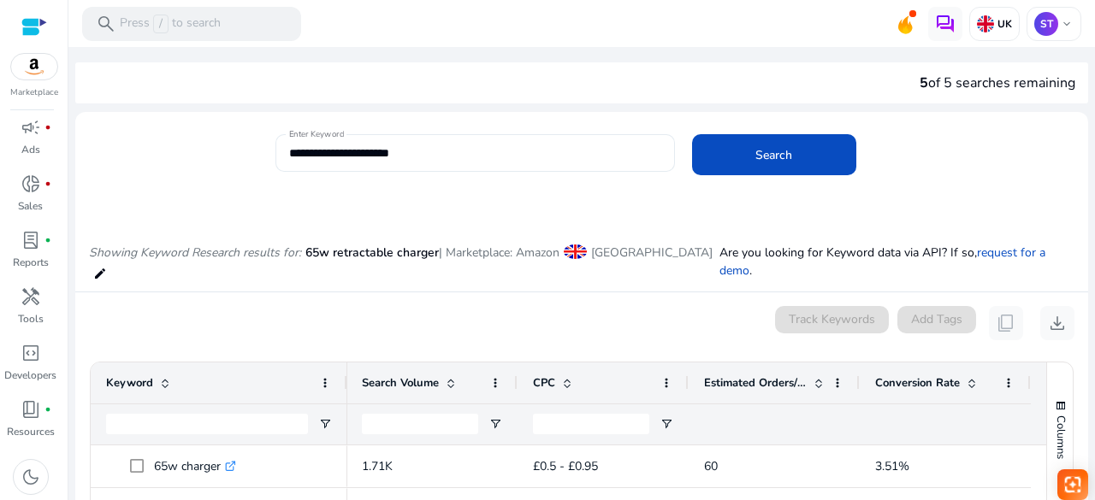
click at [422, 146] on input "**********" at bounding box center [475, 153] width 372 height 19
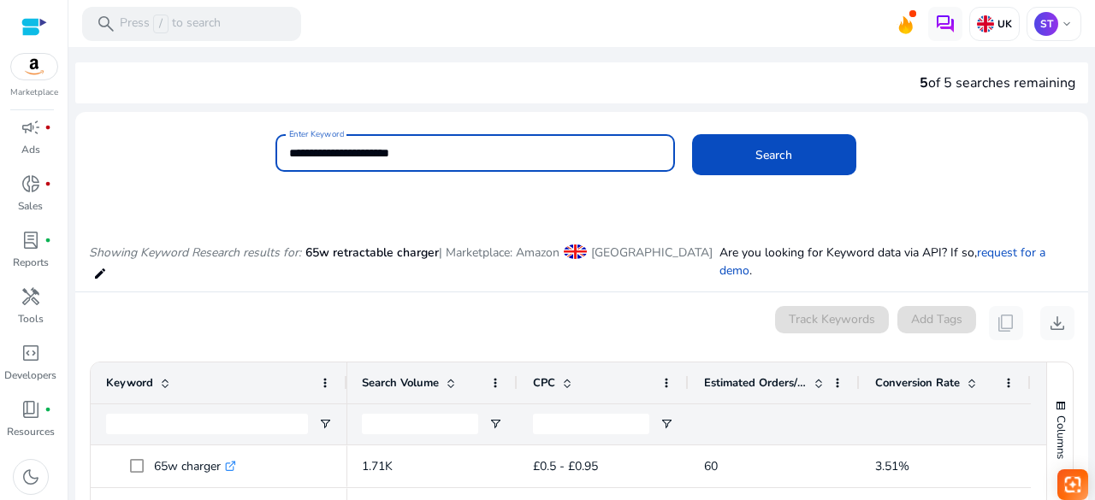
drag, startPoint x: 422, startPoint y: 146, endPoint x: 233, endPoint y: 138, distance: 189.2
click at [233, 138] on div "**********" at bounding box center [574, 162] width 999 height 56
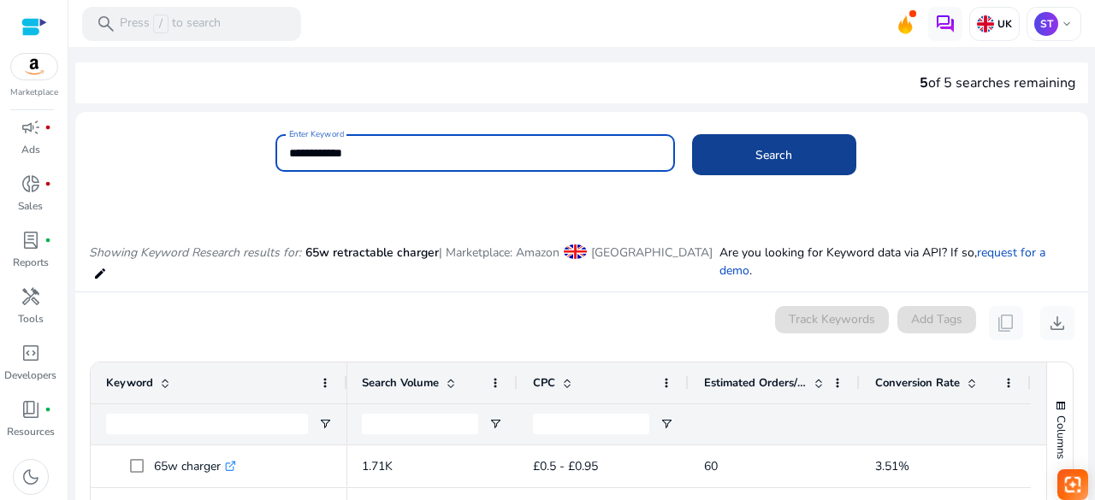
type input "**********"
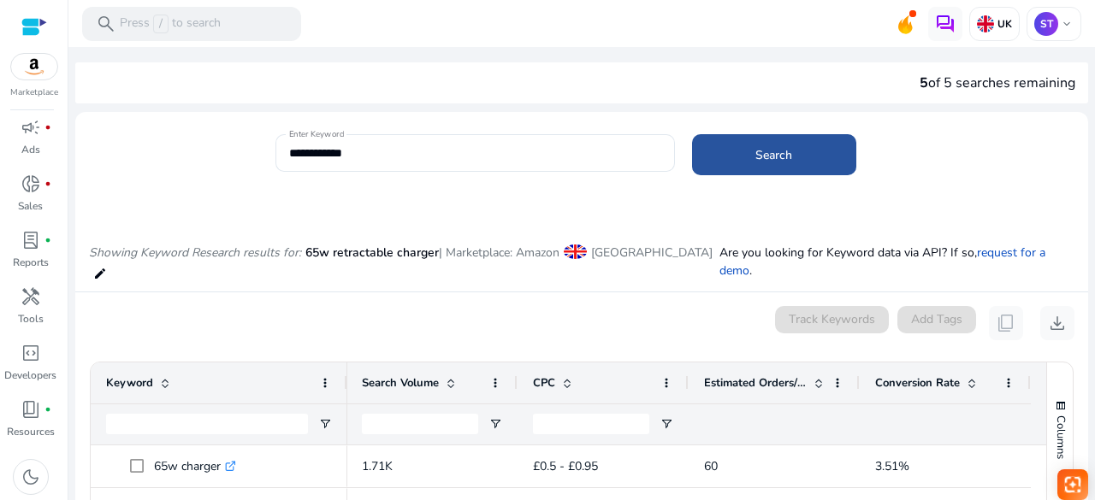
click at [734, 145] on span at bounding box center [774, 154] width 164 height 41
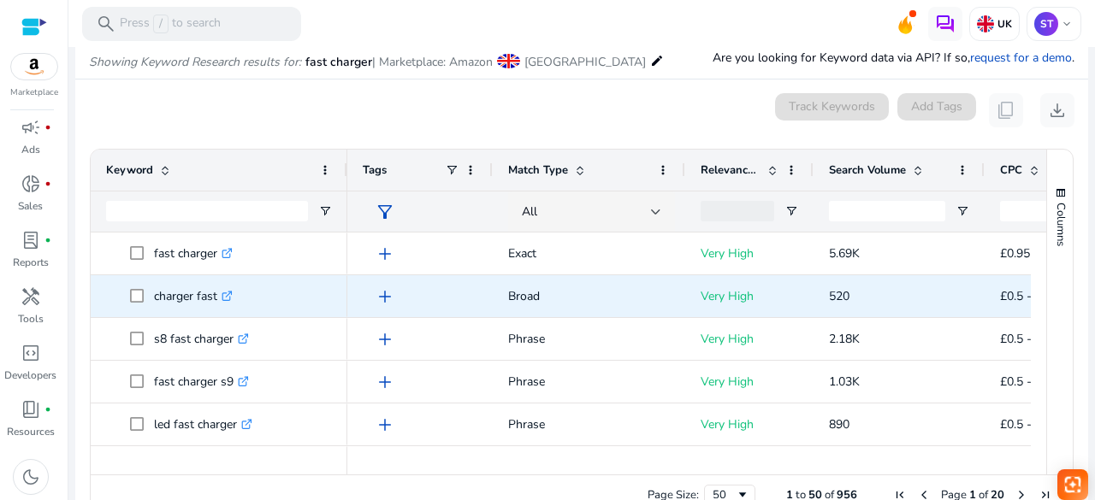
scroll to position [204, 0]
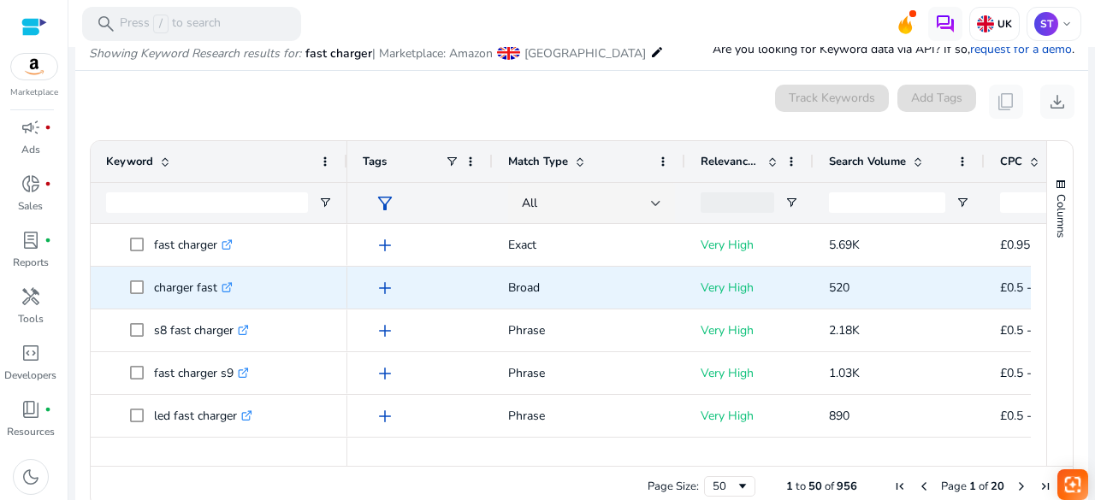
click at [496, 307] on div "Broad" at bounding box center [589, 288] width 192 height 42
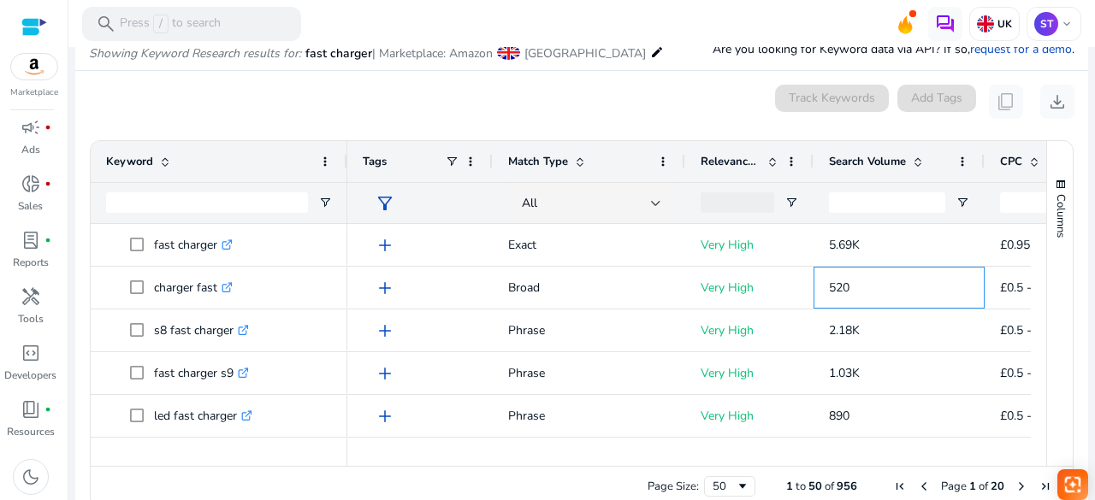
scroll to position [0, 472]
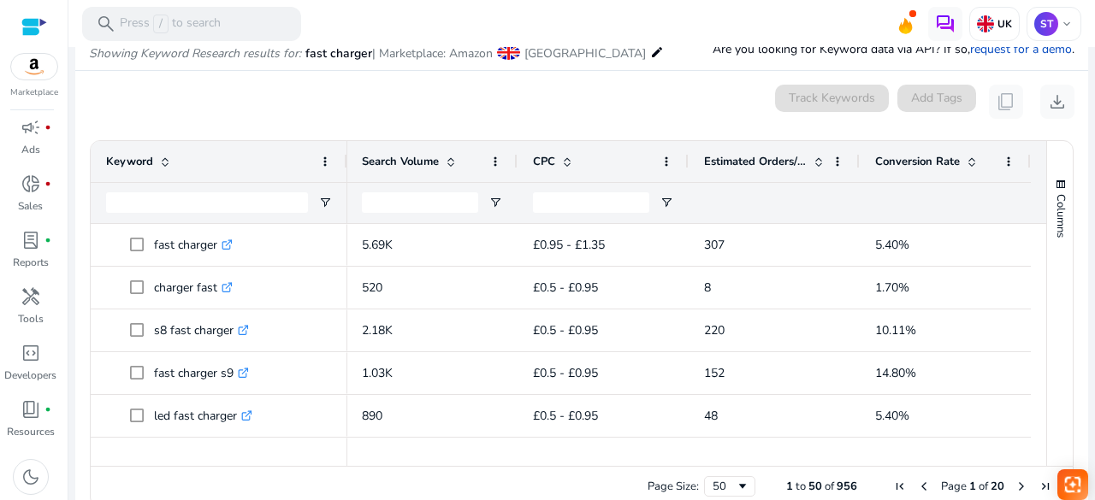
click at [371, 104] on div "0 keyword(s) selected Track Keywords Add Tags content_copy download" at bounding box center [581, 102] width 985 height 34
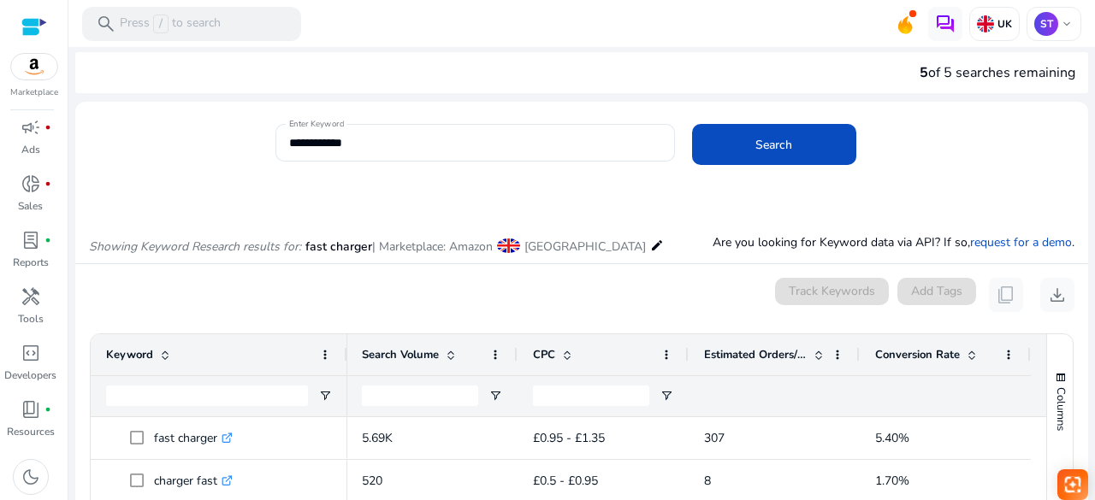
scroll to position [0, 0]
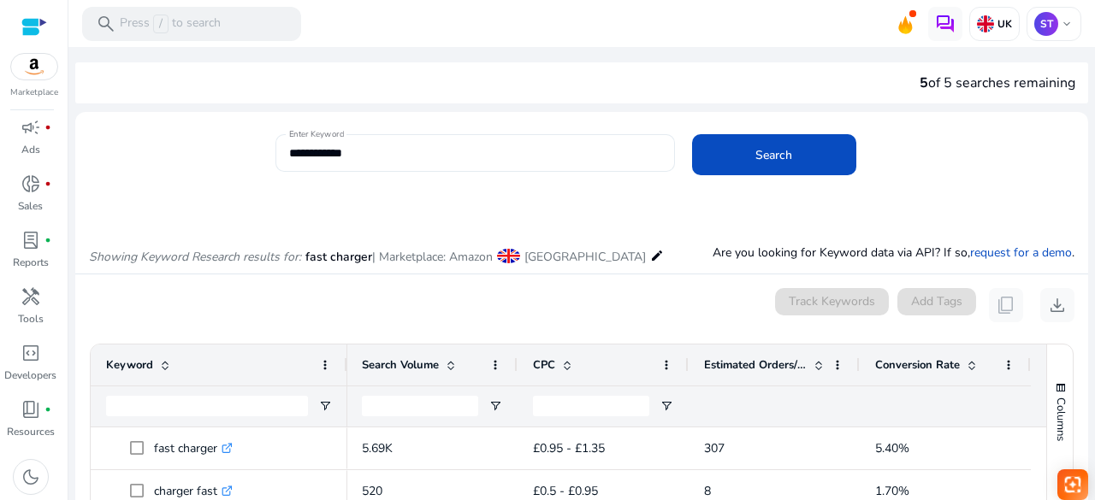
click at [371, 153] on input "**********" at bounding box center [475, 153] width 372 height 19
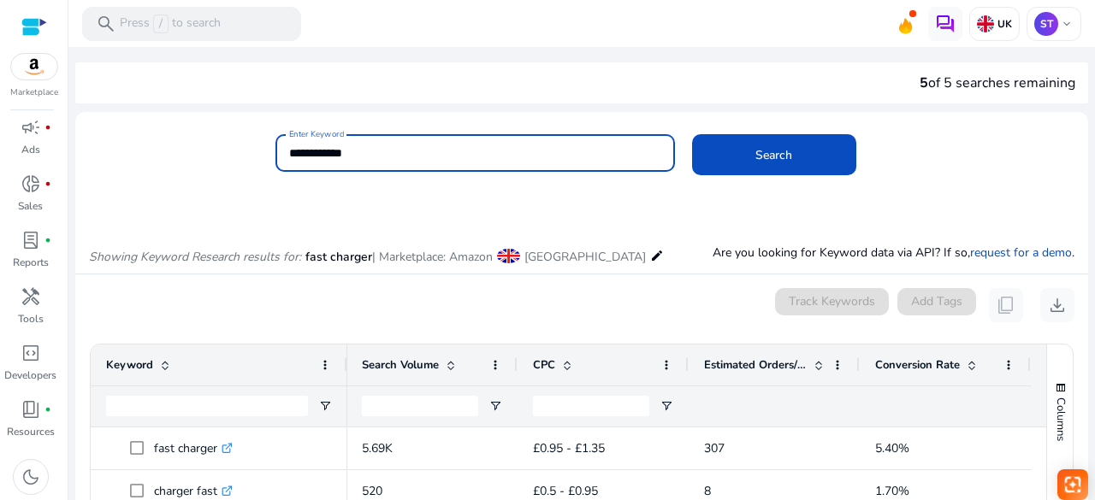
drag, startPoint x: 371, startPoint y: 153, endPoint x: 253, endPoint y: 132, distance: 120.0
click at [253, 132] on mat-card "**********" at bounding box center [581, 162] width 1013 height 83
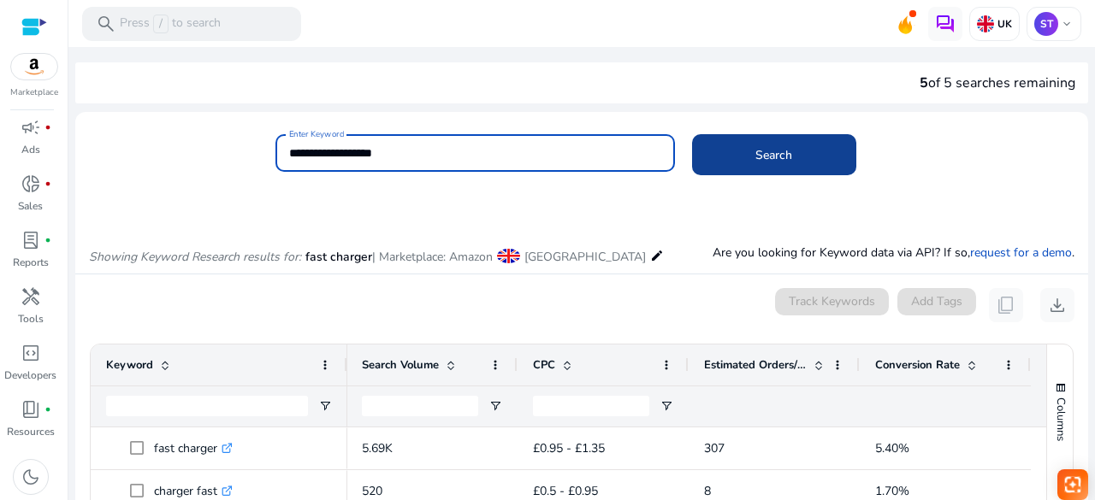
type input "**********"
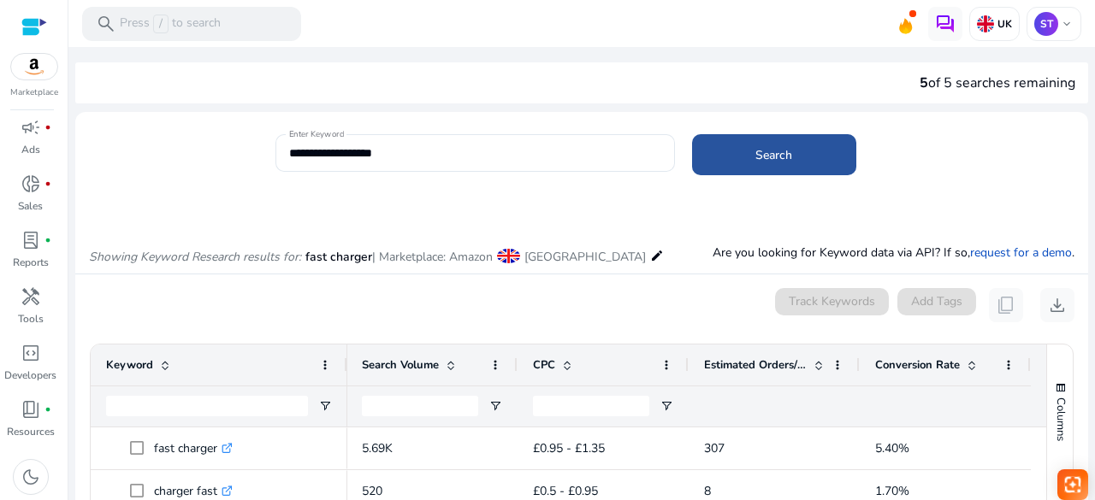
click at [727, 147] on span at bounding box center [774, 154] width 164 height 41
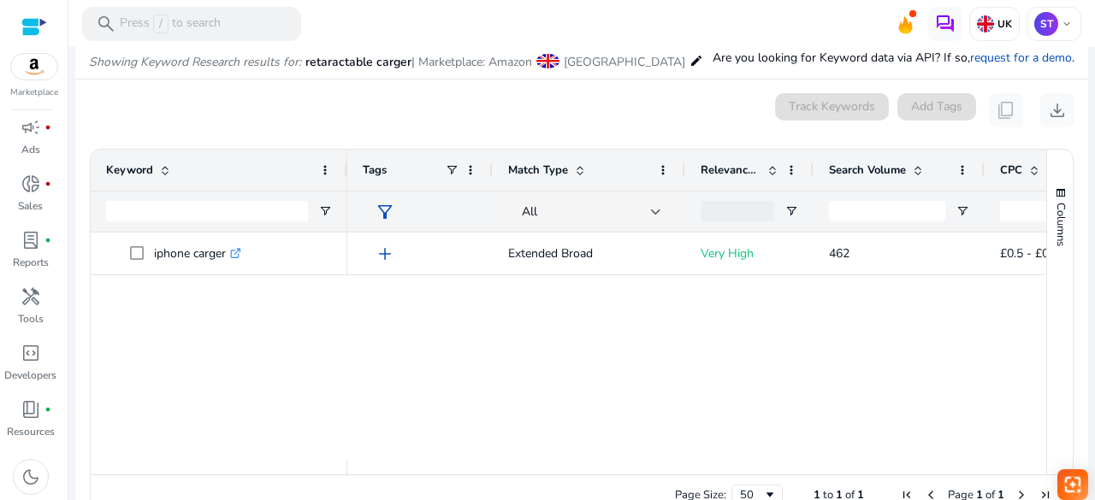
click at [1049, 177] on mat-card "0 keyword(s) selected Track Keywords Add Tags content_copy download 1 to 1 of 1…" at bounding box center [581, 309] width 1013 height 459
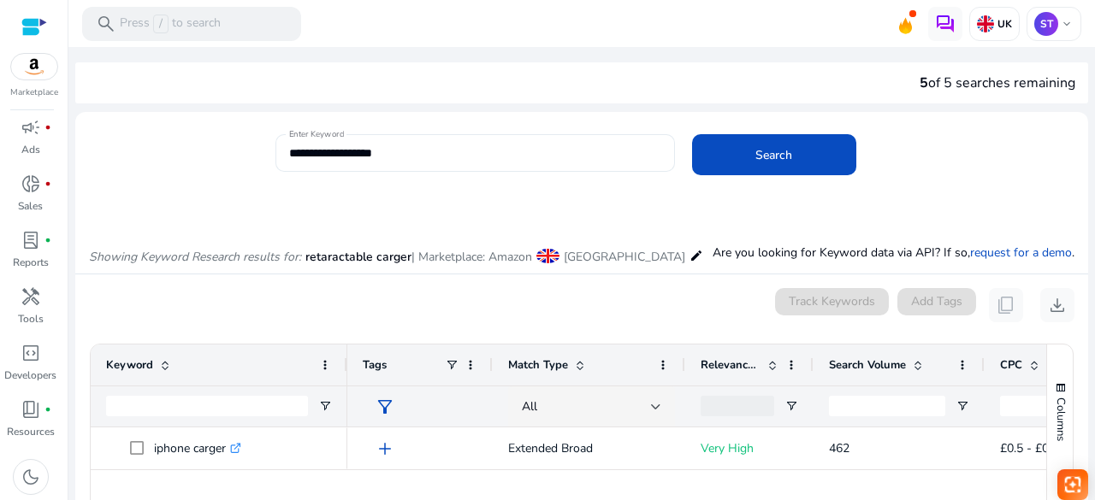
click at [414, 140] on div "**********" at bounding box center [475, 153] width 372 height 38
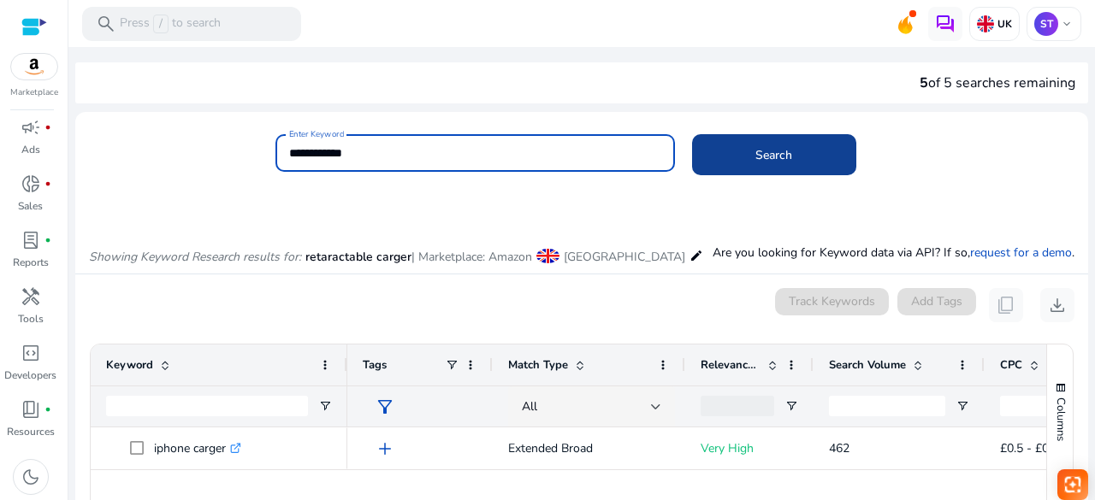
type input "**********"
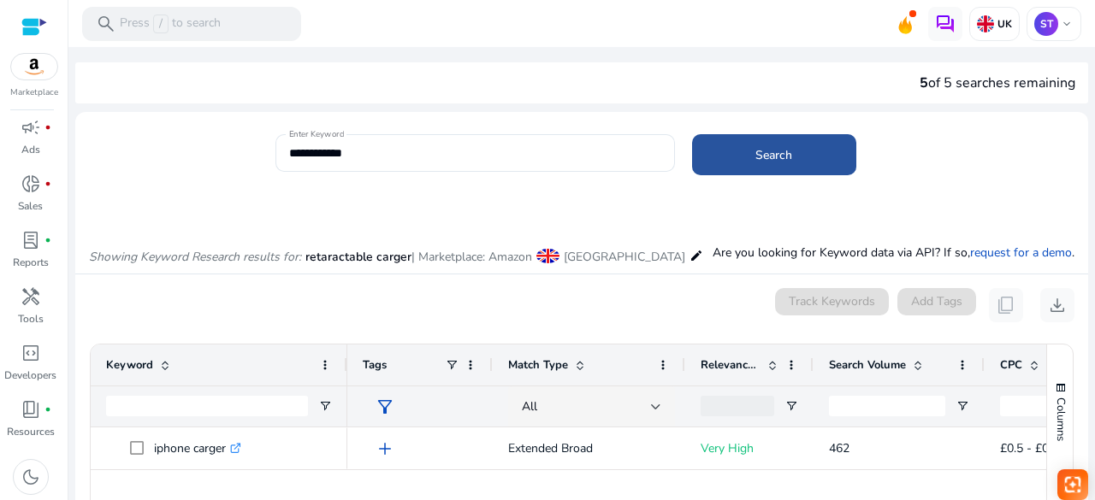
click at [755, 158] on span "Search" at bounding box center [773, 155] width 37 height 18
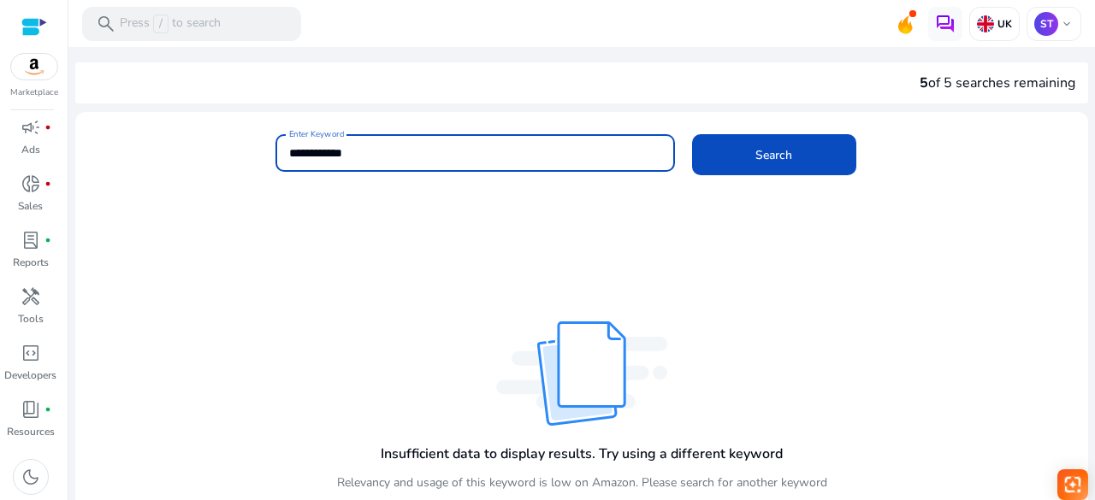
click at [394, 150] on input "**********" at bounding box center [475, 153] width 372 height 19
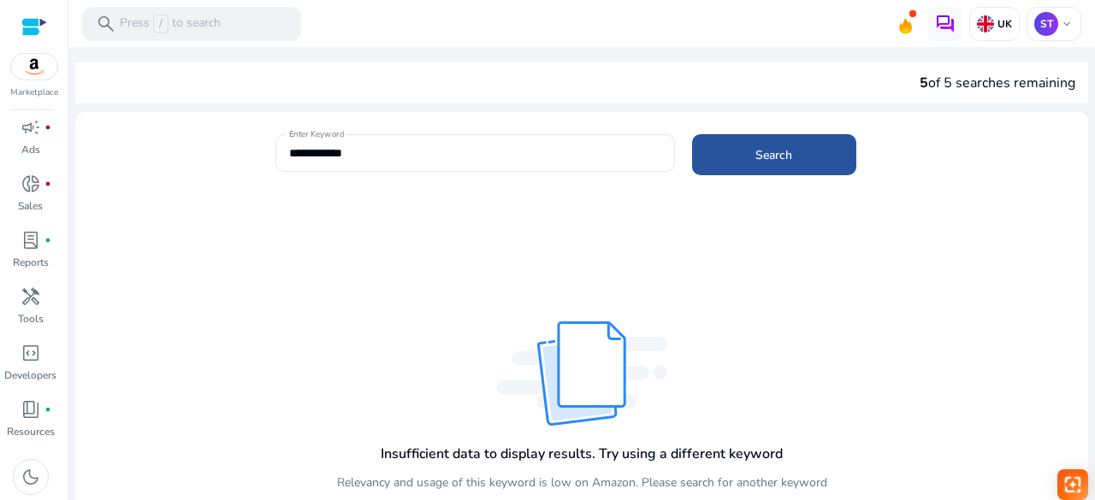
click at [744, 159] on span at bounding box center [774, 154] width 164 height 41
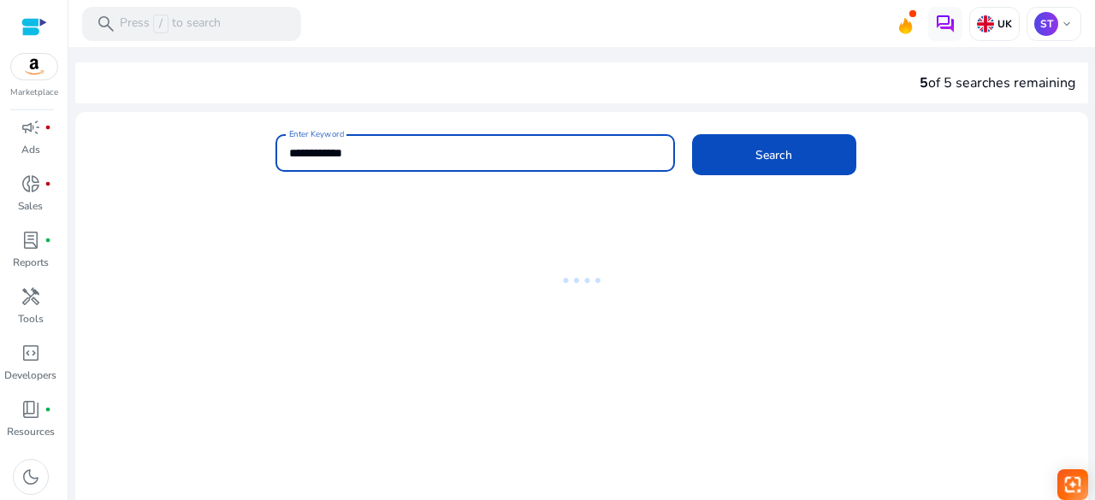
click at [293, 155] on input "**********" at bounding box center [475, 153] width 372 height 19
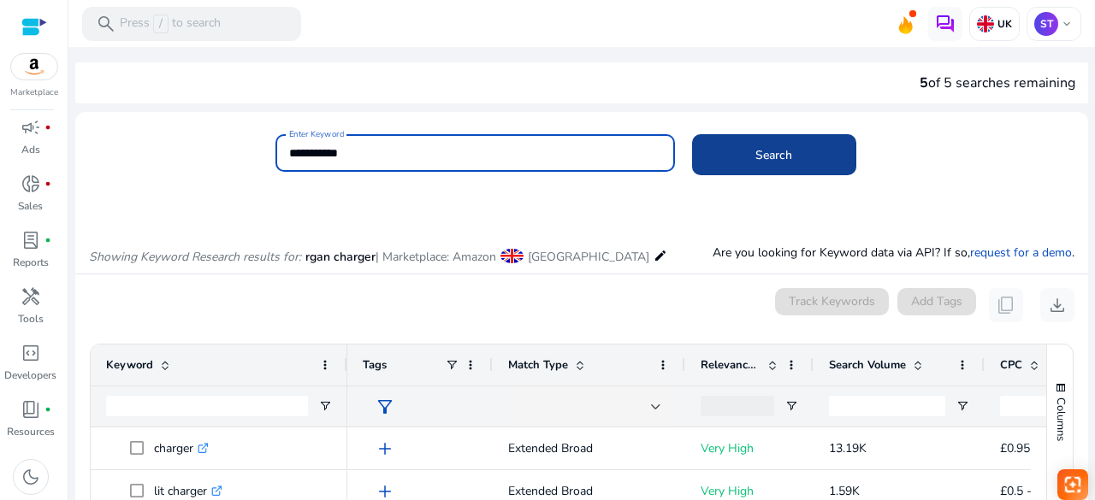
type input "**********"
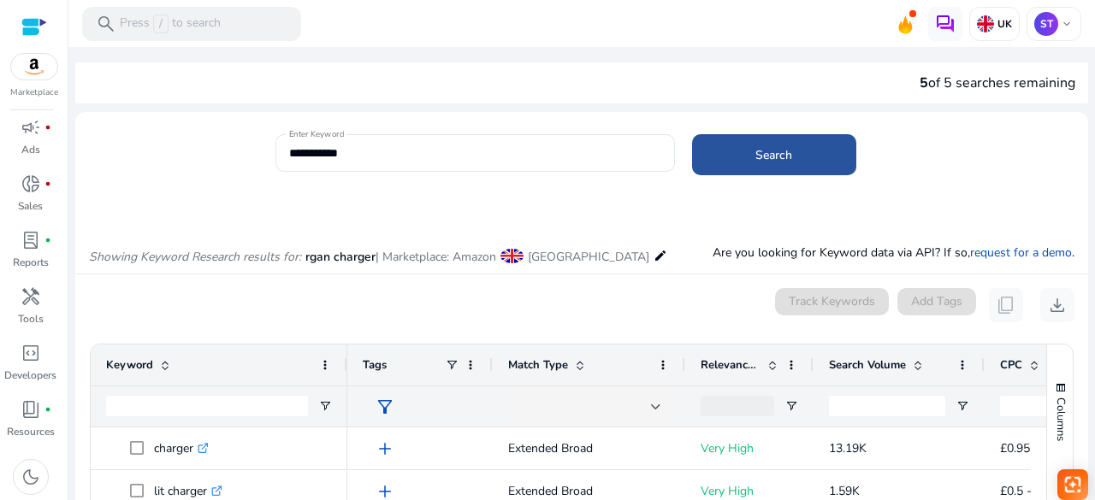
click at [724, 163] on span at bounding box center [774, 154] width 164 height 41
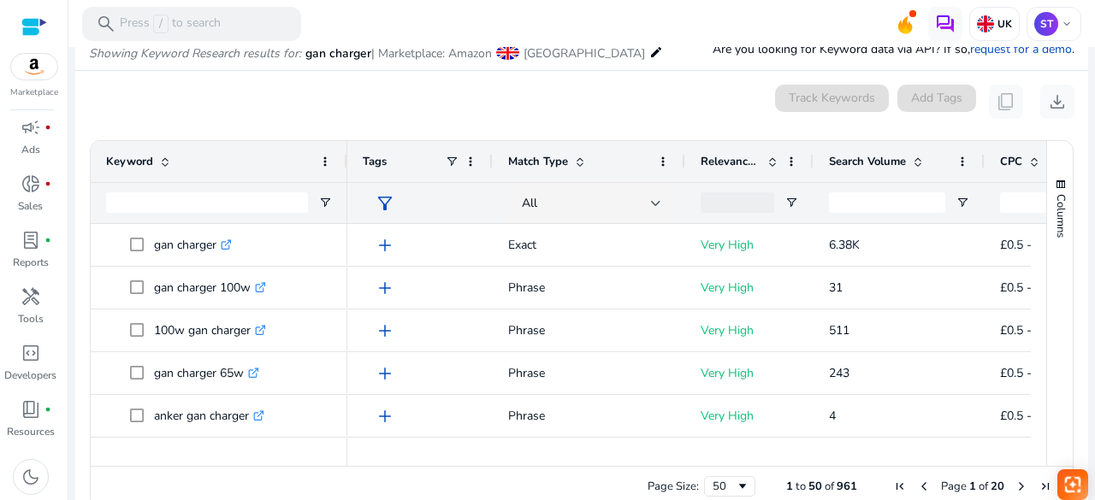
scroll to position [0, 472]
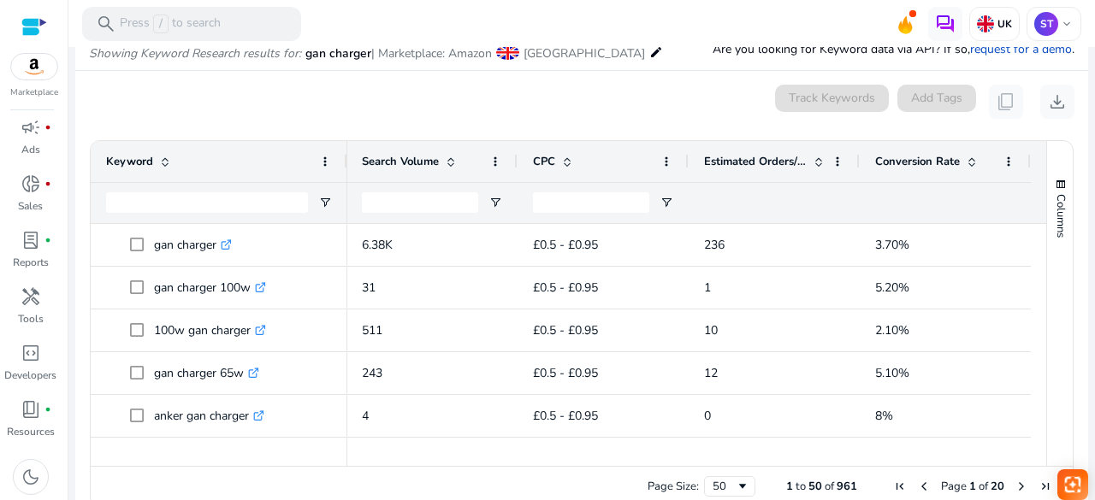
click at [492, 92] on div "0 keyword(s) selected Track Keywords Add Tags content_copy download" at bounding box center [581, 102] width 985 height 34
click at [163, 99] on div "0 keyword(s) selected Track Keywords Add Tags content_copy download" at bounding box center [581, 102] width 985 height 34
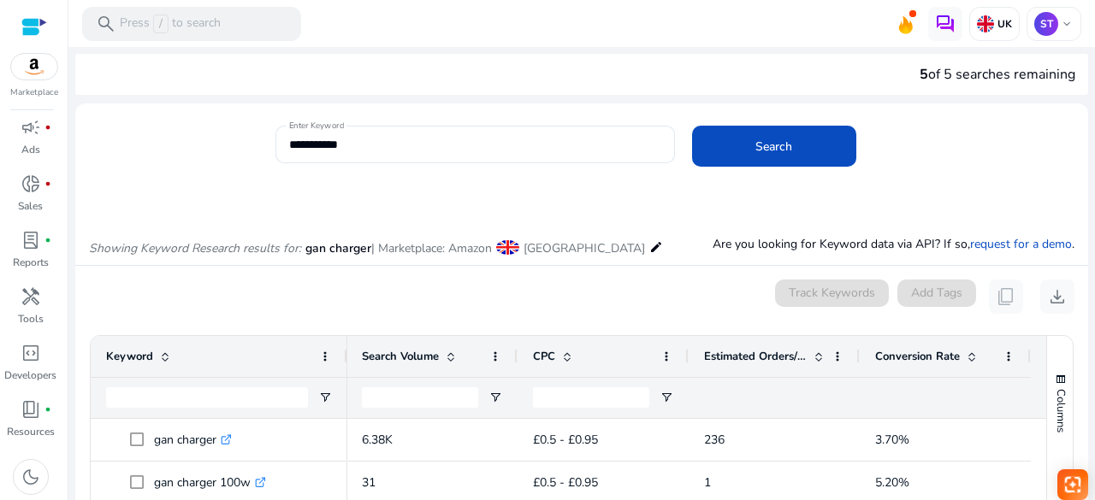
scroll to position [0, 0]
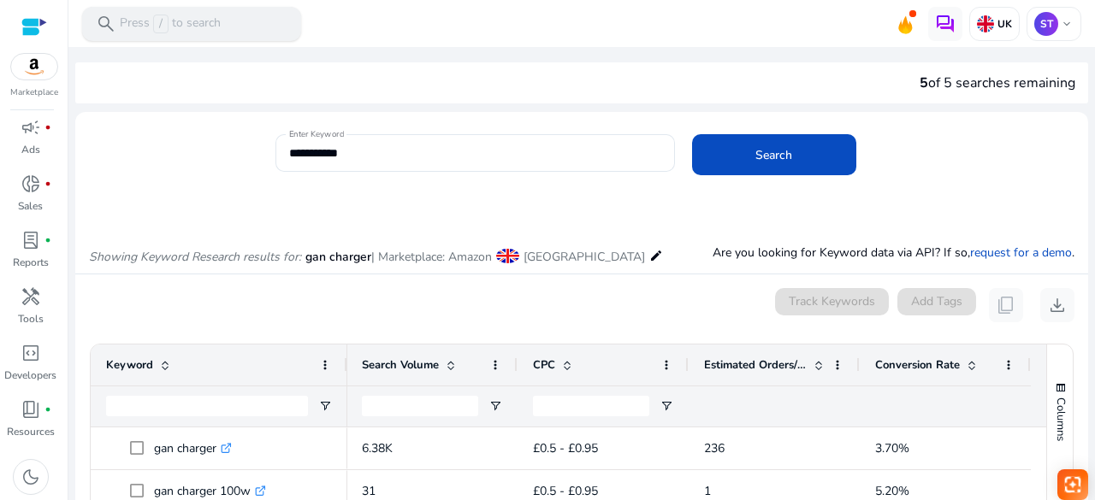
click at [206, 18] on p "Press / to search" at bounding box center [170, 24] width 101 height 19
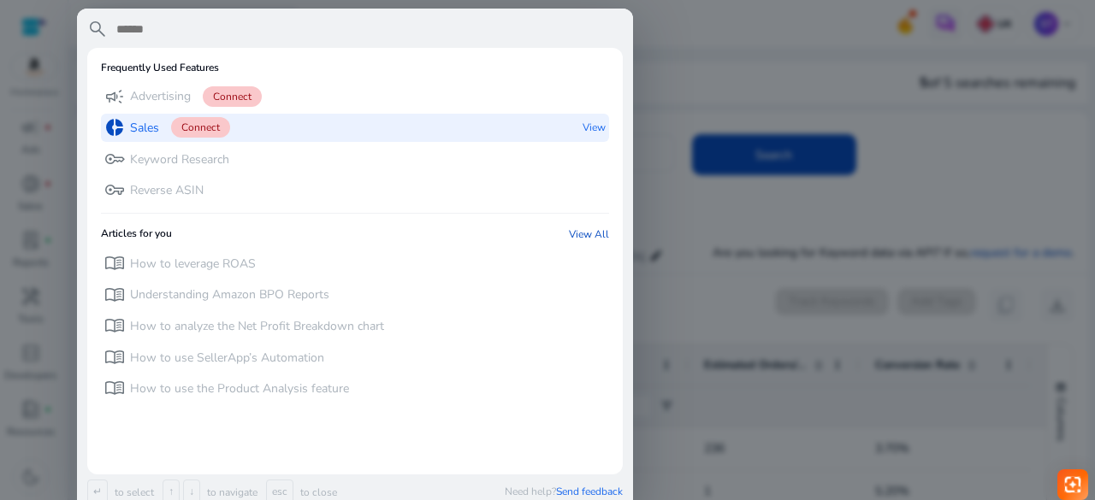
click at [149, 127] on p "Sales" at bounding box center [144, 128] width 29 height 17
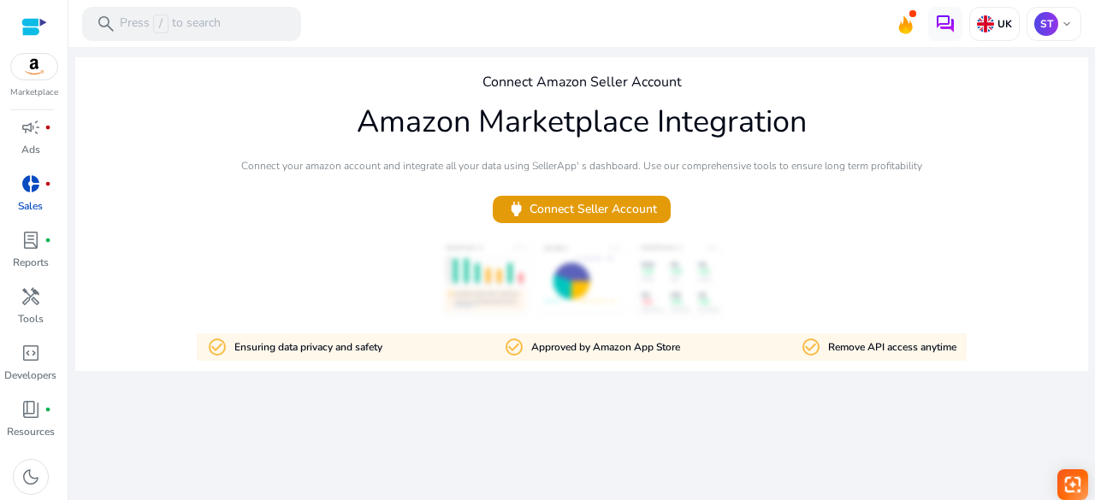
click at [284, 220] on div "Connect Amazon Seller Account Amazon Marketplace Integration Connect your amazo…" at bounding box center [581, 214] width 1013 height 314
click at [33, 129] on span "campaign" at bounding box center [31, 127] width 21 height 21
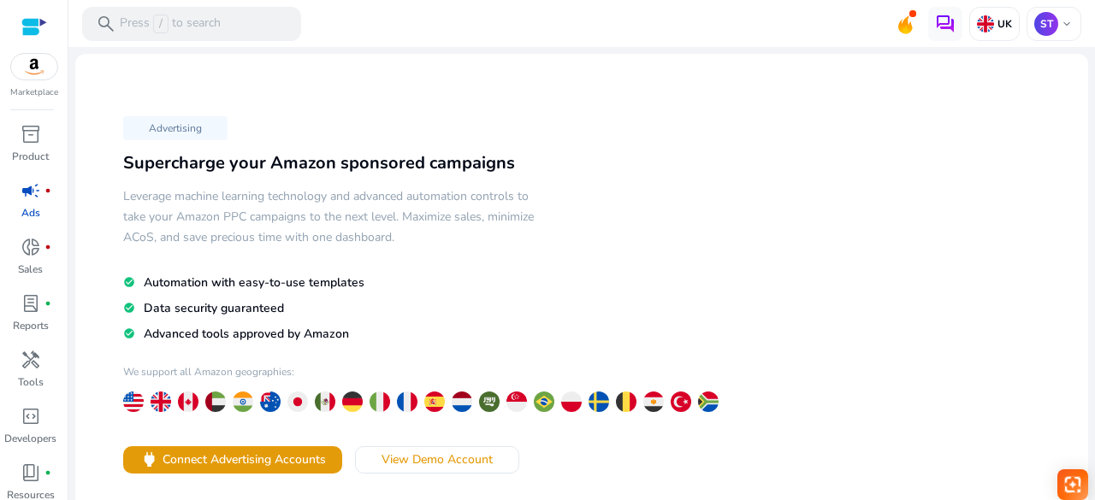
scroll to position [63, 0]
click at [792, 133] on div "Advertising Supercharge your Amazon sponsored campaigns Leverage machine learni…" at bounding box center [581, 356] width 985 height 577
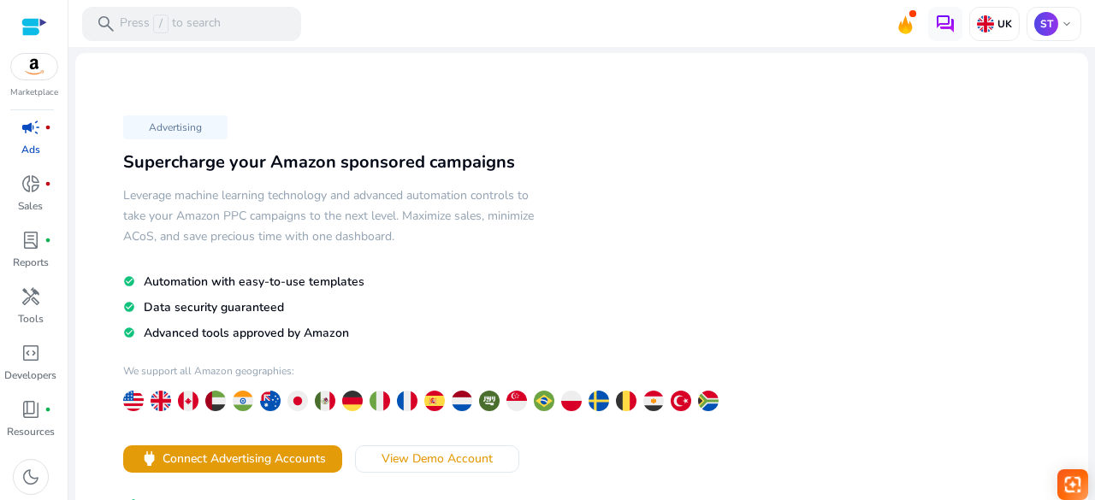
scroll to position [0, 0]
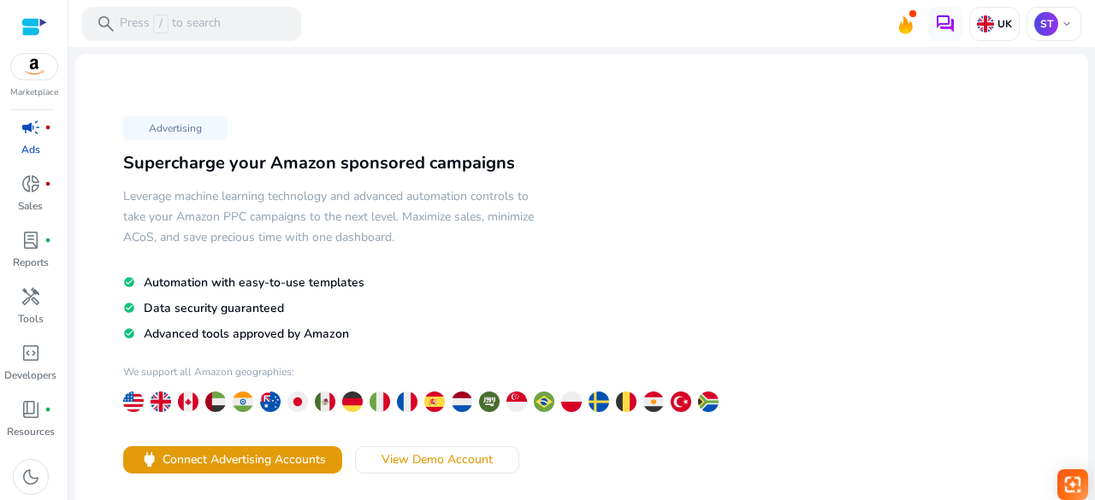
click at [515, 180] on div "Advertising Supercharge your Amazon sponsored campaigns Leverage machine learni…" at bounding box center [335, 334] width 493 height 449
click at [264, 105] on div "Advertising Supercharge your Amazon sponsored campaigns Leverage machine learni…" at bounding box center [581, 356] width 985 height 577
click at [403, 115] on div "Advertising Supercharge your Amazon sponsored campaigns Leverage machine learni…" at bounding box center [335, 334] width 493 height 449
